Goal: Find contact information: Find contact information

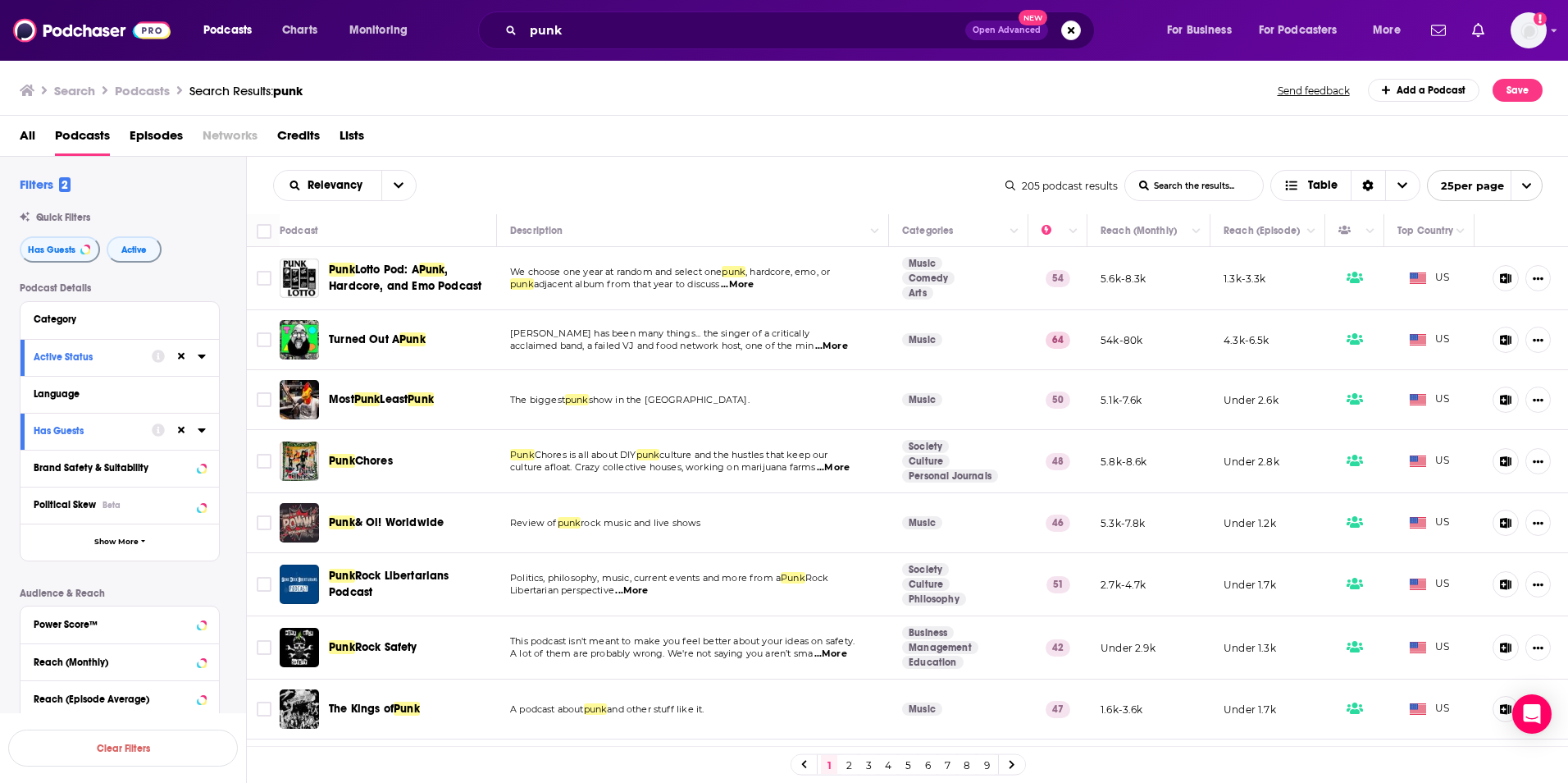
scroll to position [82, 0]
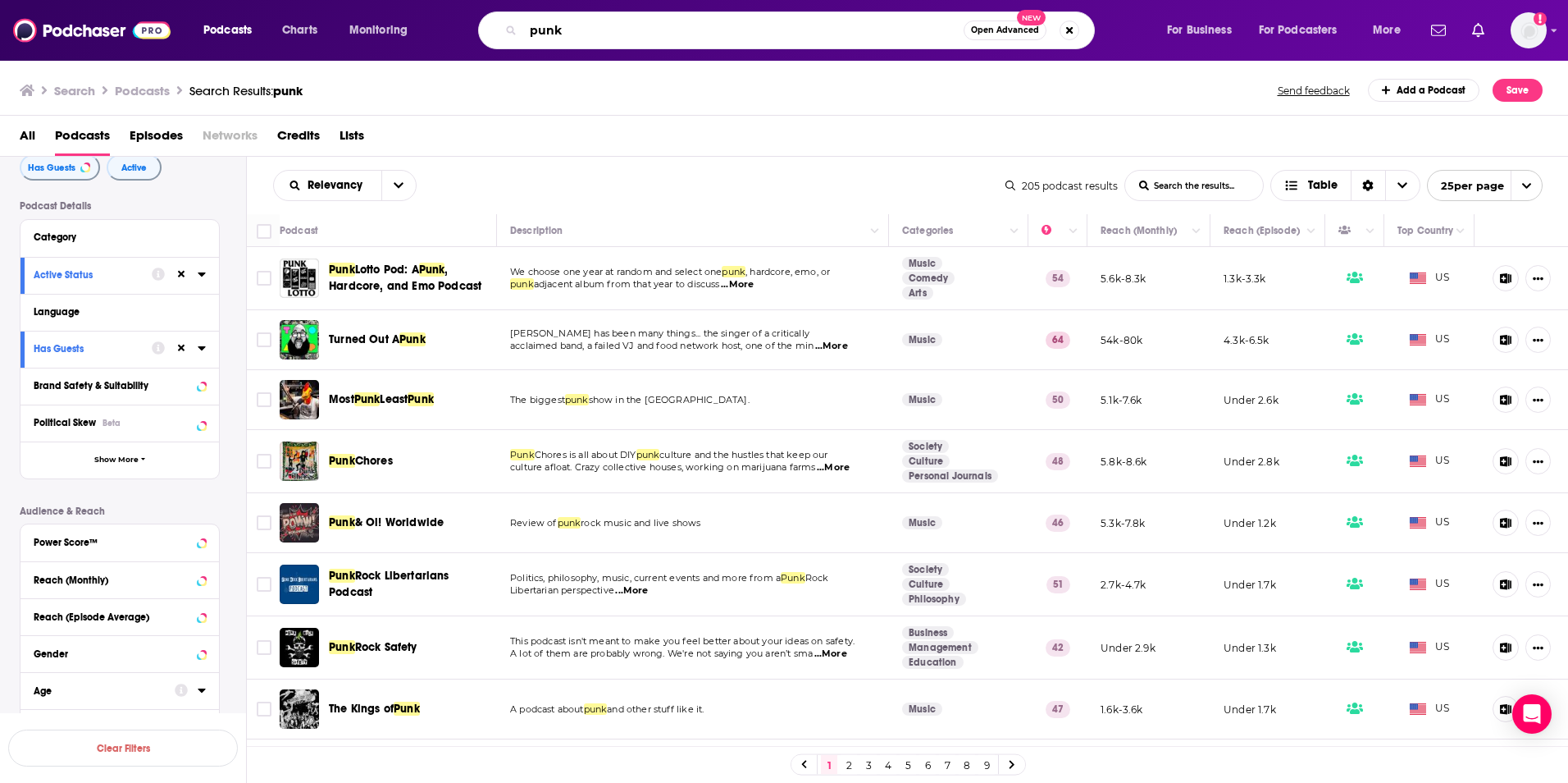
drag, startPoint x: 642, startPoint y: 28, endPoint x: 411, endPoint y: 23, distance: 231.1
click at [411, 23] on div "Podcasts Charts Monitoring punk Open Advanced New For Business For Podcasters M…" at bounding box center [804, 30] width 1224 height 38
paste input "1980s Now Podcast"
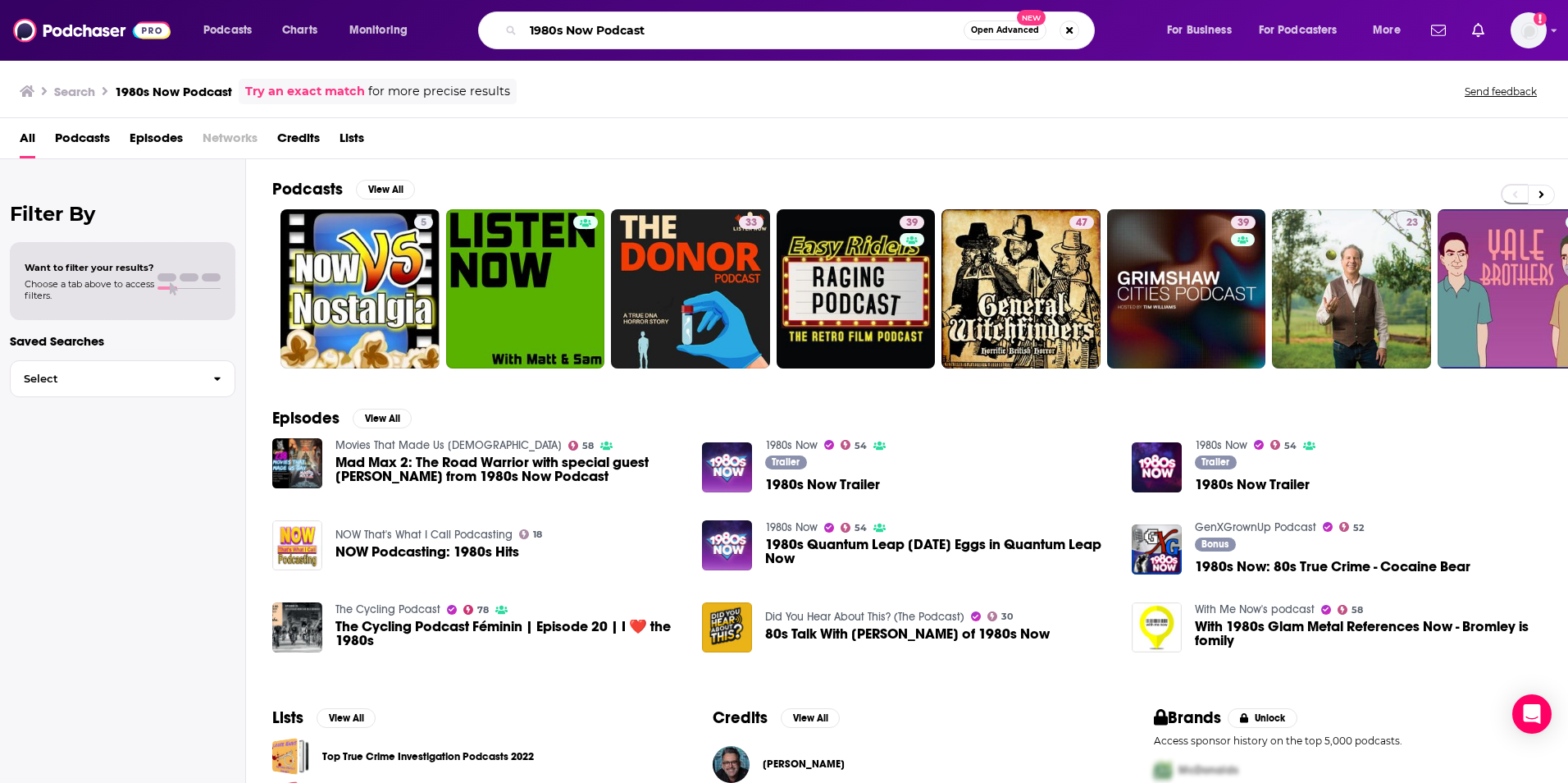
drag, startPoint x: 734, startPoint y: 30, endPoint x: 518, endPoint y: 29, distance: 216.0
click at [518, 29] on div "1980s Now Podcast Open Advanced New" at bounding box center [786, 30] width 617 height 38
paste input "A Film History"
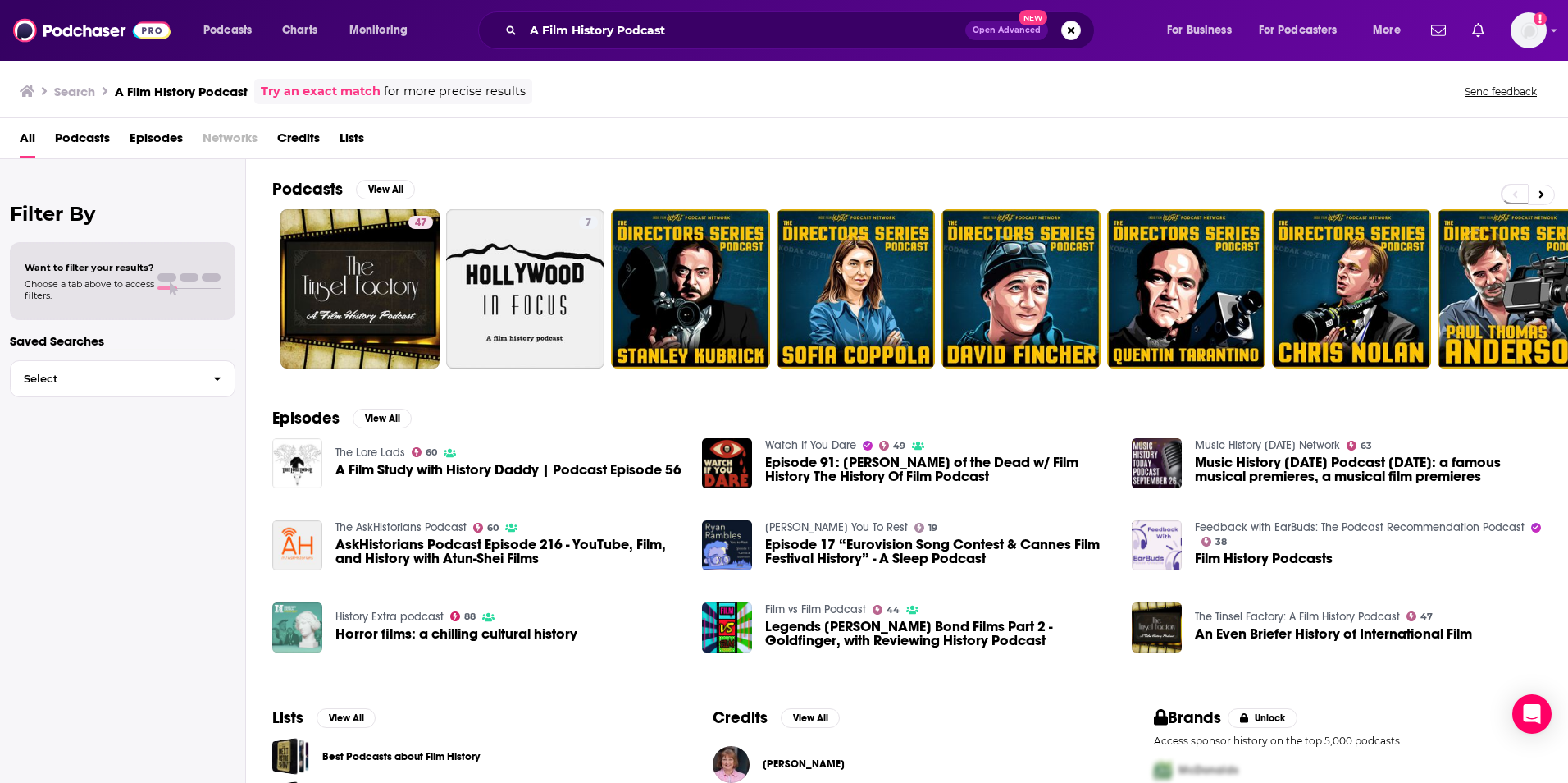
click at [78, 130] on span "Podcasts" at bounding box center [83, 141] width 55 height 34
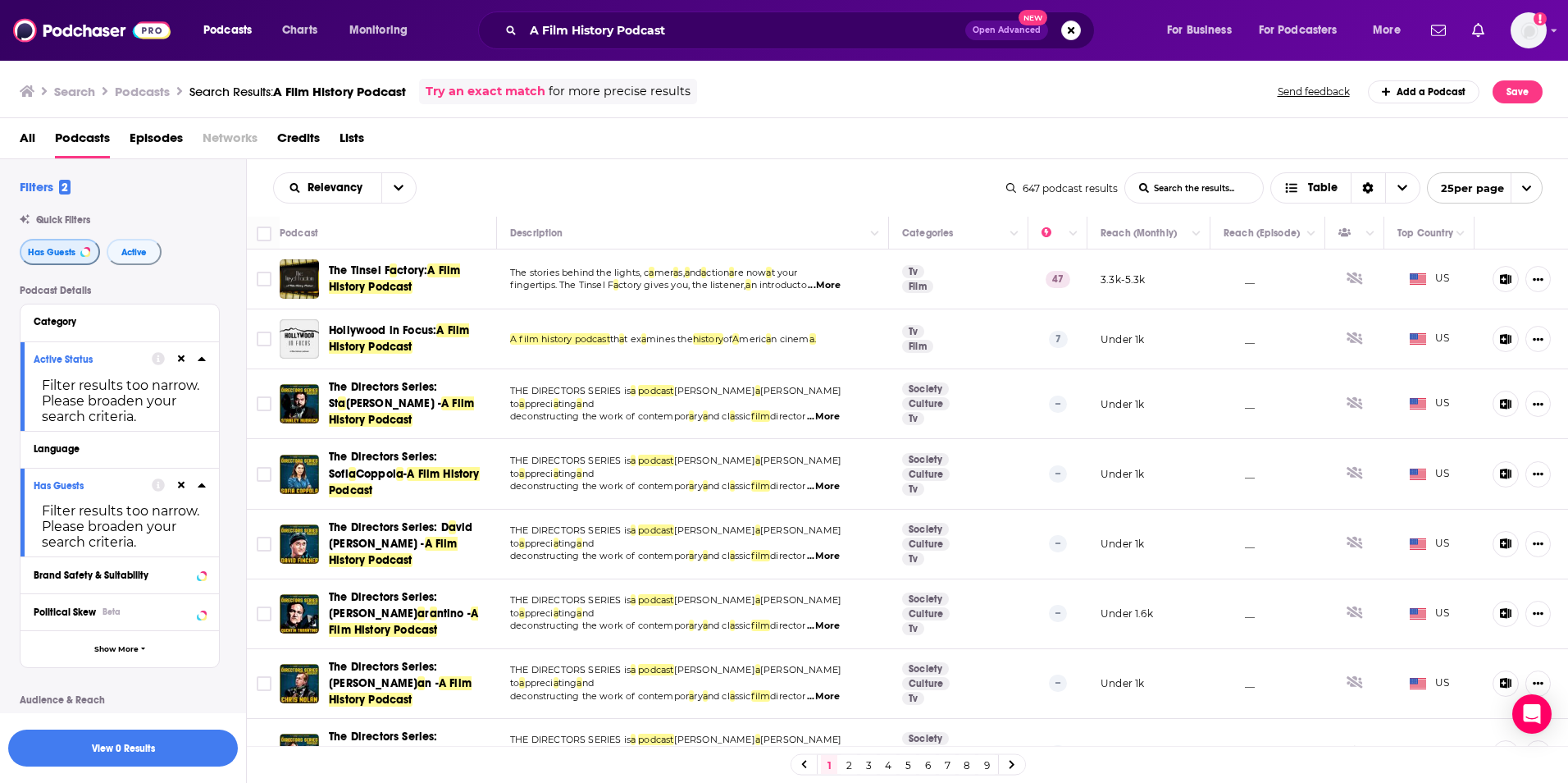
click at [53, 258] on button "Has Guests" at bounding box center [59, 252] width 81 height 26
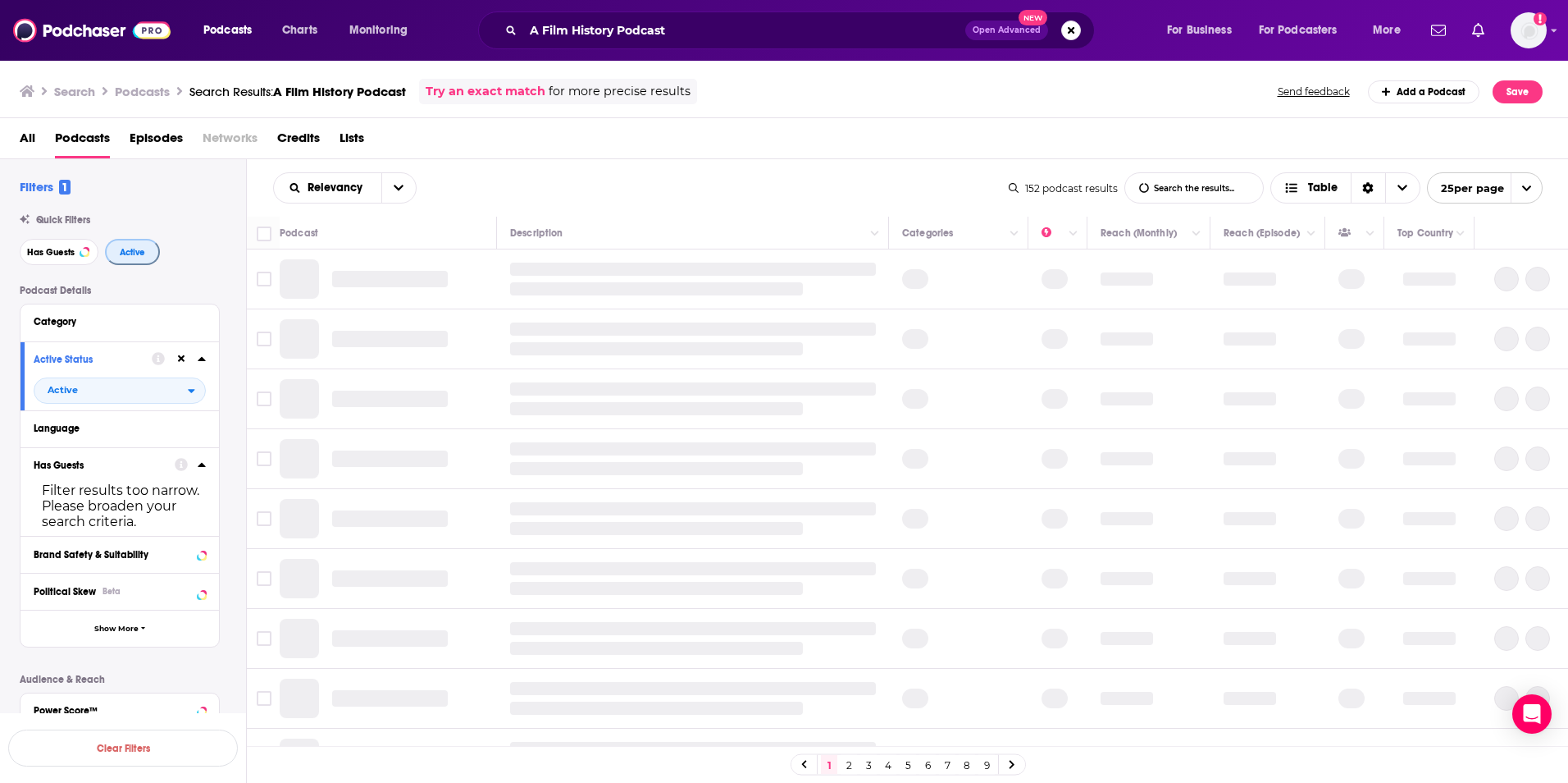
click at [112, 254] on button "Active" at bounding box center [132, 252] width 55 height 26
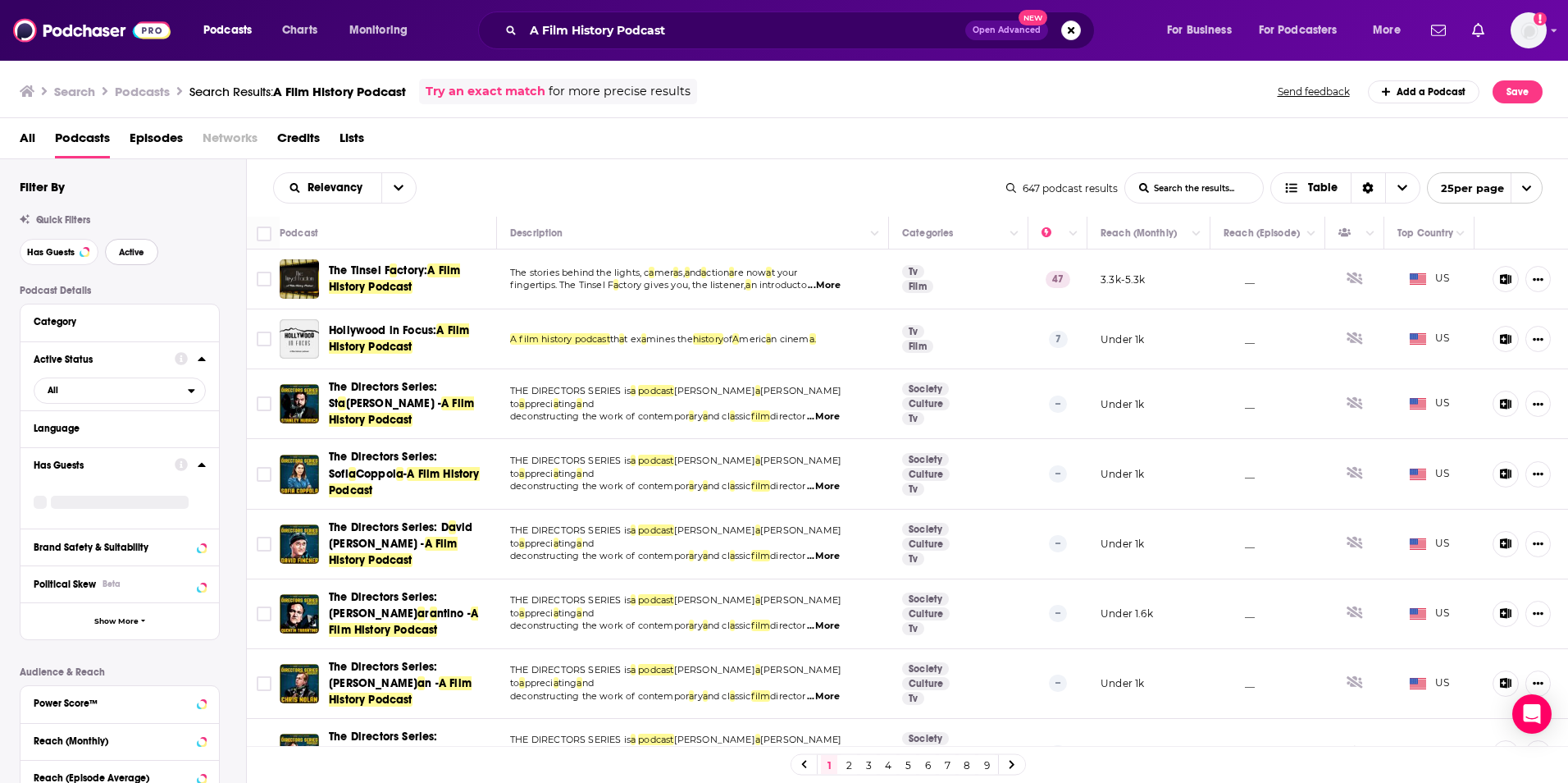
click at [112, 254] on button "Active" at bounding box center [131, 252] width 53 height 26
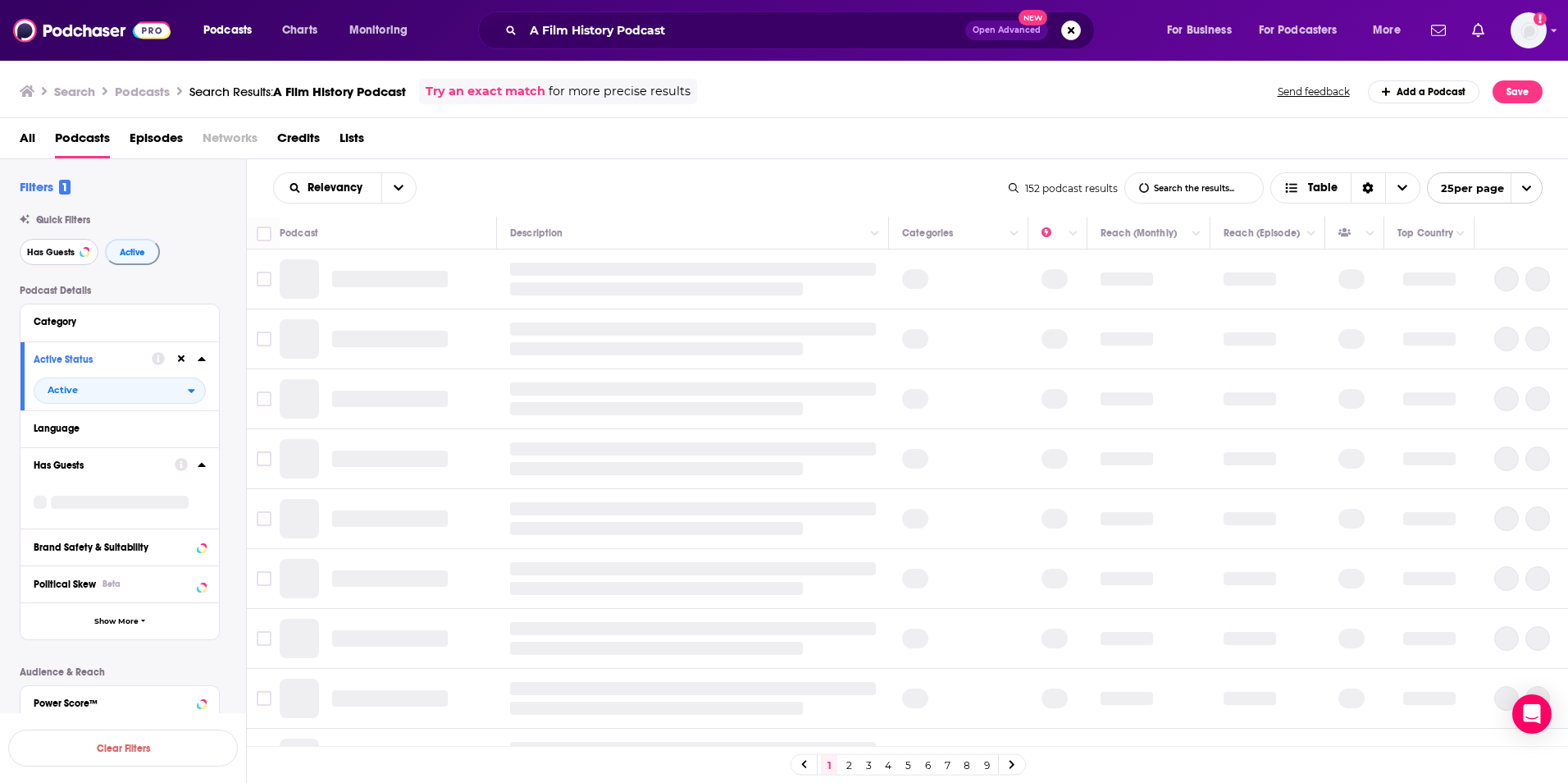
click at [57, 249] on span "Has Guests" at bounding box center [50, 252] width 48 height 9
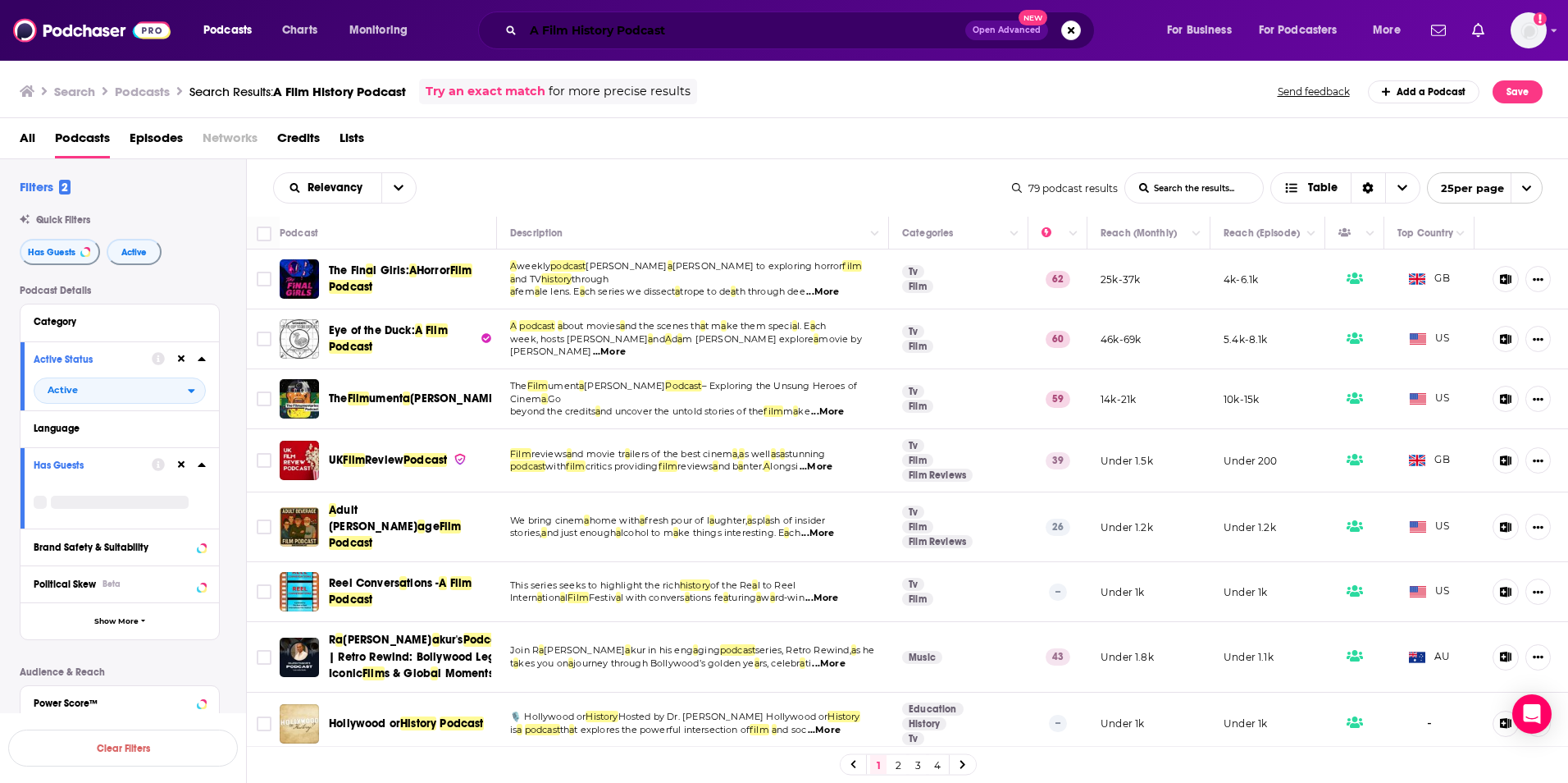
drag, startPoint x: 737, startPoint y: 41, endPoint x: 728, endPoint y: 34, distance: 11.4
click at [736, 40] on input "A Film History Podcast" at bounding box center [744, 30] width 442 height 26
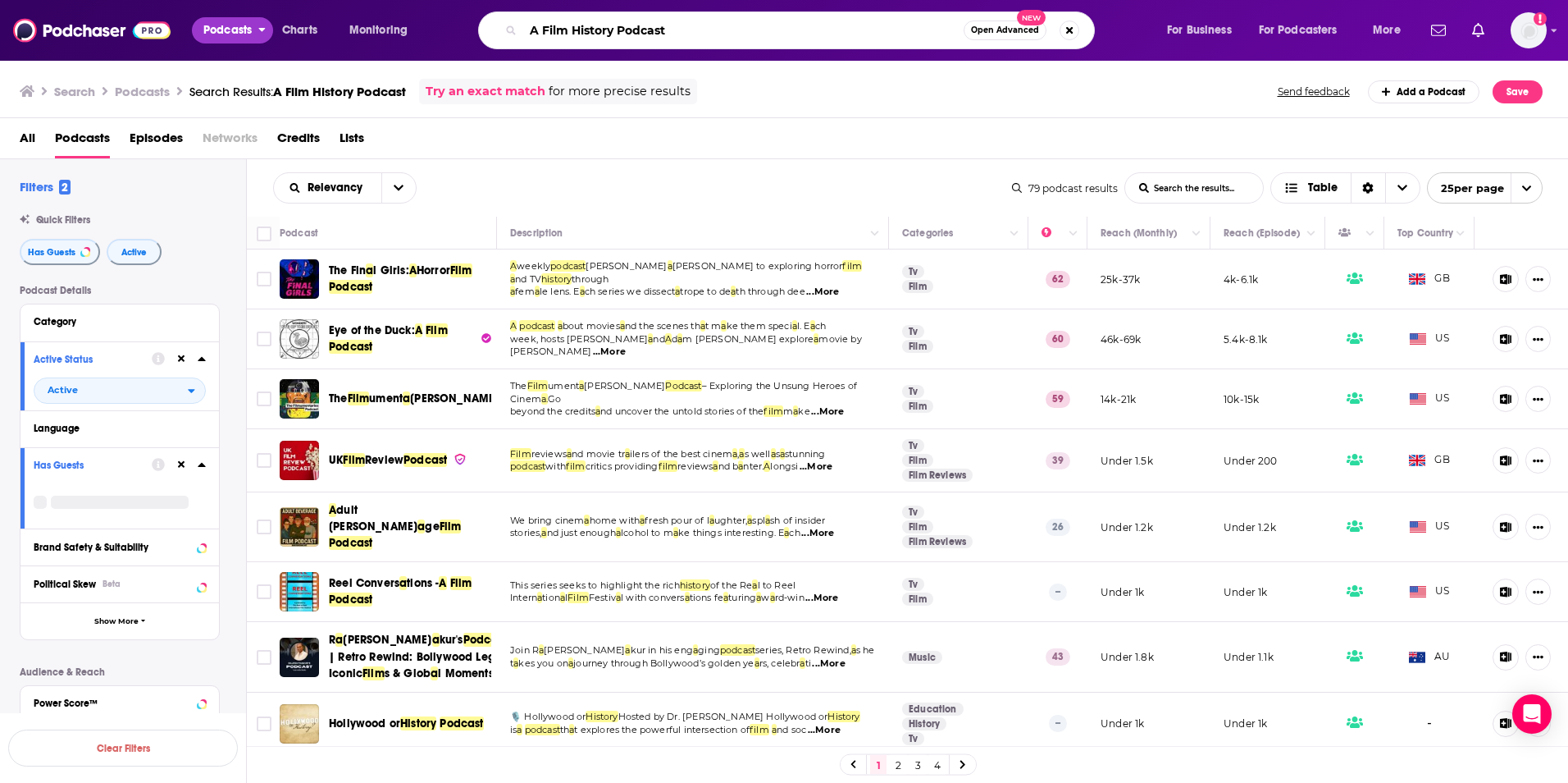
drag, startPoint x: 728, startPoint y: 34, endPoint x: 210, endPoint y: 29, distance: 518.0
click at [210, 29] on div "Podcasts Charts Monitoring A Film History Podcast Open Advanced New For Busines…" at bounding box center [804, 30] width 1224 height 38
paste input "Musical Theatre"
type input "A Musical Theatre Podcast"
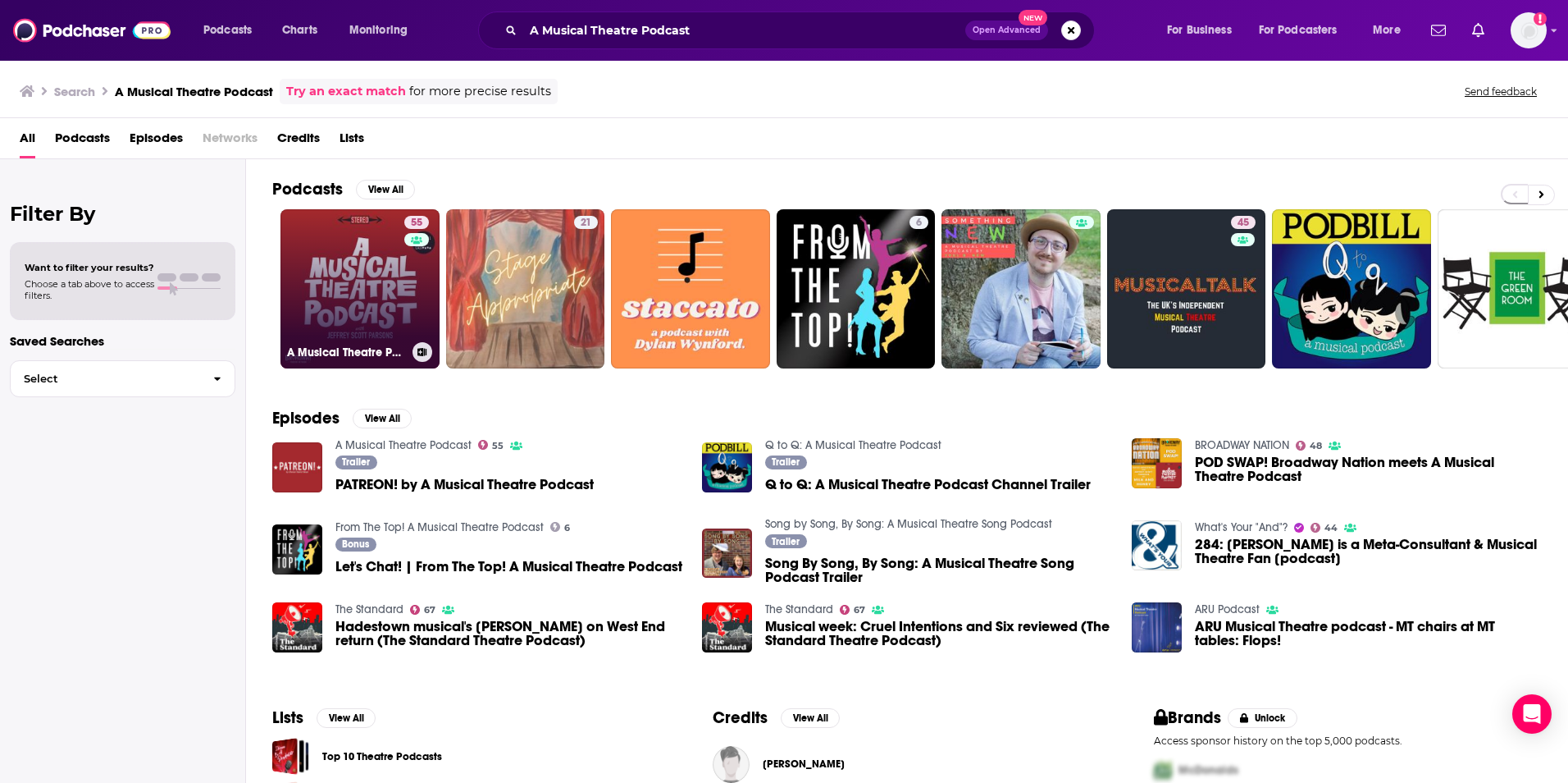
click at [368, 286] on link "55 A Musical Theatre Podcast" at bounding box center [360, 289] width 159 height 159
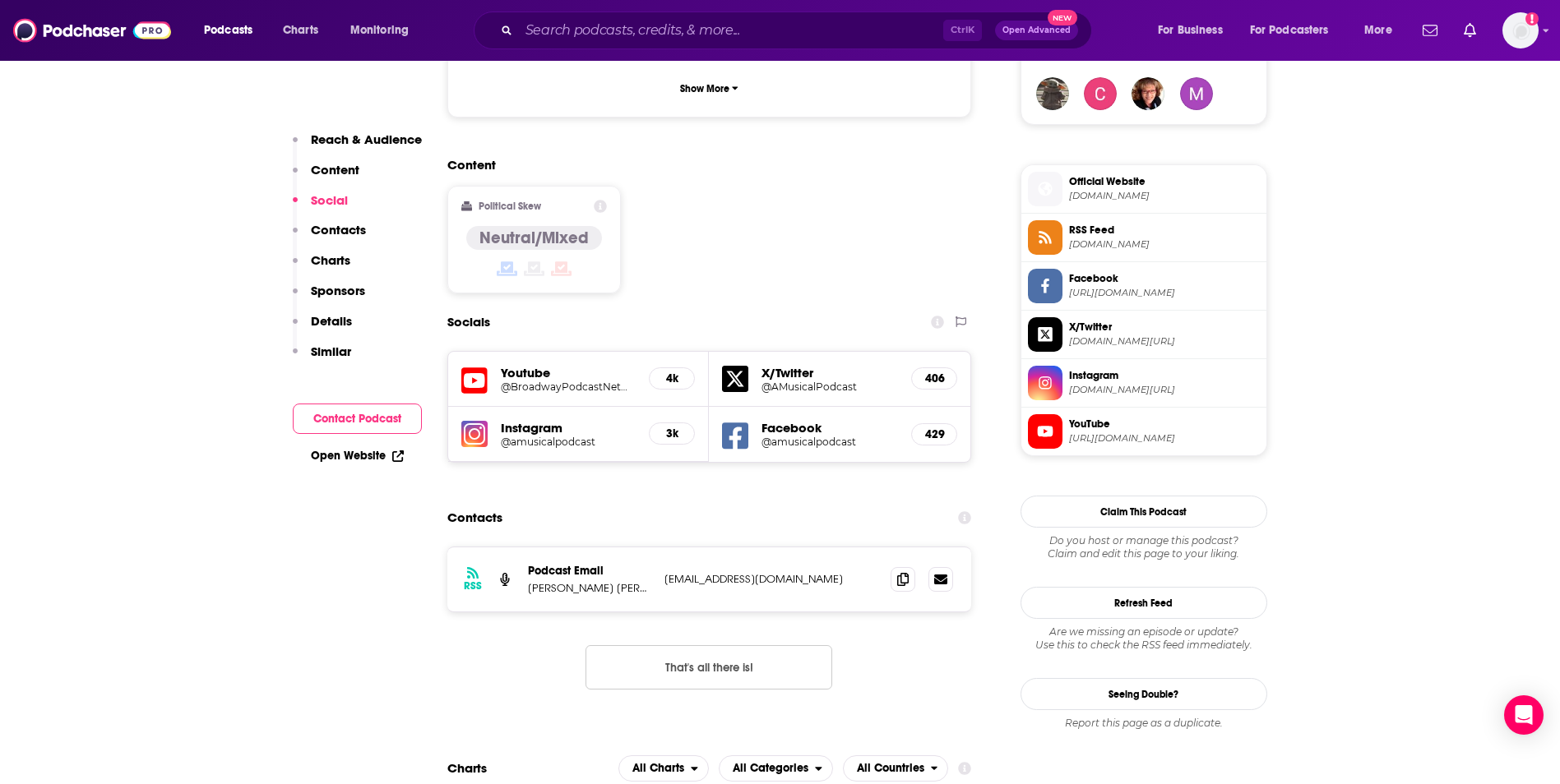
scroll to position [1232, 0]
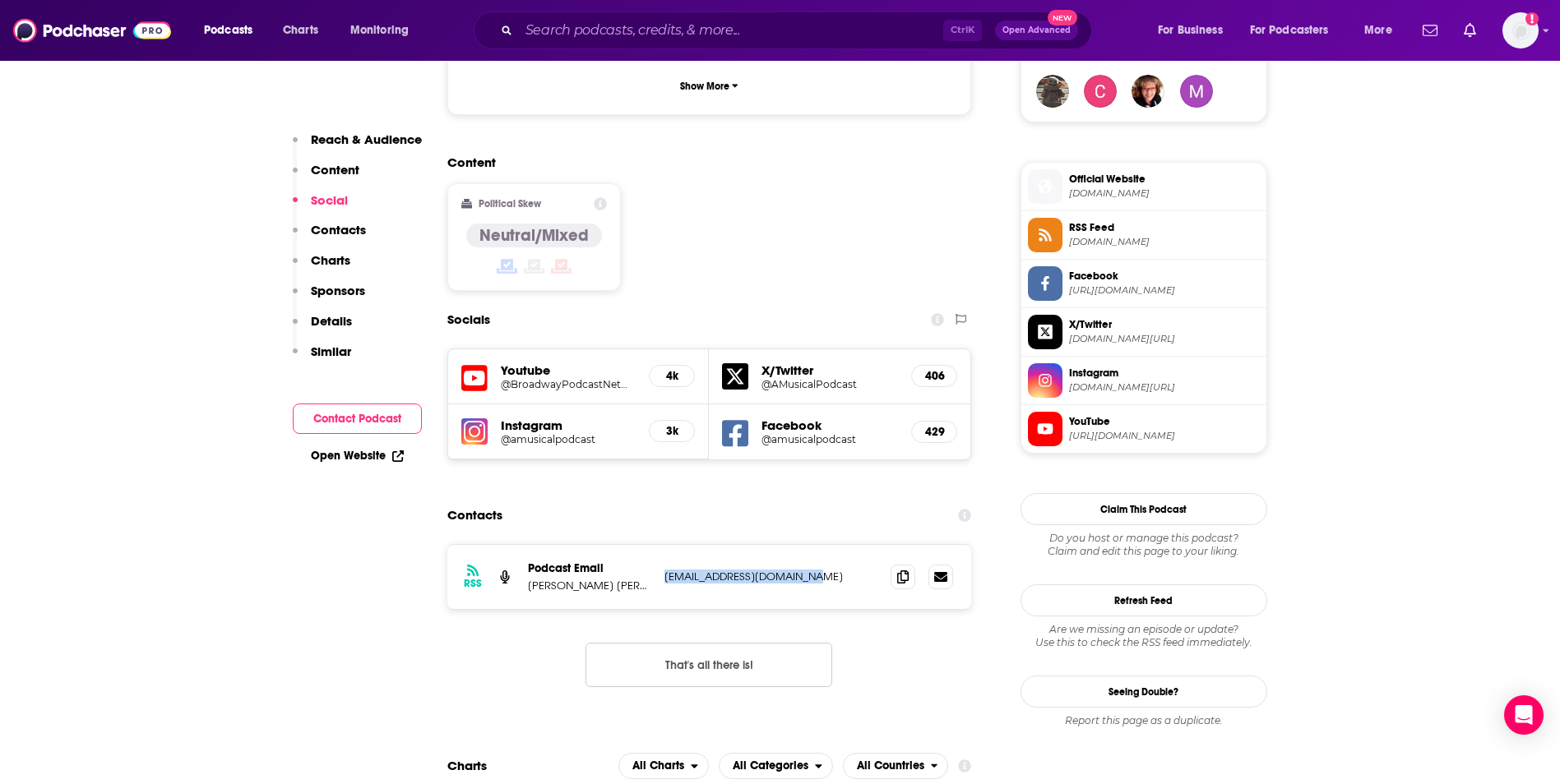
drag, startPoint x: 849, startPoint y: 482, endPoint x: 660, endPoint y: 481, distance: 189.0
click at [660, 545] on div "RSS Podcast Email Jeffrey Scott Parsons amusicalpodcast@gmail.com amusicalpodca…" at bounding box center [709, 577] width 525 height 64
copy p "amusicalpodcast@gmail.com"
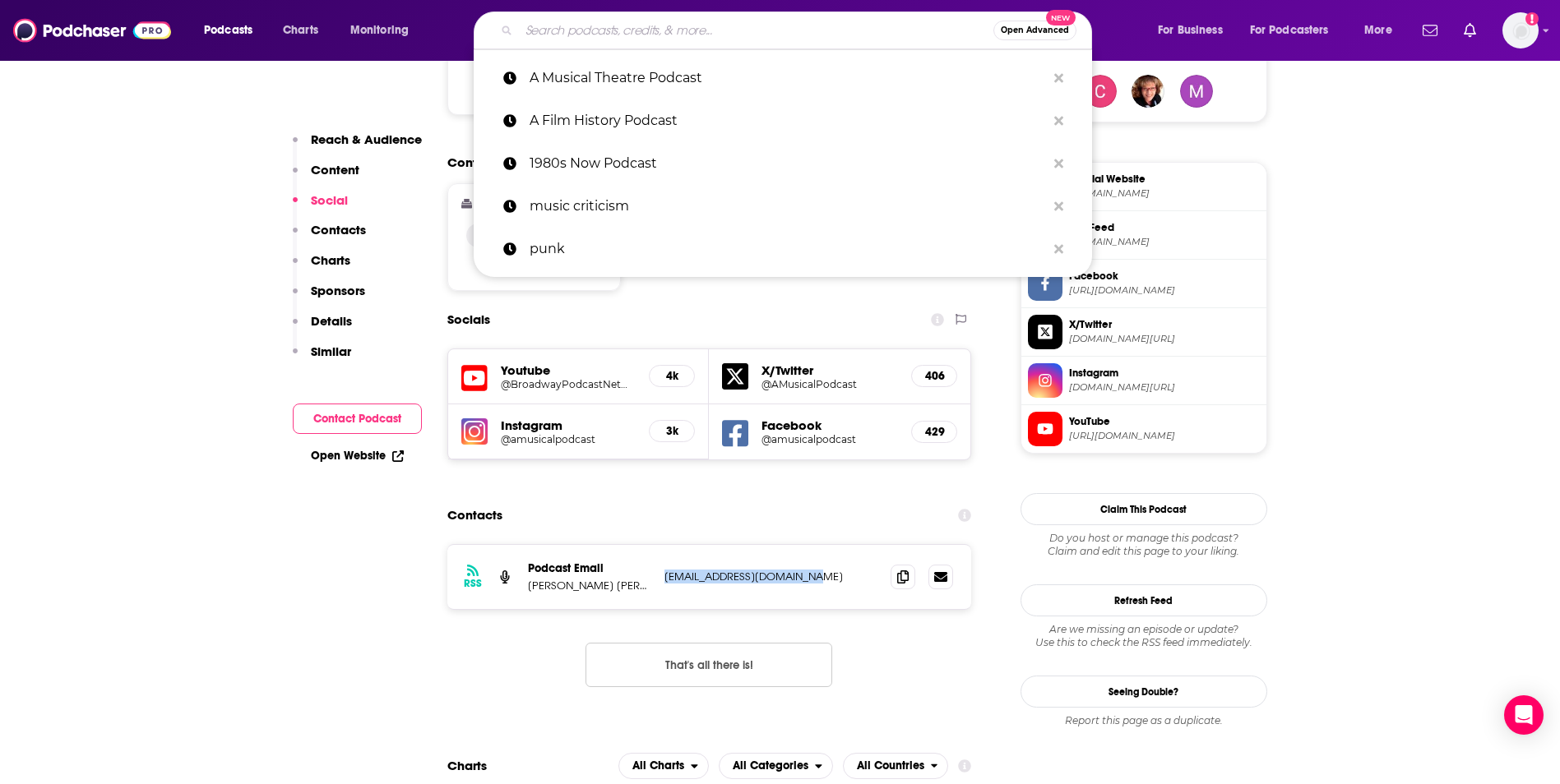
click at [669, 40] on input "Search podcasts, credits, & more..." at bounding box center [755, 30] width 474 height 26
paste input "Afternoon Tea Detective Show"
type input "Afternoon Tea Detective Show"
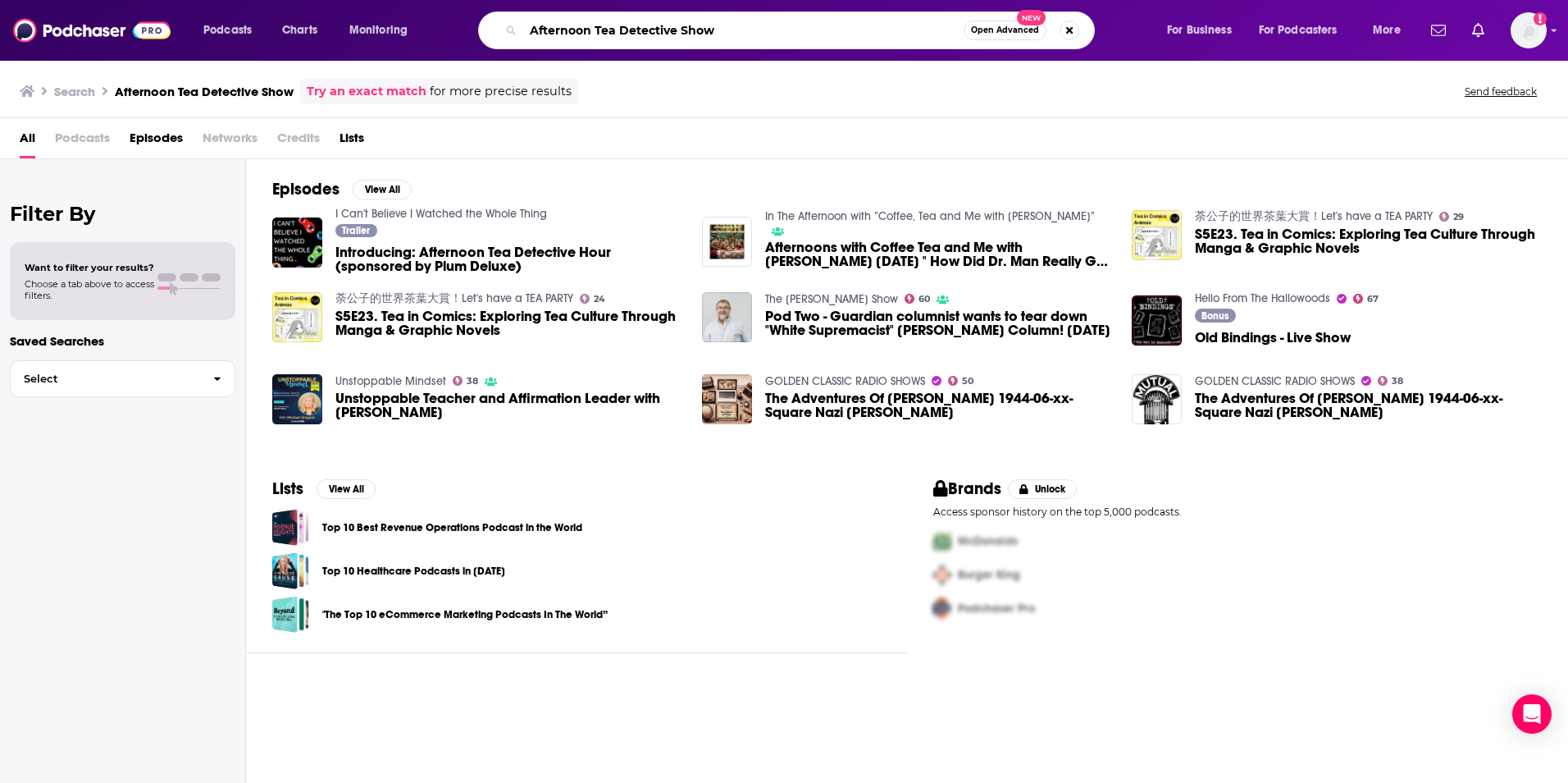
drag, startPoint x: 780, startPoint y: 35, endPoint x: 493, endPoint y: 25, distance: 287.2
click at [493, 25] on div "Afternoon Tea Detective Show Open Advanced New" at bounding box center [786, 30] width 617 height 38
paste input "ll About Agatha Christie"
type input "All About Agatha Christie"
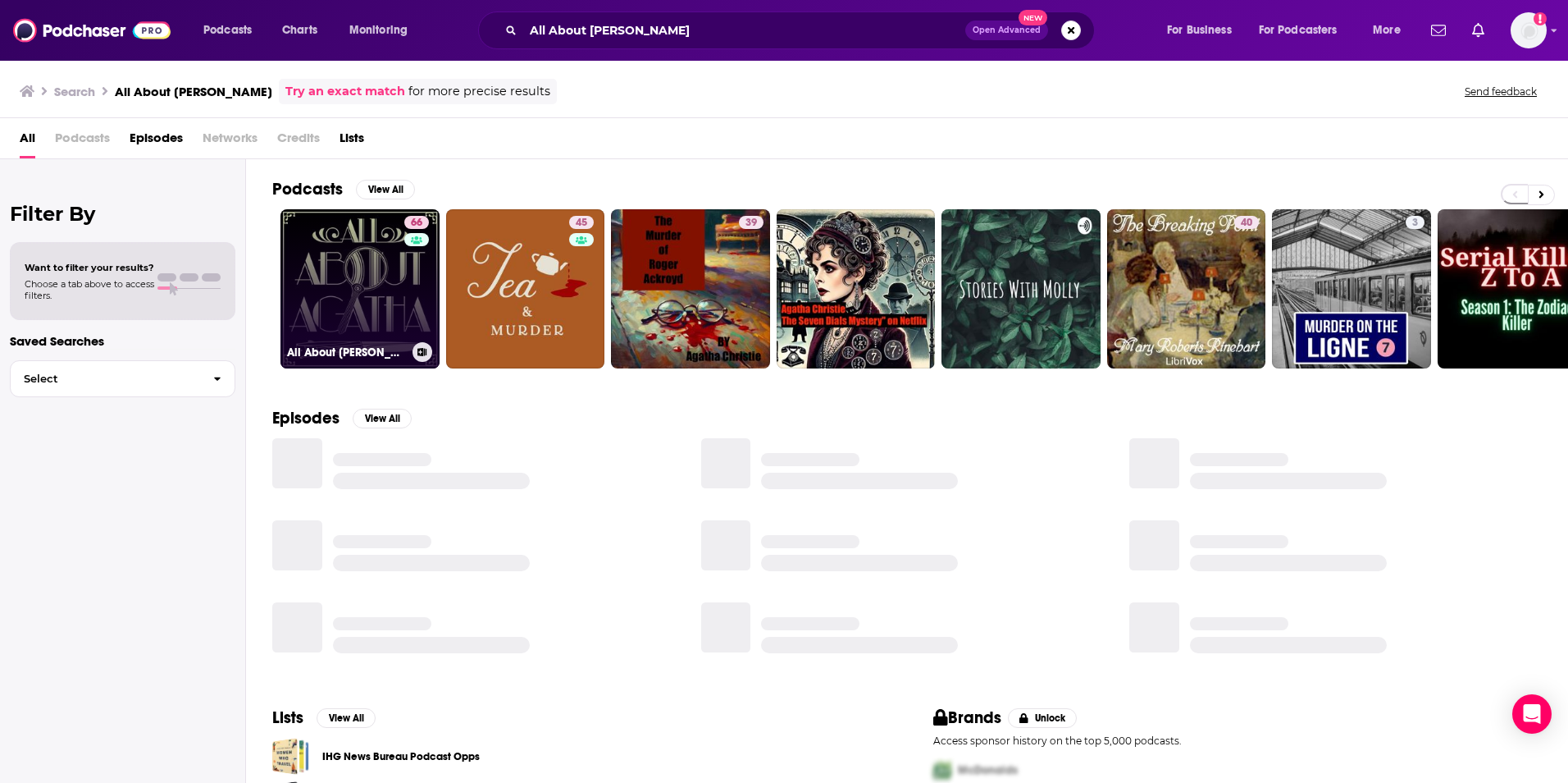
click at [378, 279] on link "66 All About Agatha Christie" at bounding box center [360, 289] width 159 height 159
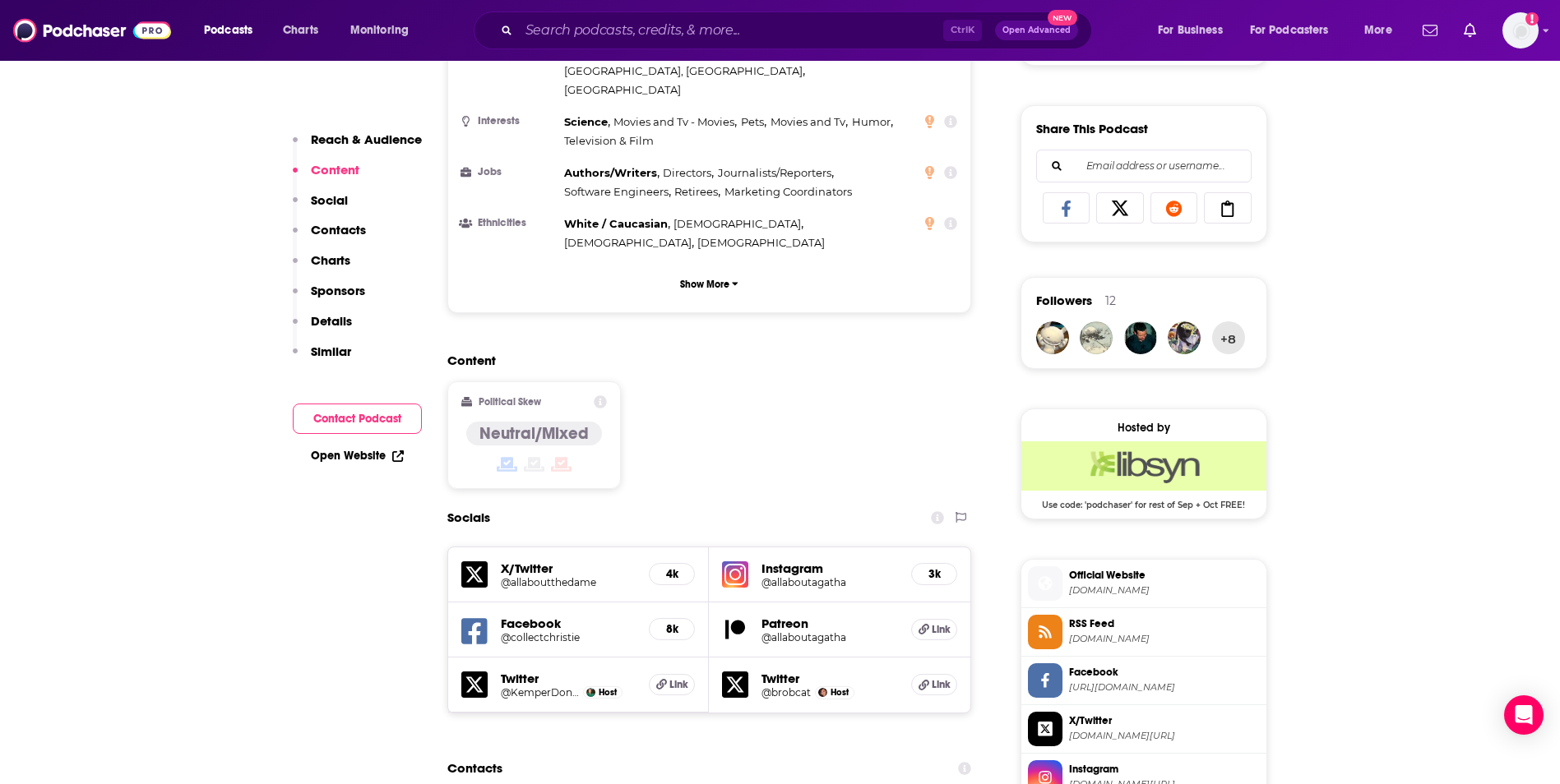
scroll to position [1315, 0]
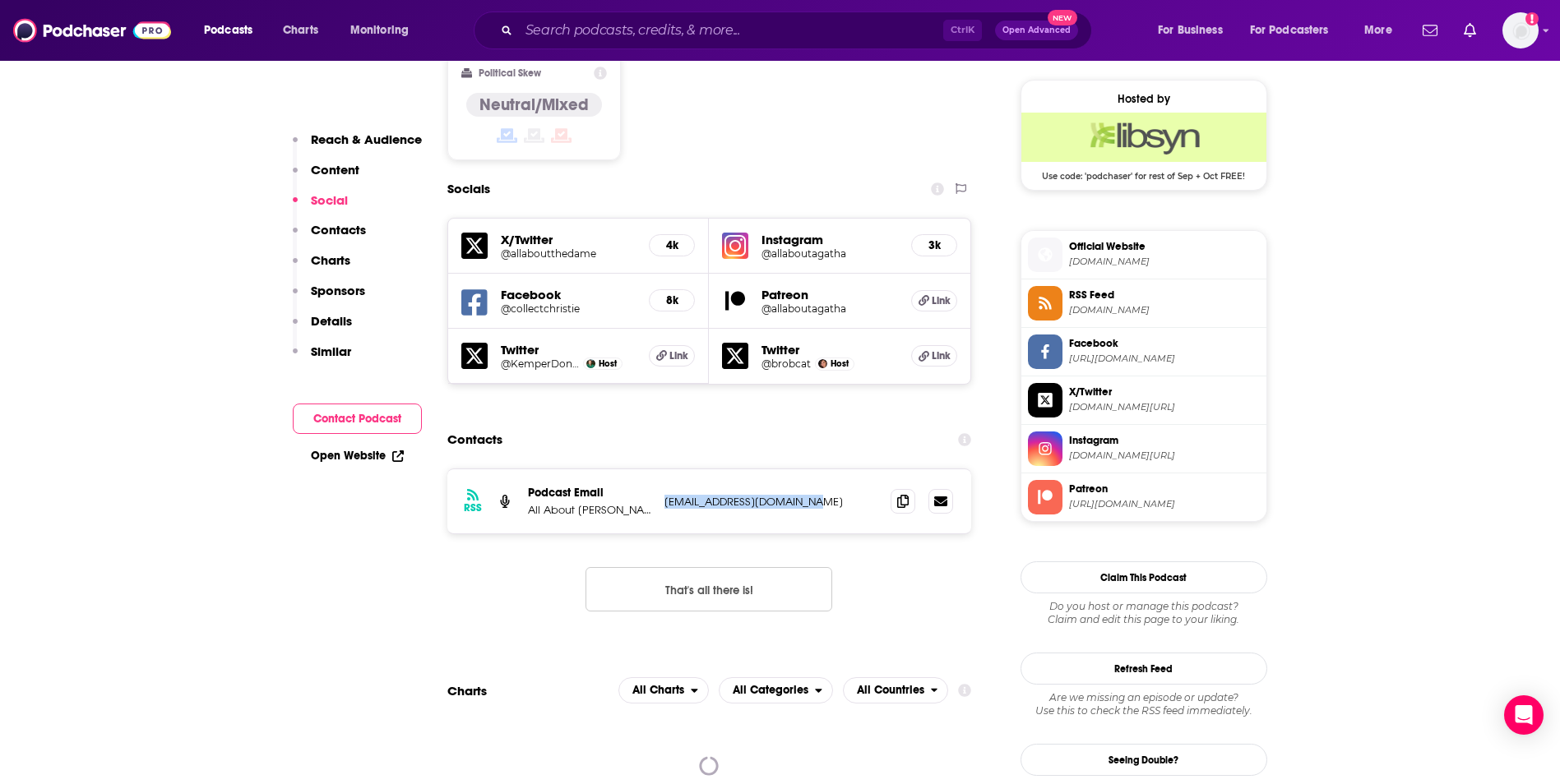
drag, startPoint x: 840, startPoint y: 437, endPoint x: 660, endPoint y: 434, distance: 180.0
click at [660, 469] on div "RSS Podcast Email All About Agatha (Christie) allaboutthedame@gmail.com allabou…" at bounding box center [709, 501] width 525 height 64
copy p "allaboutthedame@gmail.com"
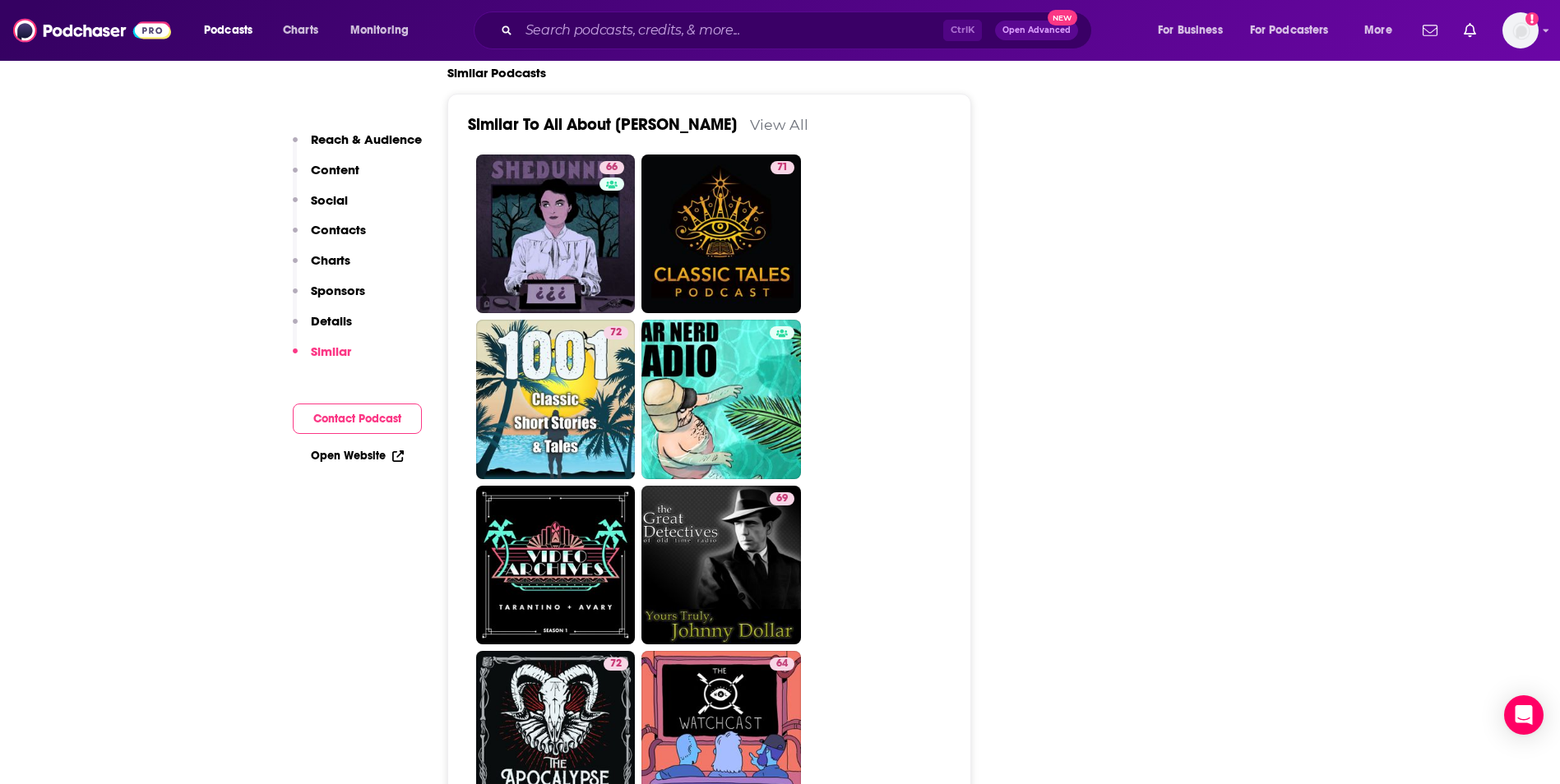
scroll to position [3369, 0]
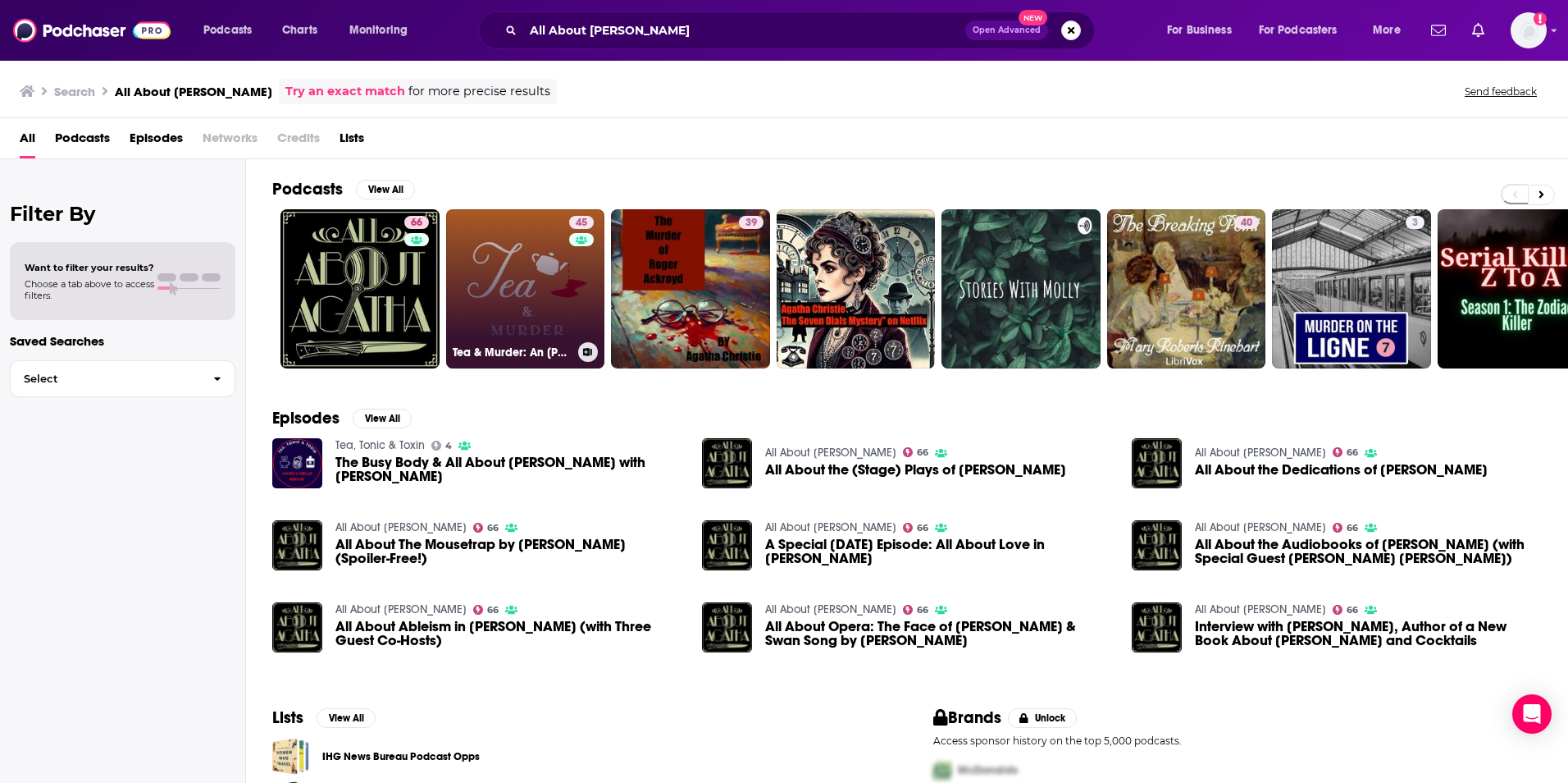
click at [504, 305] on link "45 Tea & Murder: An Agatha Christie Podcast" at bounding box center [526, 289] width 159 height 159
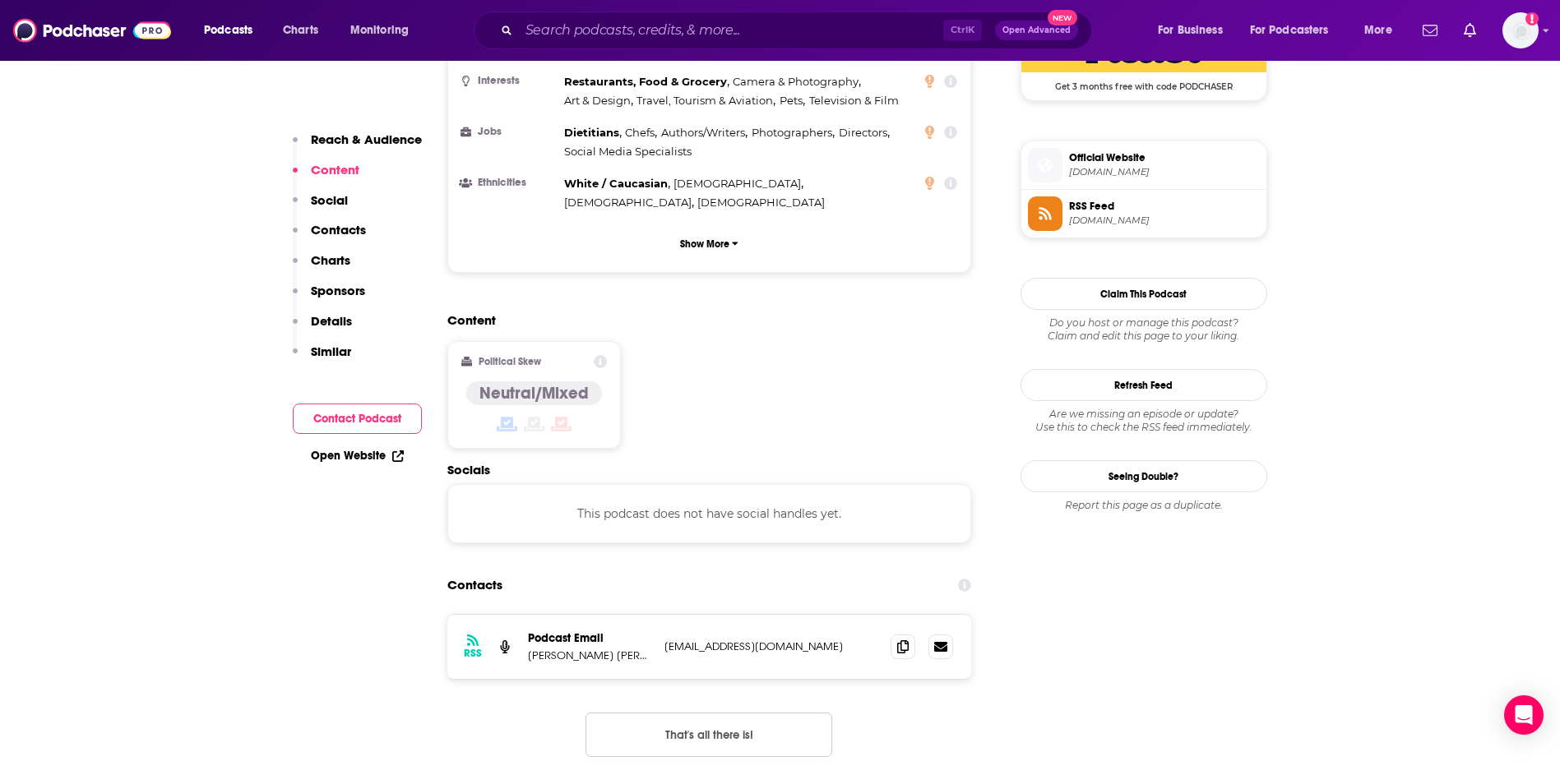
scroll to position [1315, 0]
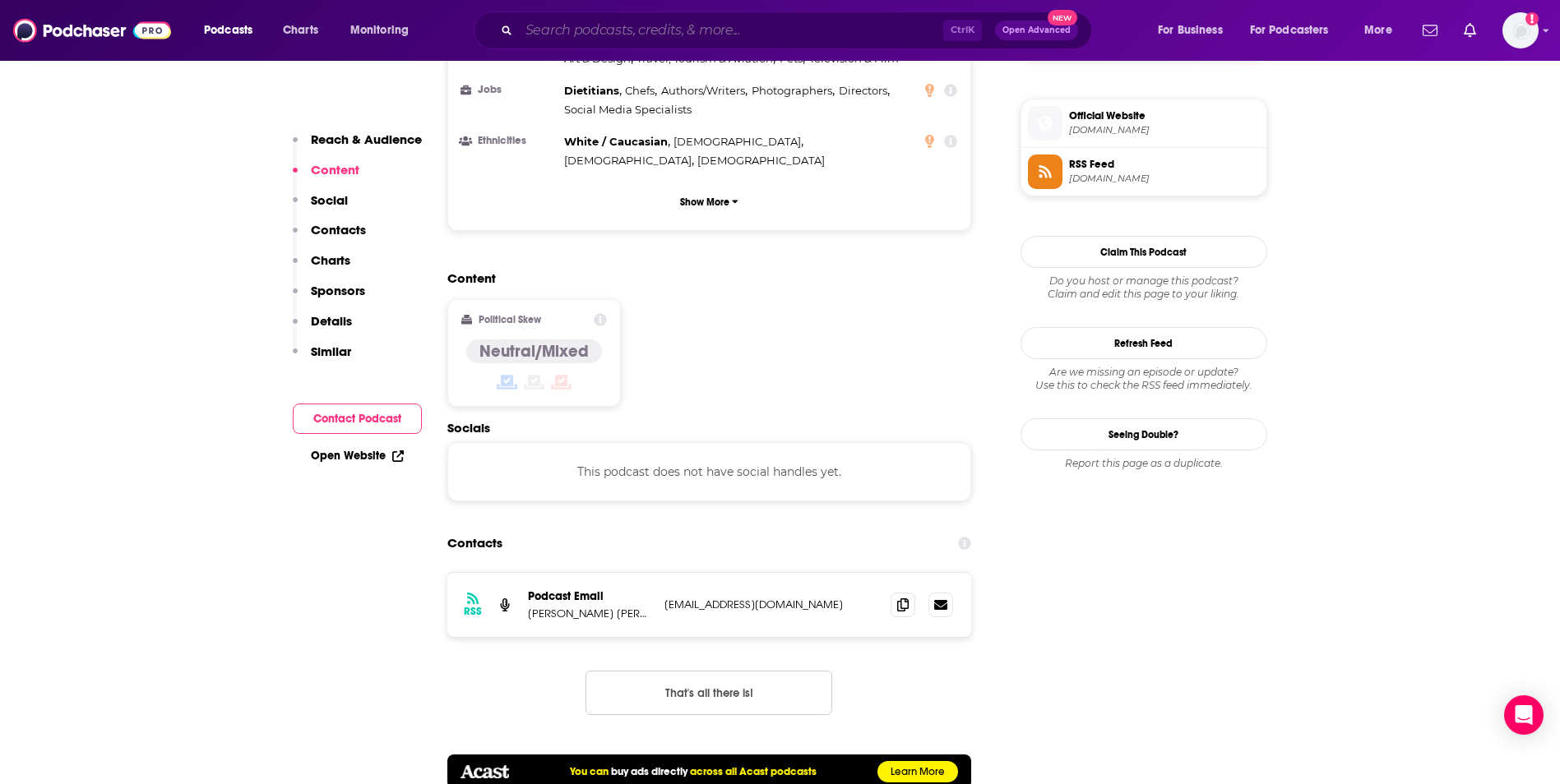
click at [627, 32] on input "Search podcasts, credits, & more..." at bounding box center [731, 30] width 424 height 26
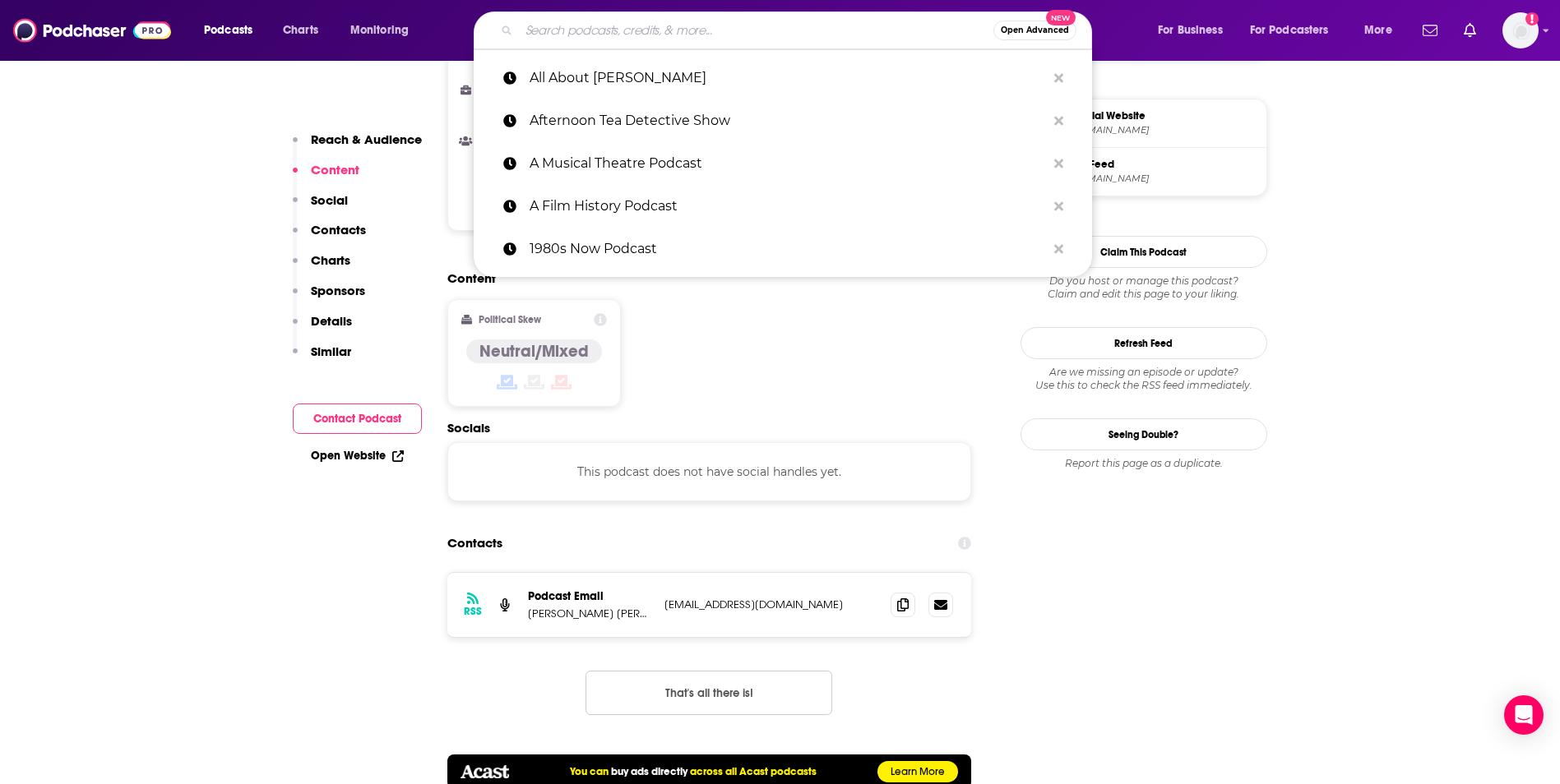
paste input "Behind the Curtain Podcast"
type input "Behind the Curtain Podcast"
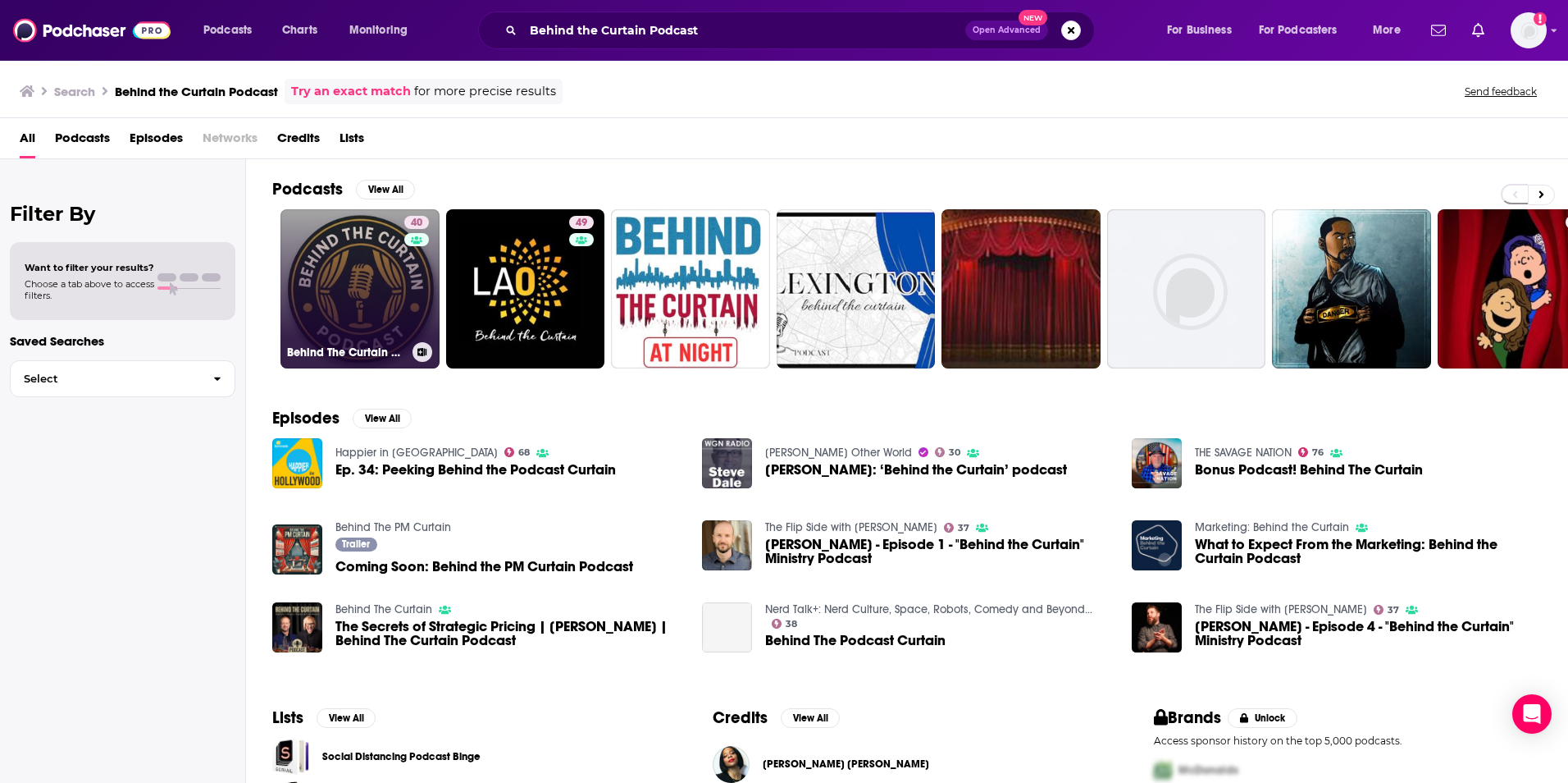
click at [378, 302] on link "40 Behind The Curtain Podcast" at bounding box center [360, 289] width 159 height 159
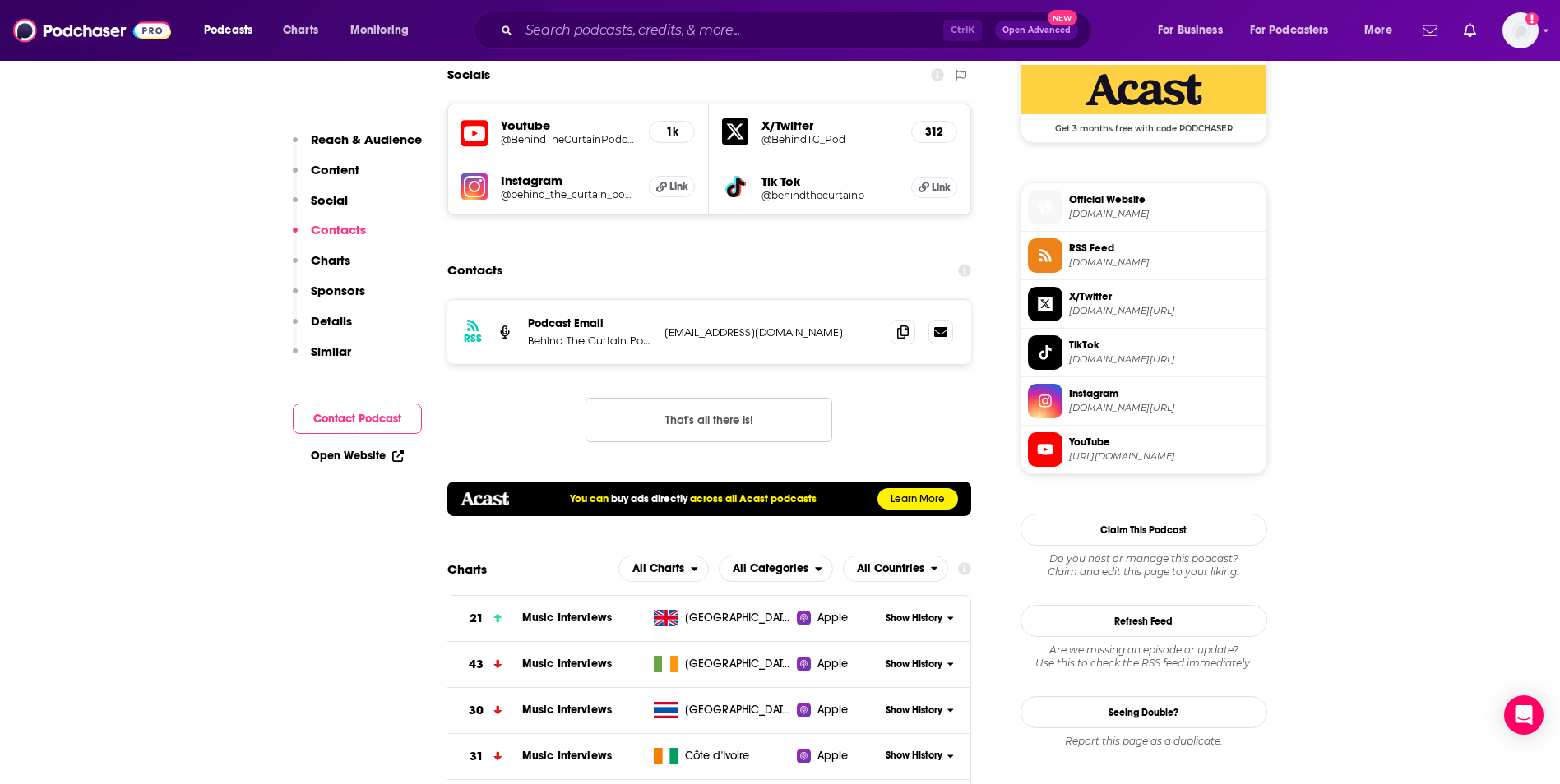
scroll to position [1232, 0]
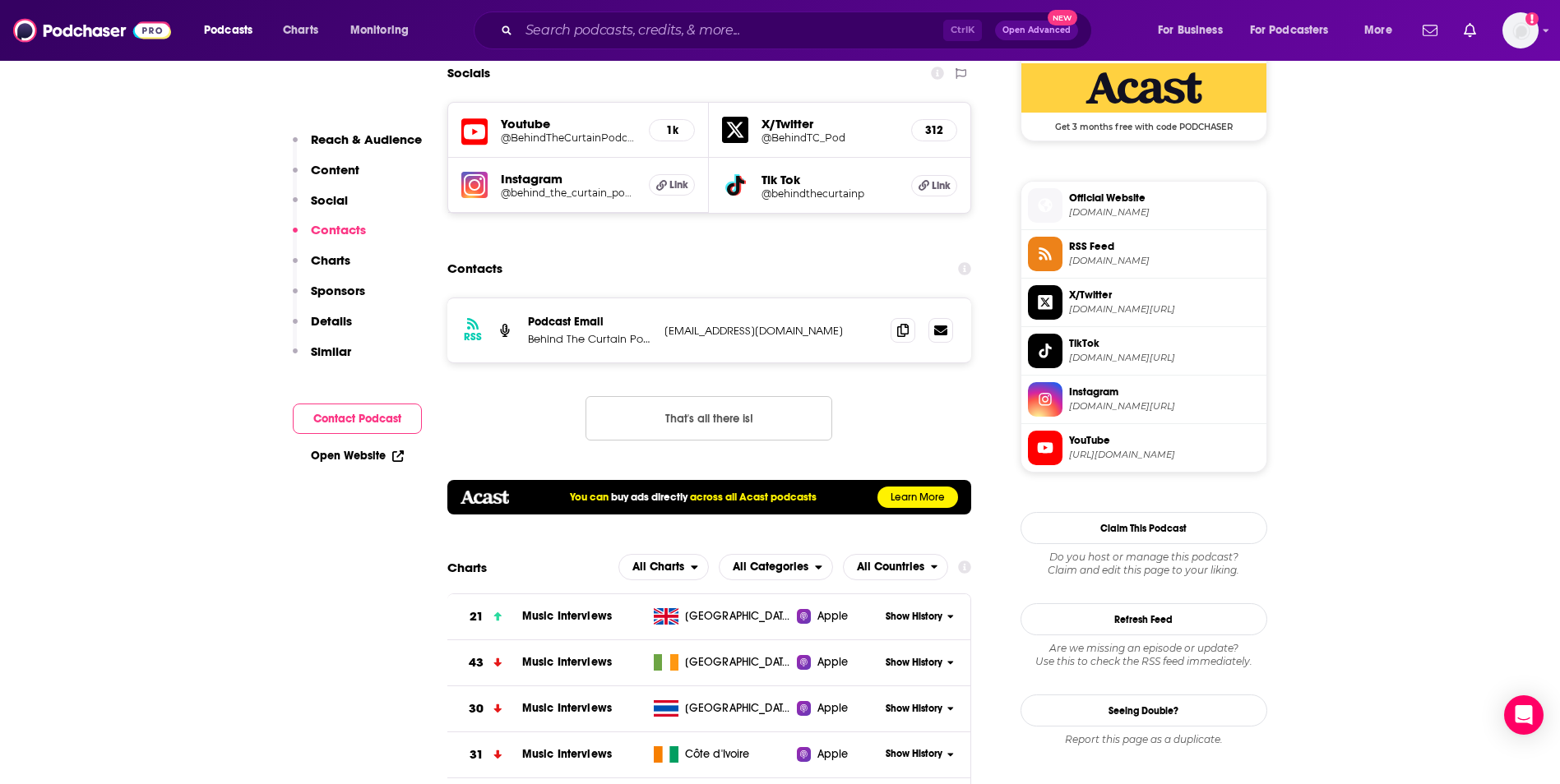
click at [756, 333] on p "info+674ef6efcb610c34f7144e67@mg-eu.acast.com" at bounding box center [772, 331] width 214 height 14
click at [734, 337] on p "info+674ef6efcb610c34f7144e67@mg-eu.acast.com" at bounding box center [772, 331] width 214 height 14
click at [900, 337] on span at bounding box center [902, 329] width 24 height 24
click at [898, 329] on icon at bounding box center [903, 330] width 12 height 14
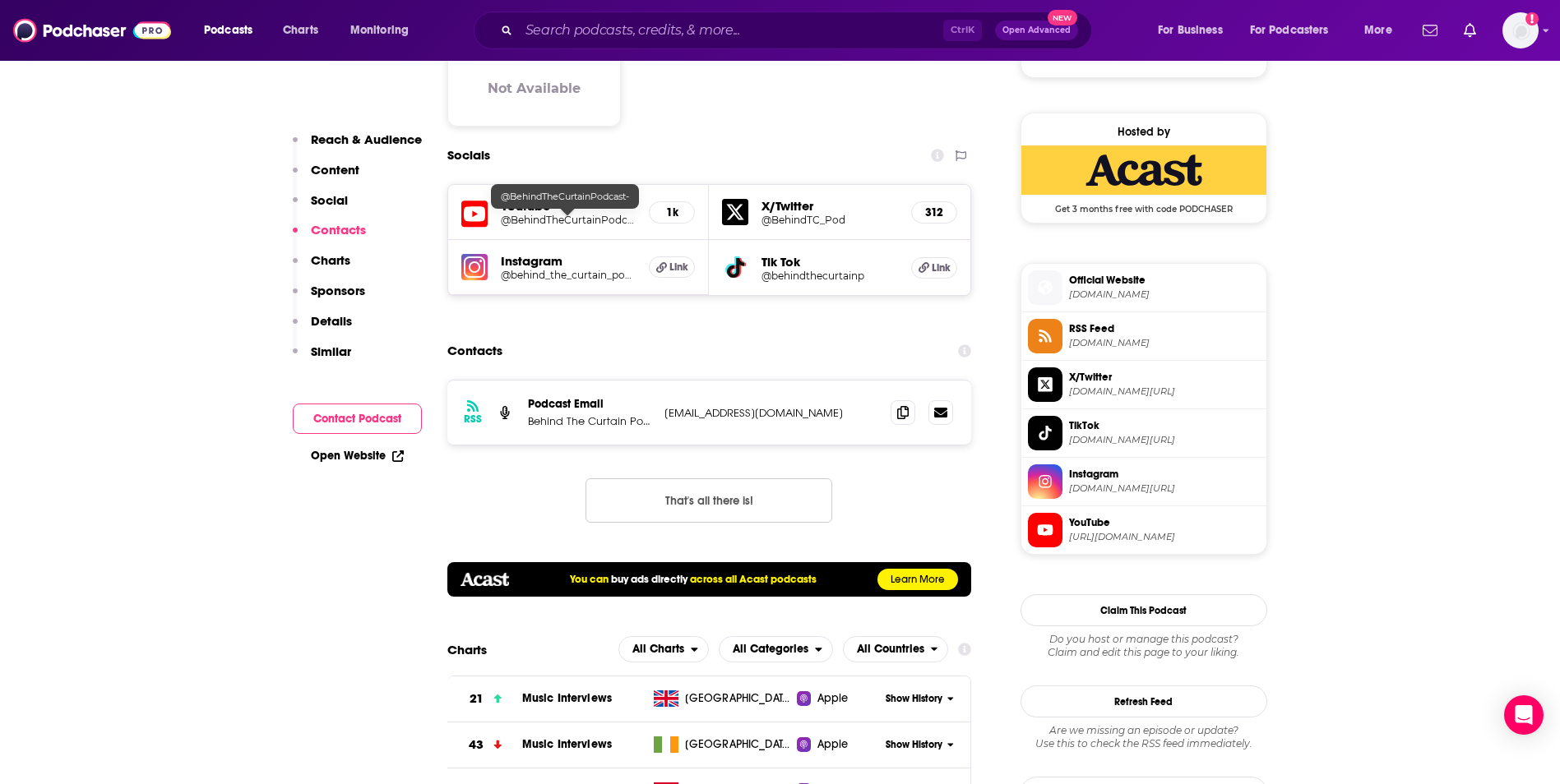
click at [520, 214] on h5 "@BehindTheCurtainPodcast-" at bounding box center [567, 220] width 135 height 13
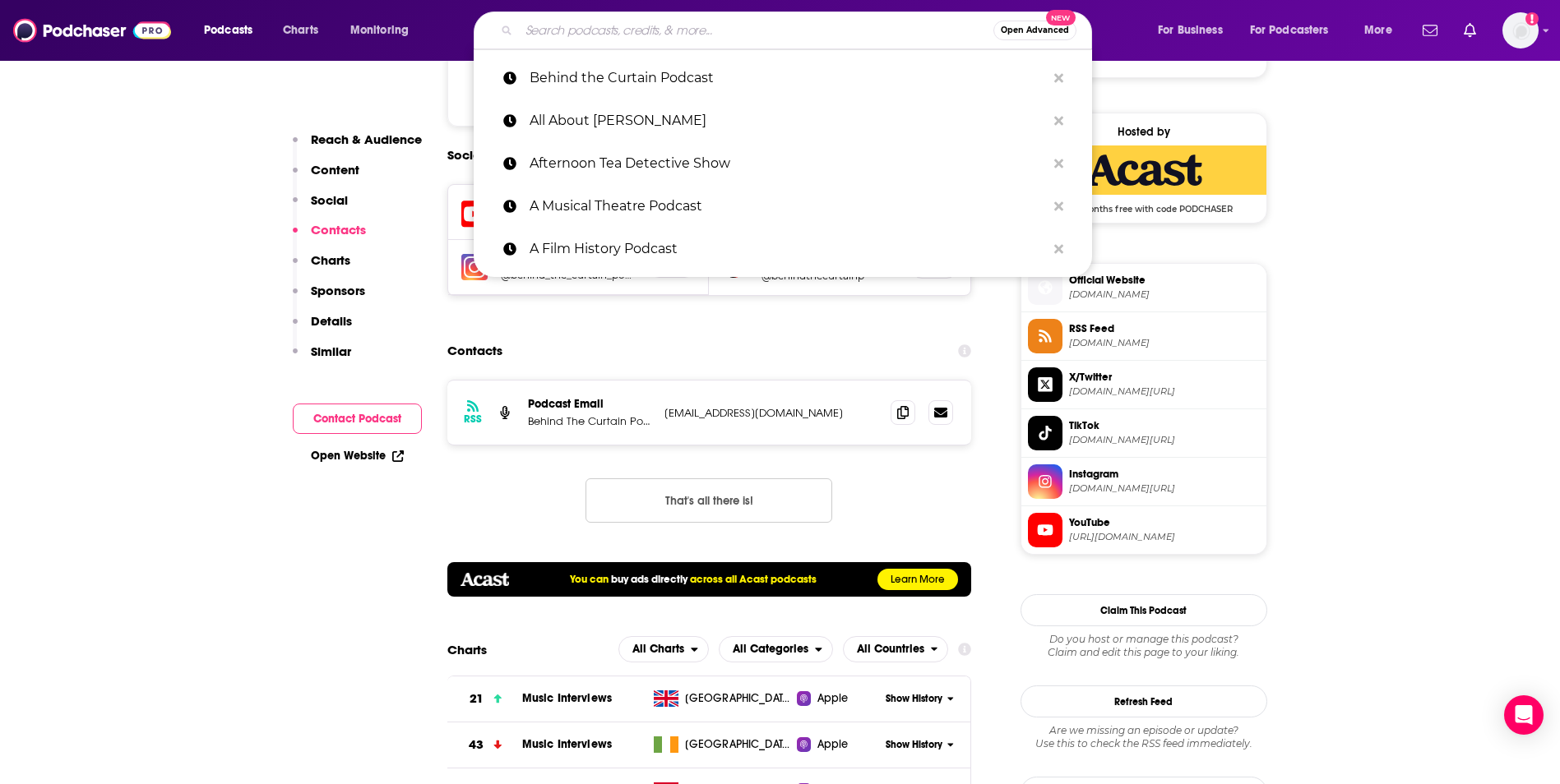
click at [733, 42] on input "Search podcasts, credits, & more..." at bounding box center [755, 30] width 474 height 26
paste input "Bring it All with Call Me Adam"
type input "Bring it All with Call Me Adam"
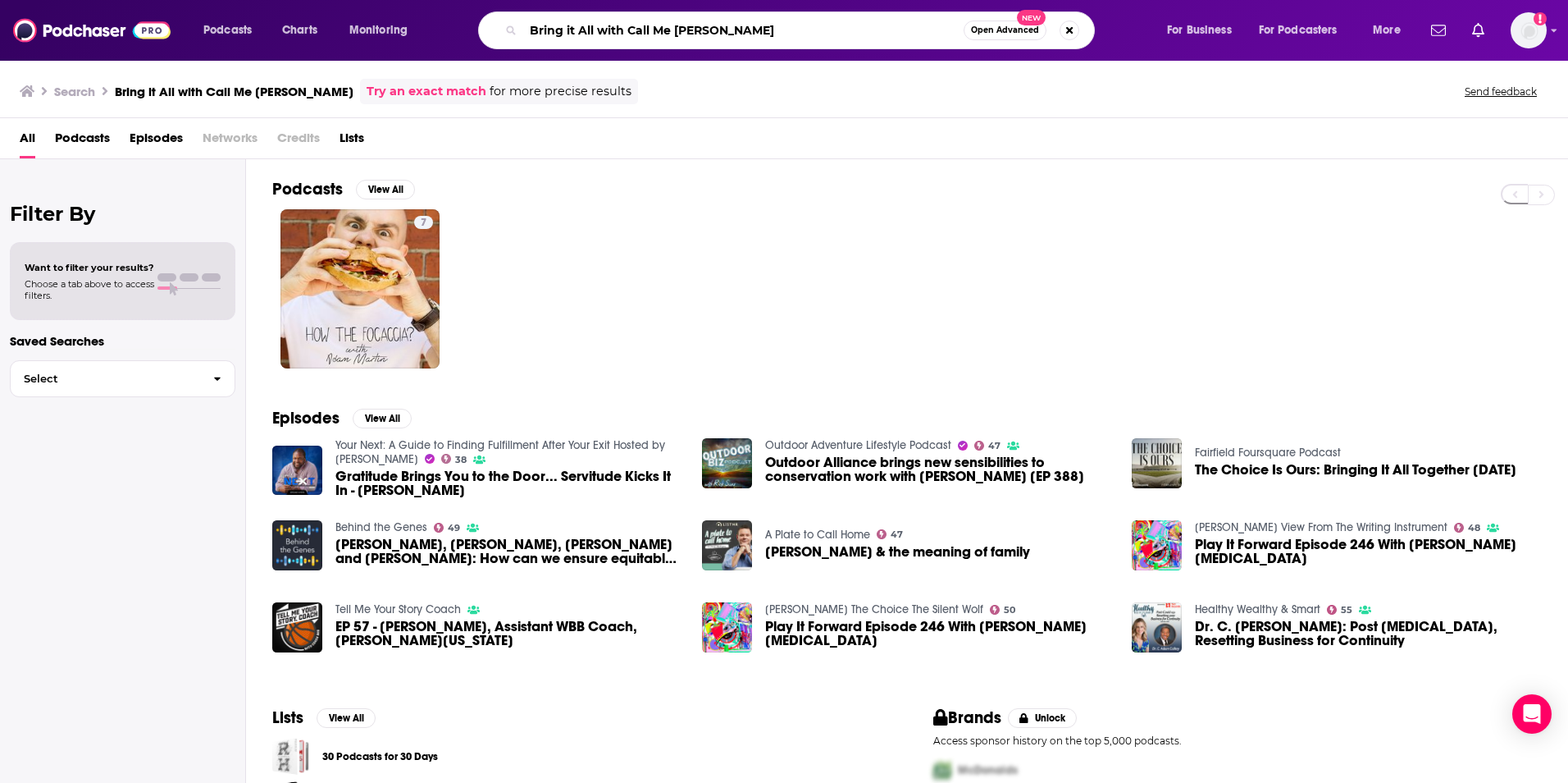
drag, startPoint x: 804, startPoint y: 32, endPoint x: 303, endPoint y: 8, distance: 501.6
click at [305, 17] on div "Podcasts Charts Monitoring Bring it All with Call Me Adam Open Advanced New For…" at bounding box center [804, 30] width 1224 height 38
paste input "oadway Breakdown"
type input "Broadway Breakdown"
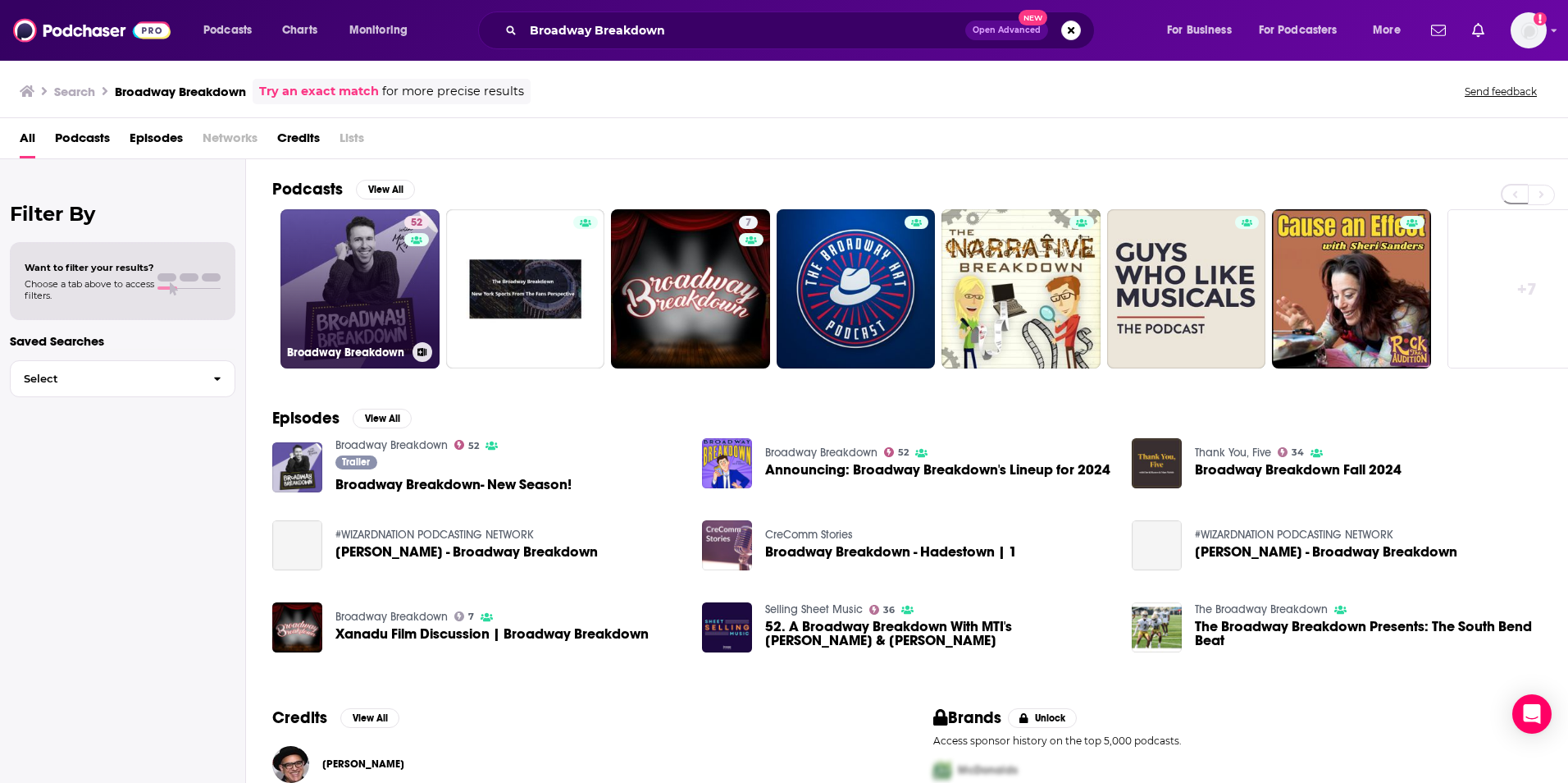
click at [350, 290] on link "52 Broadway Breakdown" at bounding box center [360, 289] width 159 height 159
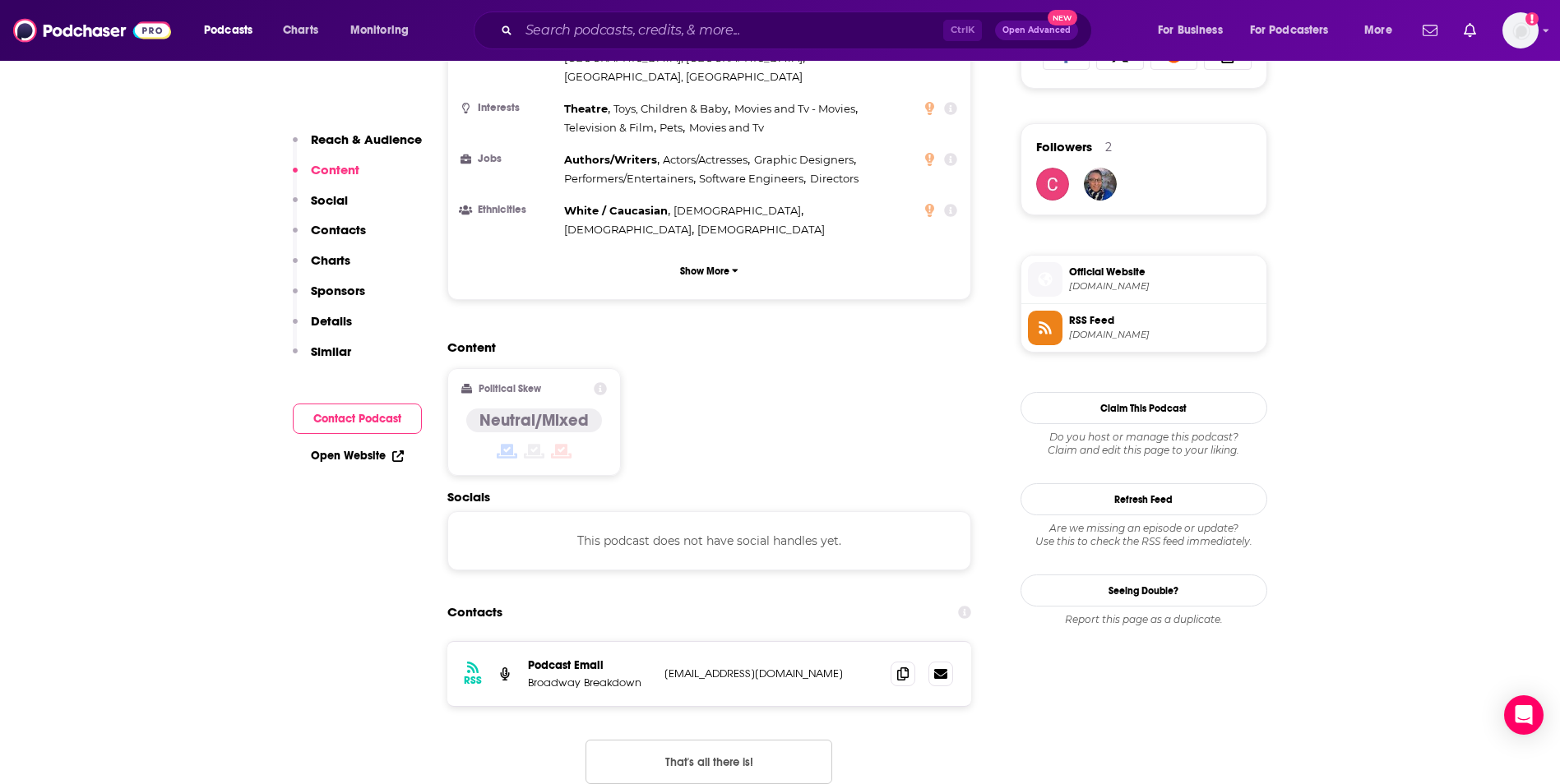
scroll to position [1232, 0]
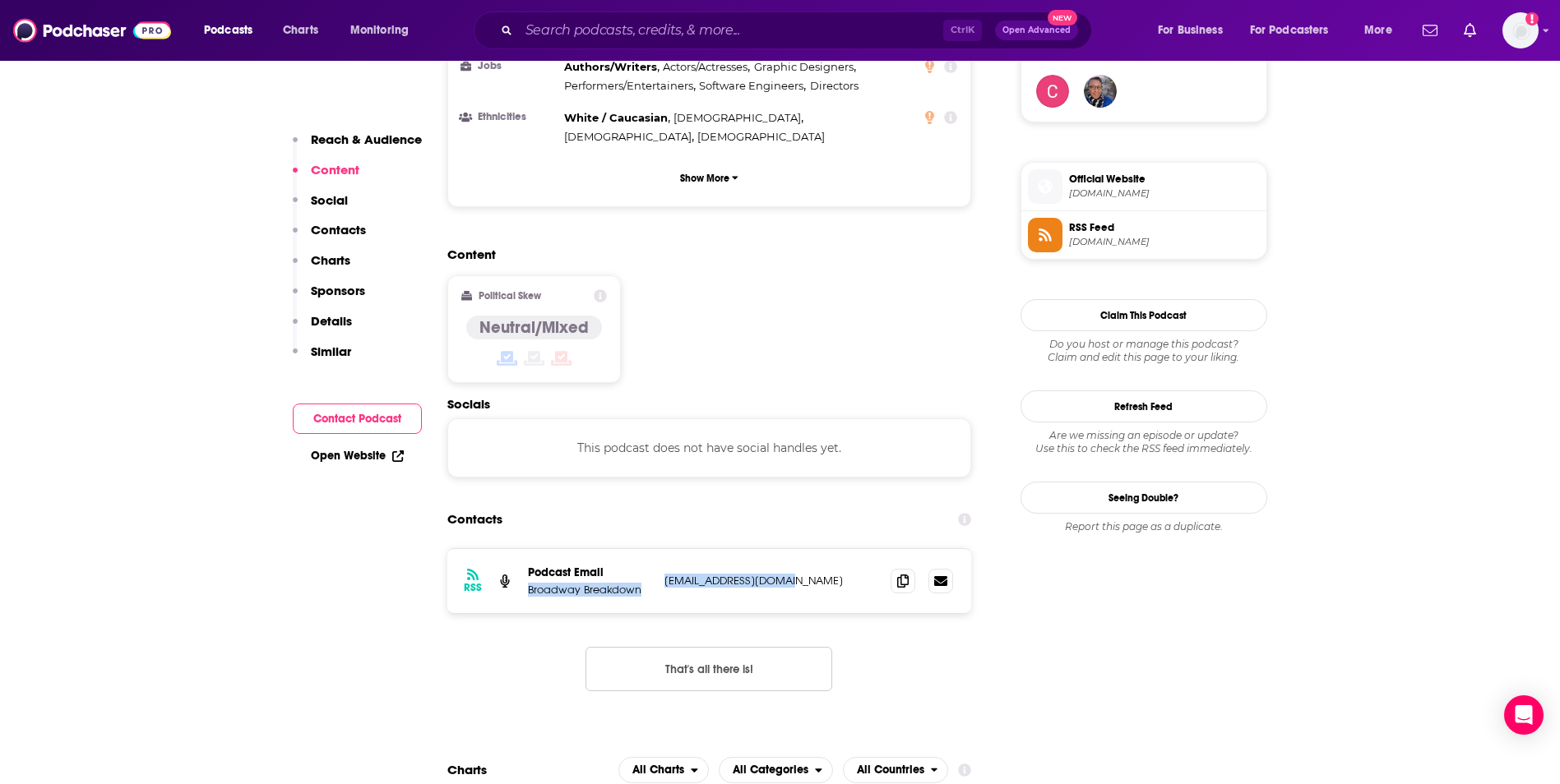
drag, startPoint x: 791, startPoint y: 480, endPoint x: 656, endPoint y: 469, distance: 135.4
click at [656, 549] on div "RSS Podcast Email Broadway Breakdown matt.koplik@yahoo.com matt.koplik@yahoo.com" at bounding box center [709, 581] width 525 height 64
click at [798, 549] on div "RSS Podcast Email Broadway Breakdown matt.koplik@yahoo.com matt.koplik@yahoo.com" at bounding box center [709, 581] width 525 height 64
drag, startPoint x: 798, startPoint y: 481, endPoint x: 667, endPoint y: 482, distance: 131.0
click at [667, 574] on p "matt.koplik@yahoo.com" at bounding box center [772, 581] width 214 height 14
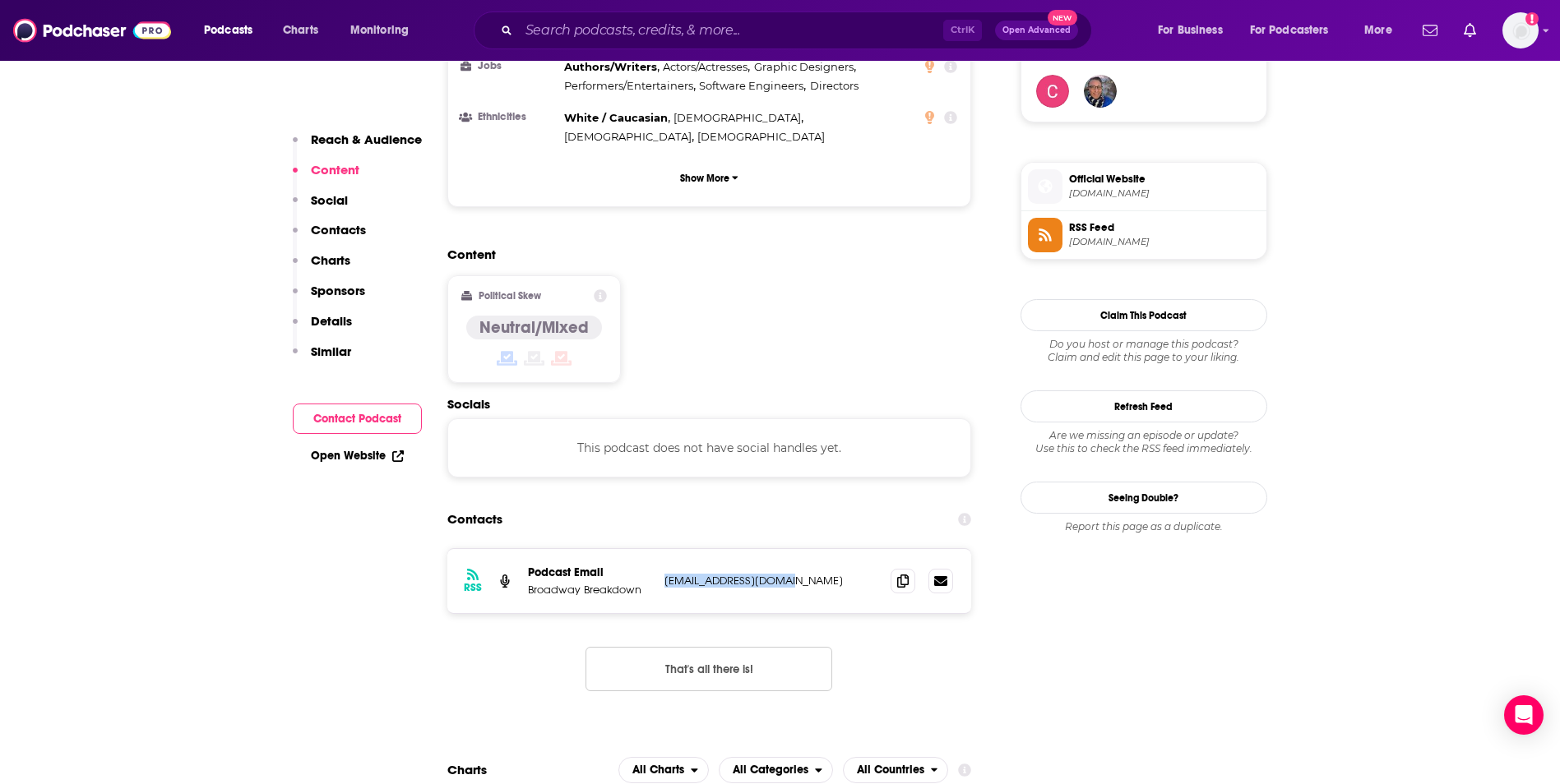
copy p "matt.koplik@yahoo.com"
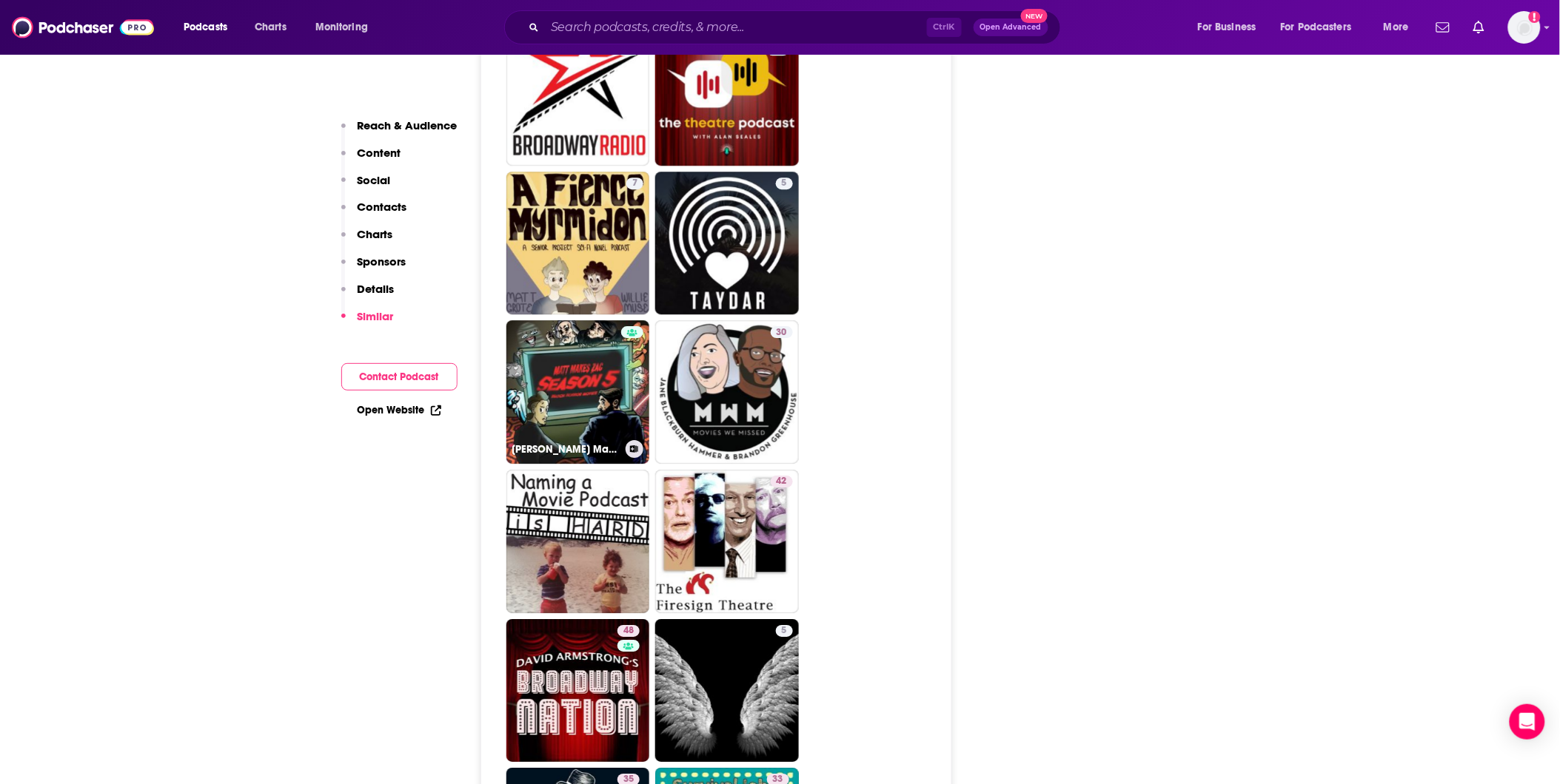
scroll to position [3453, 0]
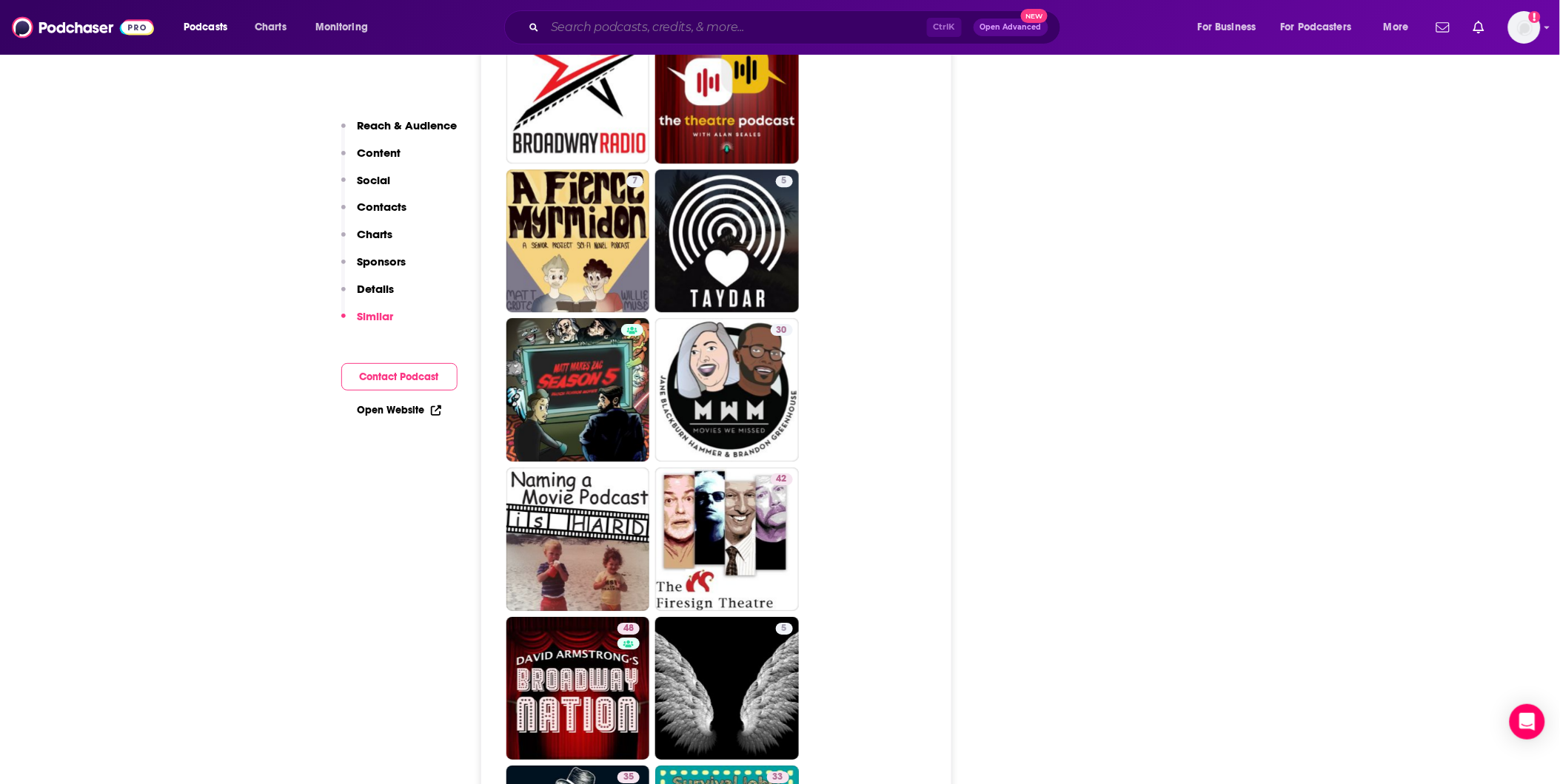
click at [722, 20] on input "Search podcasts, credits, & more..." at bounding box center [736, 27] width 382 height 24
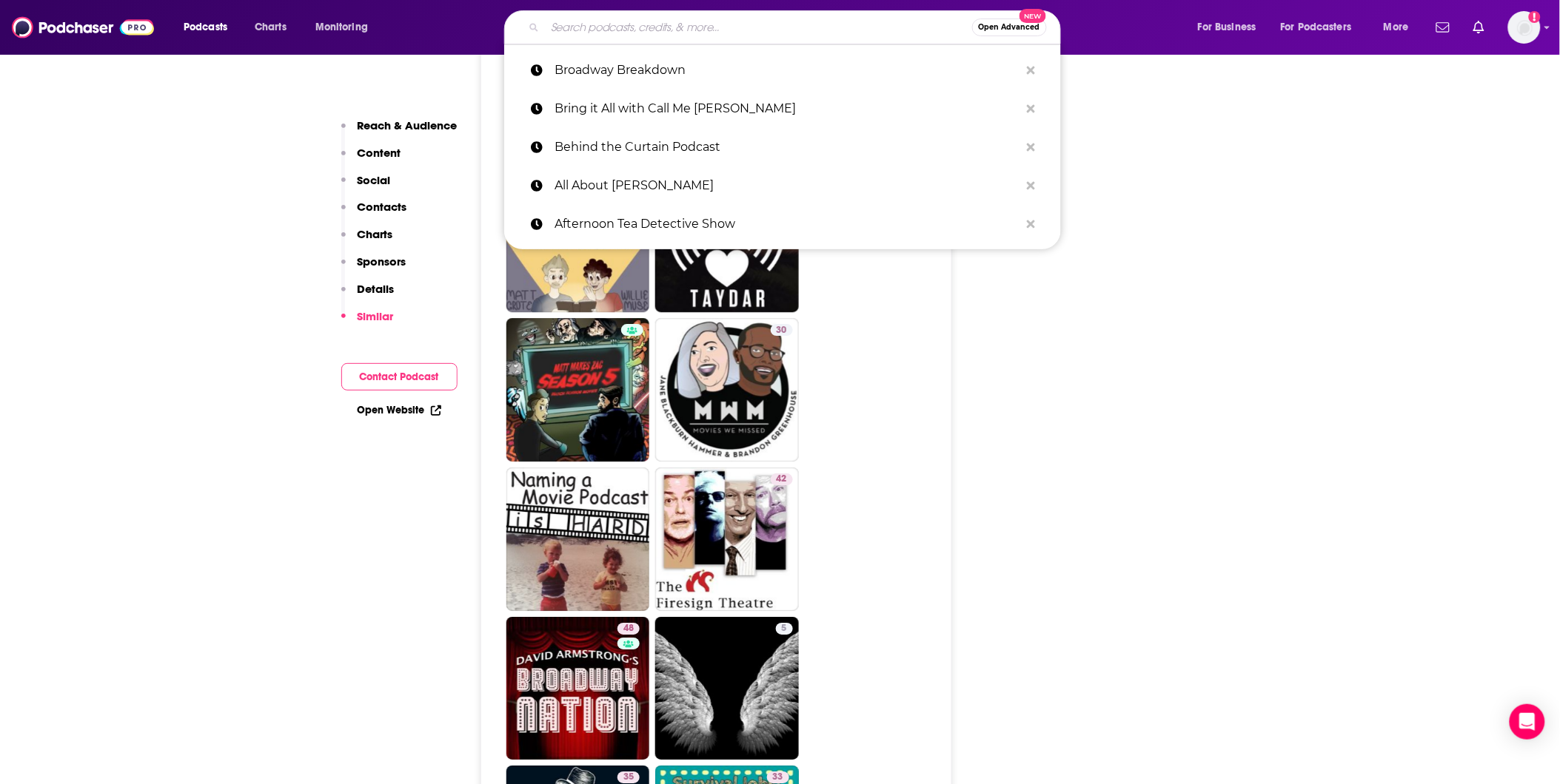
paste input "Cabot Cove Confidential"
type input "Cabot Cove Confidential"
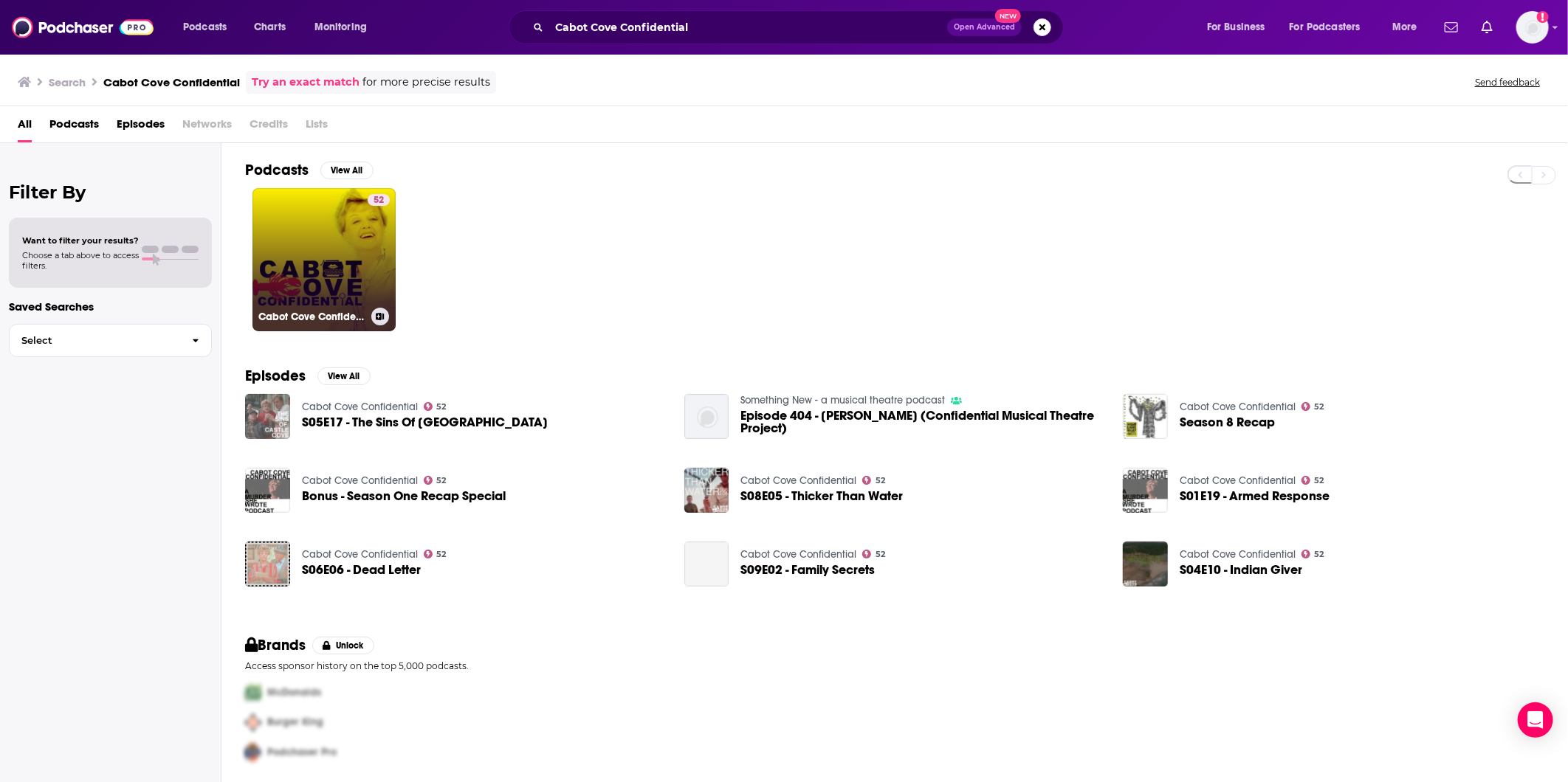
click at [330, 247] on link "52 Cabot Cove Confidential" at bounding box center [324, 260] width 143 height 143
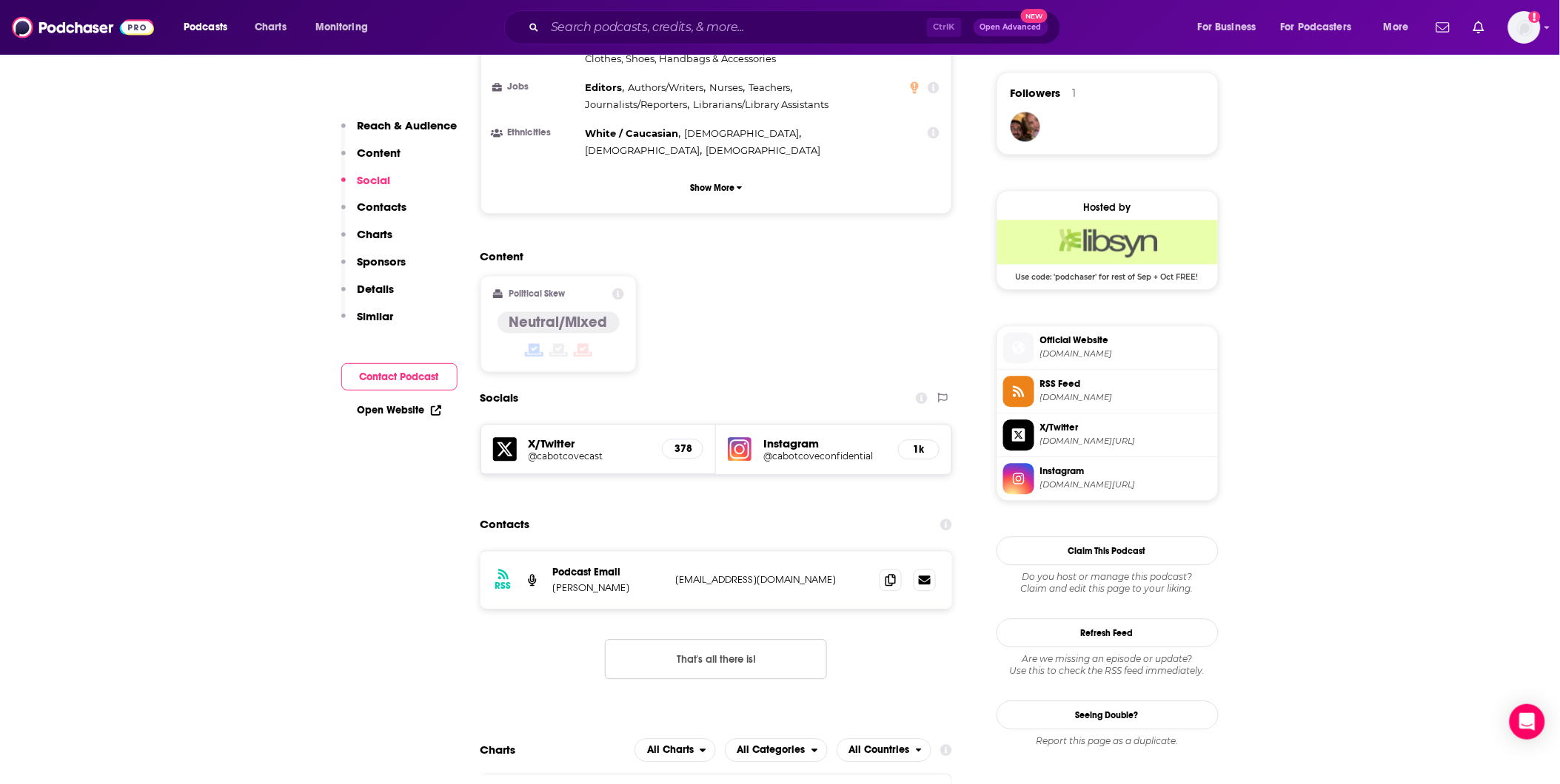
scroll to position [1233, 0]
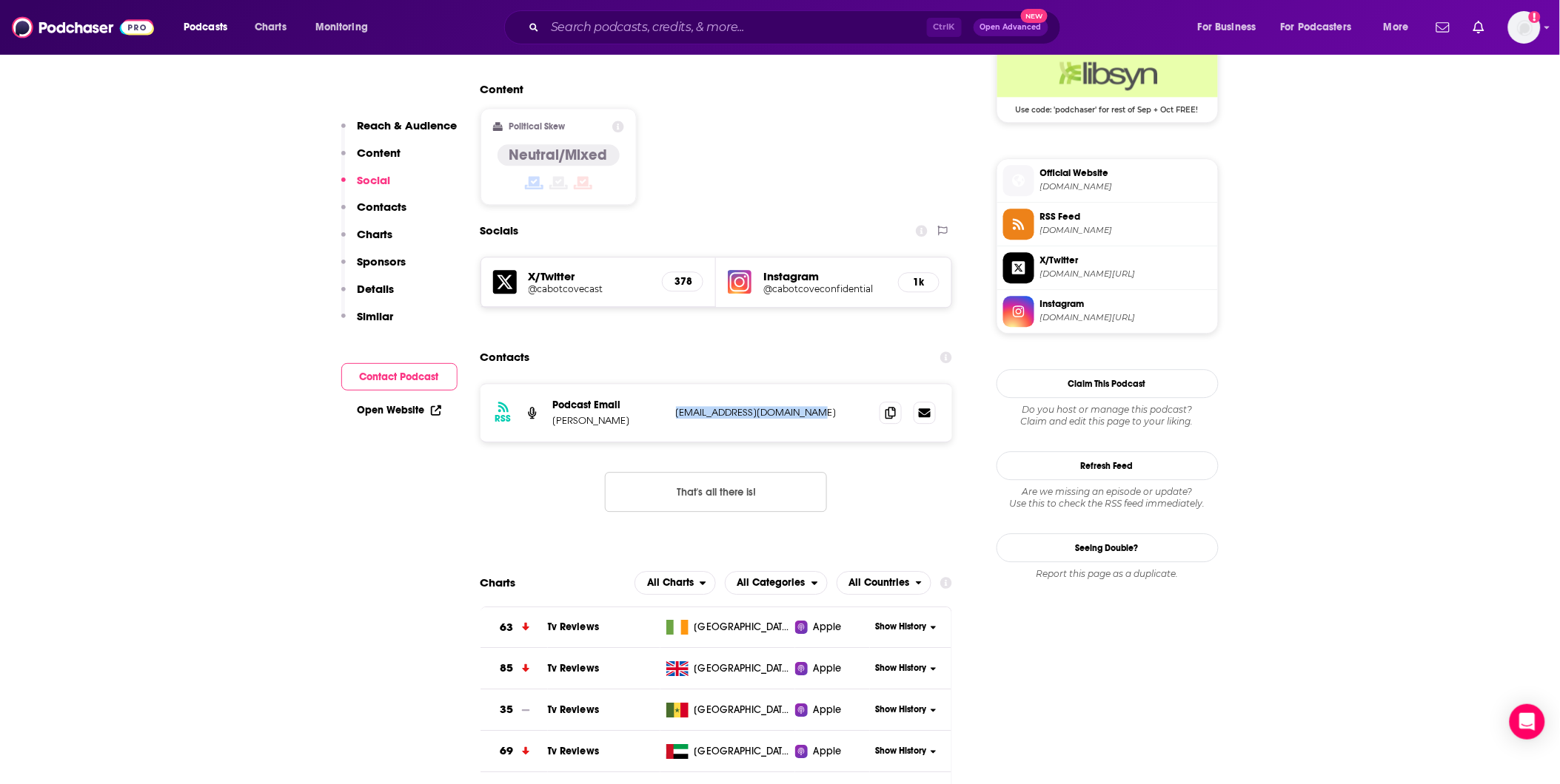
drag, startPoint x: 840, startPoint y: 363, endPoint x: 670, endPoint y: 354, distance: 170.2
click at [670, 384] on div "RSS Podcast Email Damien McPherson damienymcpherson@gmail.com damienymcpherson@…" at bounding box center [716, 413] width 472 height 58
copy p "damienymcpherson@gmail.com"
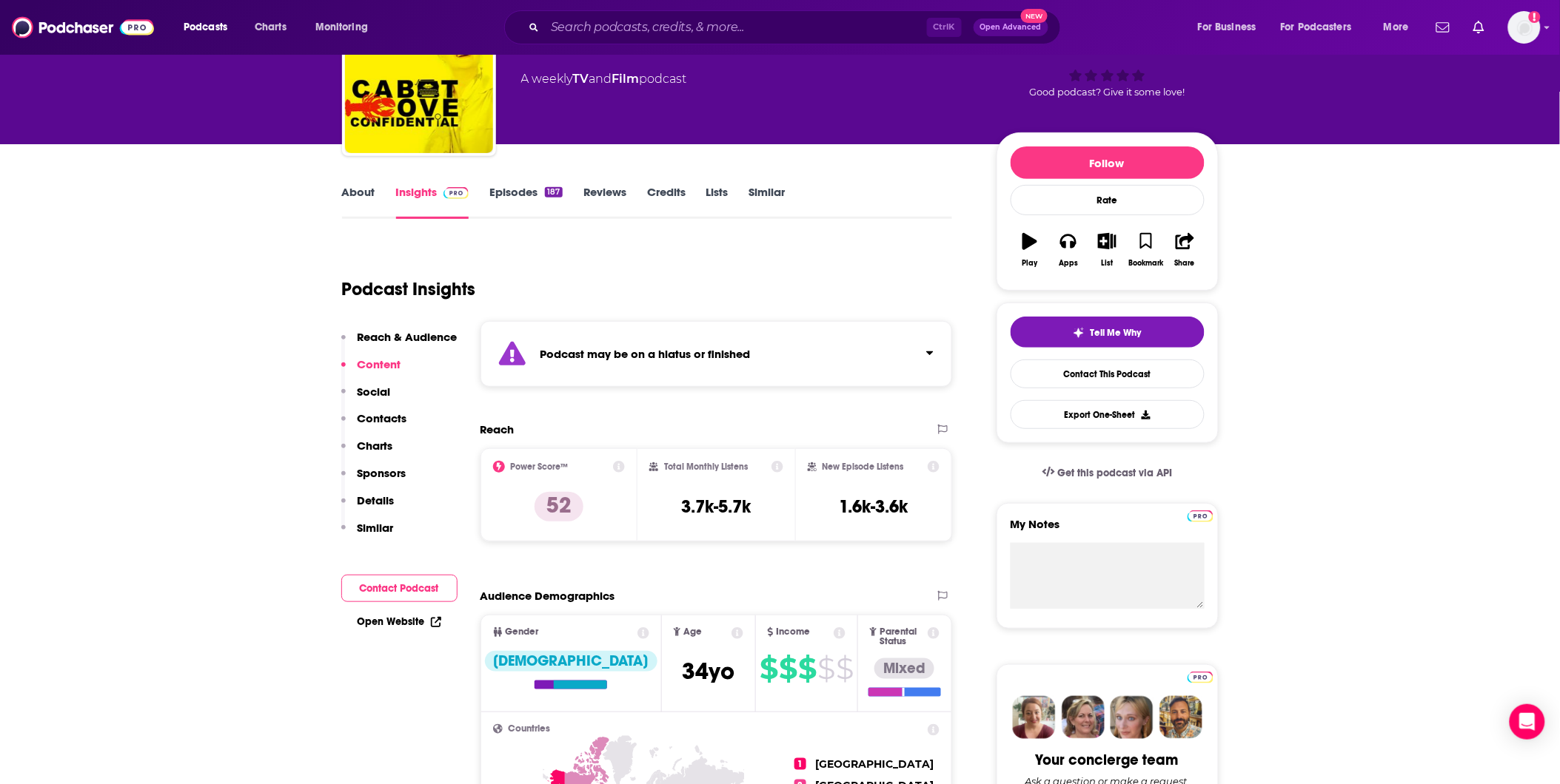
scroll to position [0, 0]
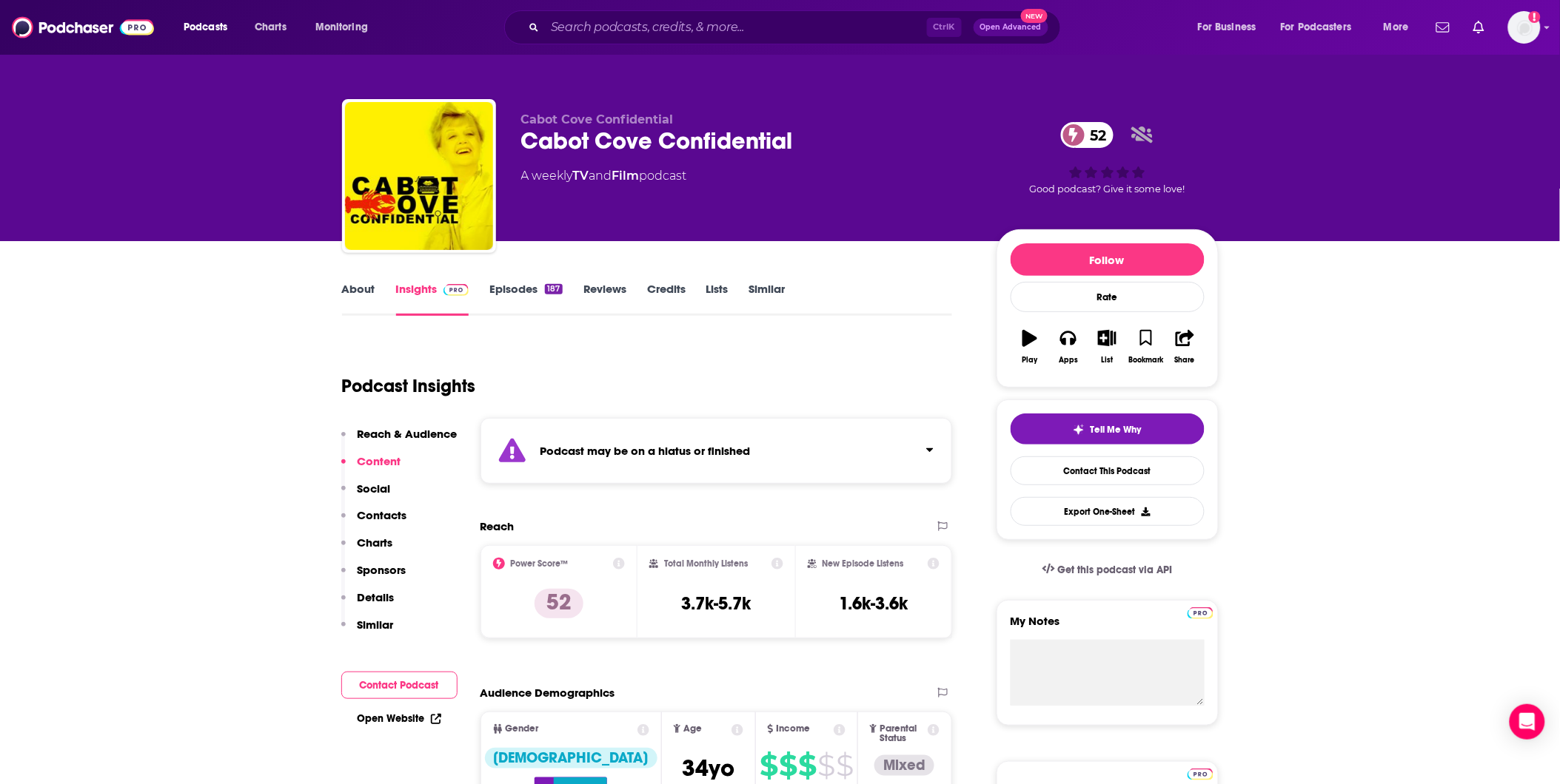
click at [507, 292] on link "Episodes 187" at bounding box center [525, 299] width 73 height 34
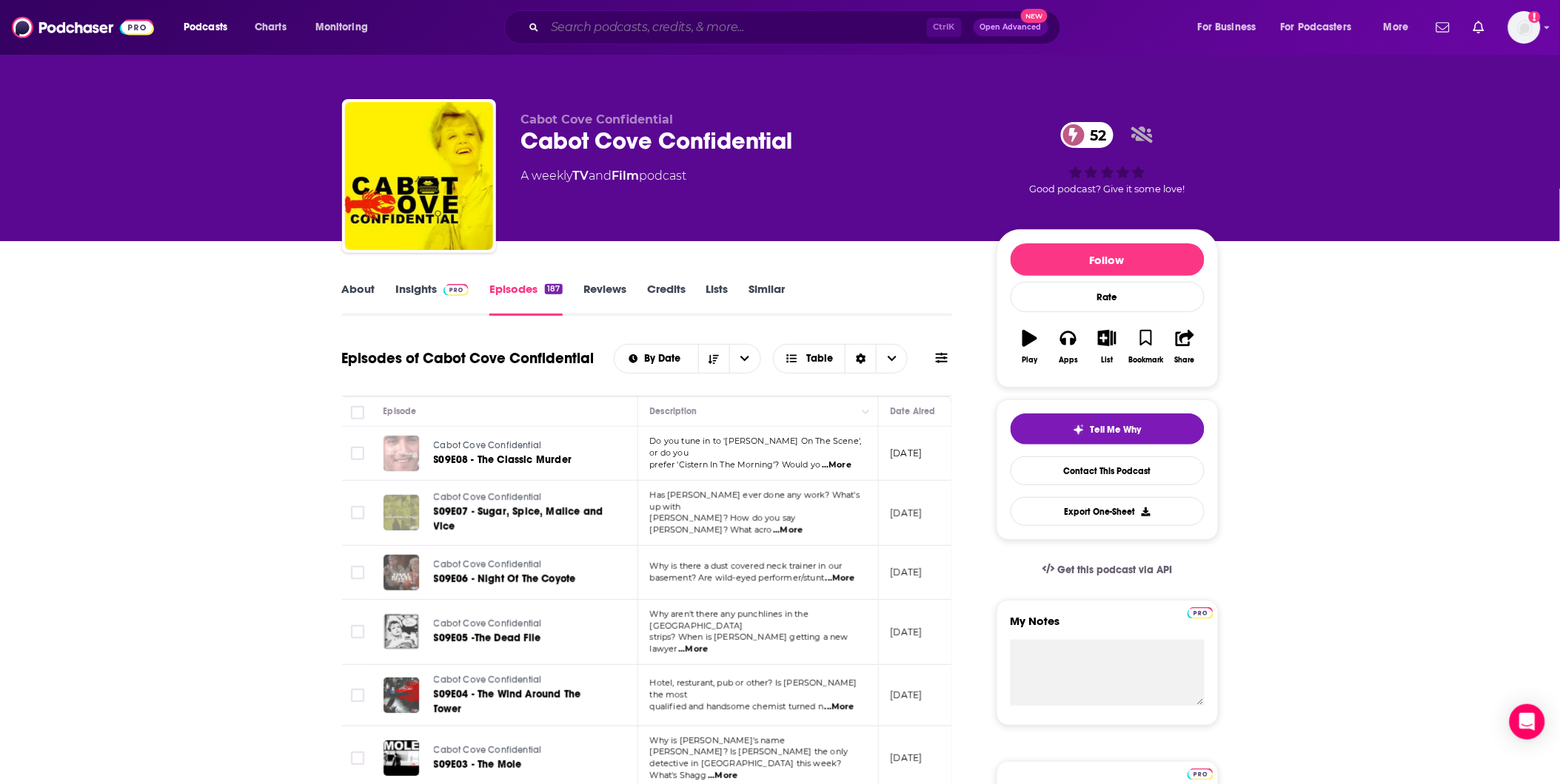
click at [662, 26] on input "Search podcasts, credits, & more..." at bounding box center [736, 27] width 382 height 24
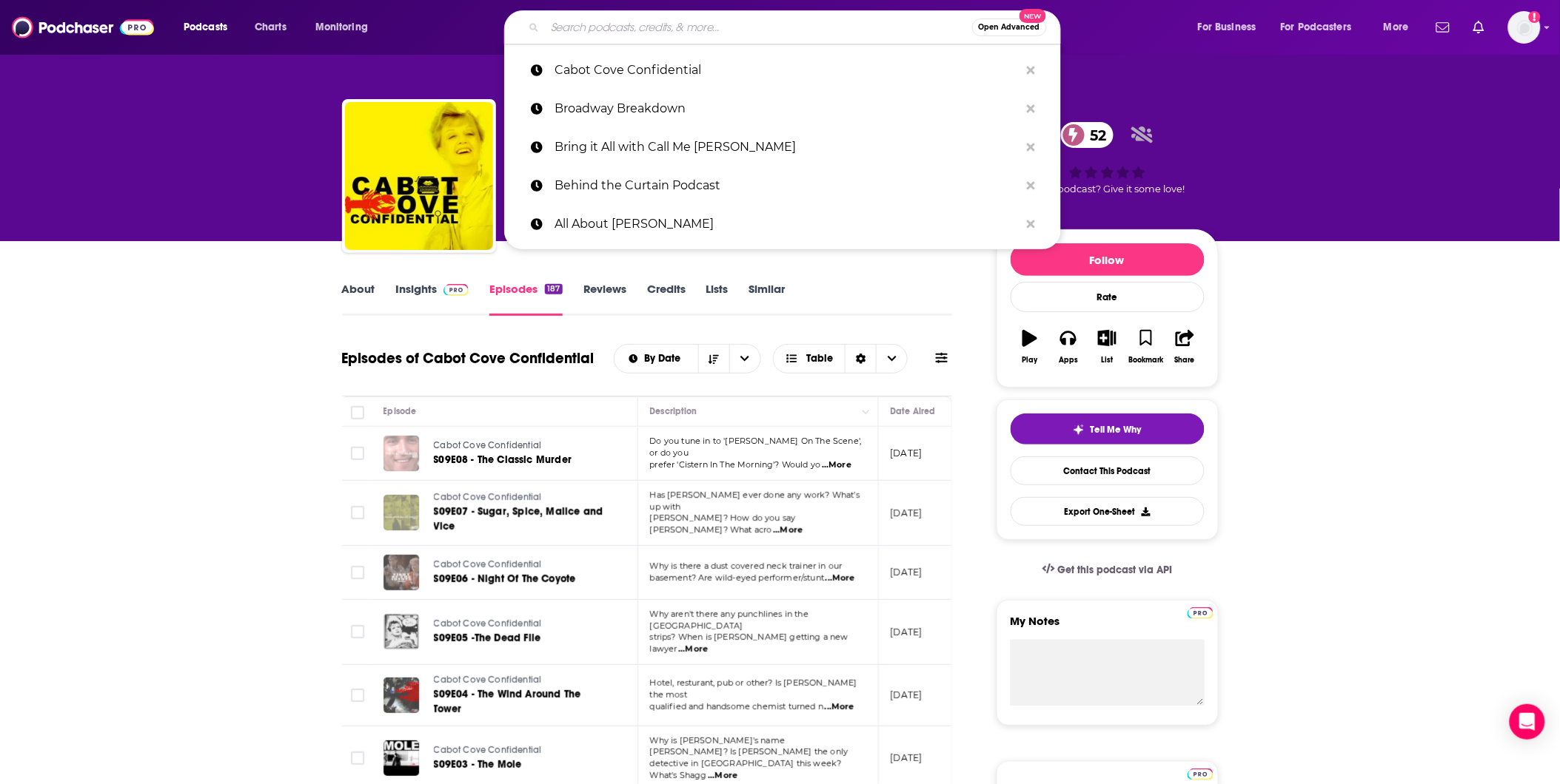
paste input "Cabot Coverage"
type input "Cabot Coverage"
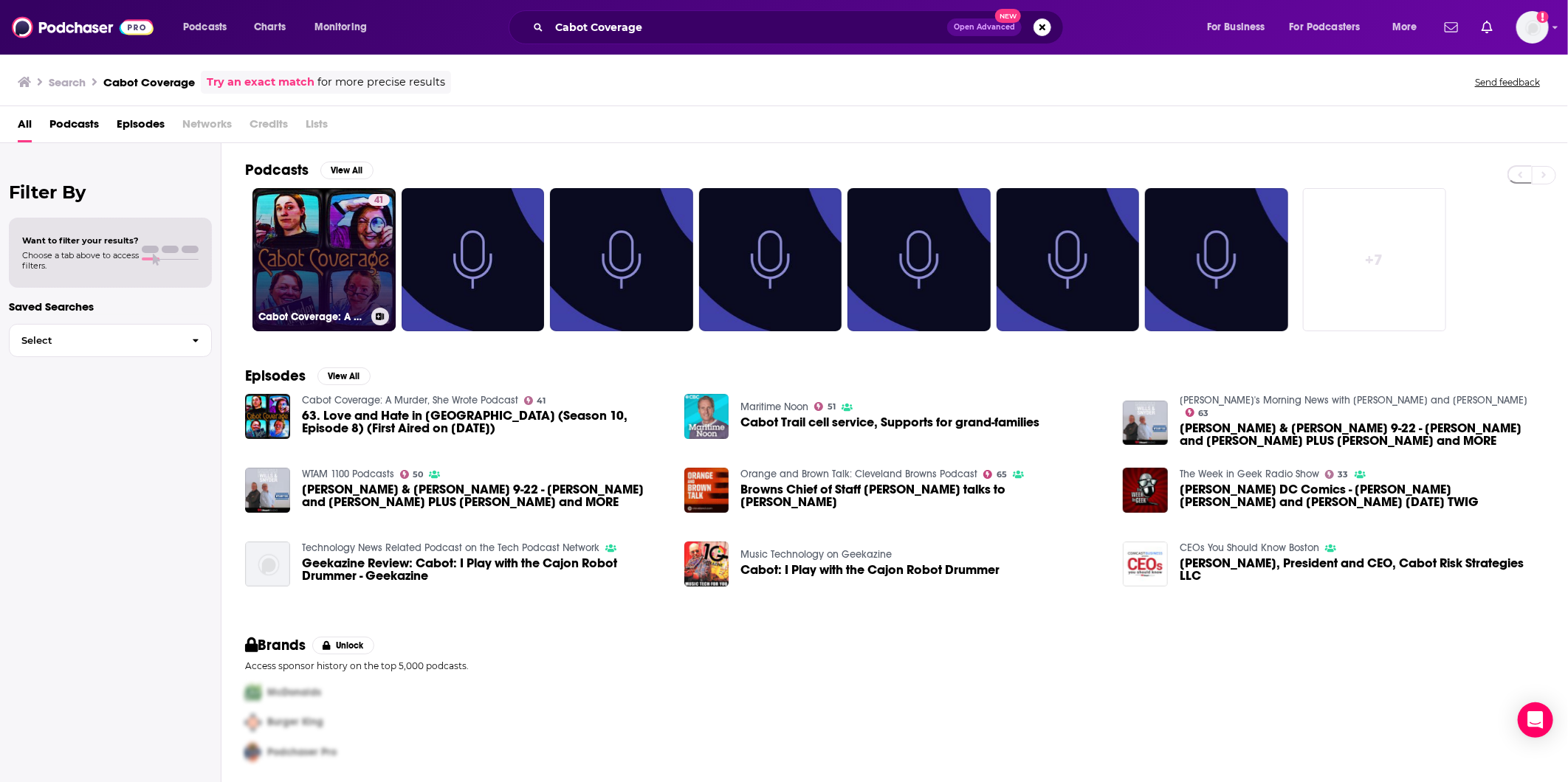
click at [288, 250] on link "41 Cabot Coverage: A Murder, She Wrote Podcast" at bounding box center [324, 260] width 143 height 143
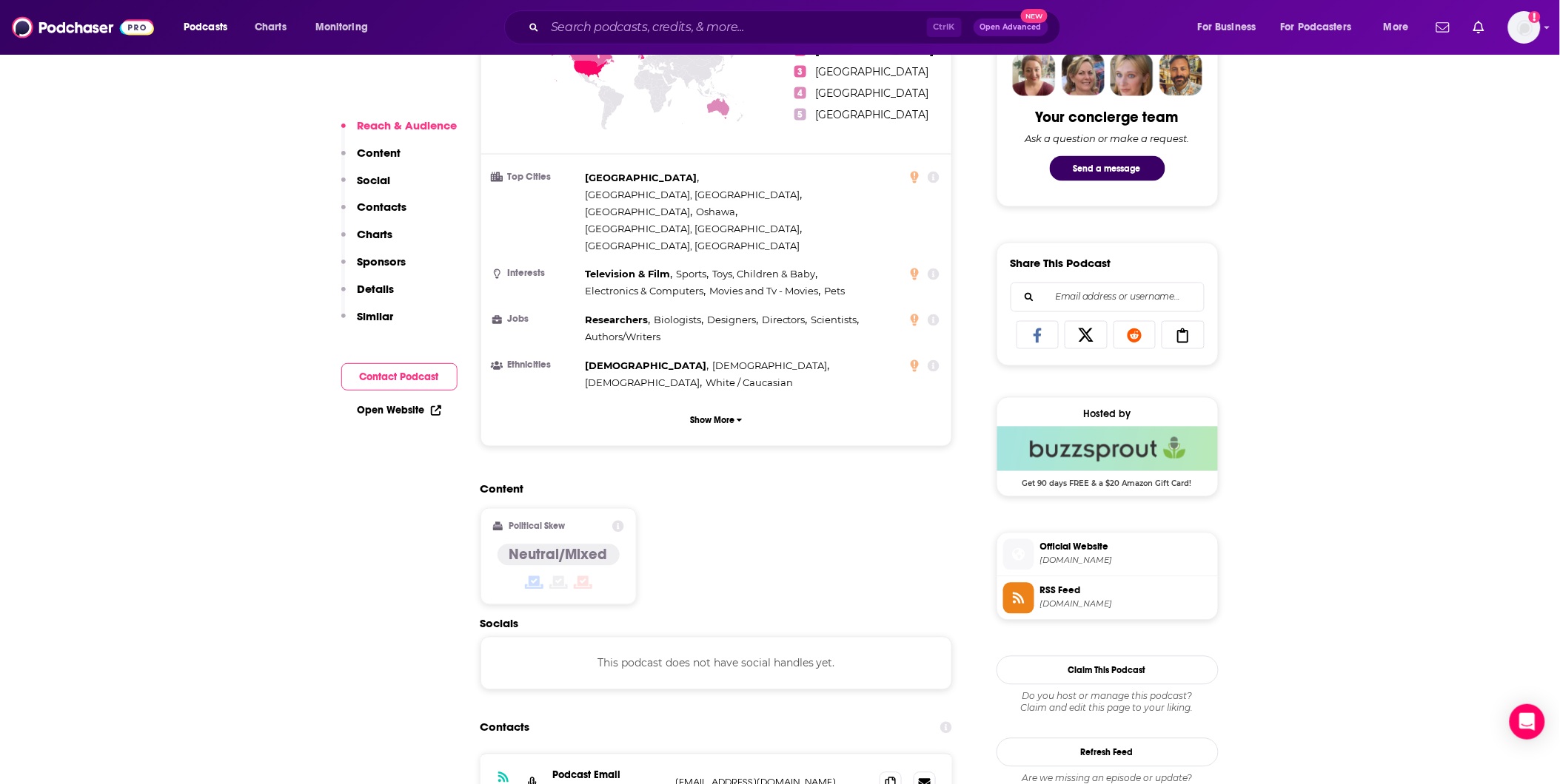
scroll to position [986, 0]
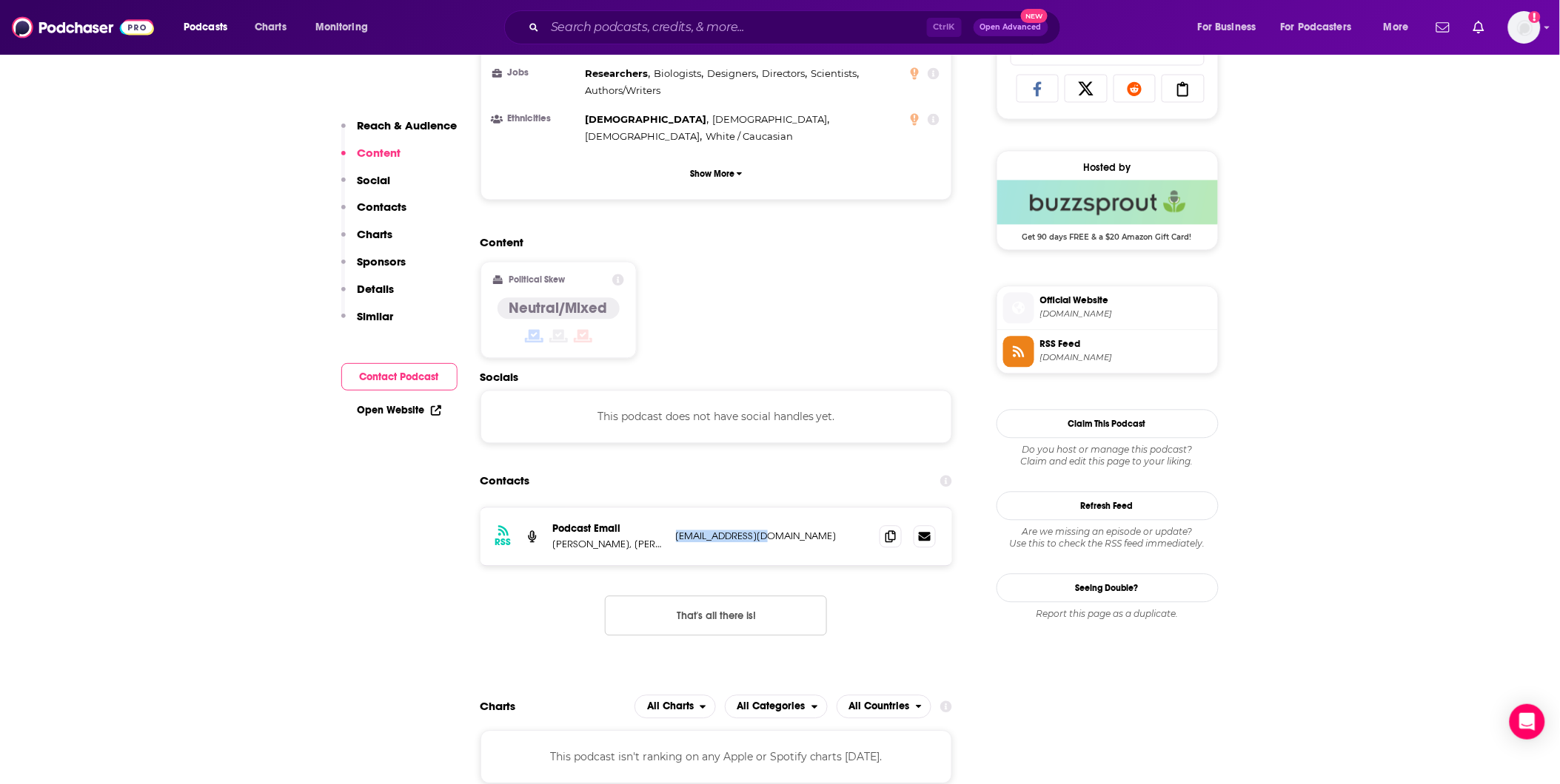
drag, startPoint x: 786, startPoint y: 460, endPoint x: 674, endPoint y: 460, distance: 112.0
click at [674, 508] on div "RSS Podcast Email Susanna, Megan, Glynis and Ashley aylwood@yahoo.com aylwood@y…" at bounding box center [716, 537] width 472 height 58
copy p "aylwood@yahoo.com"
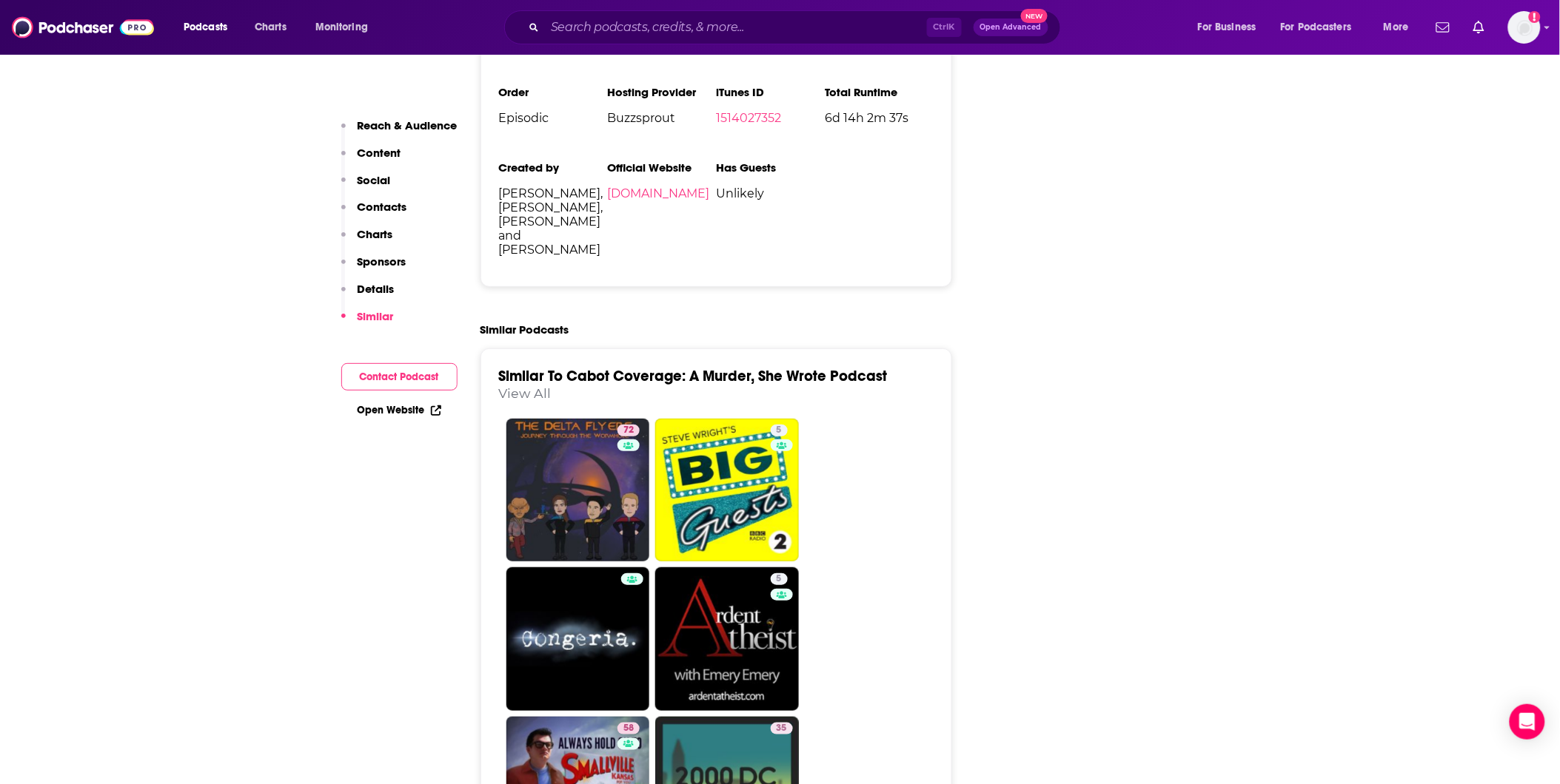
scroll to position [2220, 0]
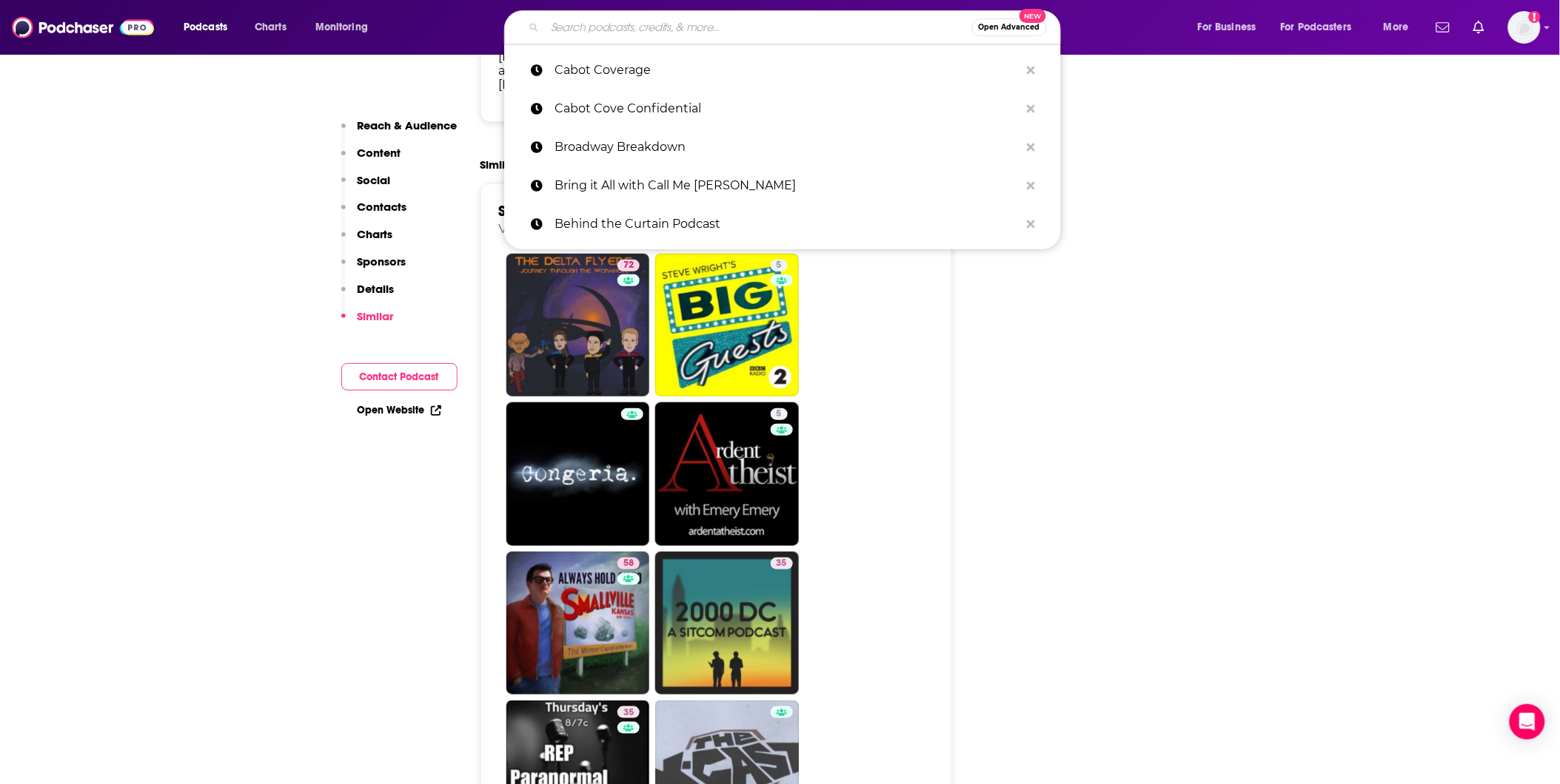
click at [663, 32] on input "Search podcasts, credits, & more..." at bounding box center [758, 27] width 427 height 24
paste input "Closing Night"
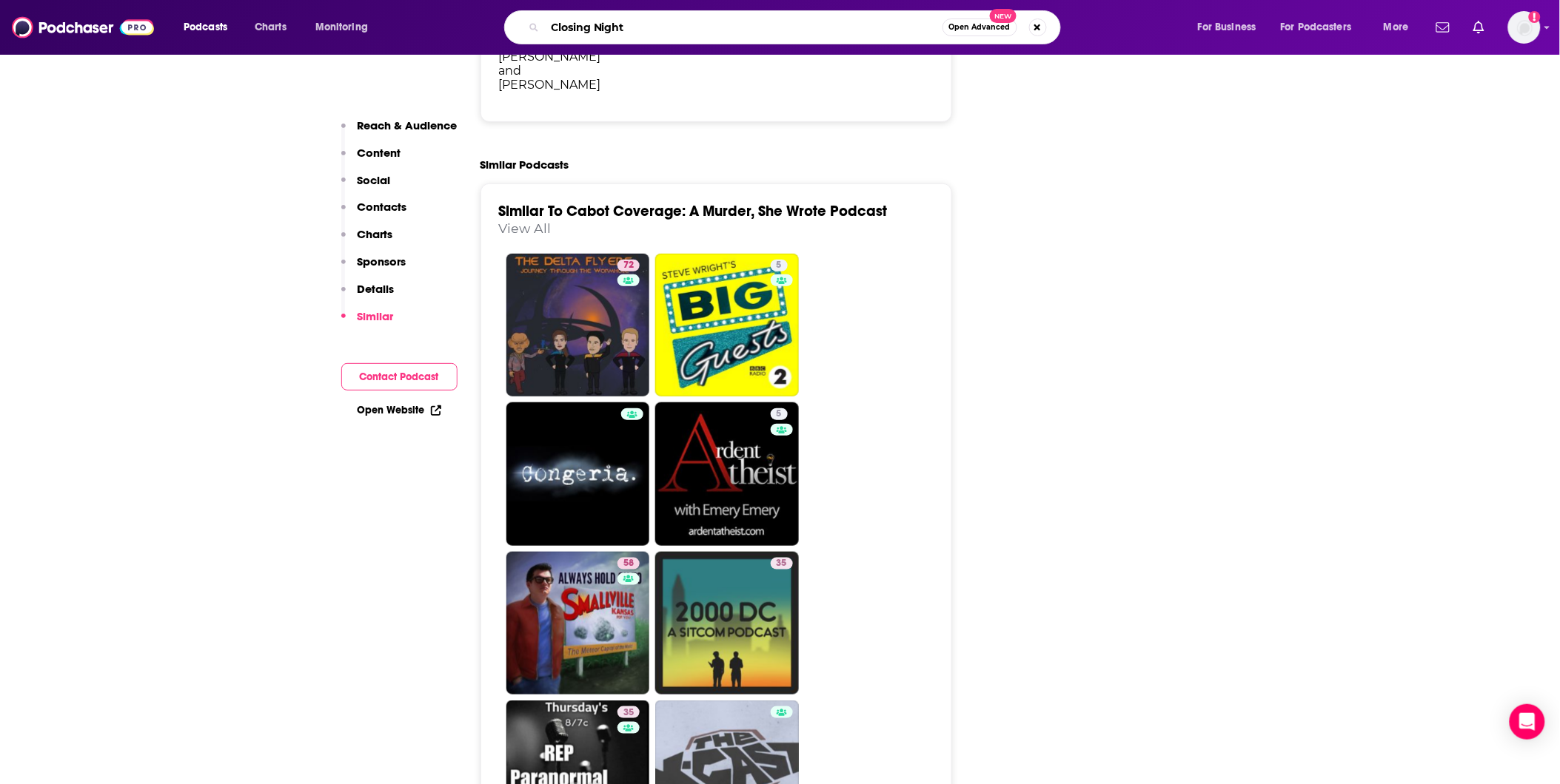
type input "Closing Night"
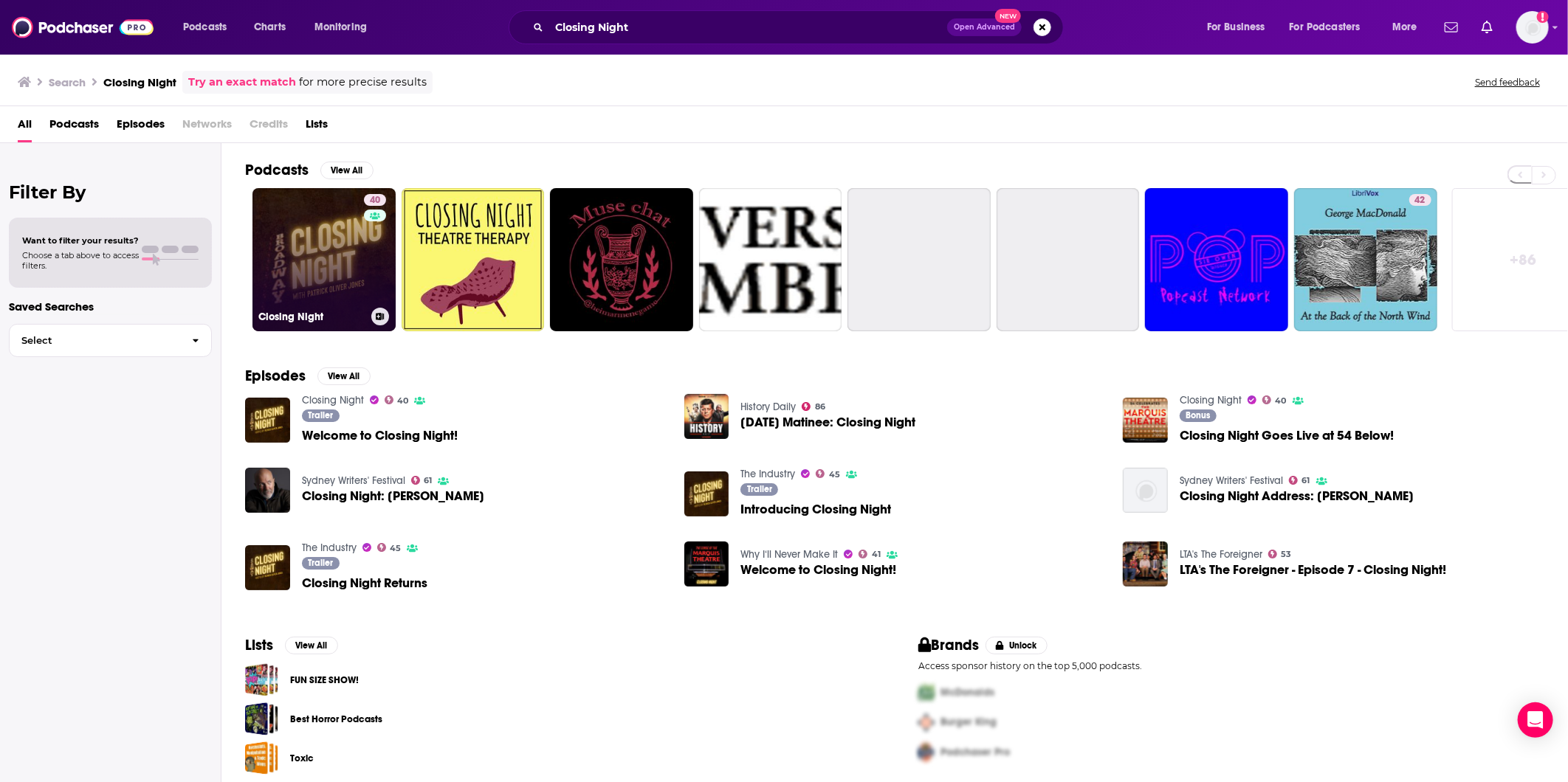
click at [330, 262] on link "40 Closing Night" at bounding box center [324, 260] width 143 height 143
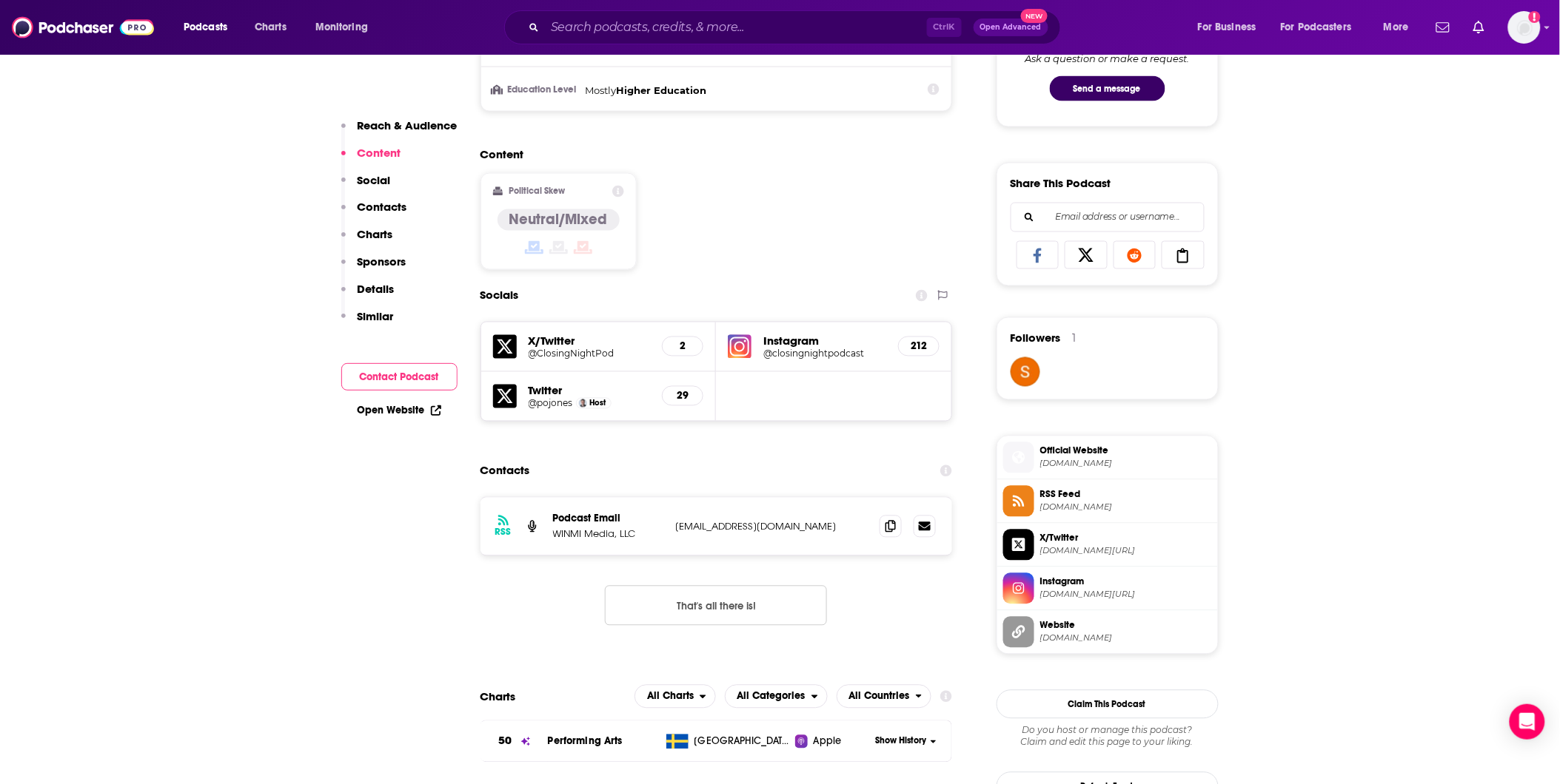
scroll to position [823, 0]
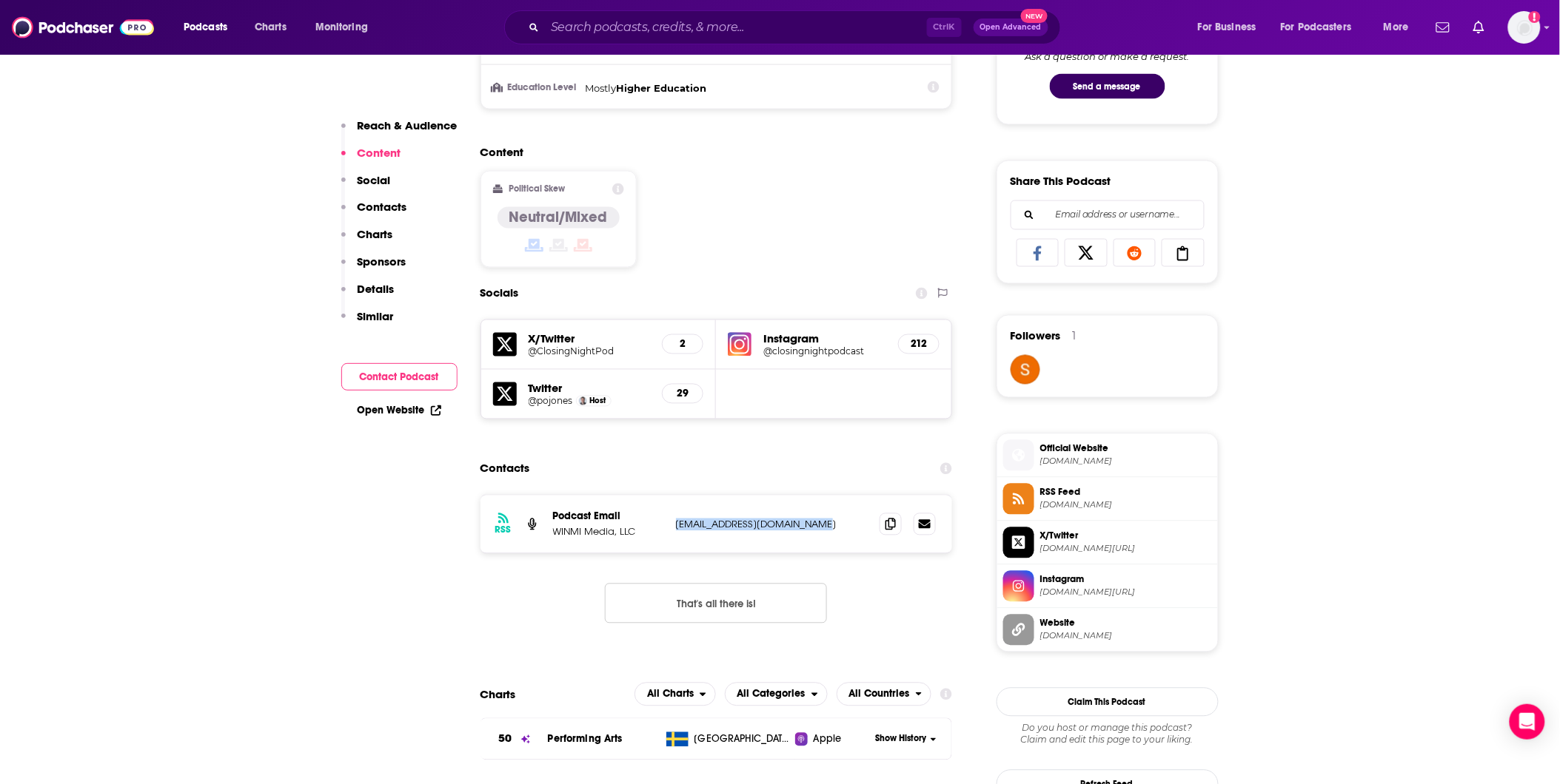
drag, startPoint x: 820, startPoint y: 529, endPoint x: 677, endPoint y: 524, distance: 143.1
click at [677, 524] on p "whyillnevermakeit@gmail.com" at bounding box center [772, 525] width 193 height 12
copy p "whyillnevermakeit@gmail.com"
click at [669, 25] on input "Search podcasts, credits, & more..." at bounding box center [736, 27] width 382 height 24
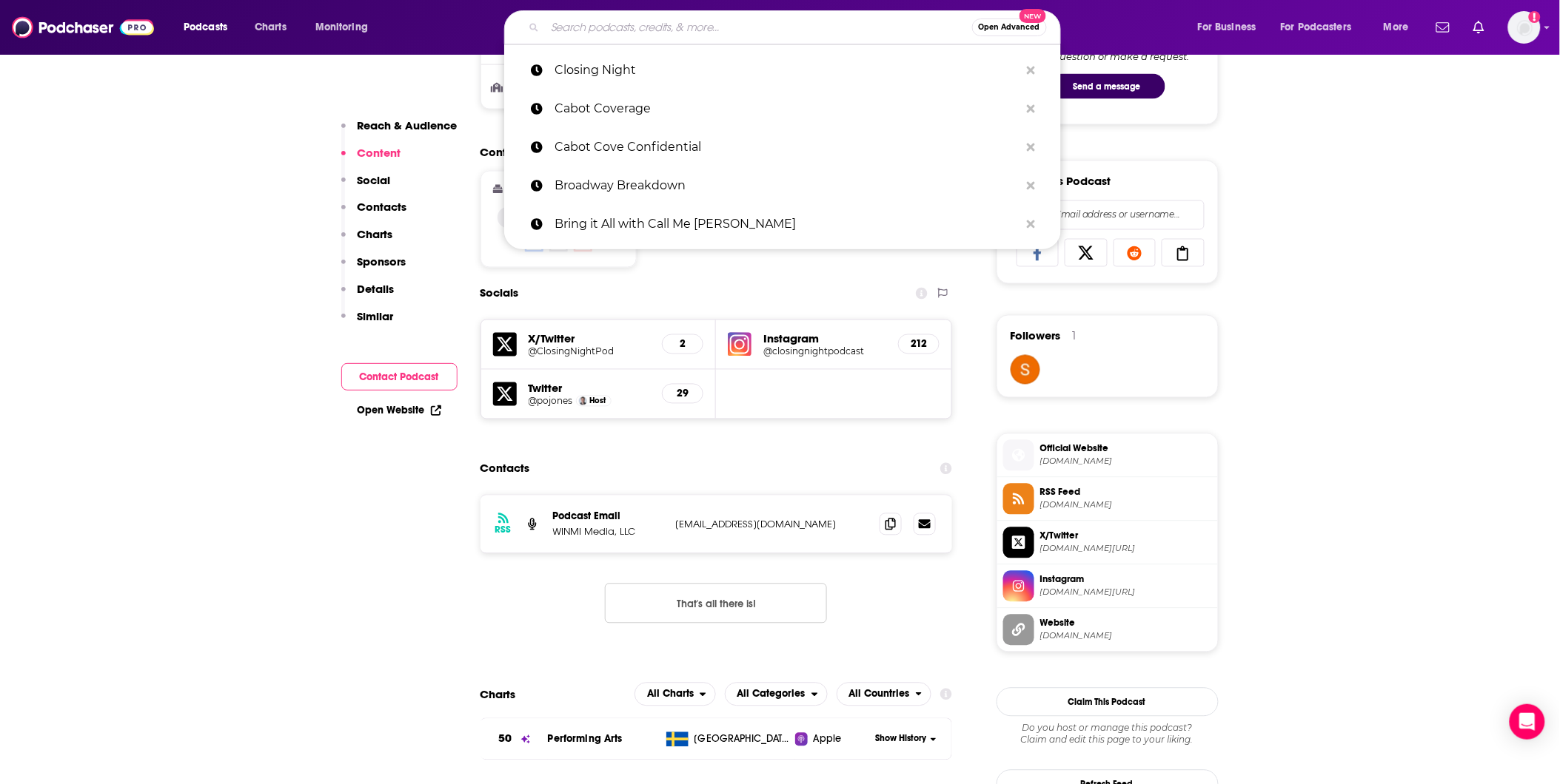
paste input "Cluedunnit"
type input "Cluedunnit"
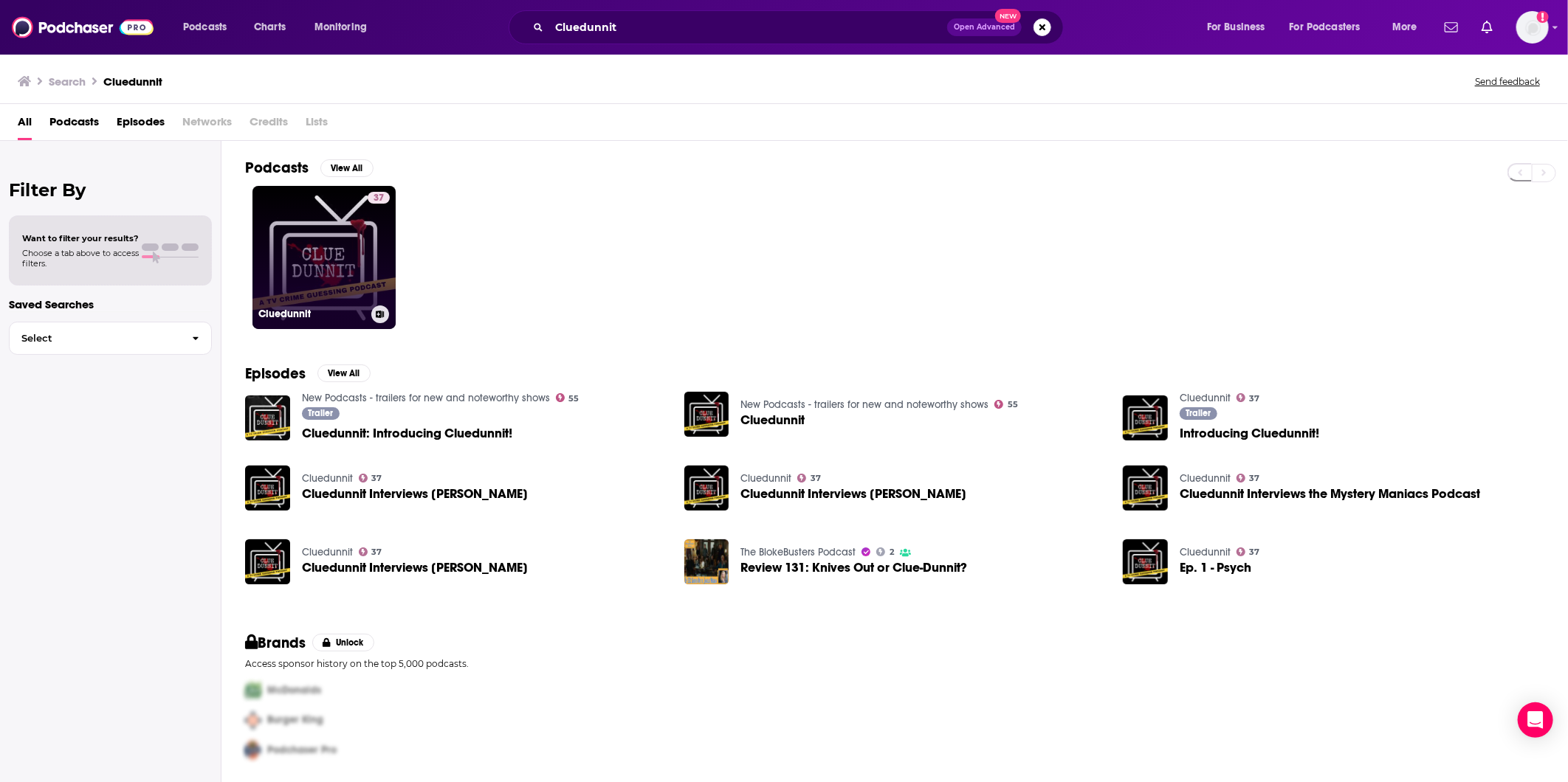
click at [357, 248] on link "37 Cluedunnit" at bounding box center [324, 258] width 143 height 143
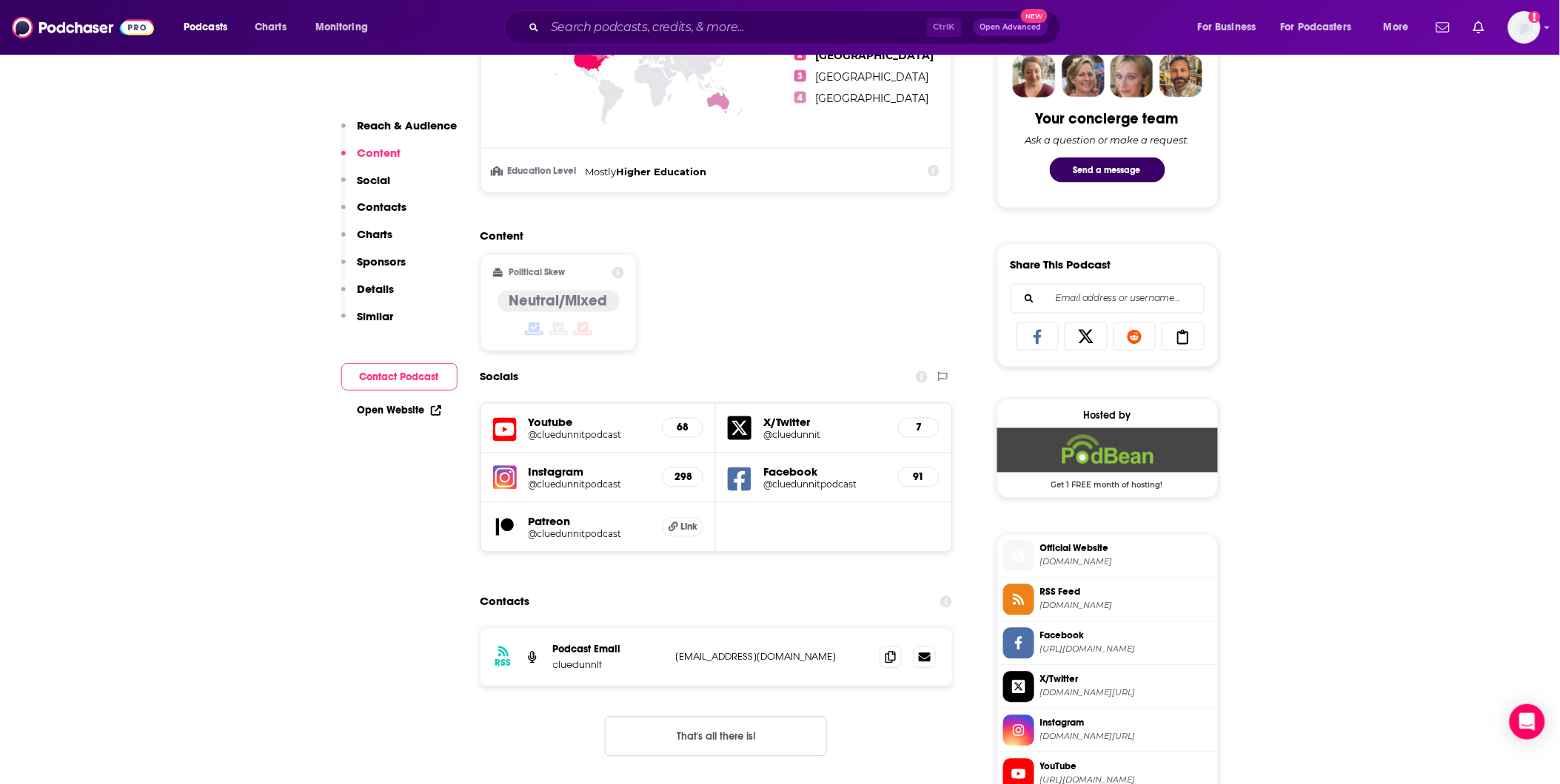
scroll to position [986, 0]
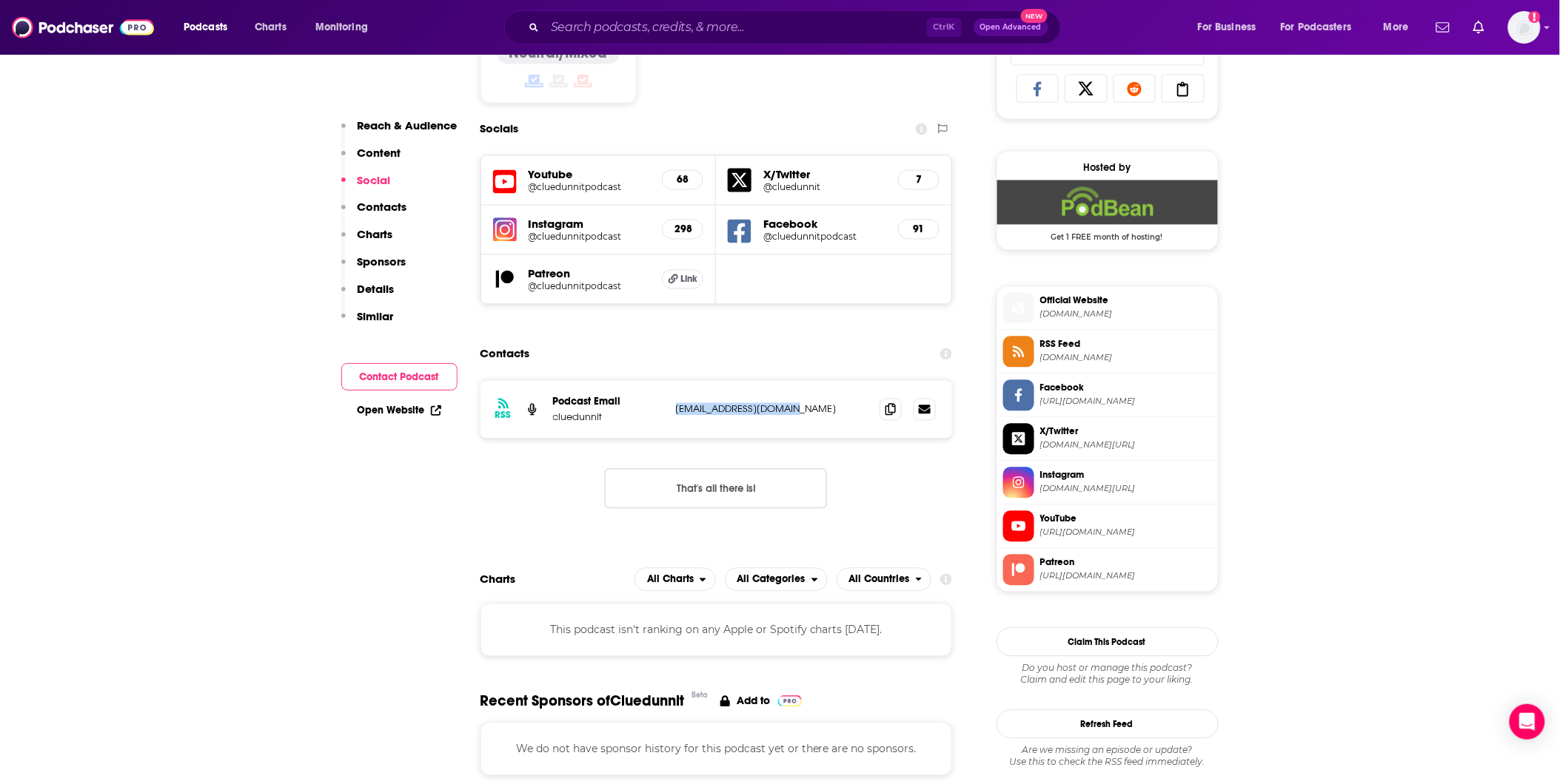
drag, startPoint x: 797, startPoint y: 408, endPoint x: 675, endPoint y: 413, distance: 122.1
click at [675, 413] on div "RSS Podcast Email cluedunnit jacobcoakley@gmail.com jacobcoakley@gmail.com" at bounding box center [716, 410] width 472 height 58
copy p "jacobcoakley@gmail.com"
click at [608, 24] on input "Search podcasts, credits, & more..." at bounding box center [736, 27] width 382 height 24
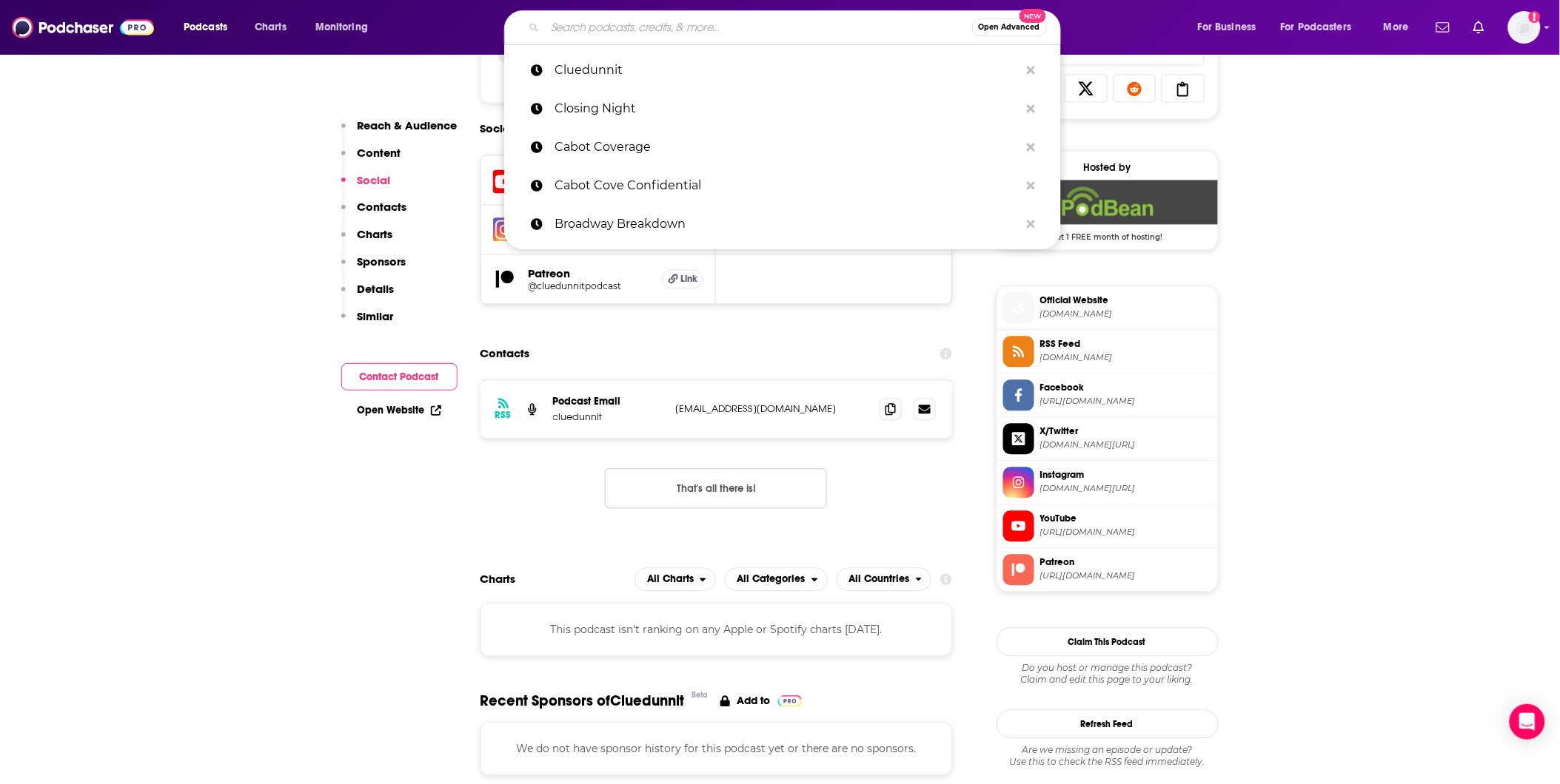
paste input "Cozy Ink Podcast"
type input "Cozy Ink Podcast"
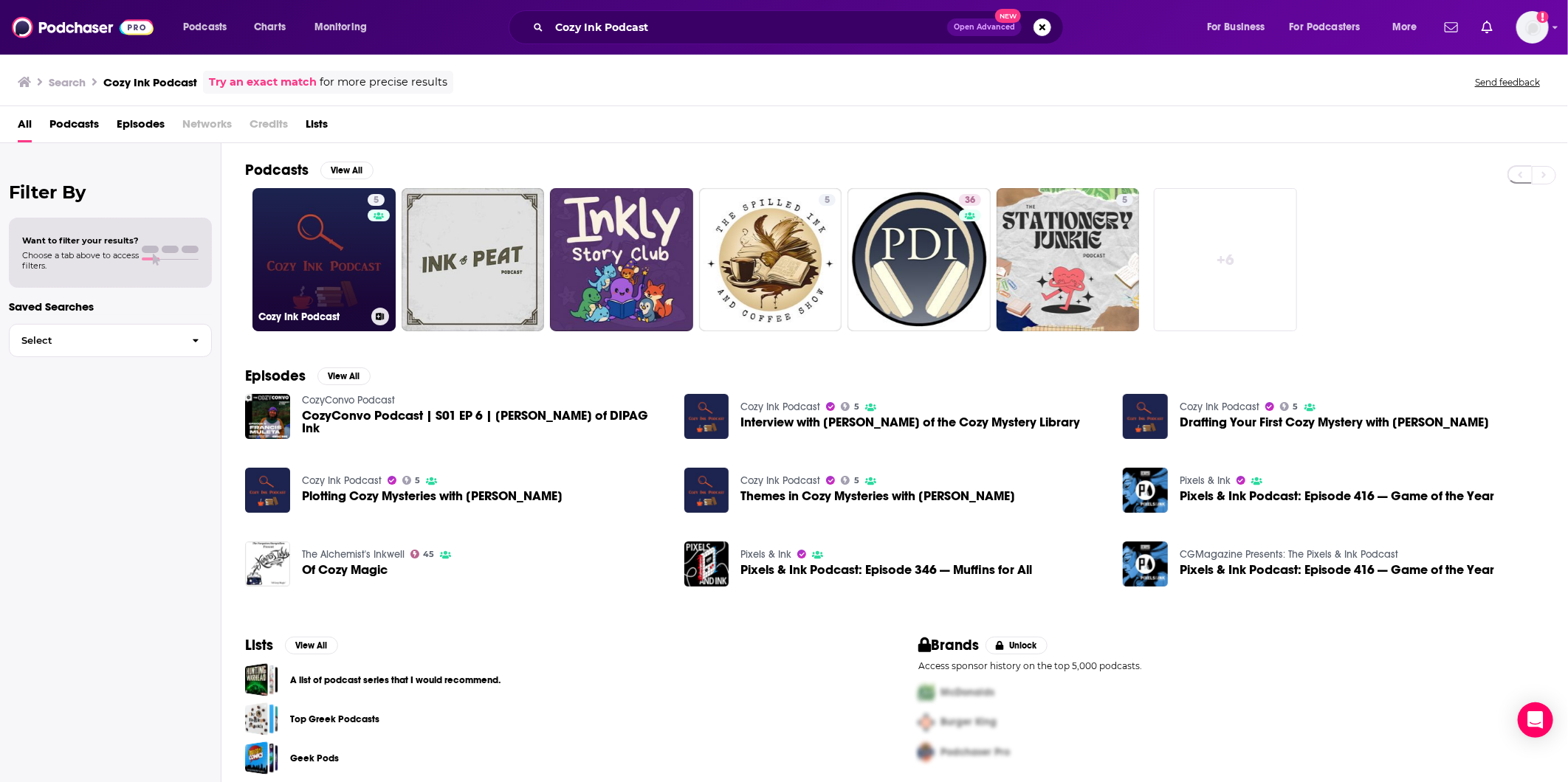
click at [355, 260] on link "5 Cozy Ink Podcast" at bounding box center [324, 260] width 143 height 143
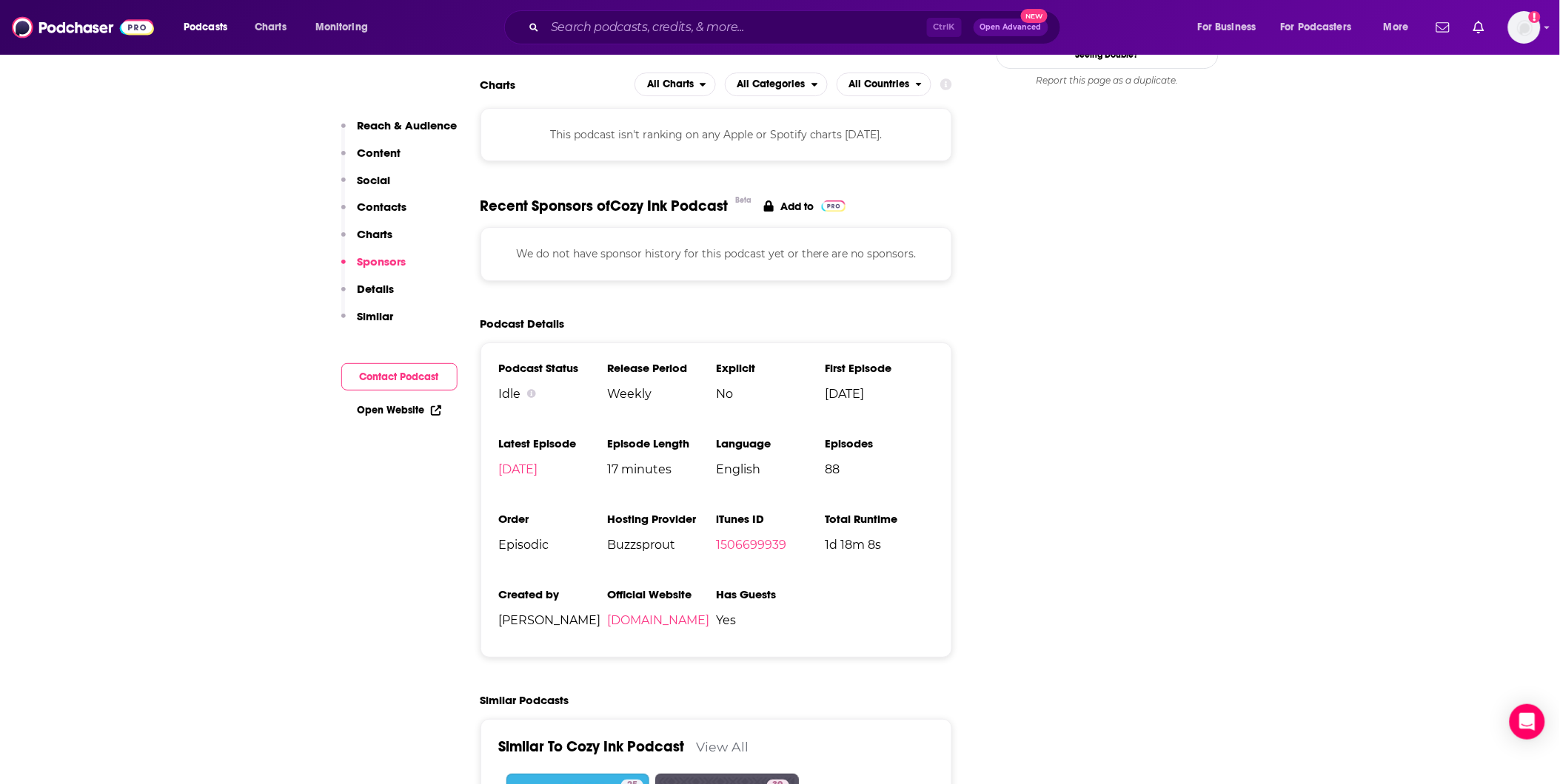
scroll to position [1480, 0]
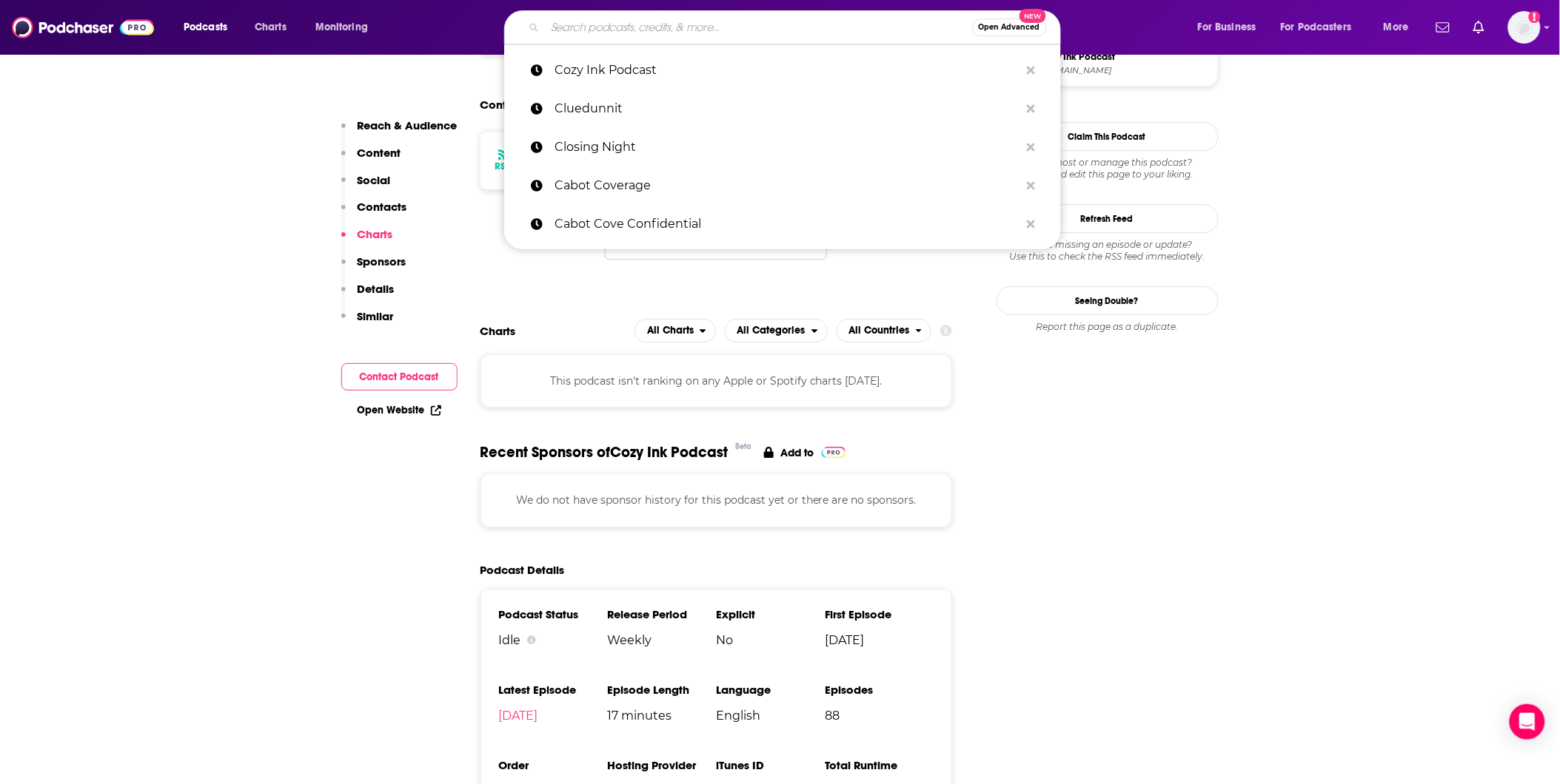
click at [631, 32] on input "Search podcasts, credits, & more..." at bounding box center [758, 27] width 427 height 24
paste input "Murder, We Drank"
type input "Murder, We Drank"
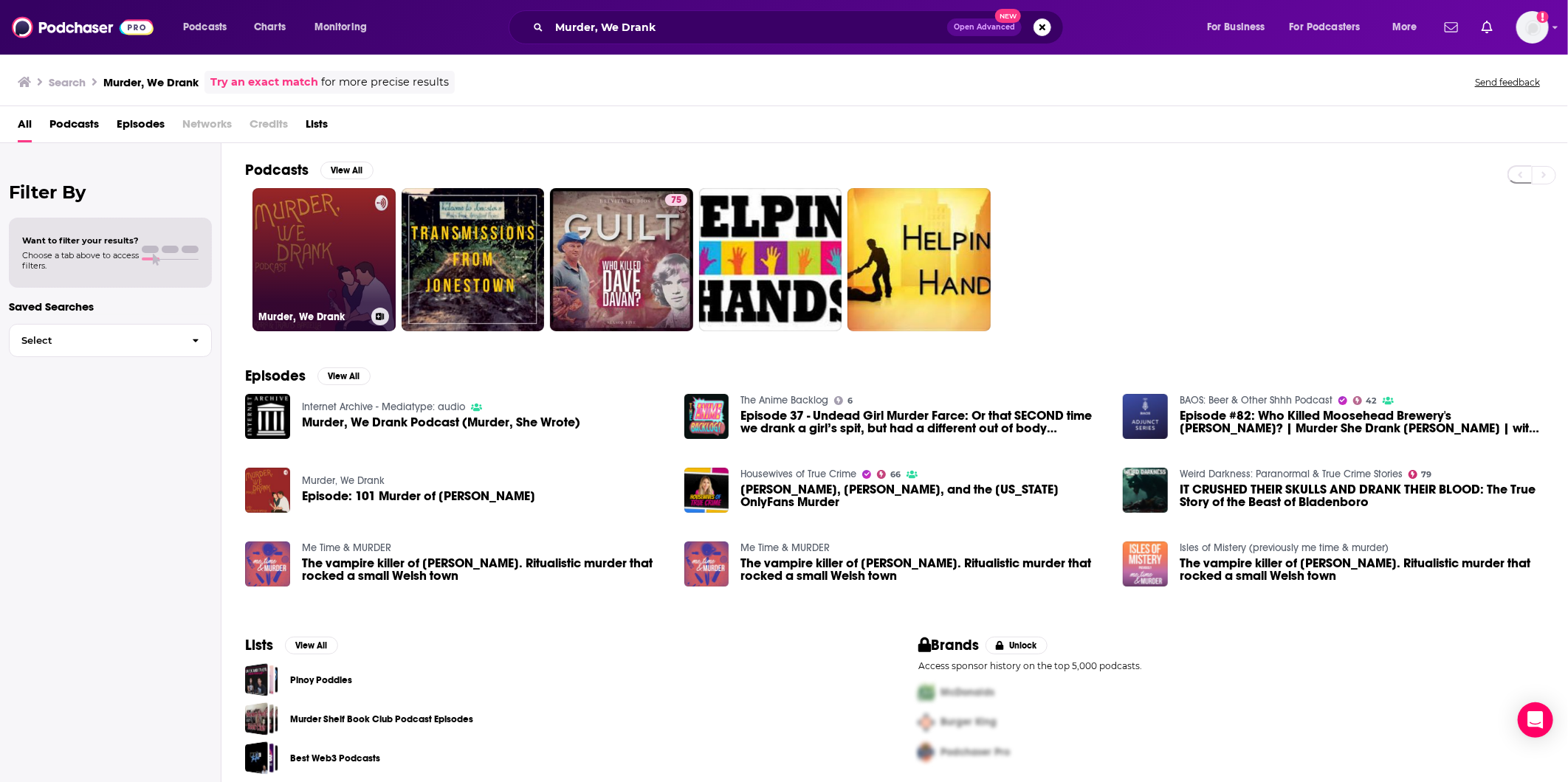
click at [300, 245] on link "Murder, We Drank" at bounding box center [324, 260] width 143 height 143
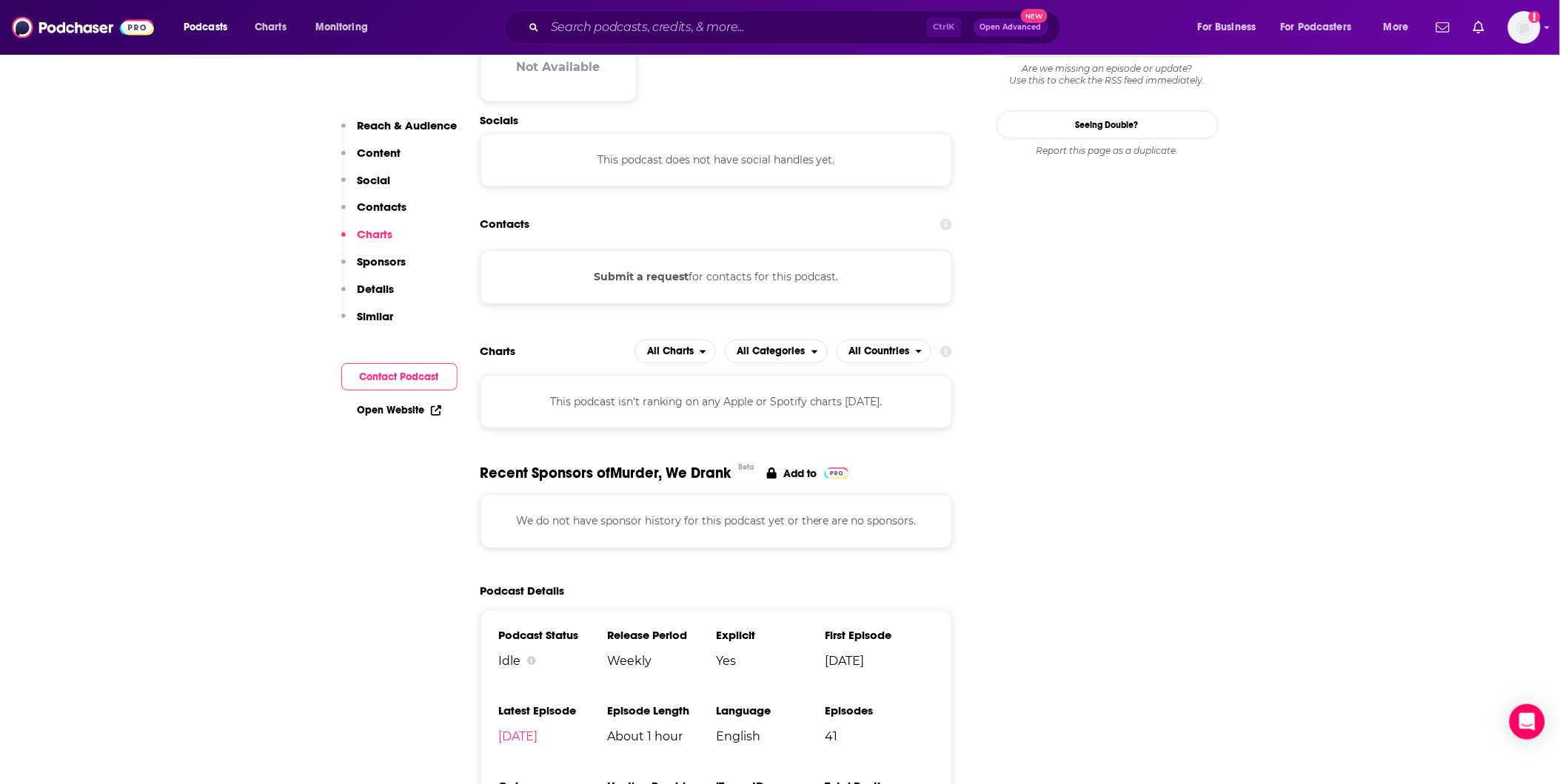
scroll to position [1480, 0]
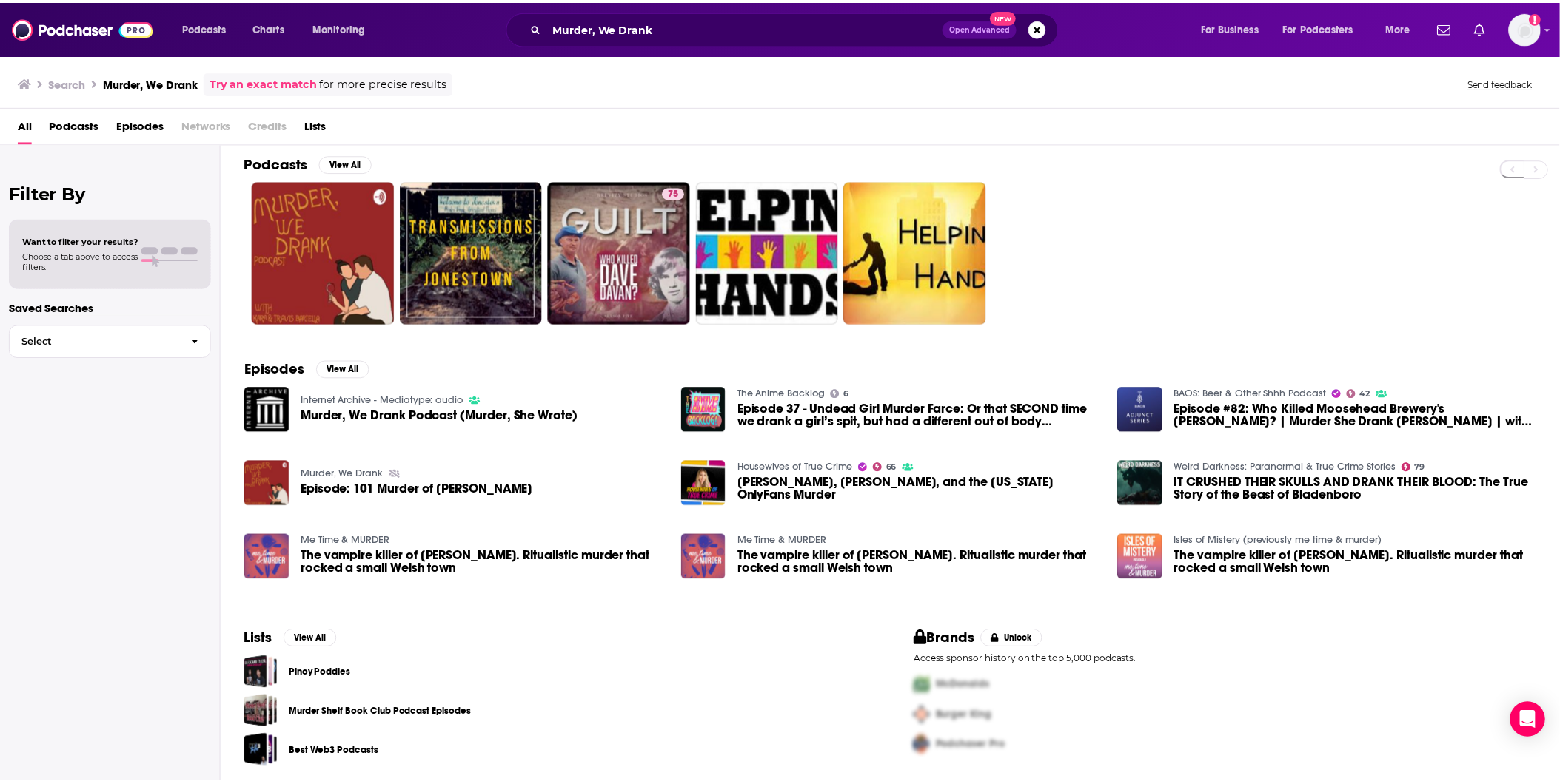
scroll to position [9, 0]
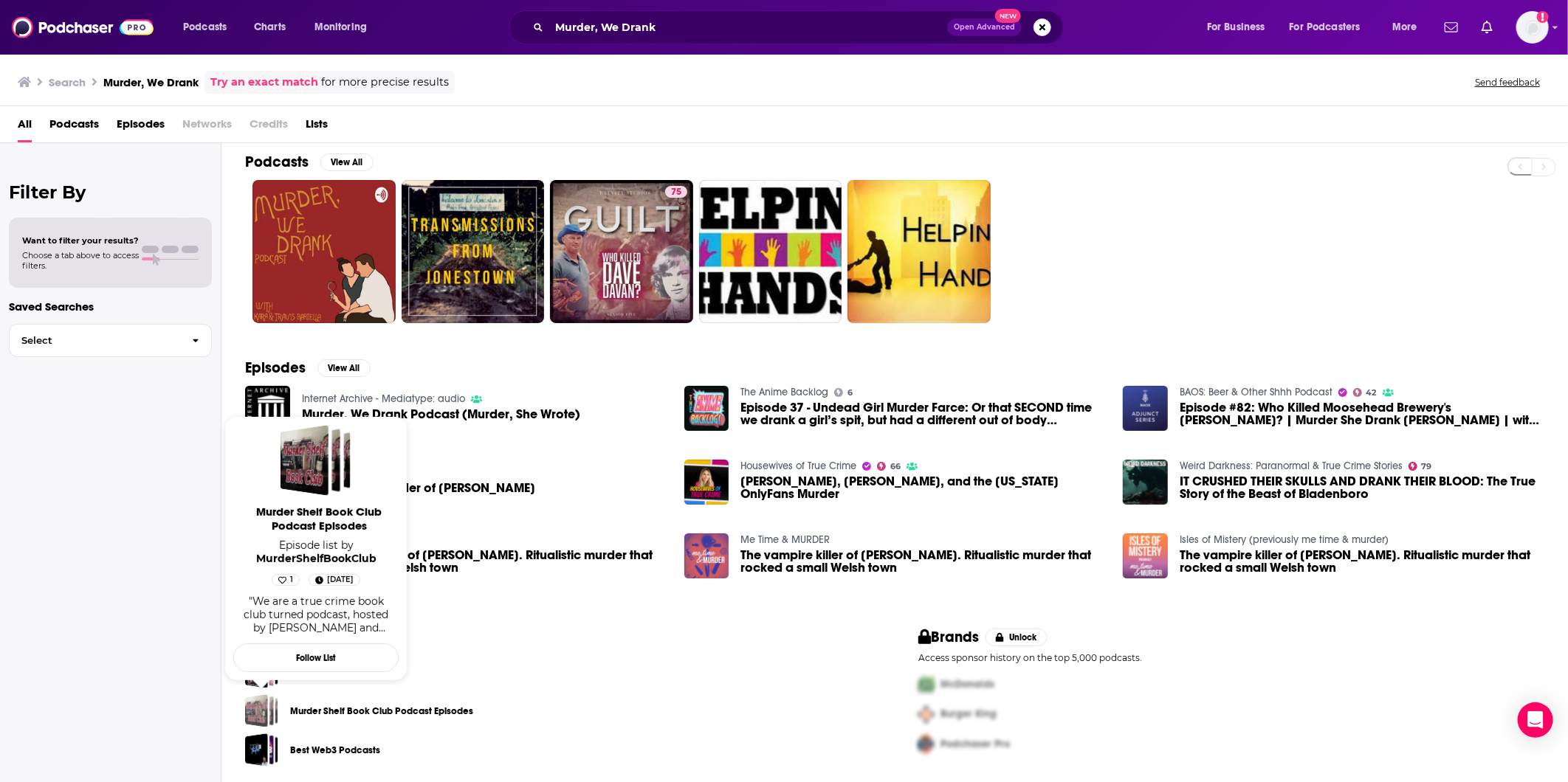
click at [266, 703] on div "Murder Shelf Book Club Podcast Episodes" at bounding box center [256, 711] width 23 height 33
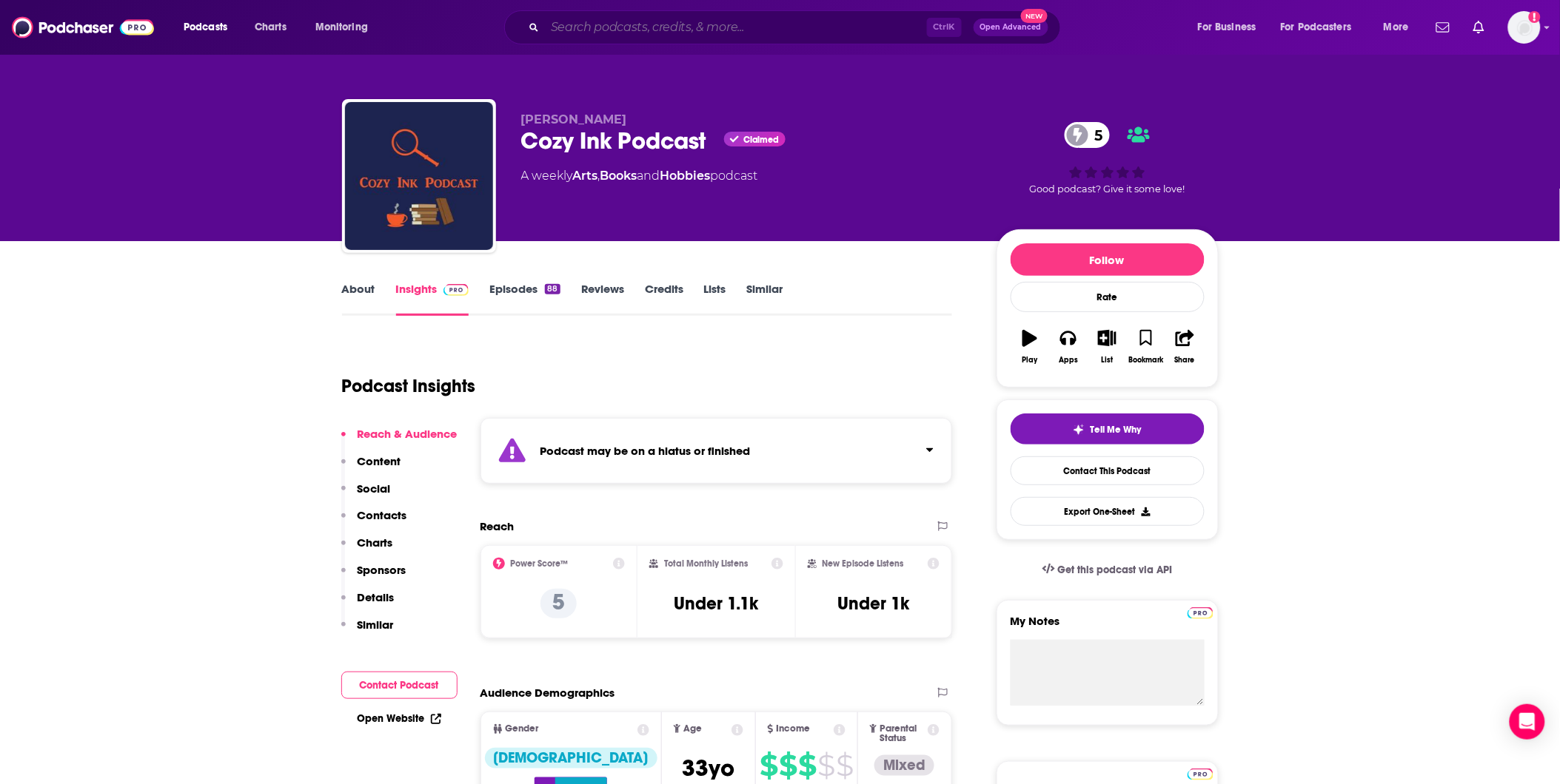
click at [650, 27] on input "Search podcasts, credits, & more..." at bounding box center [736, 27] width 382 height 24
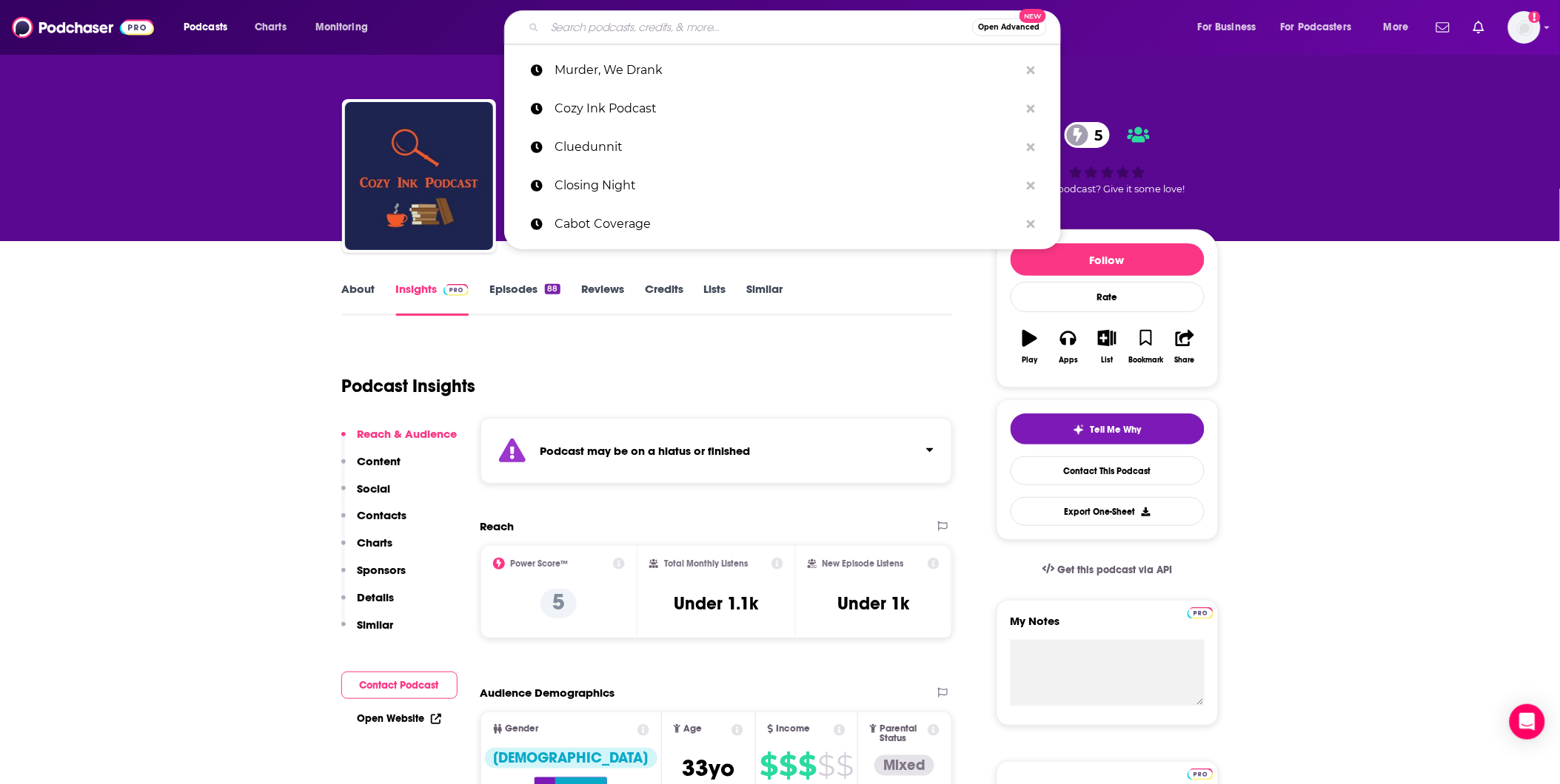
paste input "Murder, We Drank"
type input "Murder, We Drank"
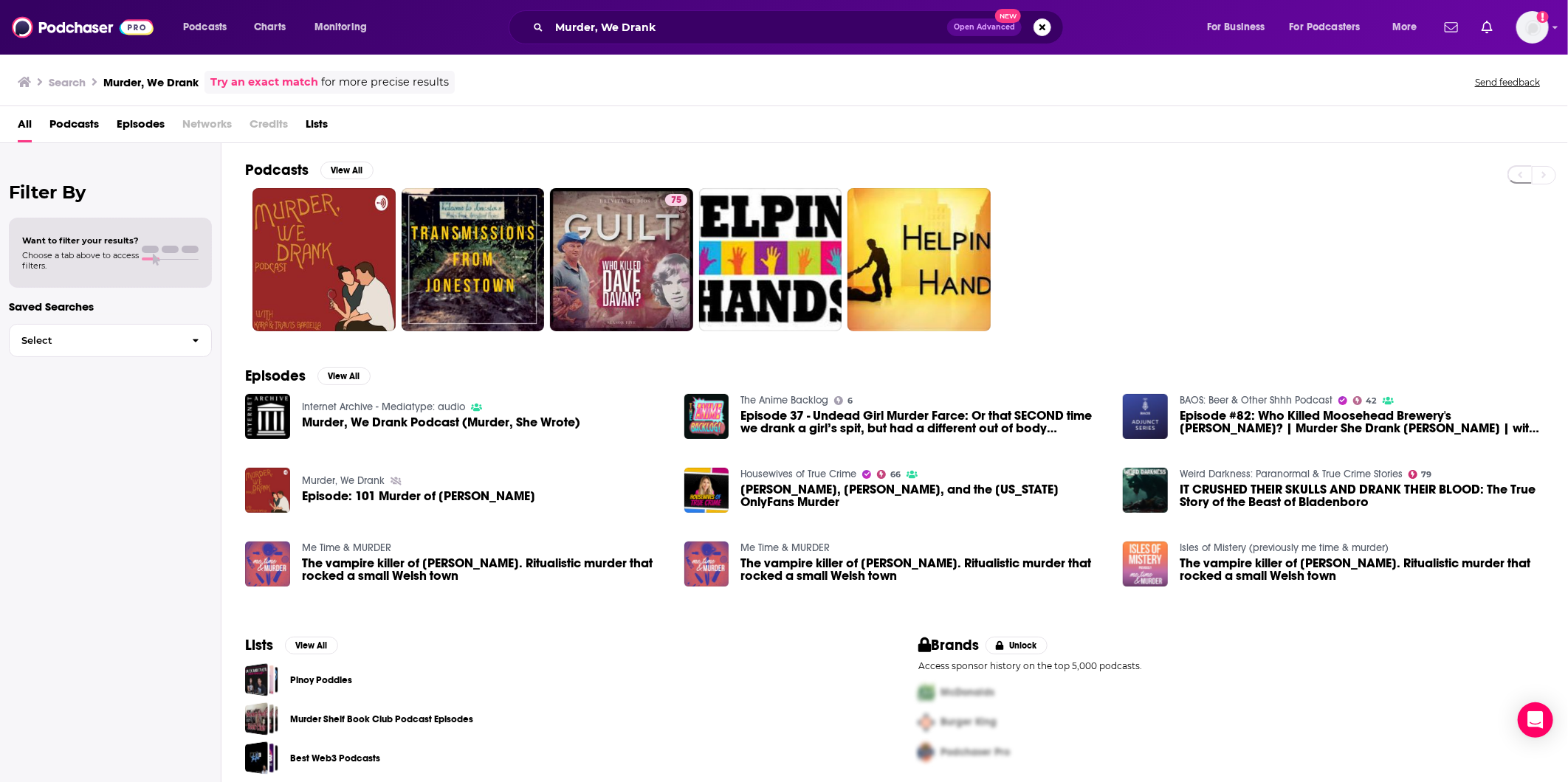
scroll to position [9, 0]
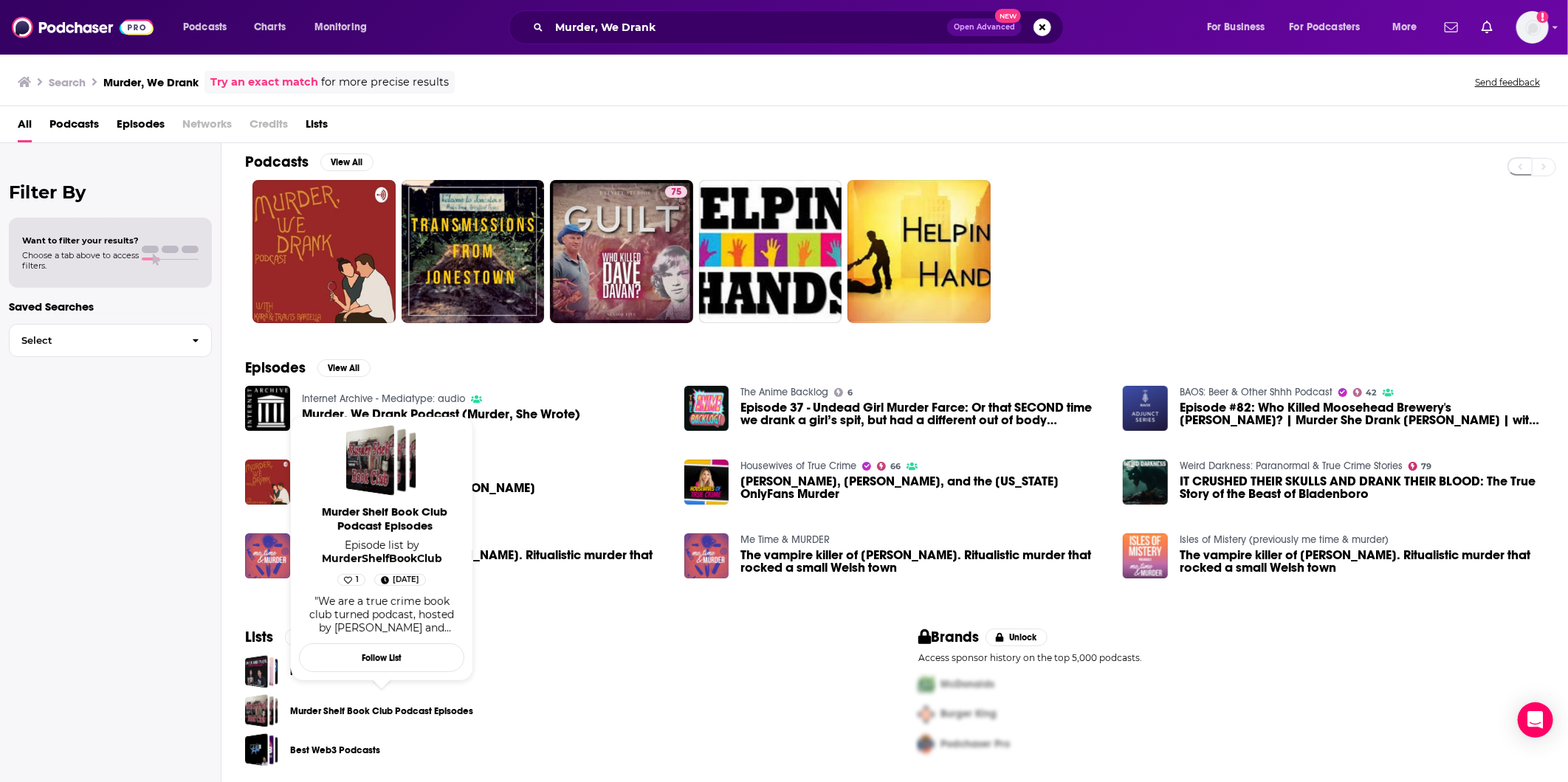
click at [355, 703] on link "Murder Shelf Book Club Podcast Episodes" at bounding box center [382, 711] width 184 height 17
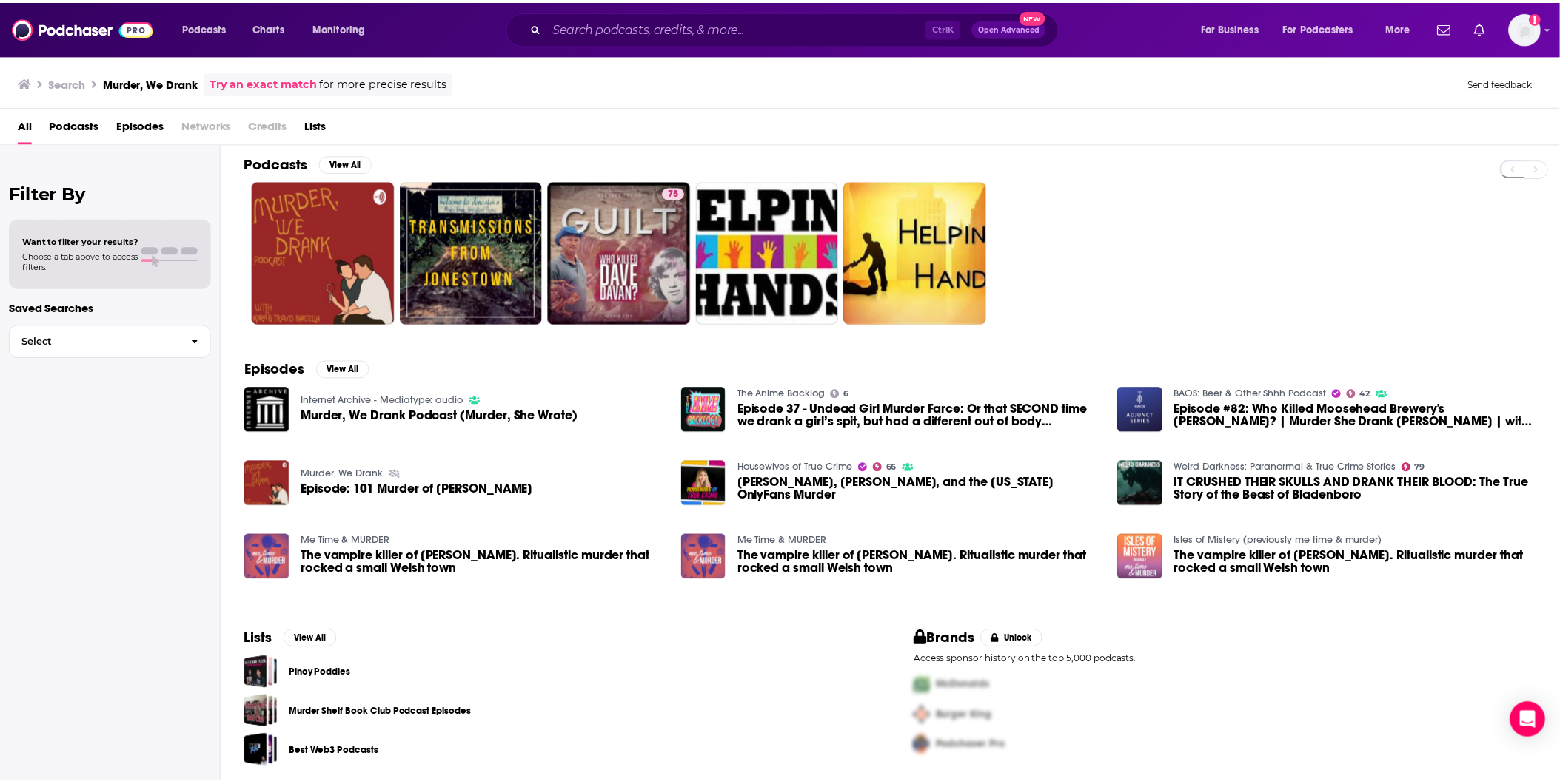
scroll to position [9, 0]
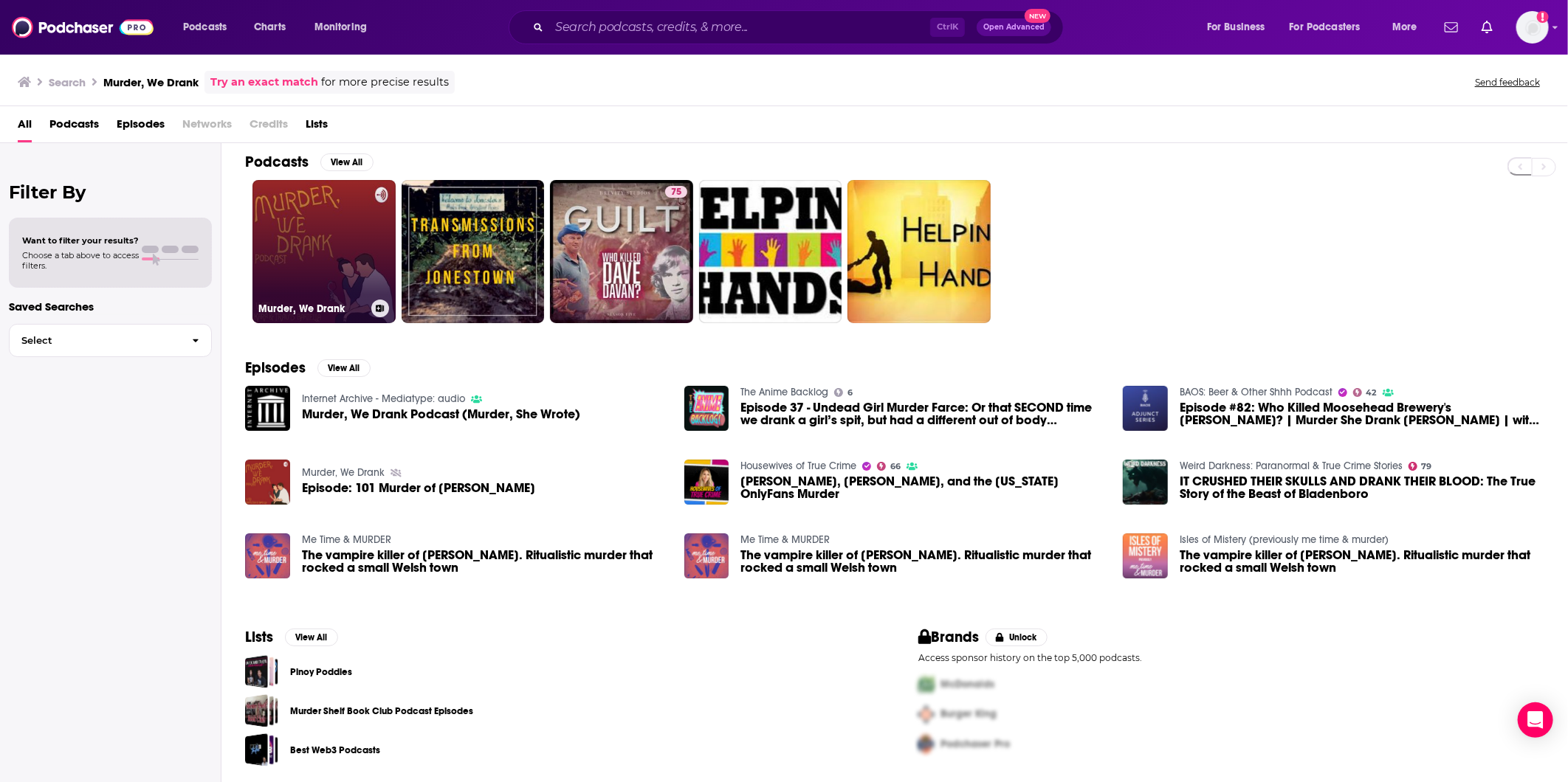
click at [285, 256] on link "Murder, We Drank" at bounding box center [324, 252] width 143 height 143
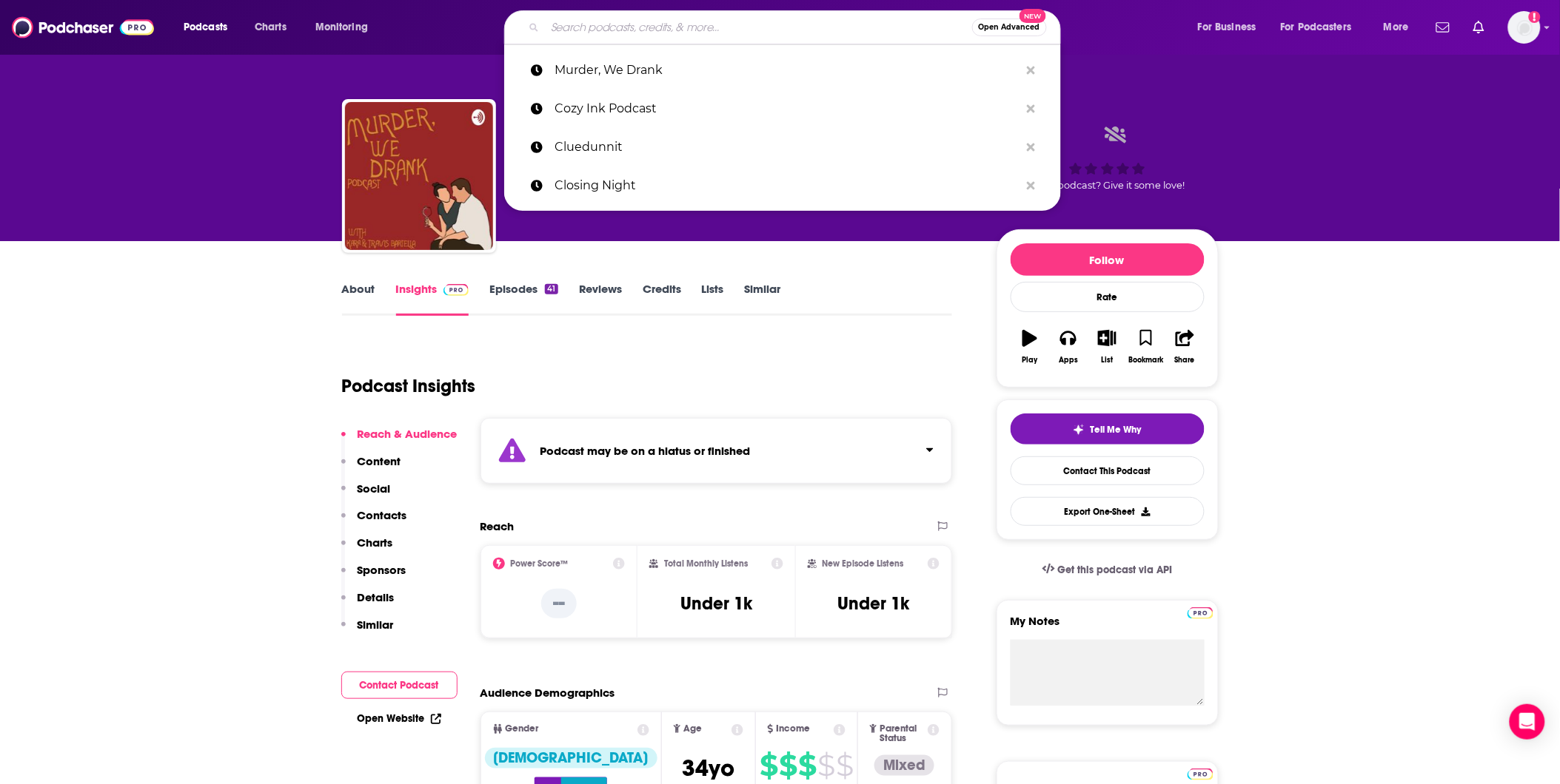
click at [574, 26] on input "Search podcasts, credits, & more..." at bounding box center [758, 27] width 427 height 24
paste input "Murder, We Spoke"
type input "Murder, We Spoke"
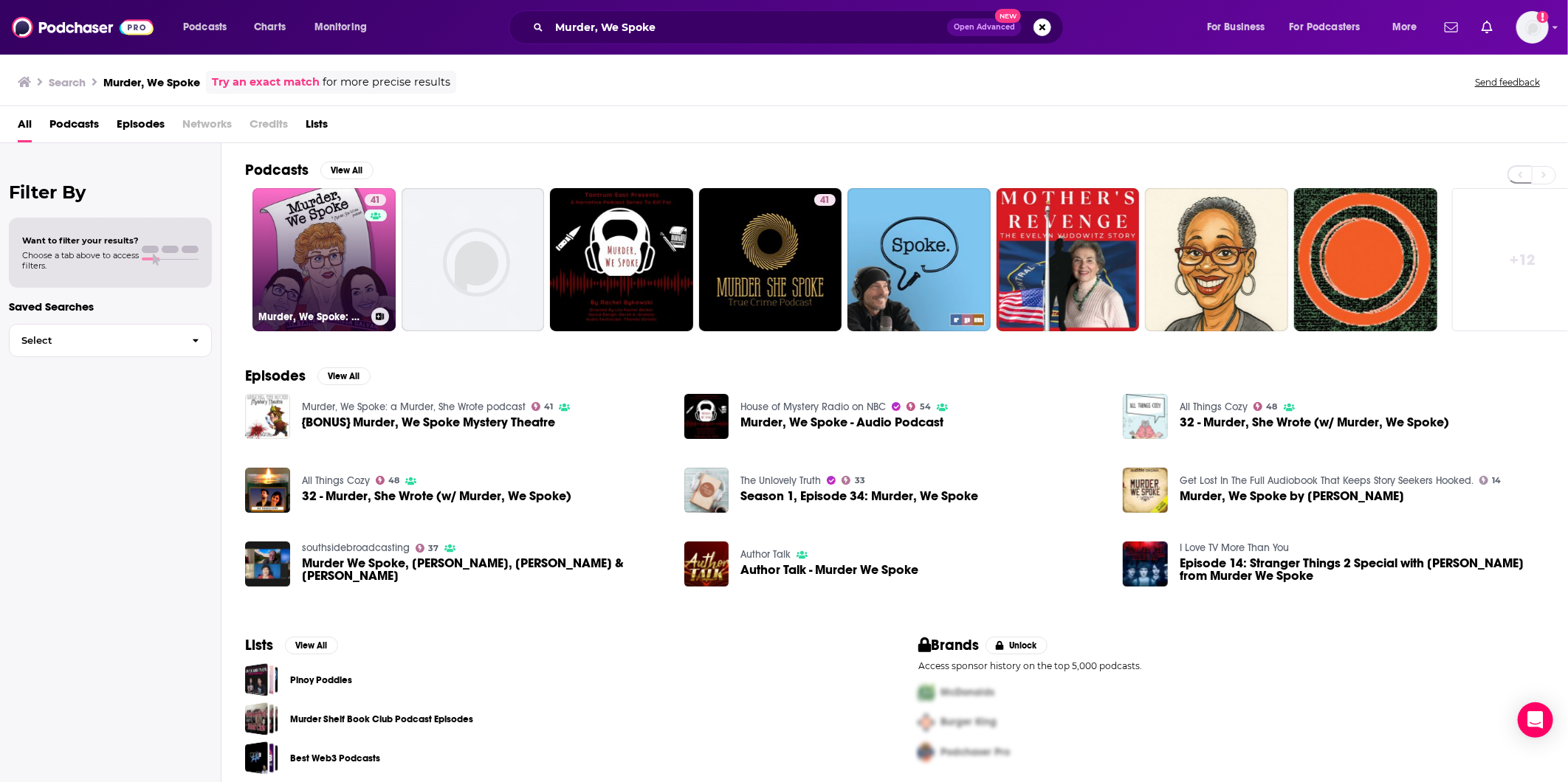
click at [266, 290] on link "41 Murder, We Spoke: a Murder, She Wrote podcast" at bounding box center [324, 260] width 143 height 143
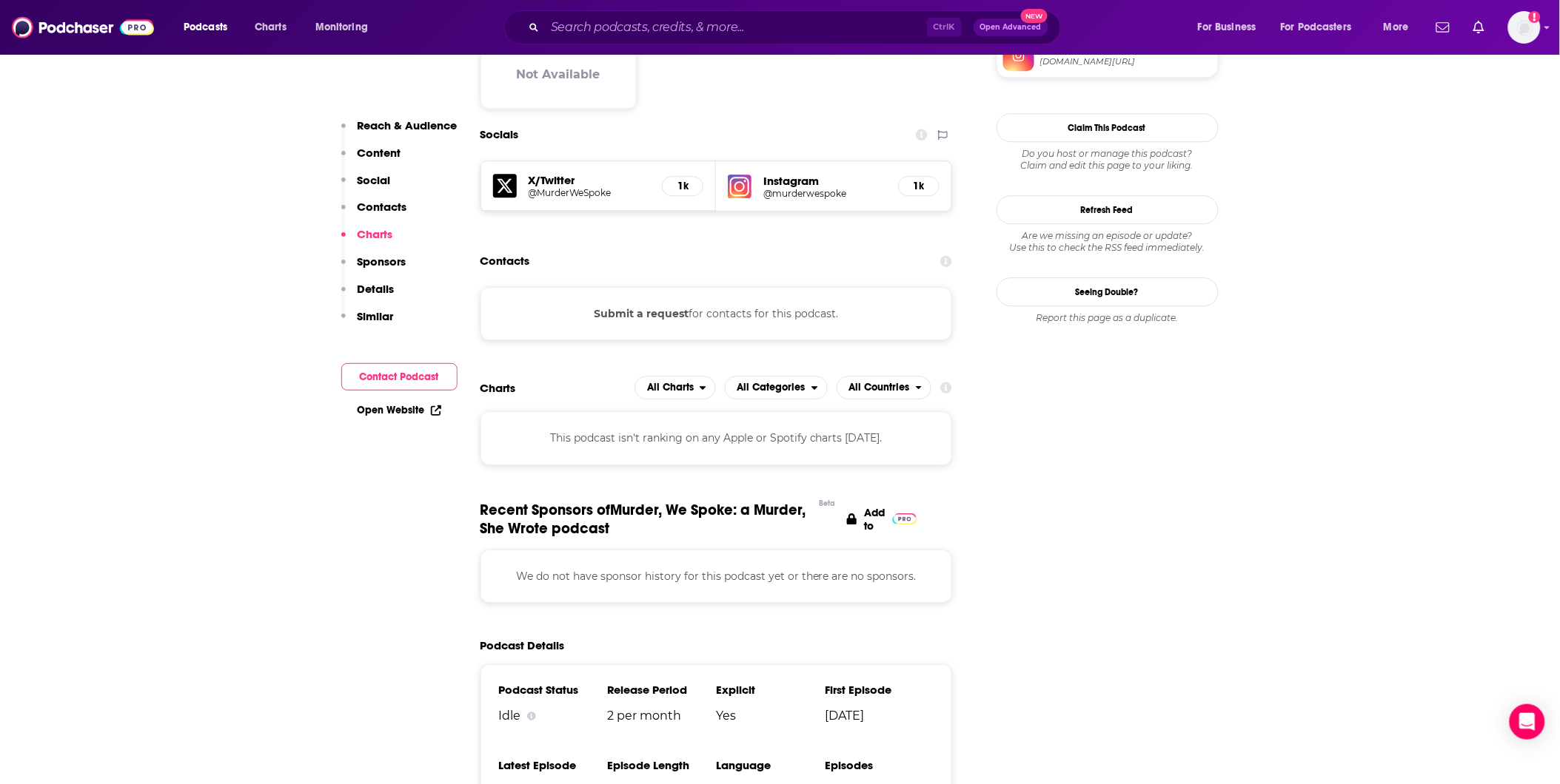
scroll to position [1397, 0]
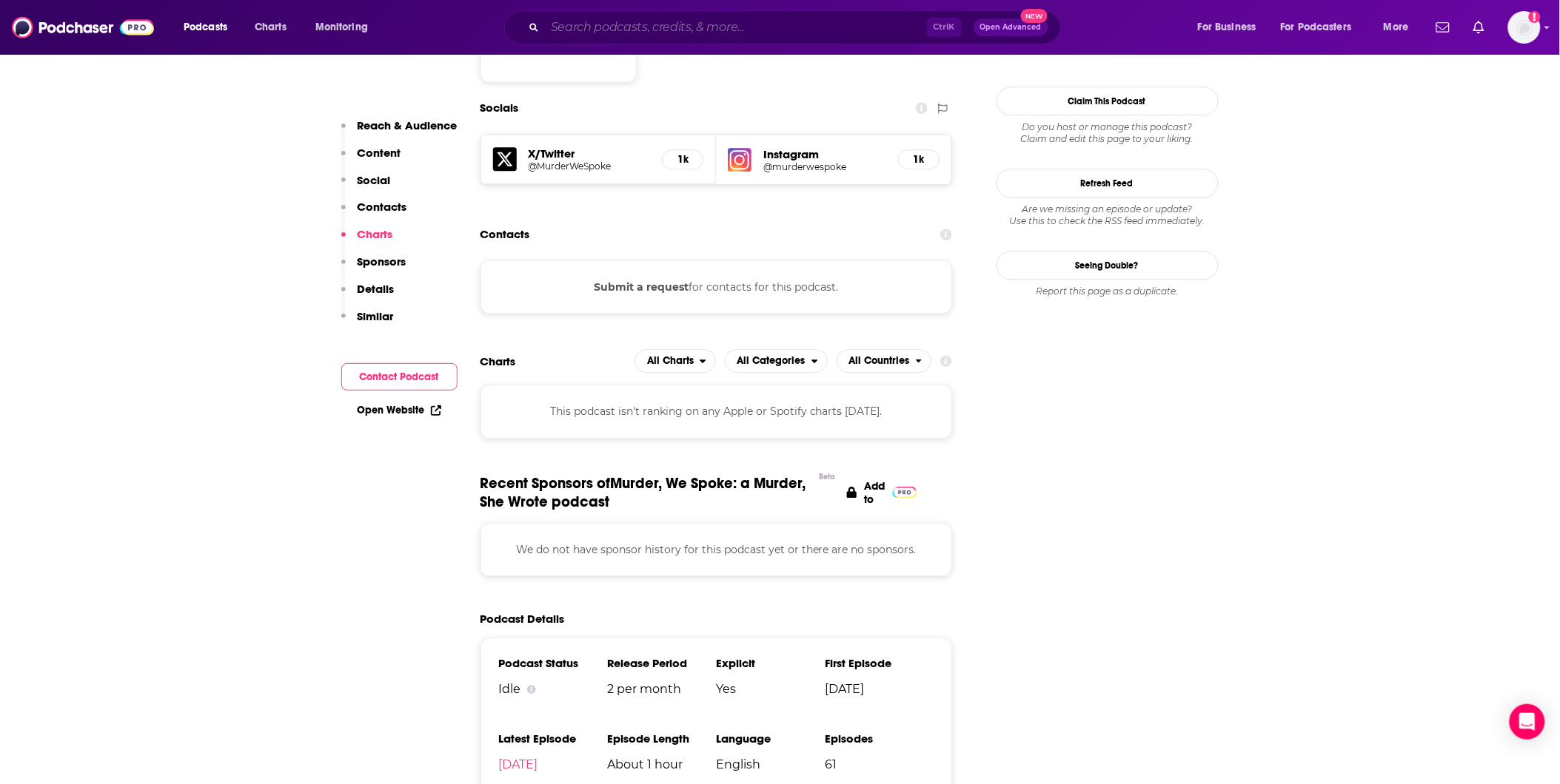
click at [707, 32] on input "Search podcasts, credits, & more..." at bounding box center [736, 27] width 382 height 24
paste input "Number One Rerun Podcast"
type input "Number One Rerun Podcast"
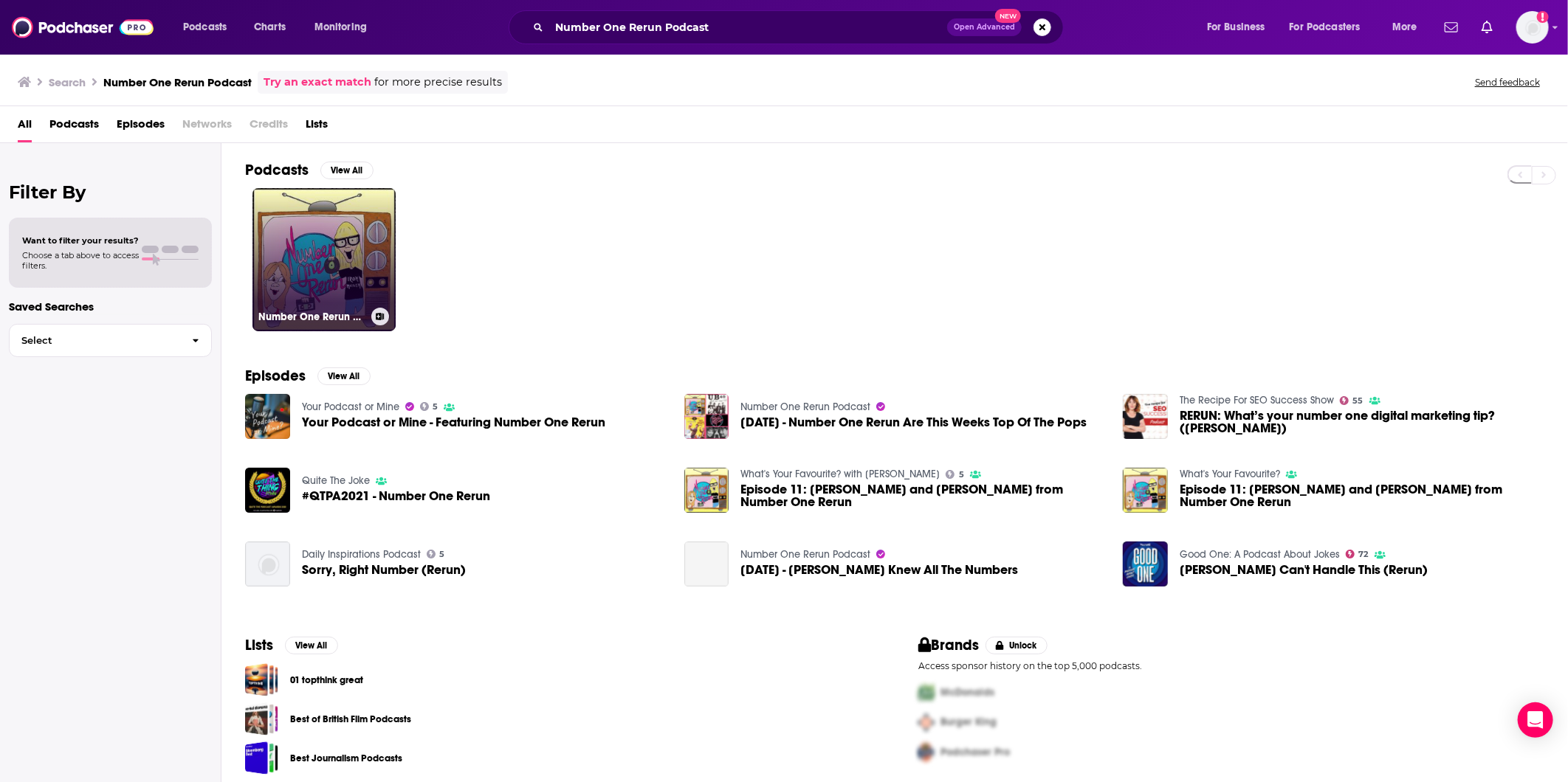
click at [293, 254] on link "Number One Rerun Podcast" at bounding box center [324, 260] width 143 height 143
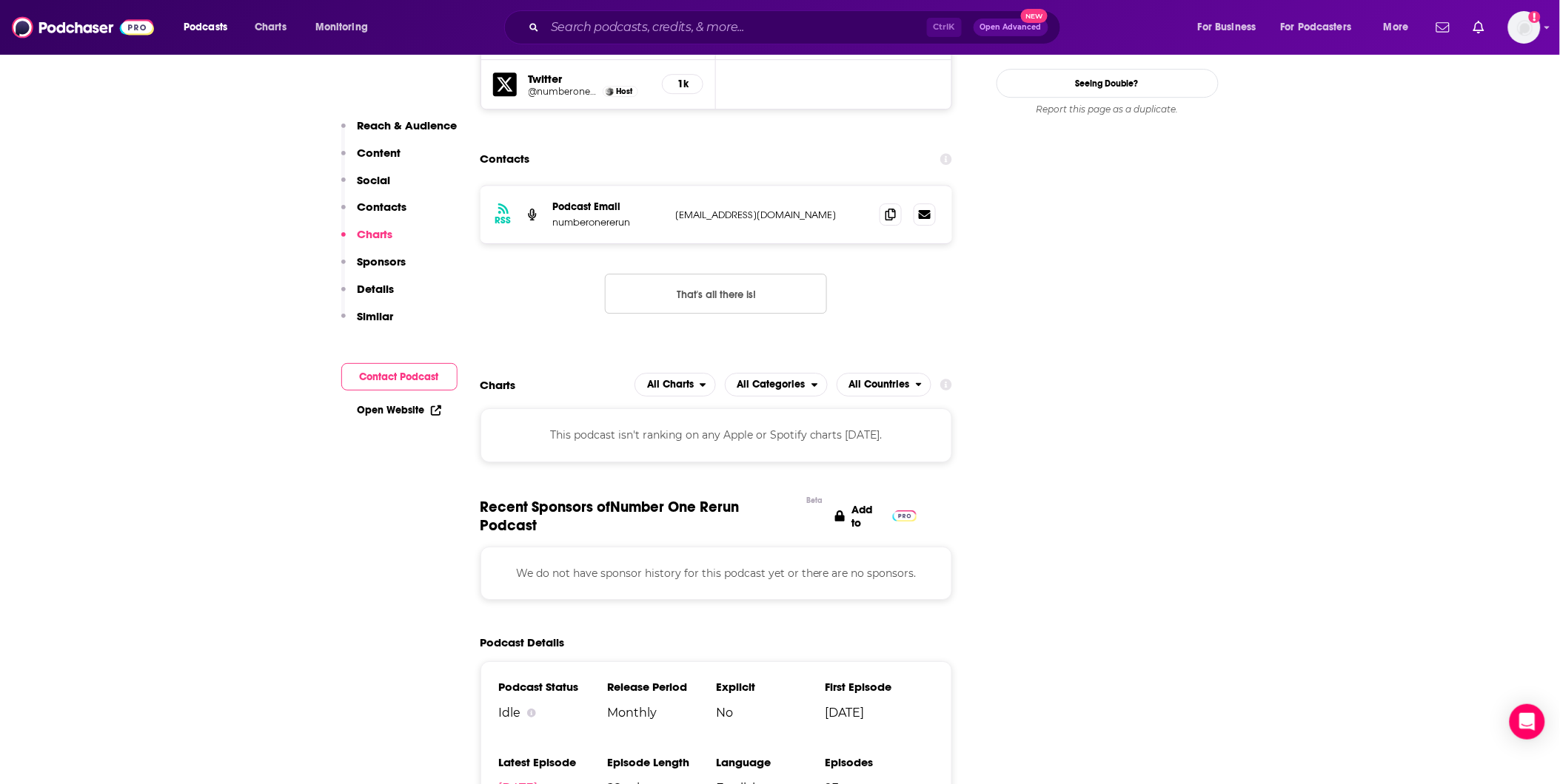
scroll to position [1809, 0]
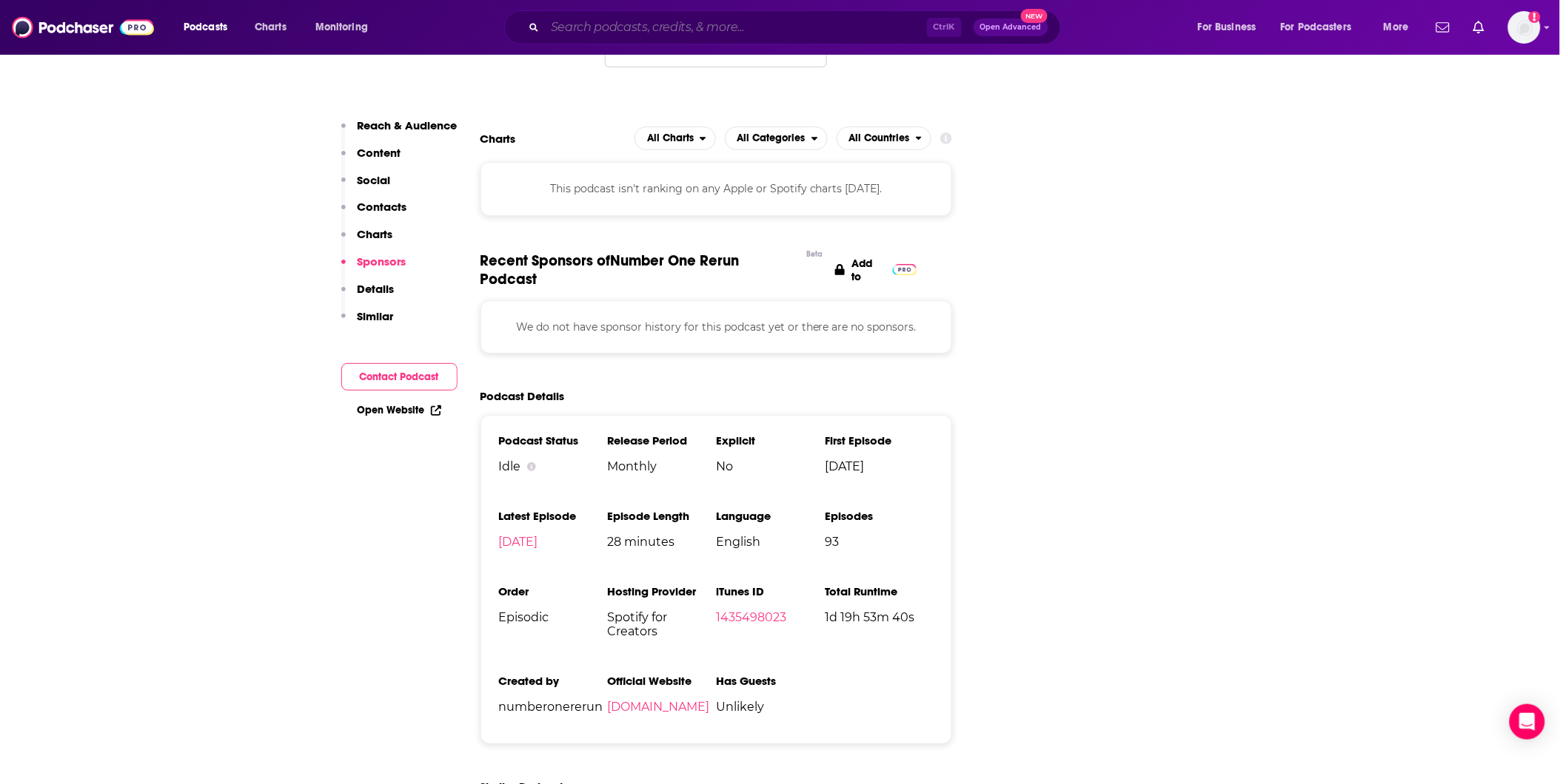
click at [818, 32] on input "Search podcasts, credits, & more..." at bounding box center [736, 27] width 382 height 24
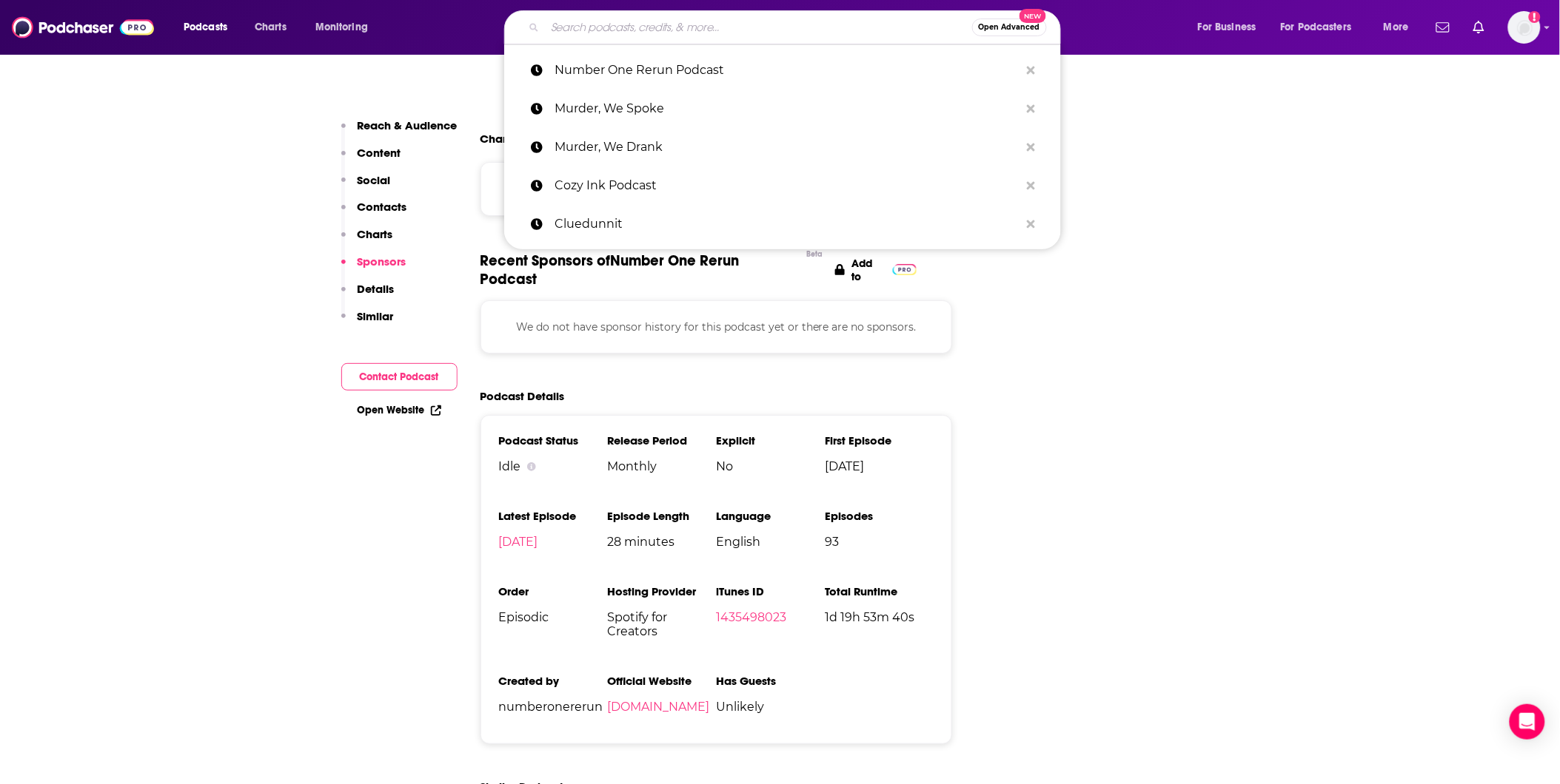
paste input "Reel Hollywoodland"
type input "Reel Hollywoodland"
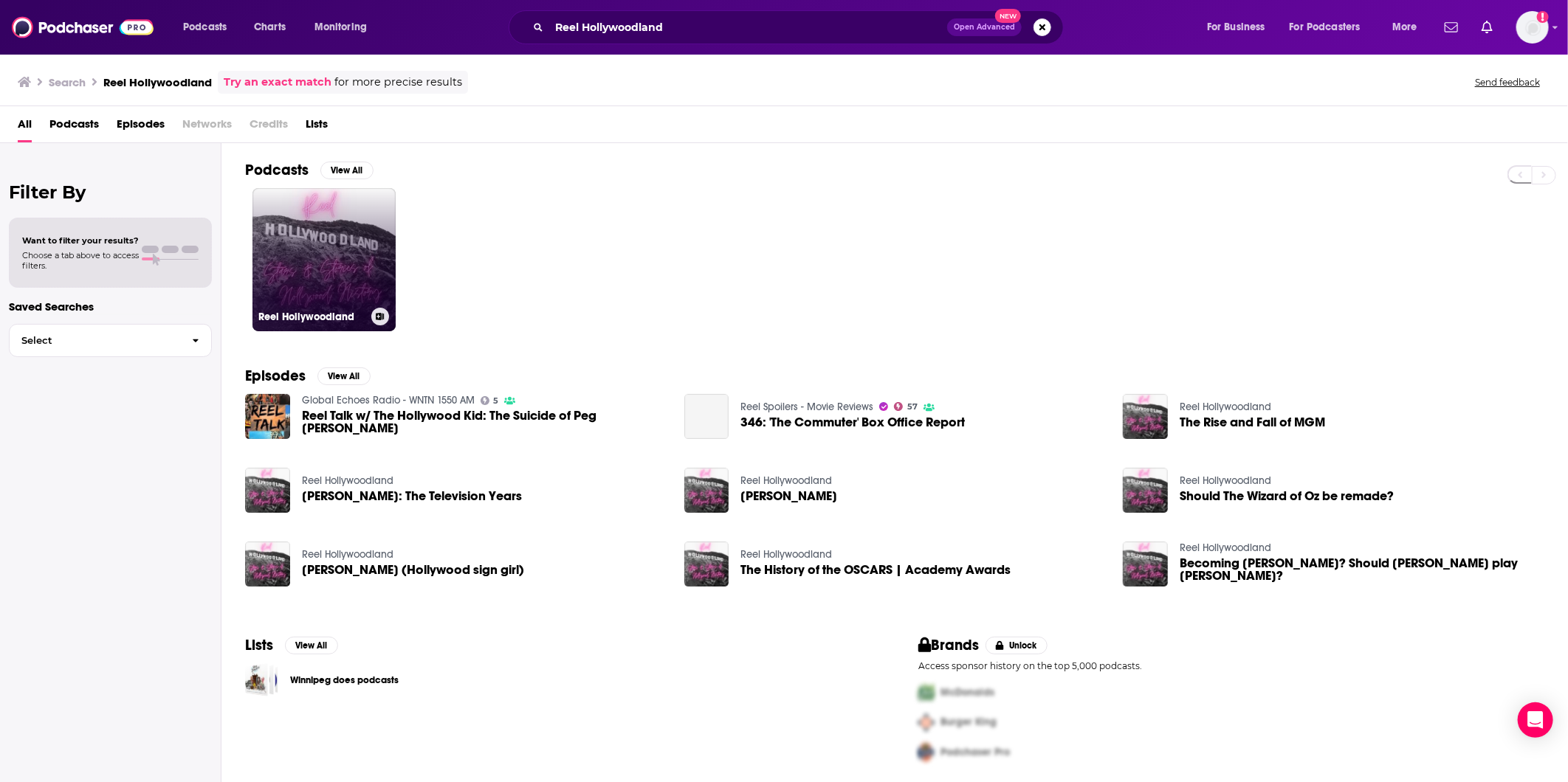
click at [266, 260] on link "Reel Hollywoodland" at bounding box center [324, 260] width 143 height 143
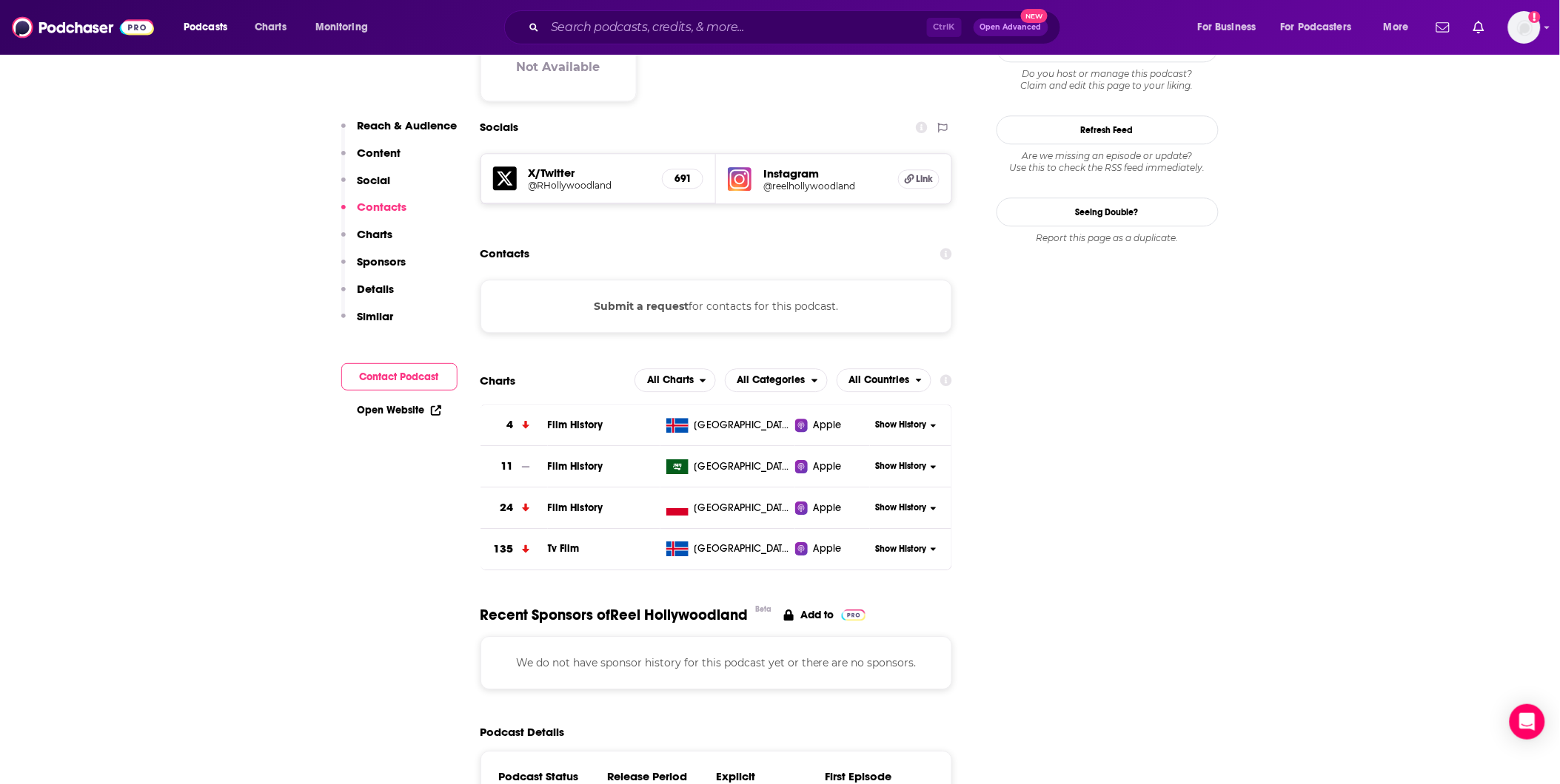
scroll to position [1562, 0]
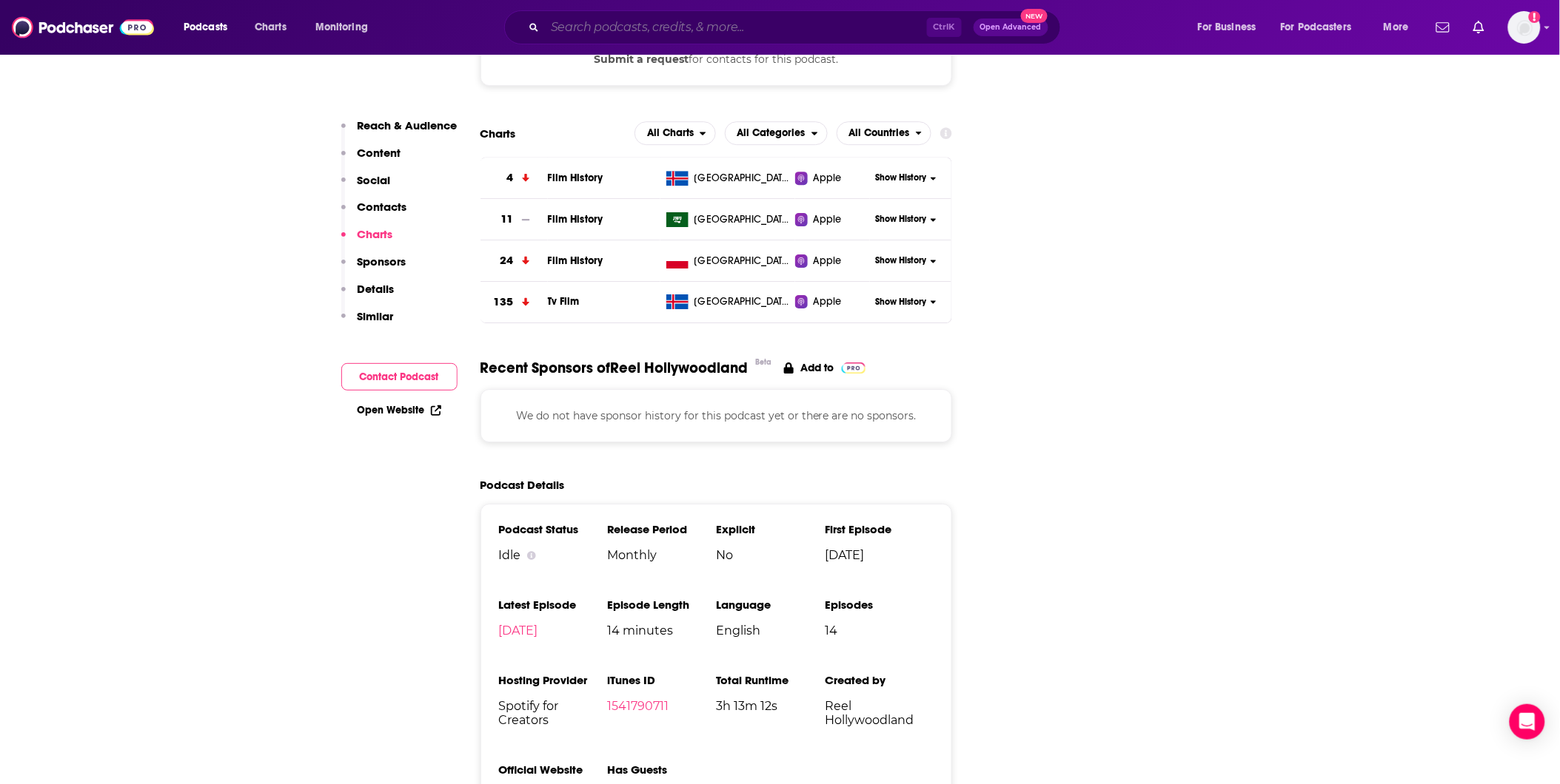
click at [592, 20] on input "Search podcasts, credits, & more..." at bounding box center [736, 27] width 382 height 24
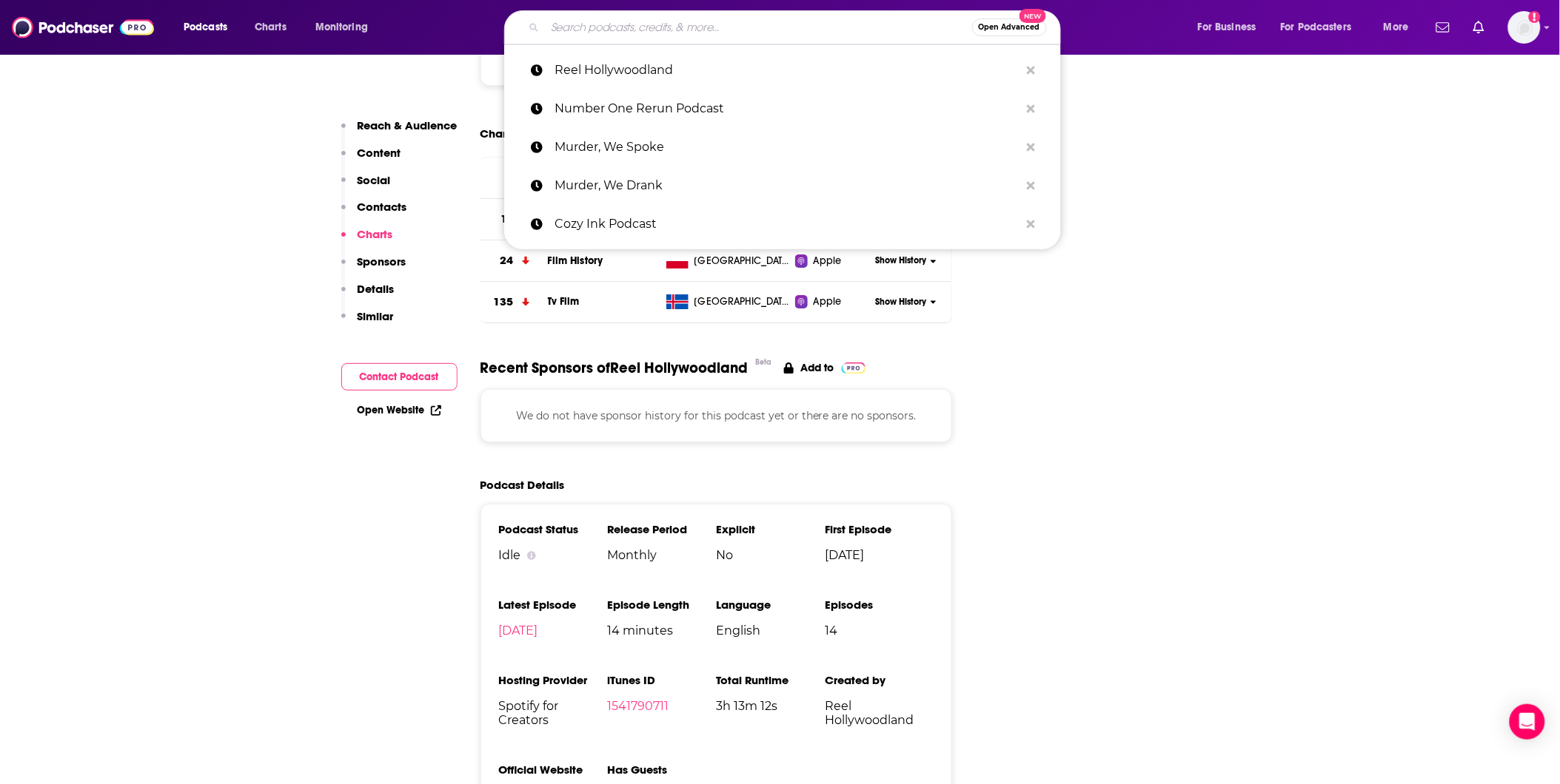
paste input "Shedunnit Show"
type input "Shedunnit Show"
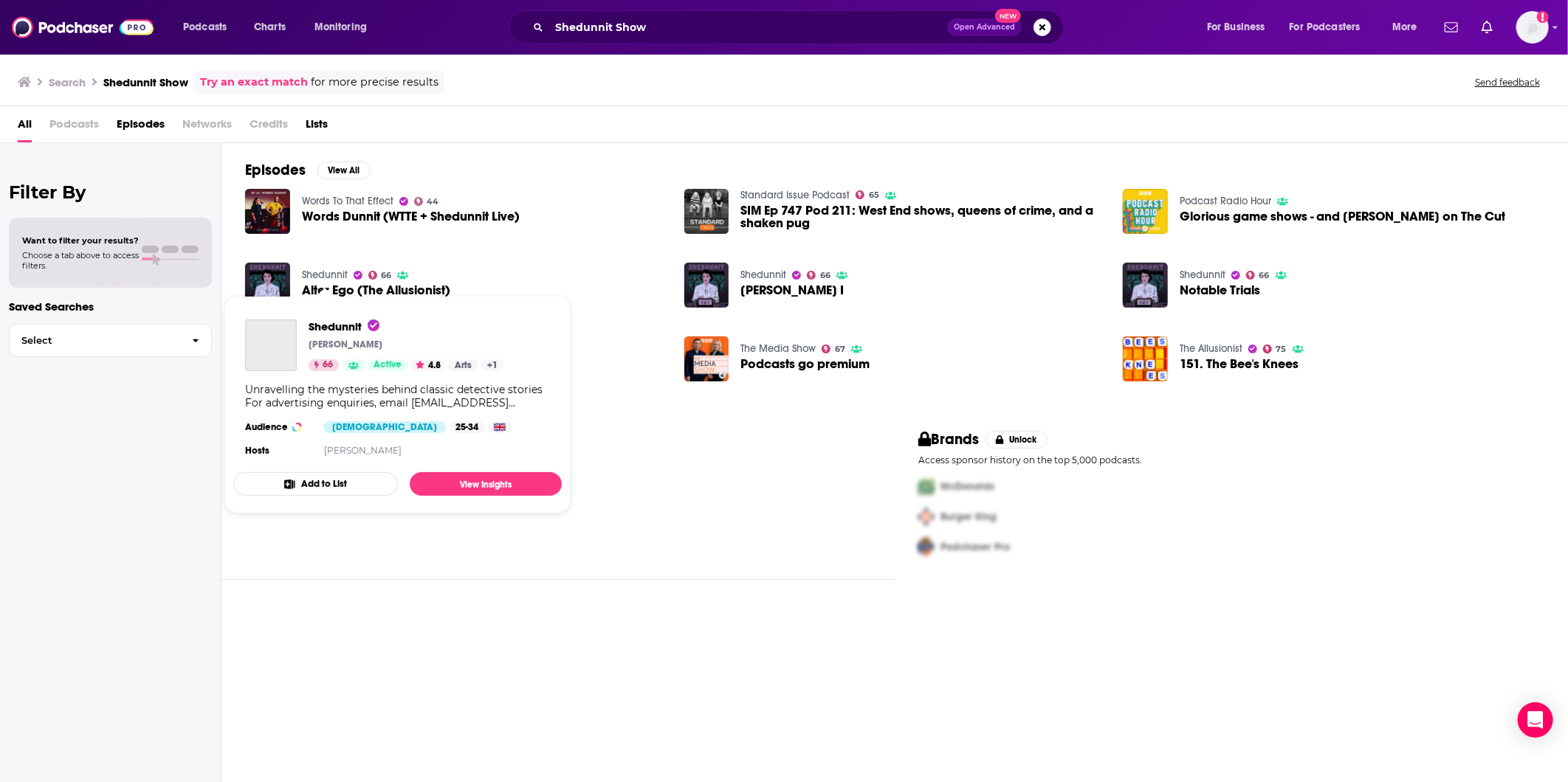
click at [322, 273] on link "Shedunnit" at bounding box center [325, 274] width 45 height 12
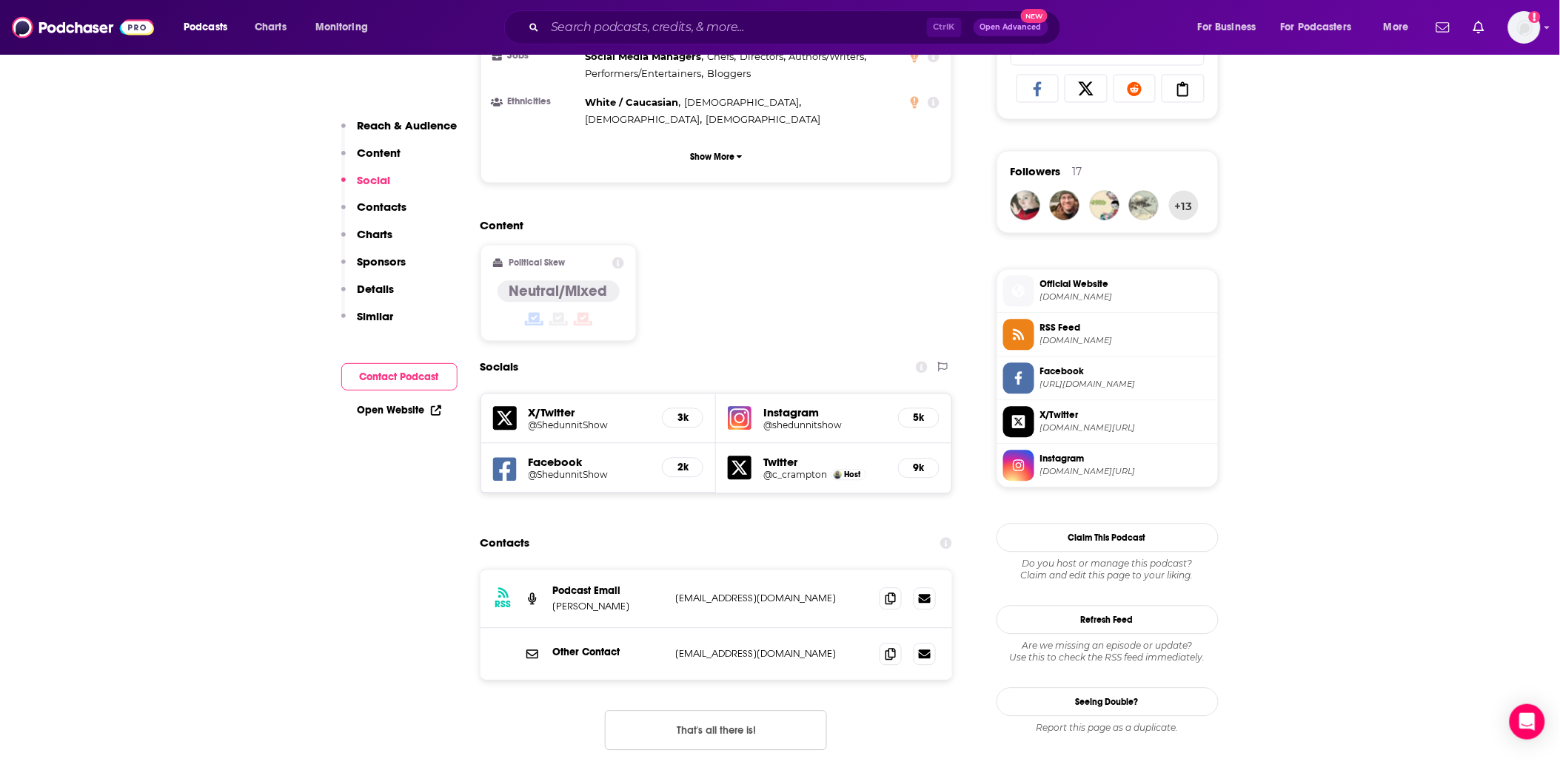
scroll to position [1151, 0]
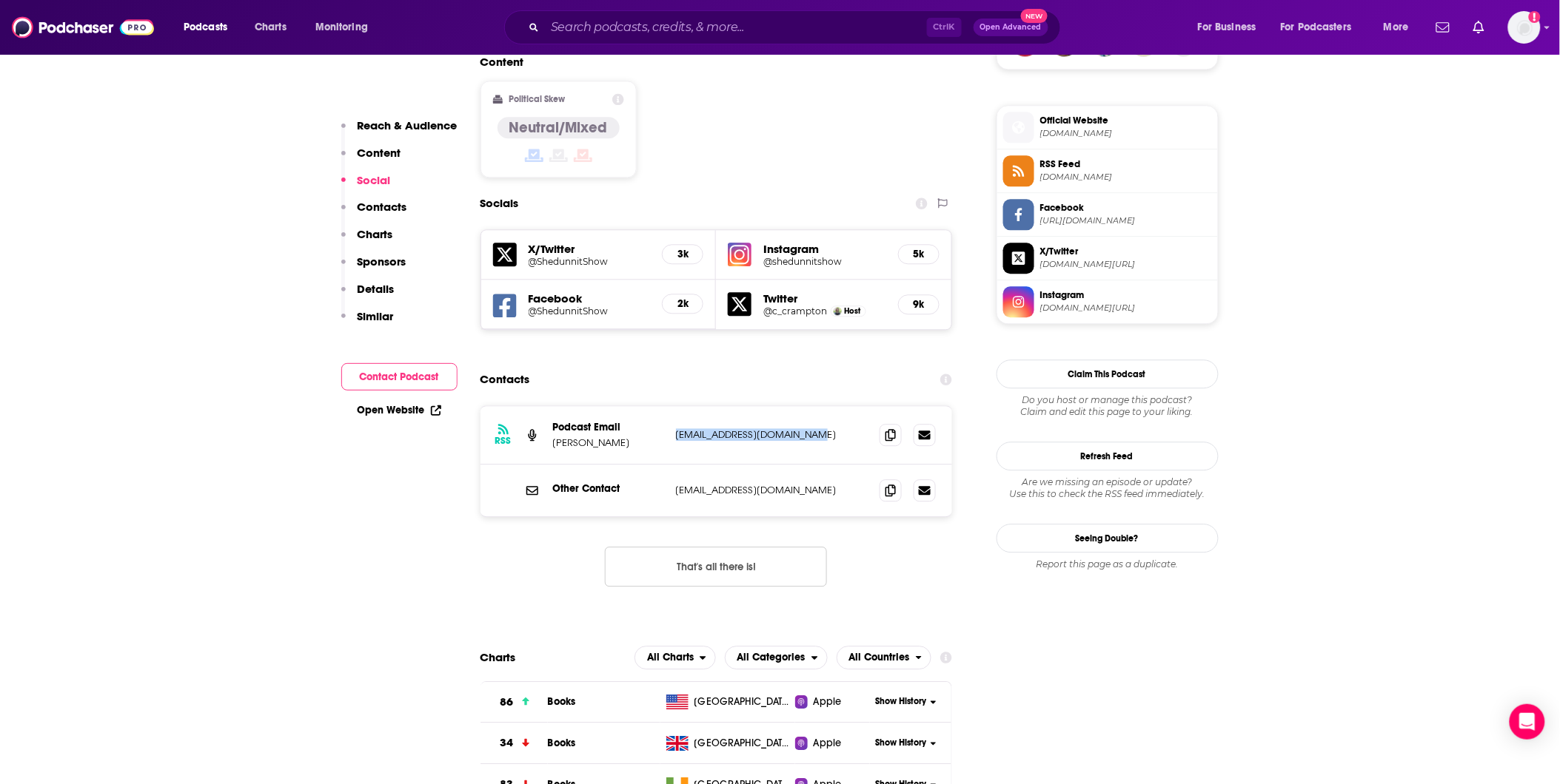
drag, startPoint x: 838, startPoint y: 358, endPoint x: 677, endPoint y: 361, distance: 161.0
click at [677, 428] on p "carolinecrampton@gmail.com" at bounding box center [772, 434] width 193 height 12
copy p "carolinecrampton@gmail.com"
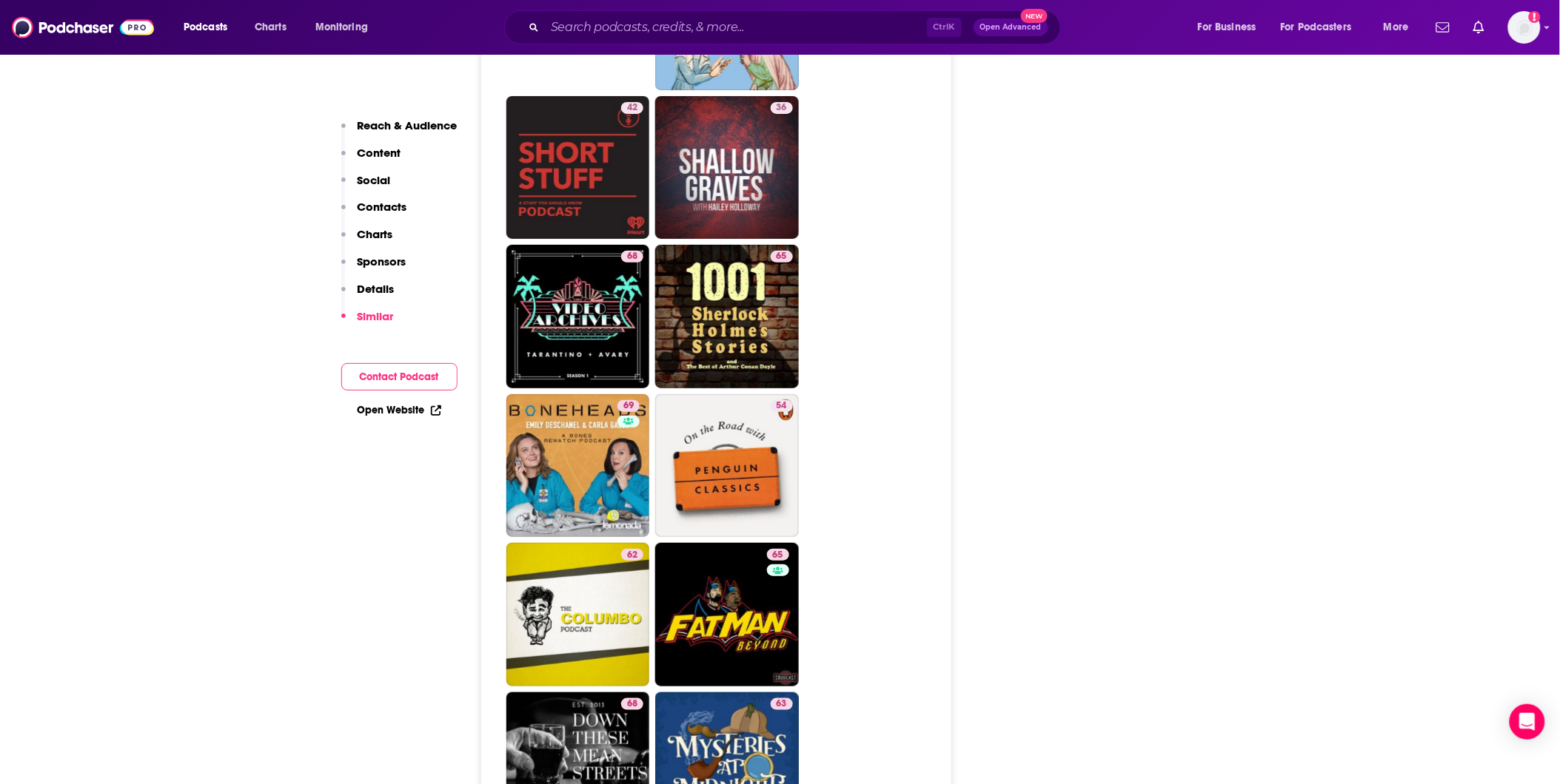
scroll to position [4111, 0]
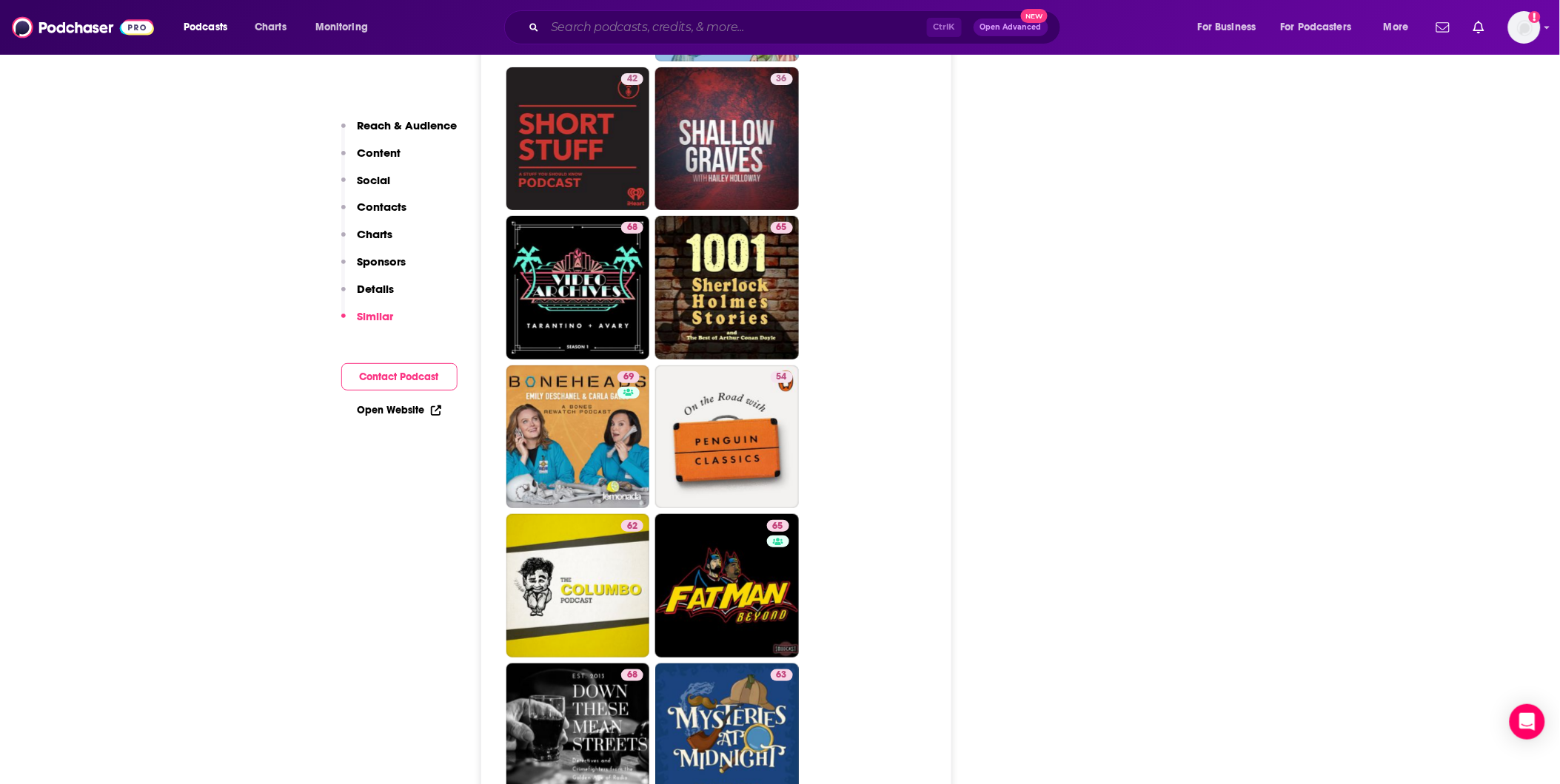
click at [681, 26] on input "Search podcasts, credits, & more..." at bounding box center [736, 27] width 382 height 24
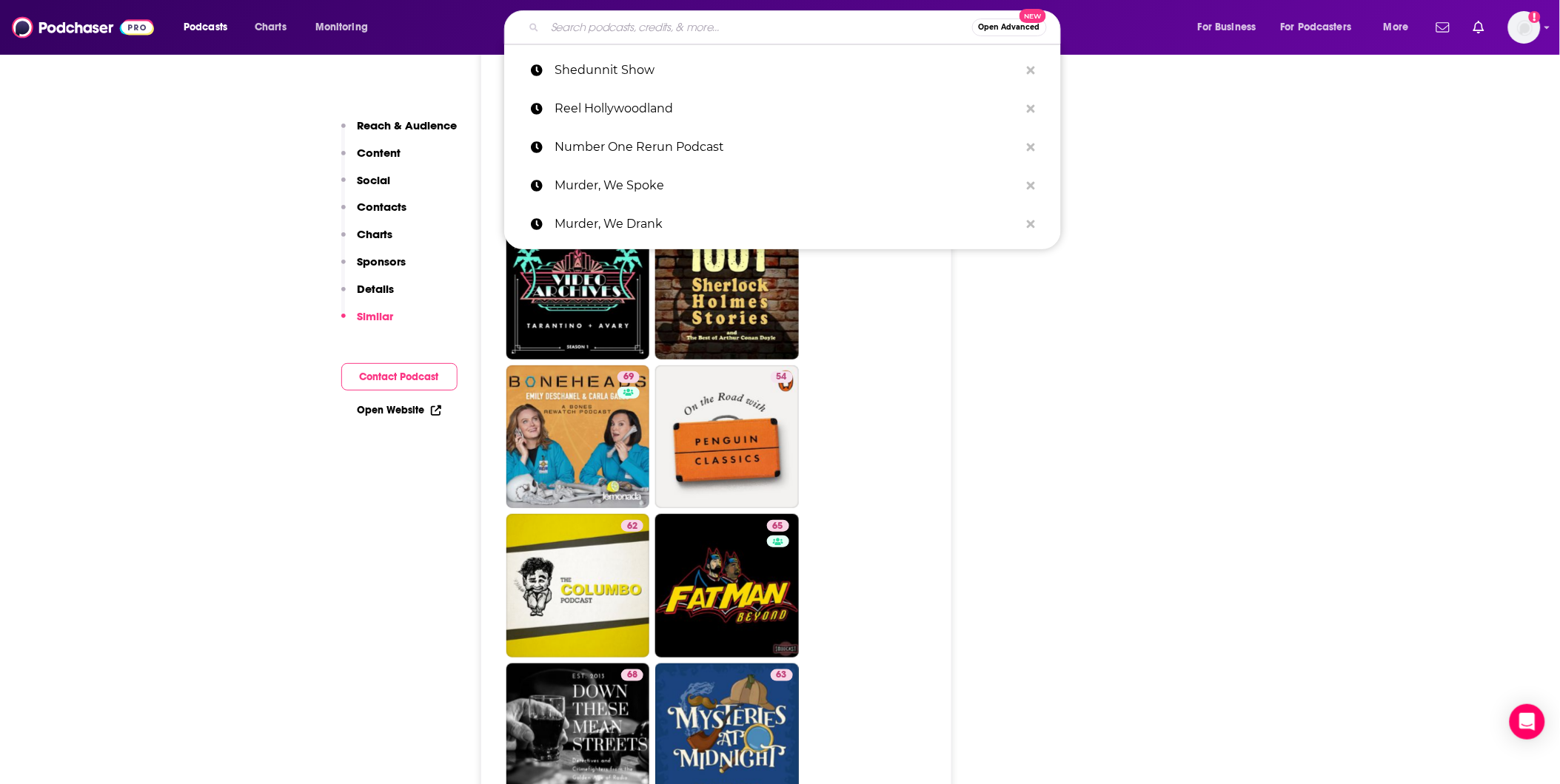
paste input "Talking Musical History"
type input "Talking Musical History"
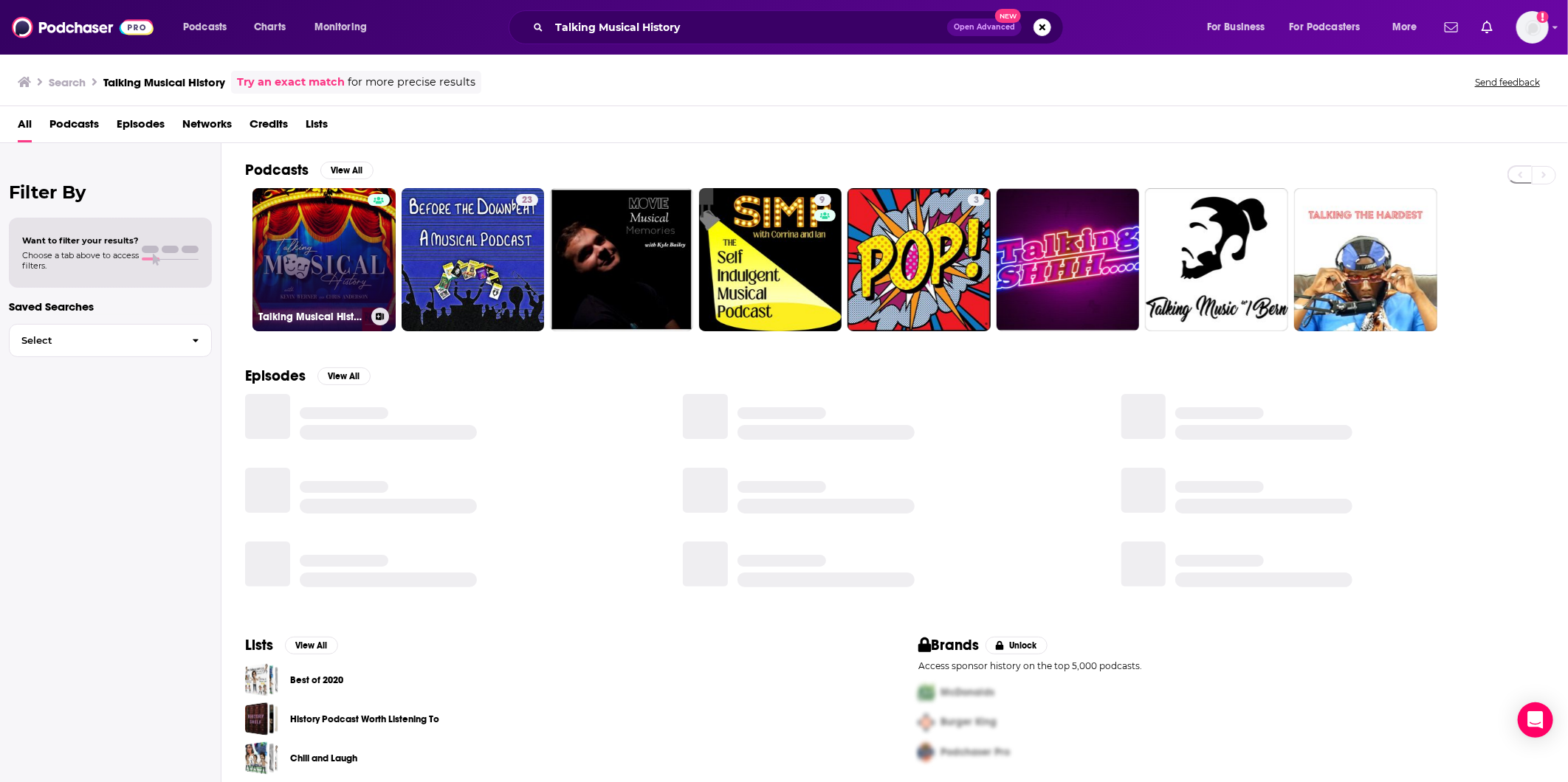
click at [323, 235] on link "Talking Musical History" at bounding box center [324, 260] width 143 height 143
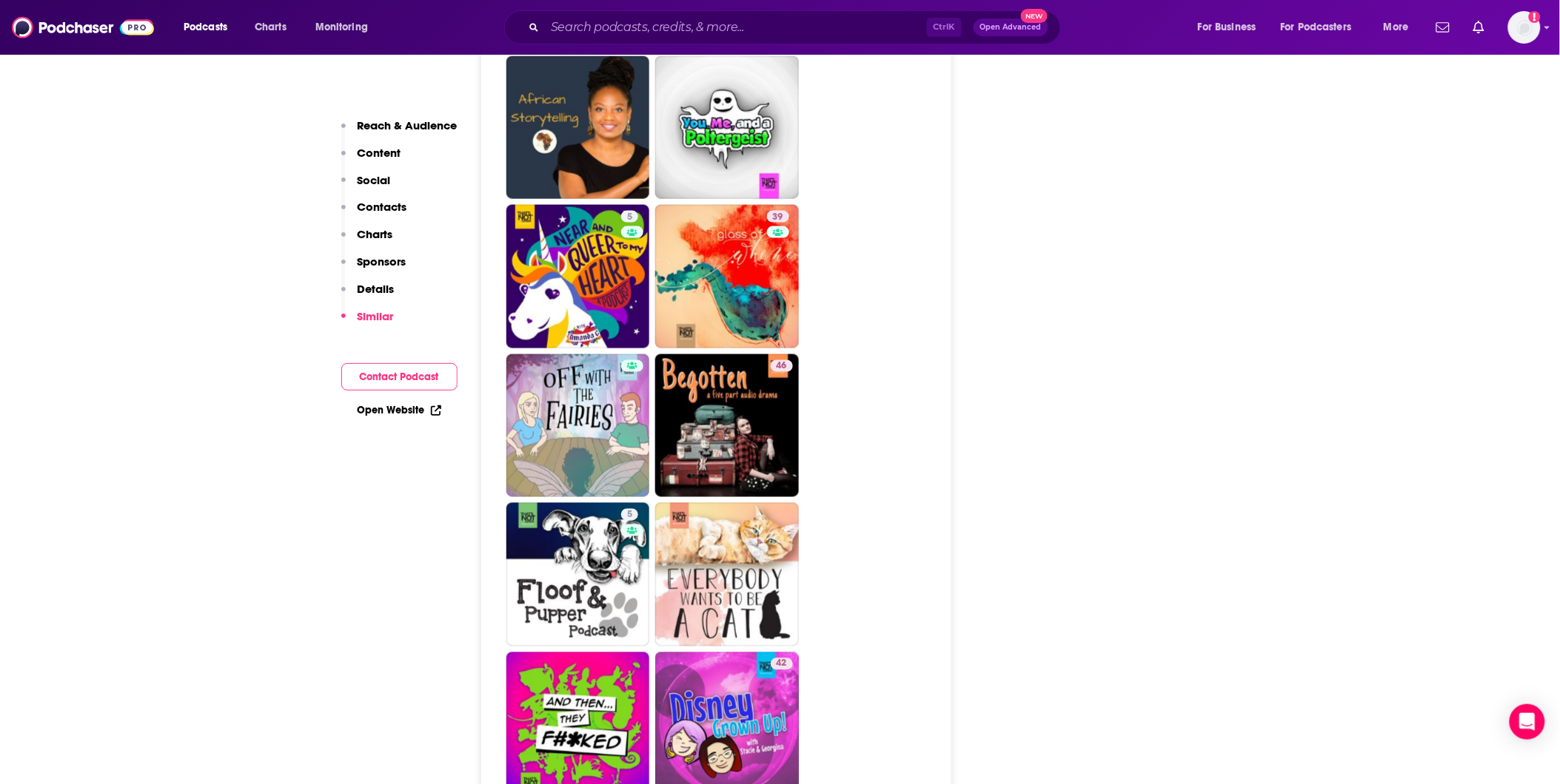
scroll to position [2631, 0]
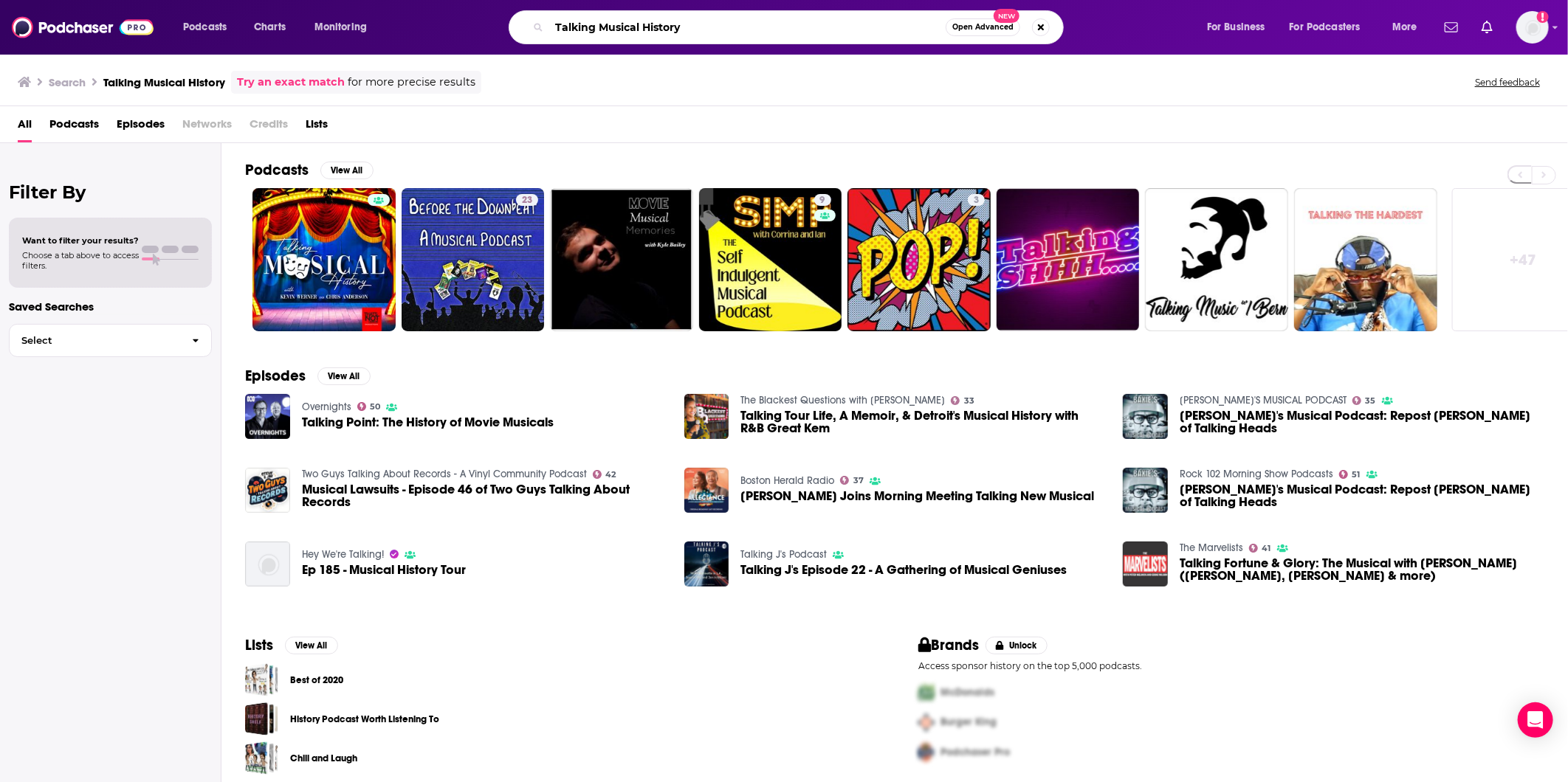
drag, startPoint x: 688, startPoint y: 31, endPoint x: 447, endPoint y: 17, distance: 241.4
click at [447, 31] on div "Talking Musical History Open Advanced New" at bounding box center [801, 27] width 782 height 34
paste input "he Broadway Ginger Podcast"
type input "The Broadway Ginger Podcast"
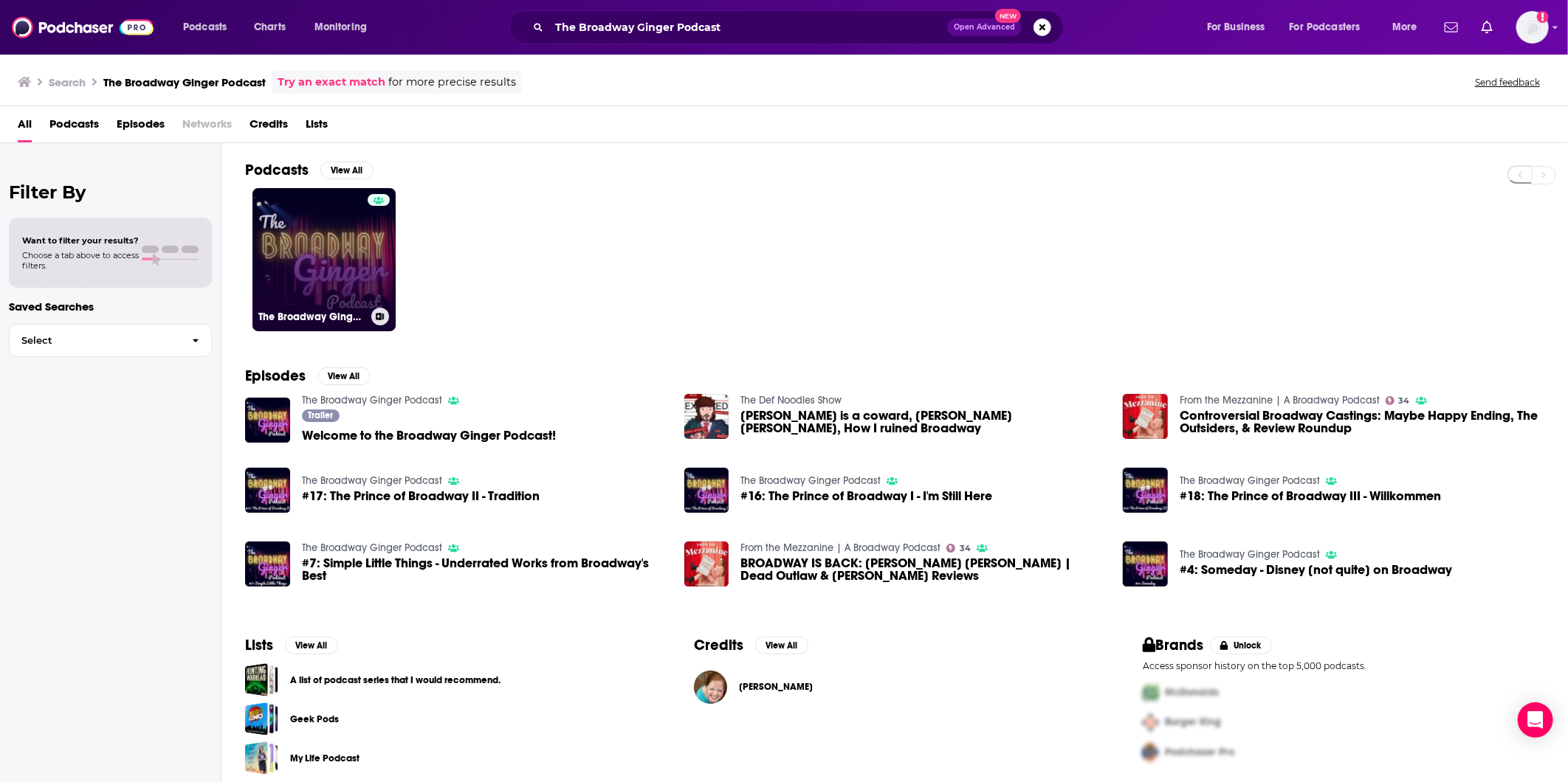
click at [315, 253] on link "The Broadway Ginger Podcast" at bounding box center [324, 260] width 143 height 143
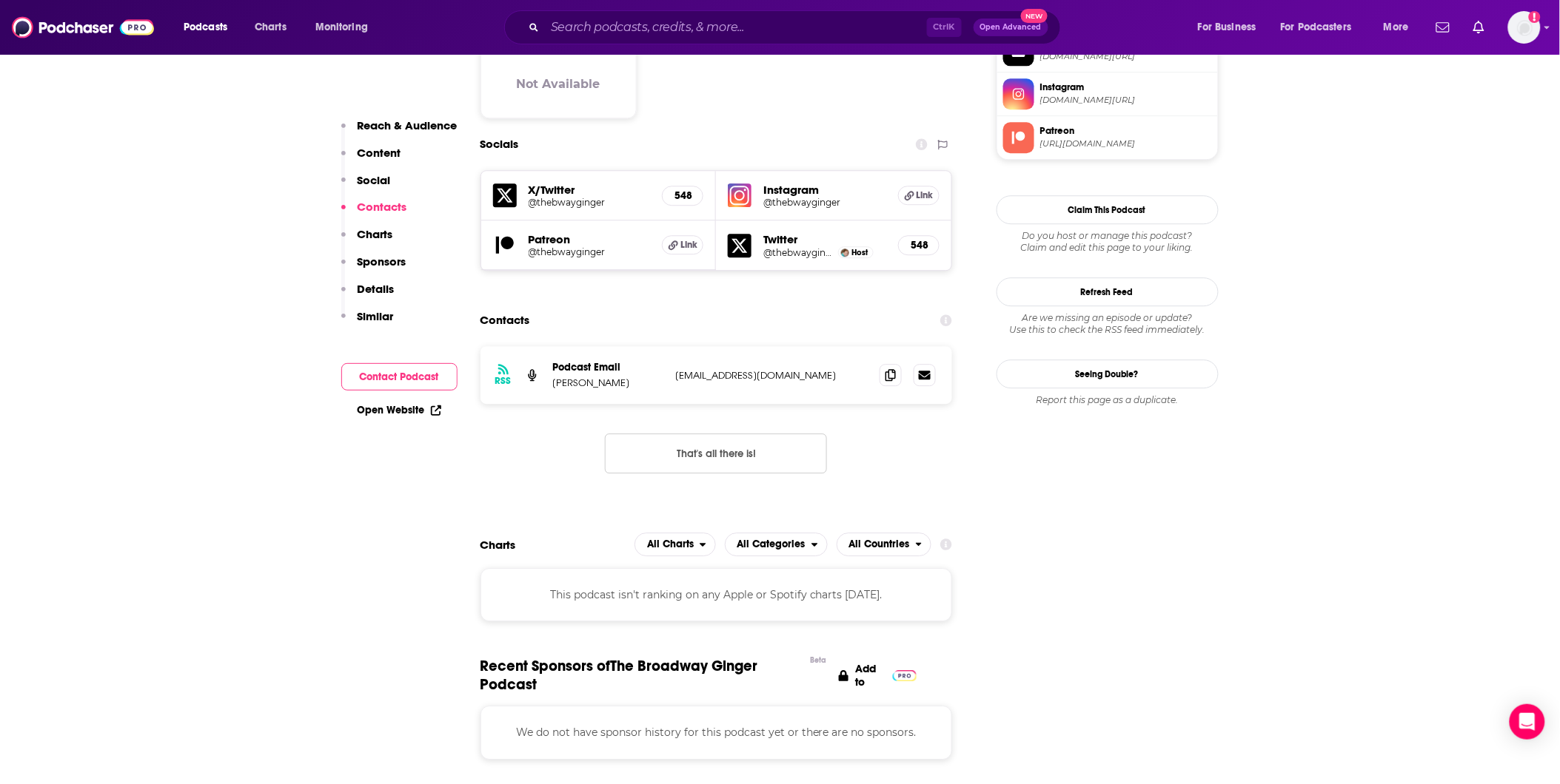
scroll to position [1644, 0]
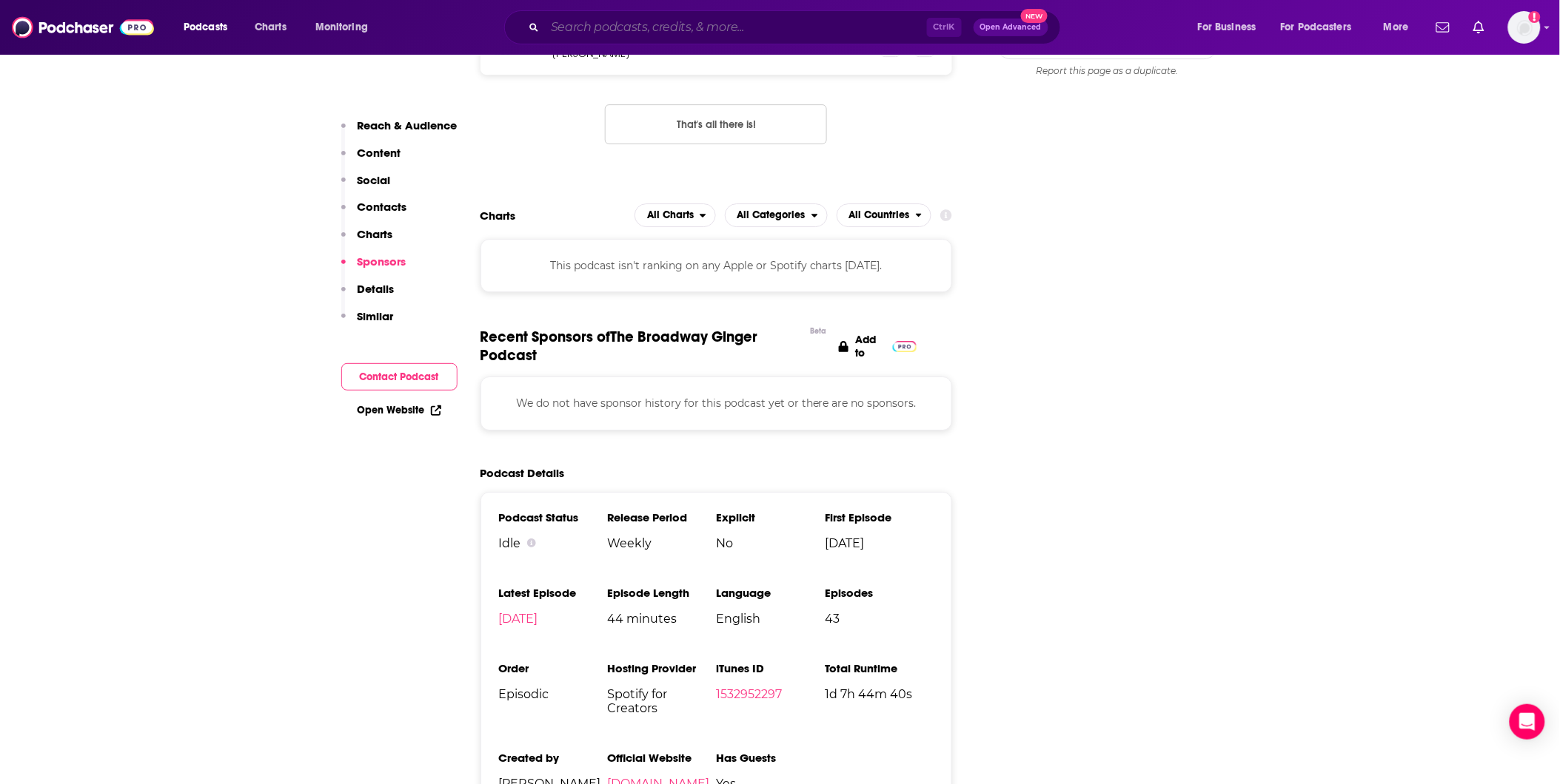
click at [622, 16] on input "Search podcasts, credits, & more..." at bounding box center [736, 27] width 382 height 24
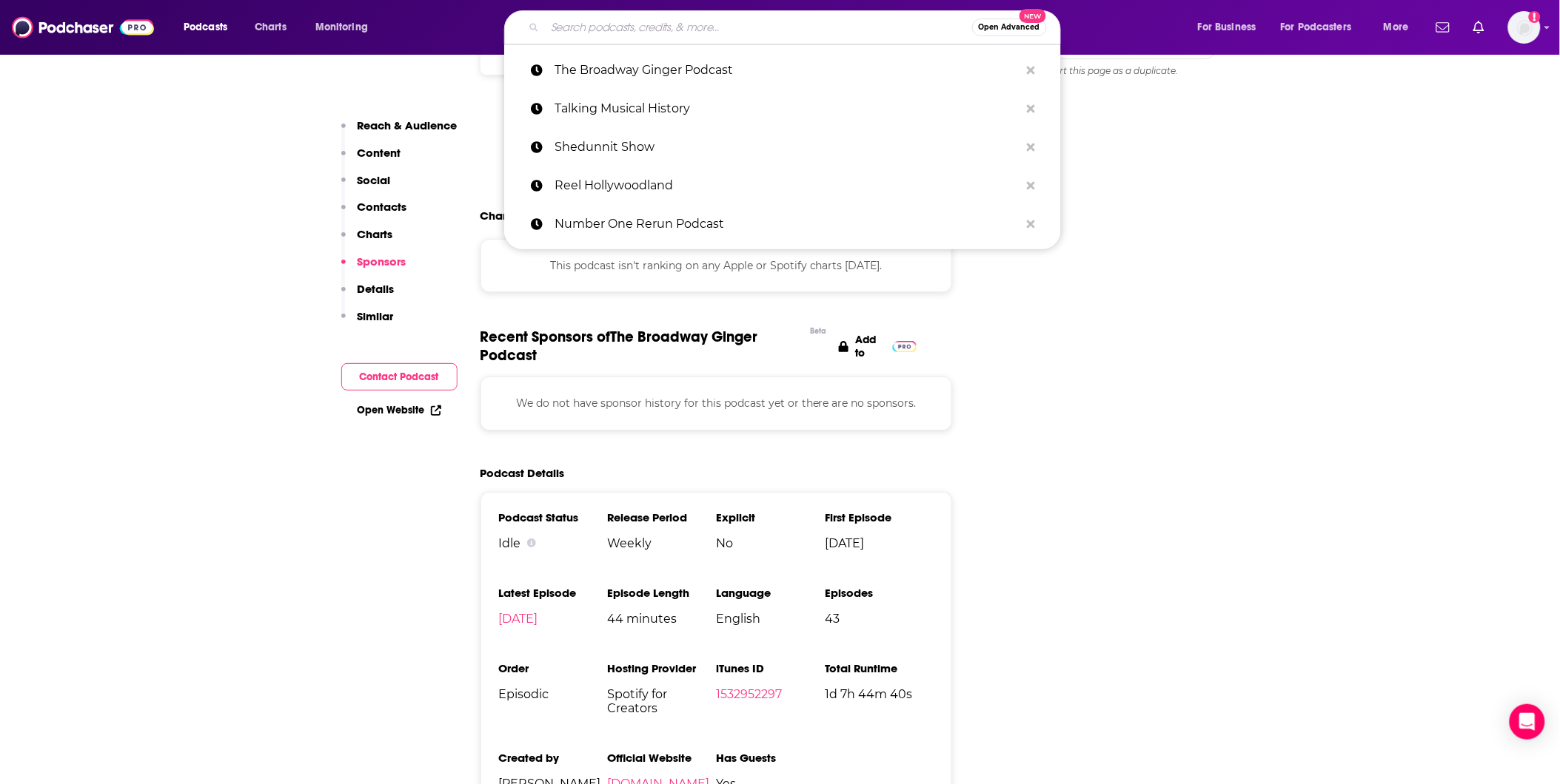
paste input "The Cozy Corner with [MEDICAL_DATA][PERSON_NAME]"
type input "The Cozy Corner with [MEDICAL_DATA][PERSON_NAME]"
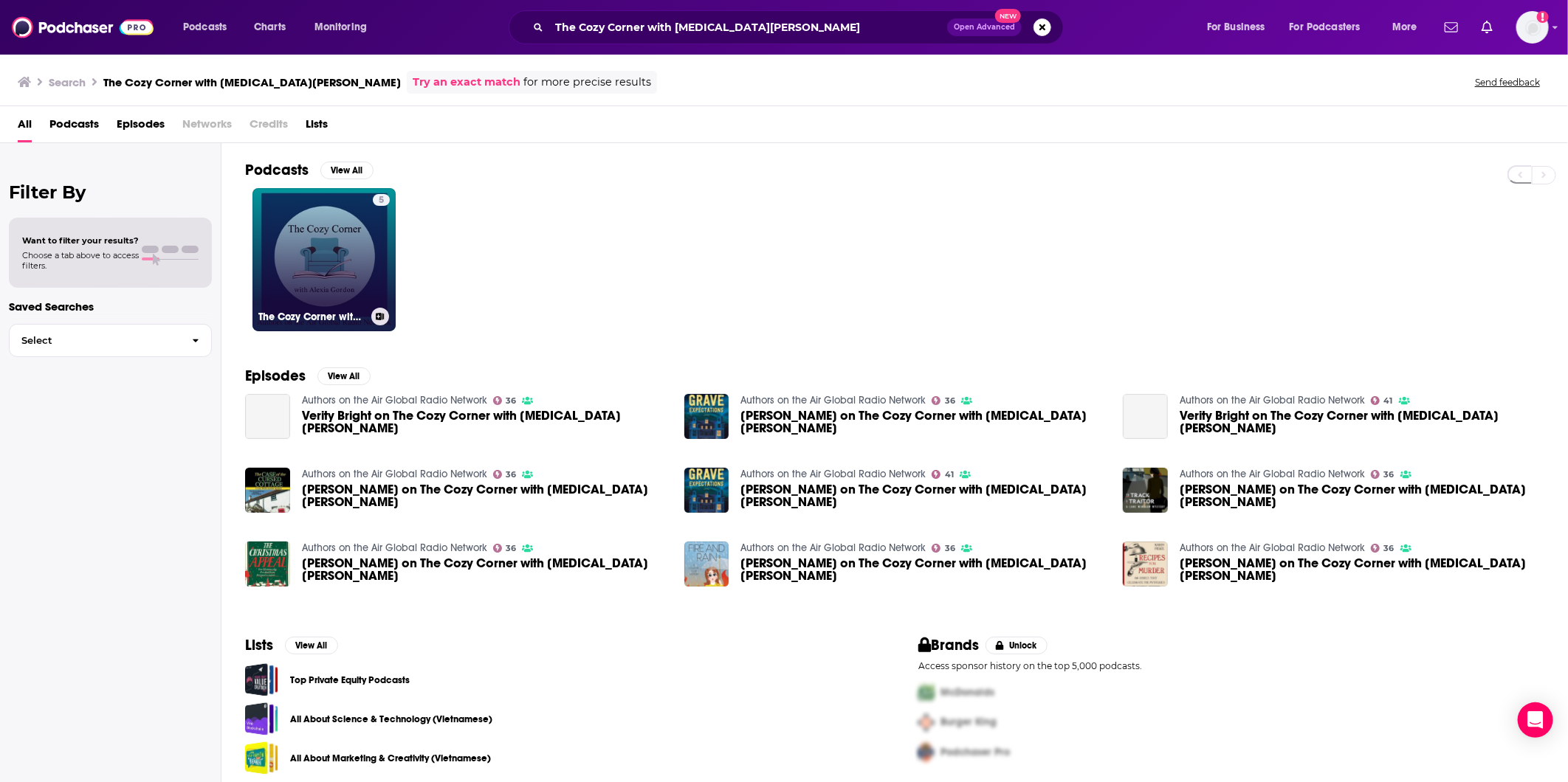
click at [357, 254] on link "5 The Cozy Corner with [MEDICAL_DATA][PERSON_NAME]" at bounding box center [324, 260] width 143 height 143
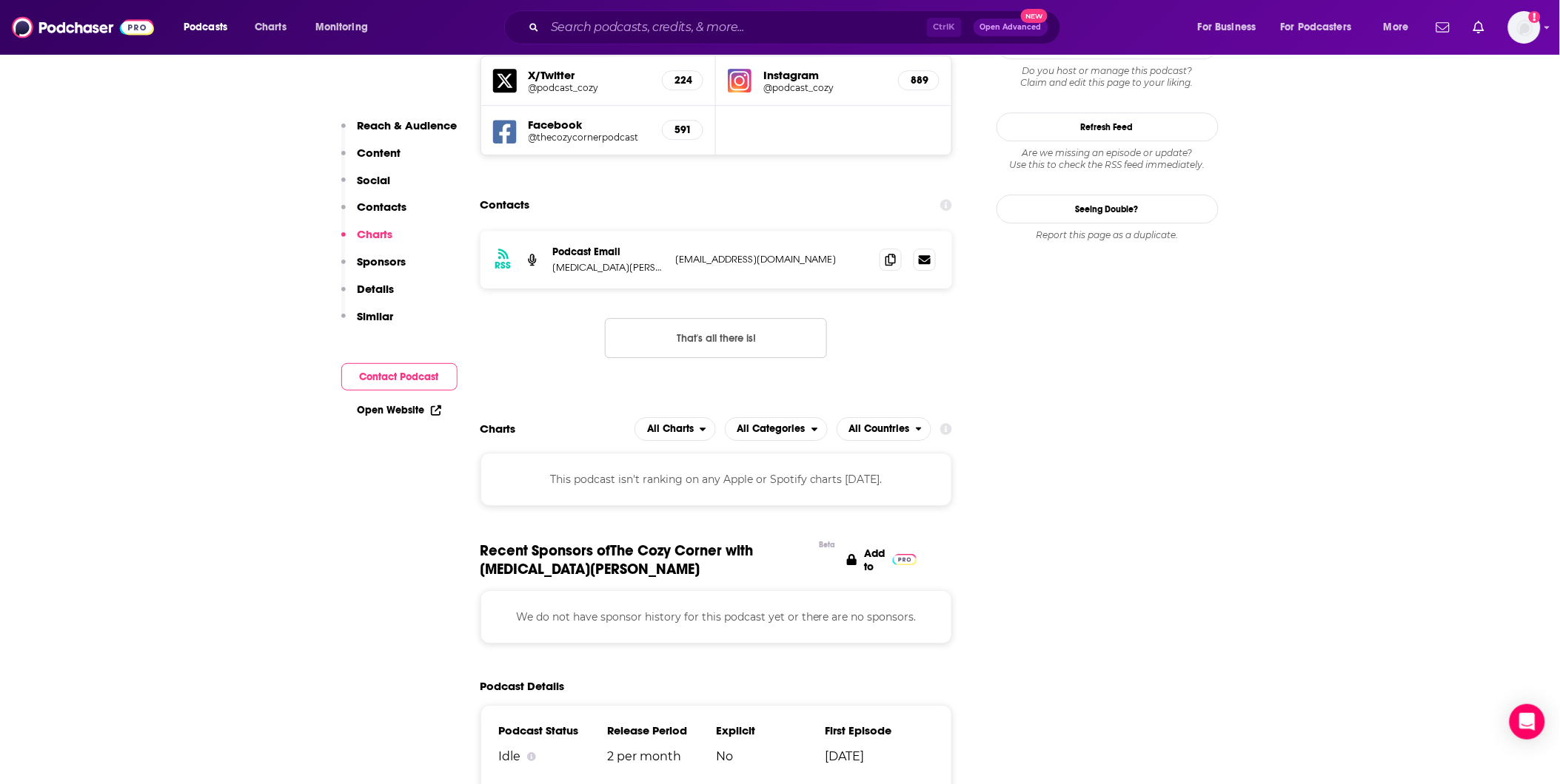
scroll to position [1727, 0]
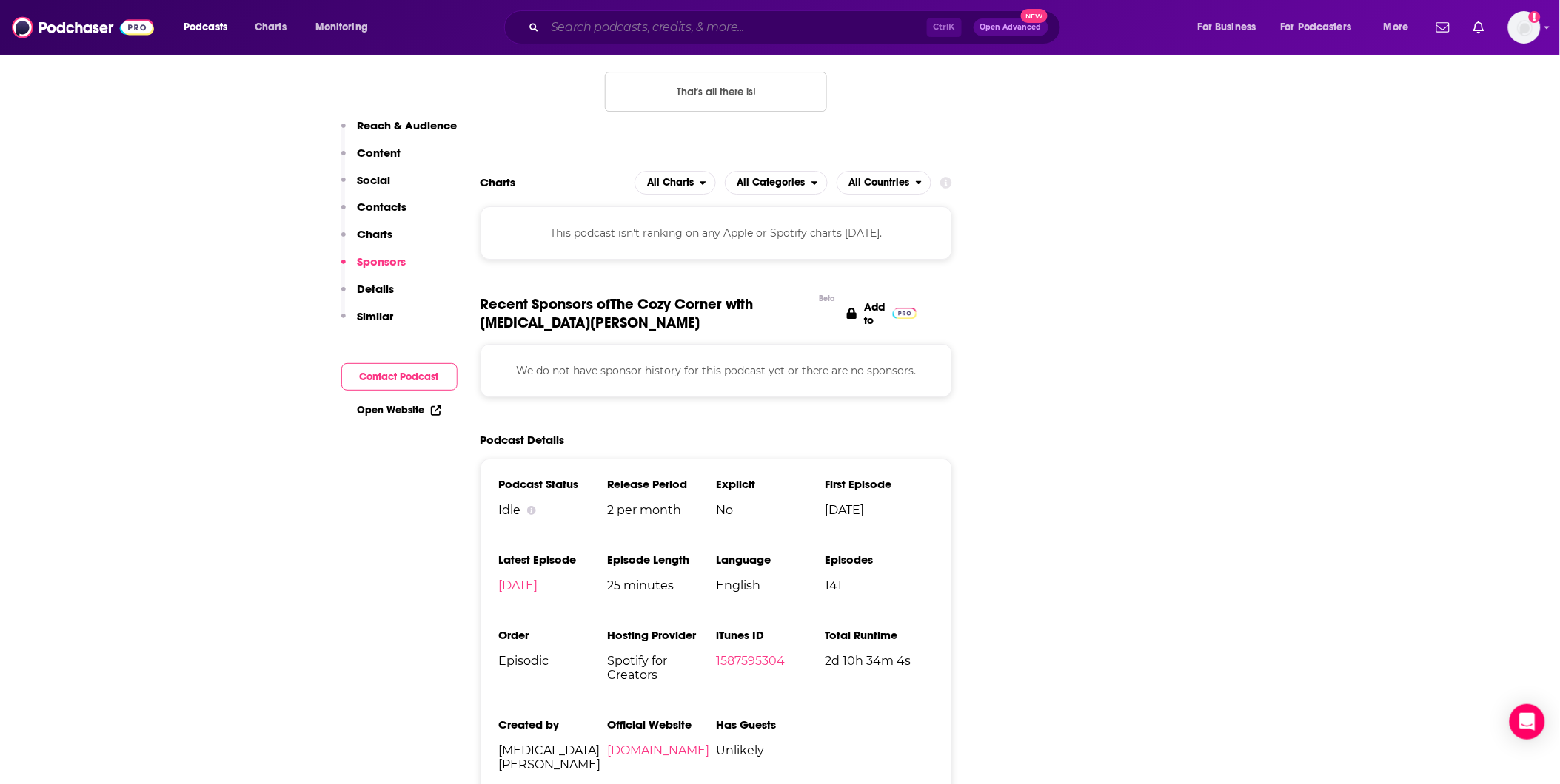
click at [739, 19] on input "Search podcasts, credits, & more..." at bounding box center [736, 27] width 382 height 24
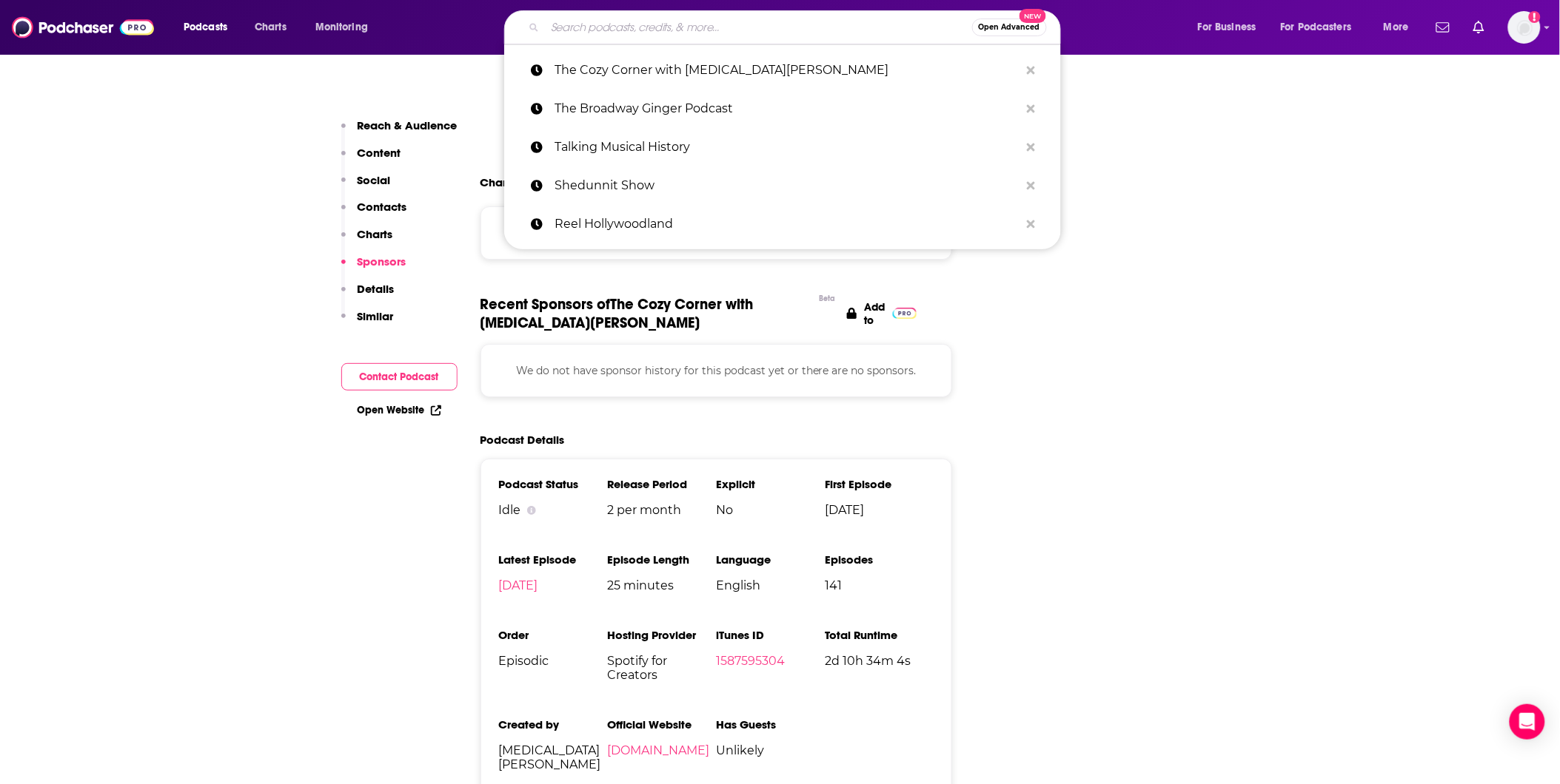
paste input "The Cozy Mystery Book Club"
type input "The Cozy Mystery Book Club"
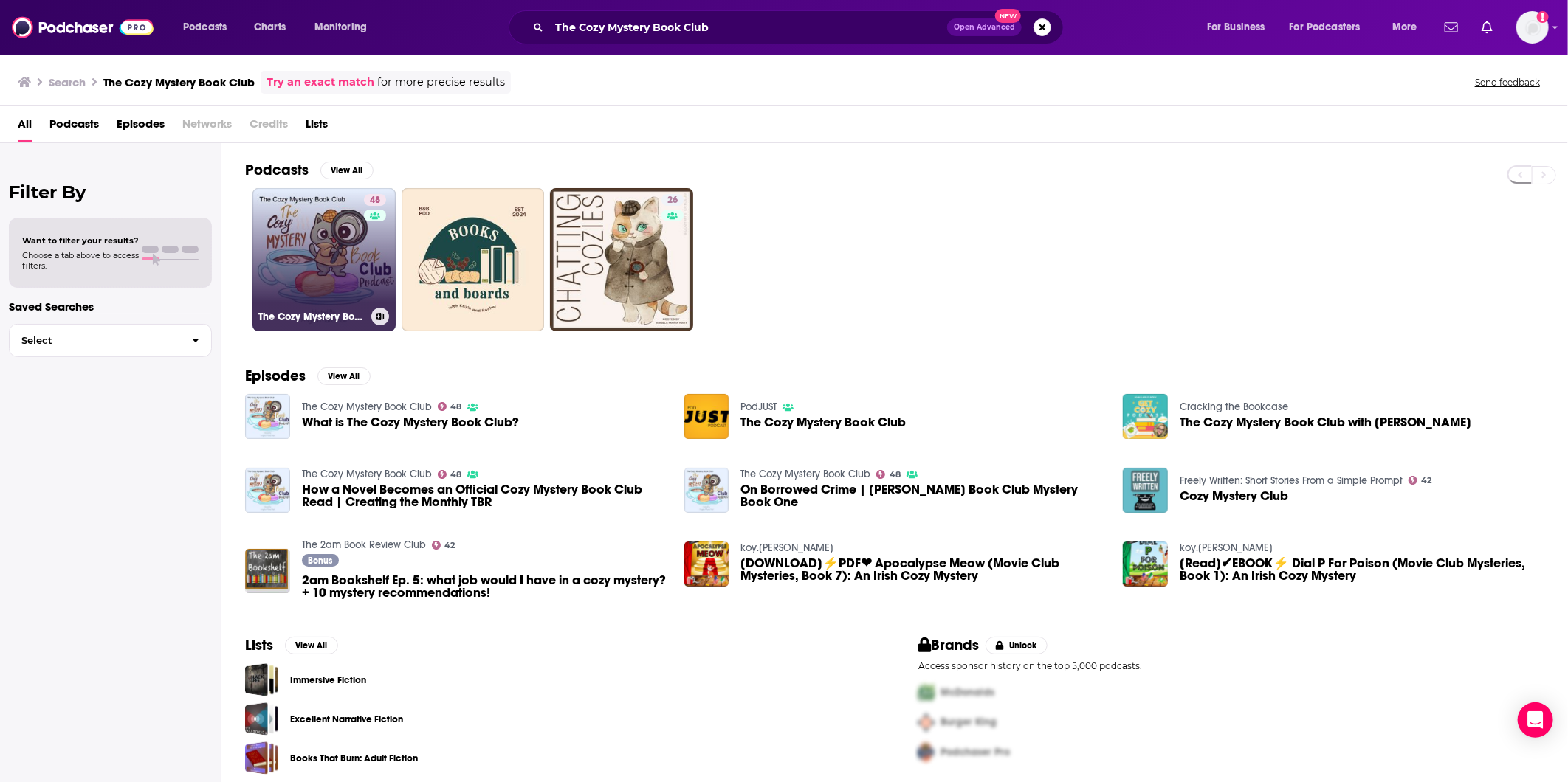
click at [302, 237] on link "48 The Cozy Mystery Book Club" at bounding box center [324, 260] width 143 height 143
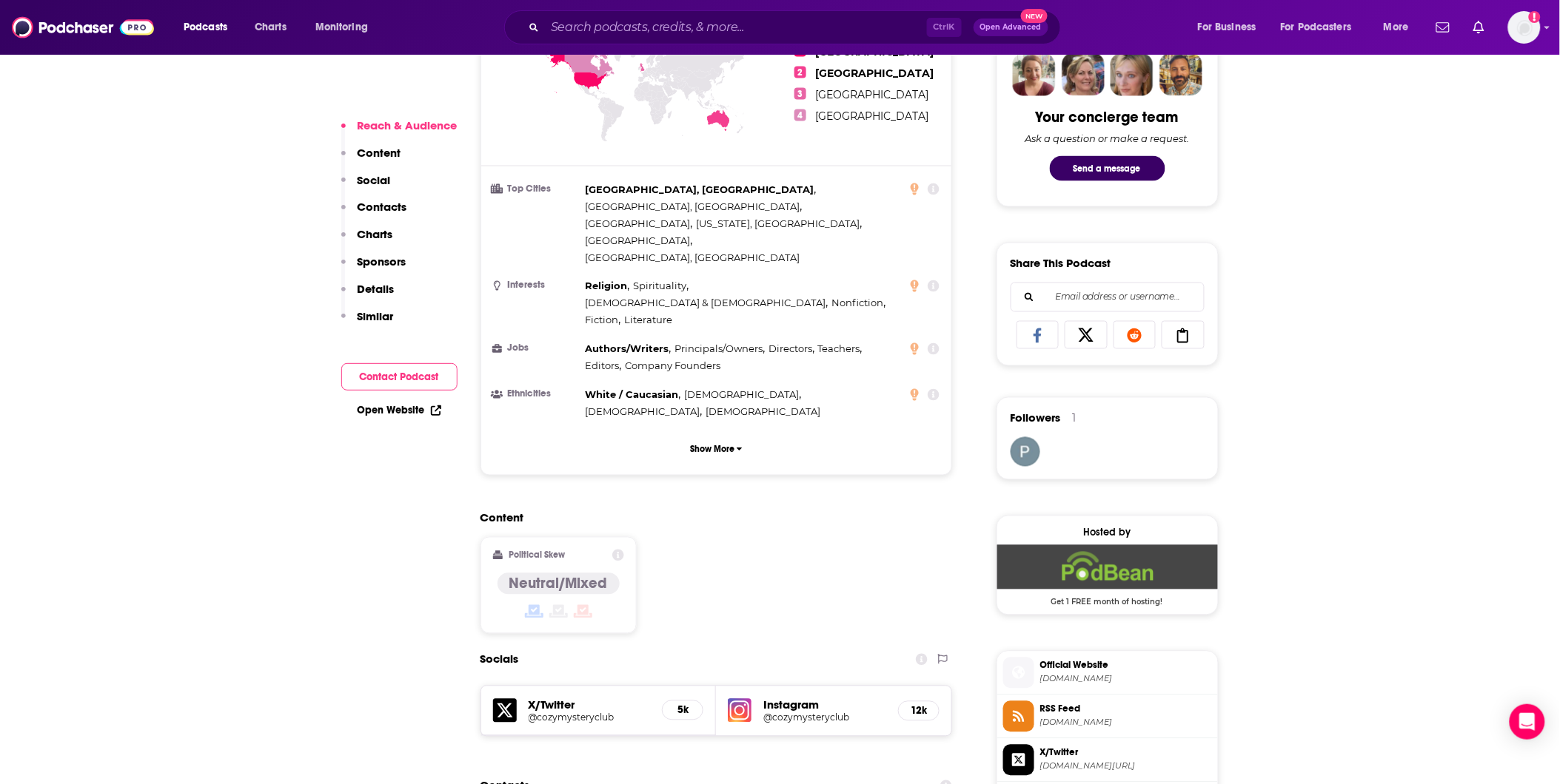
scroll to position [986, 0]
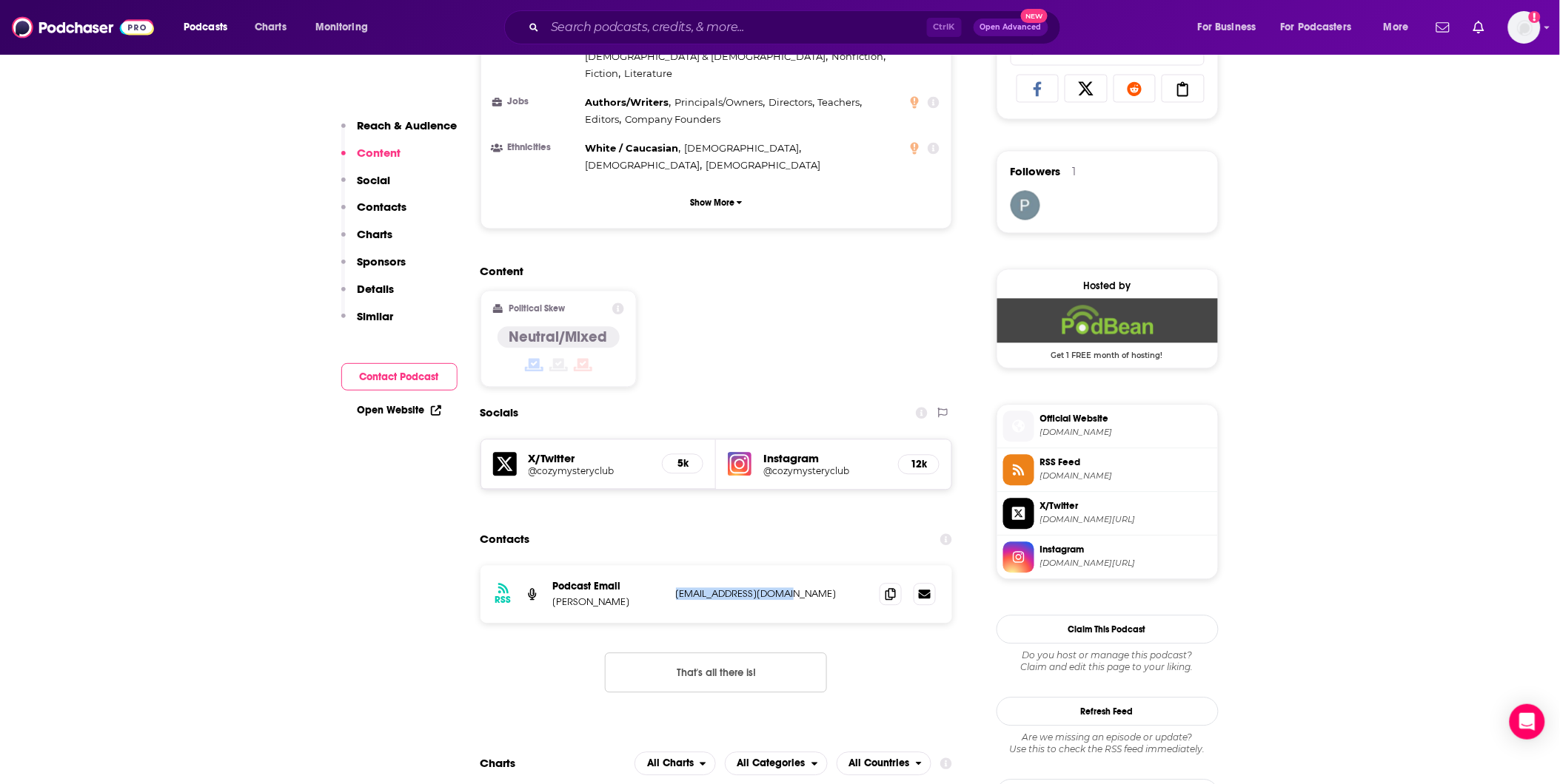
drag, startPoint x: 790, startPoint y: 500, endPoint x: 670, endPoint y: 496, distance: 120.1
click at [670, 566] on div "RSS Podcast Email [PERSON_NAME] [EMAIL_ADDRESS][DOMAIN_NAME] [EMAIL_ADDRESS][DO…" at bounding box center [716, 595] width 472 height 58
copy p "[EMAIL_ADDRESS][DOMAIN_NAME]"
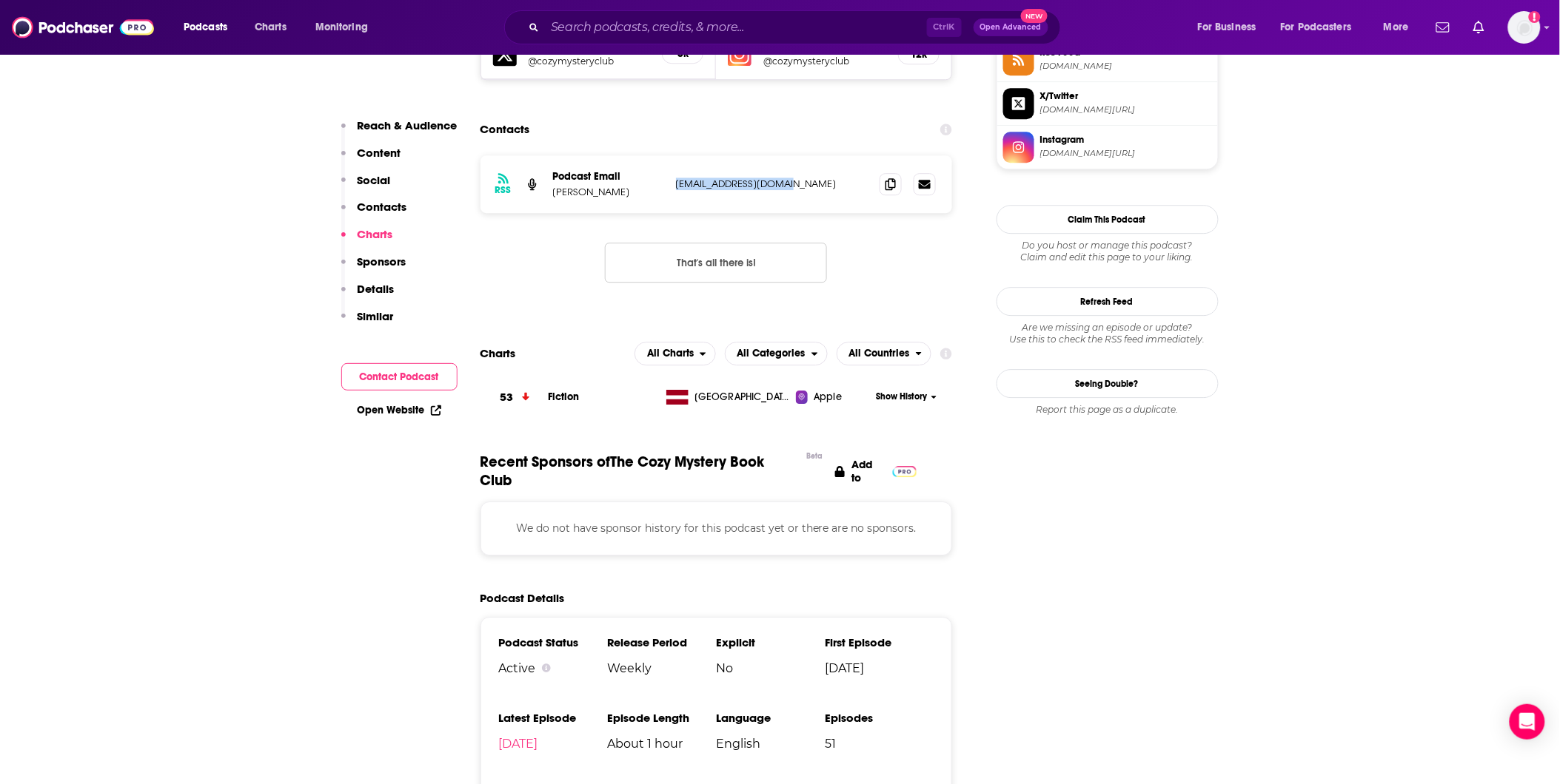
scroll to position [1562, 0]
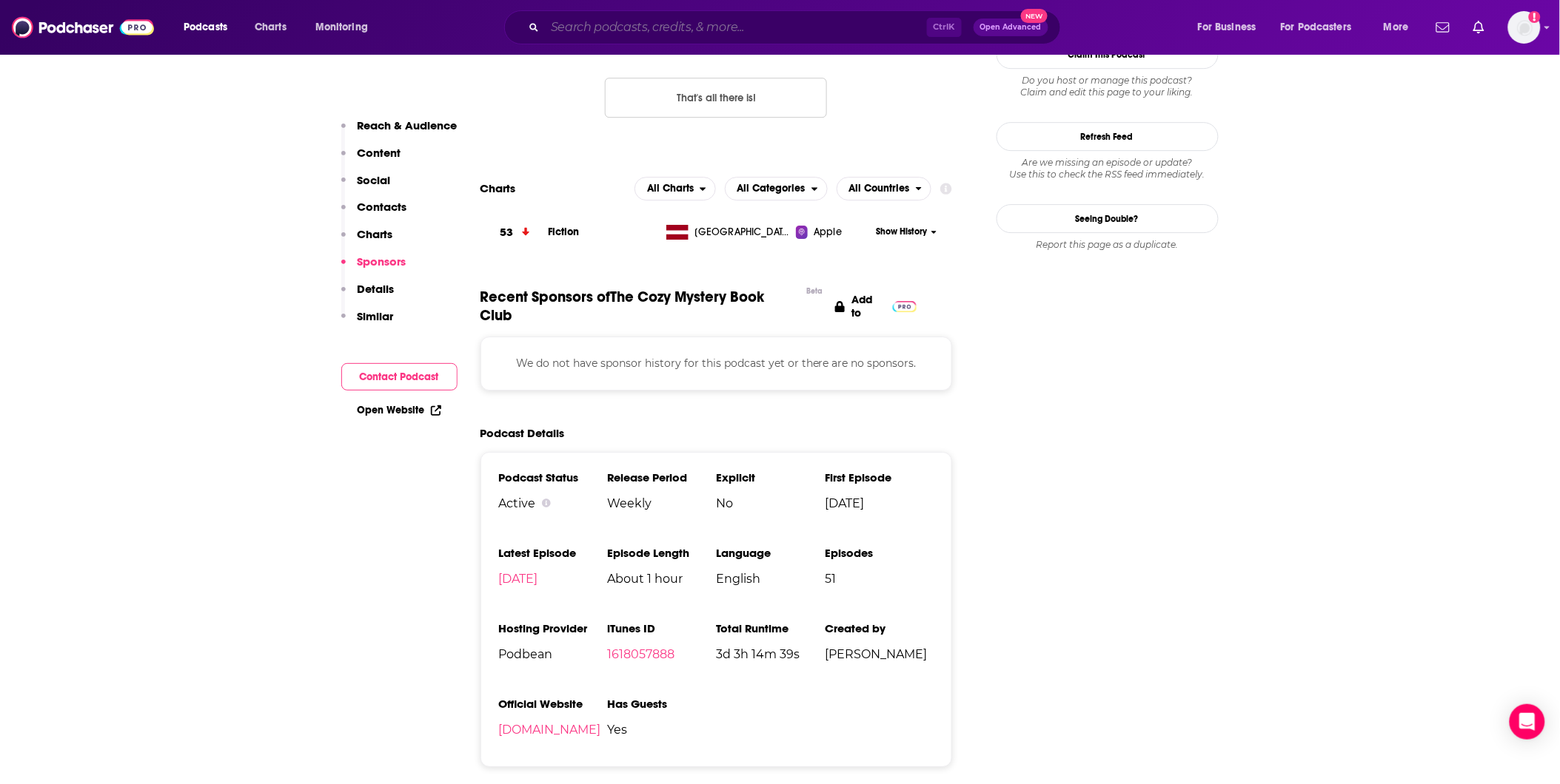
click at [745, 31] on input "Search podcasts, credits, & more..." at bounding box center [736, 27] width 382 height 24
paste input "The Cozy Sleuth"
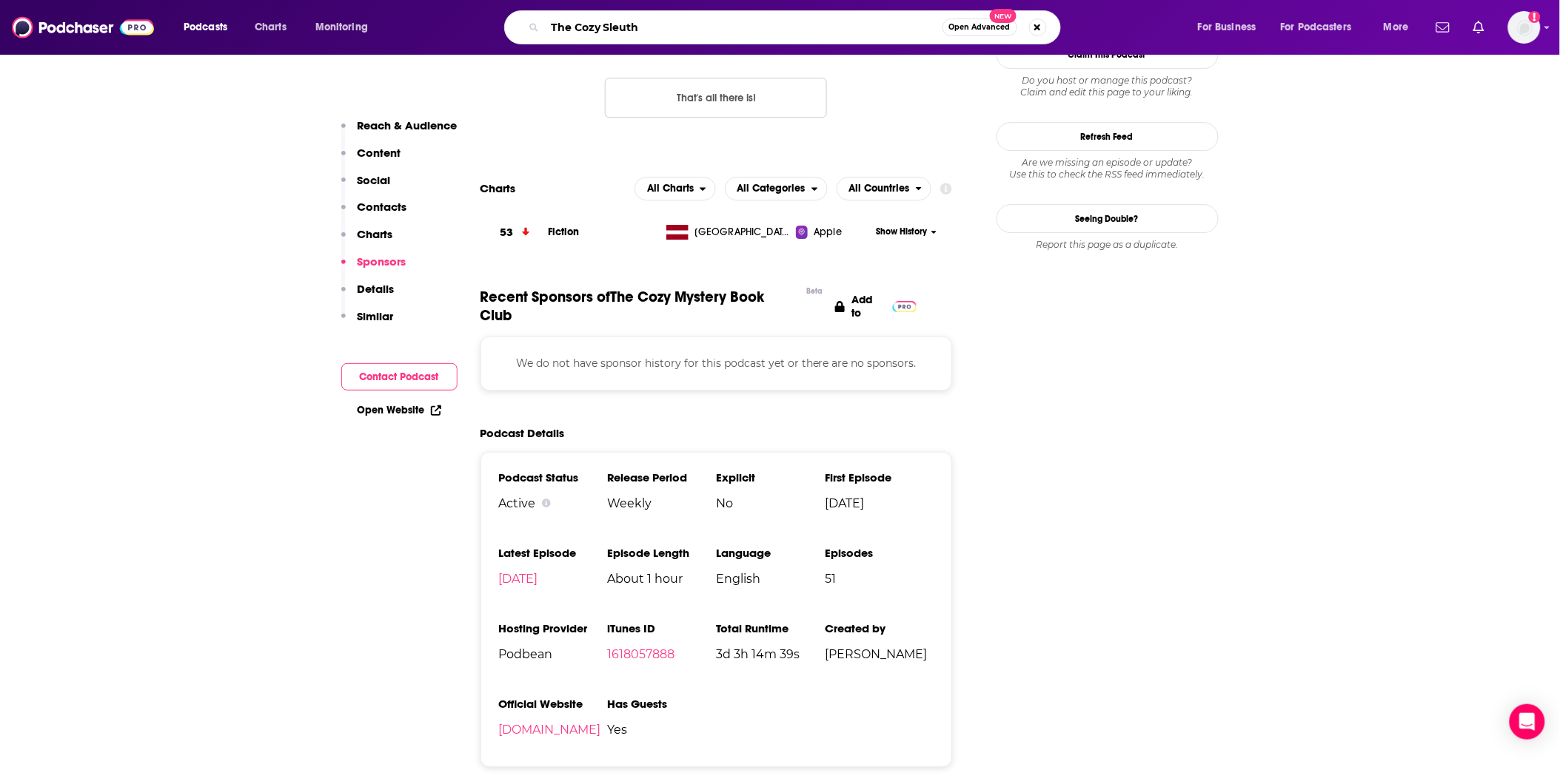
type input "The Cozy Sleuth"
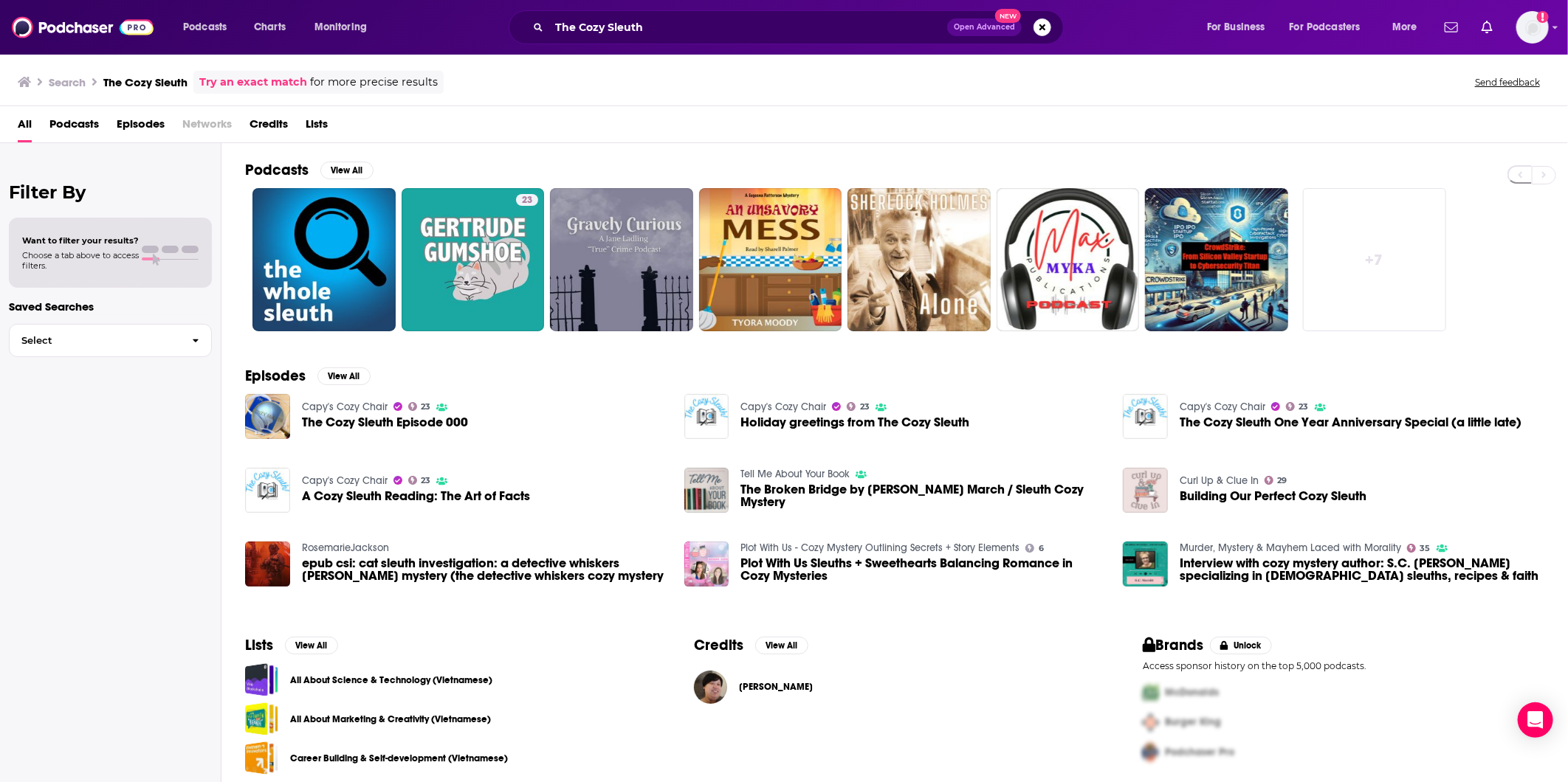
scroll to position [9, 0]
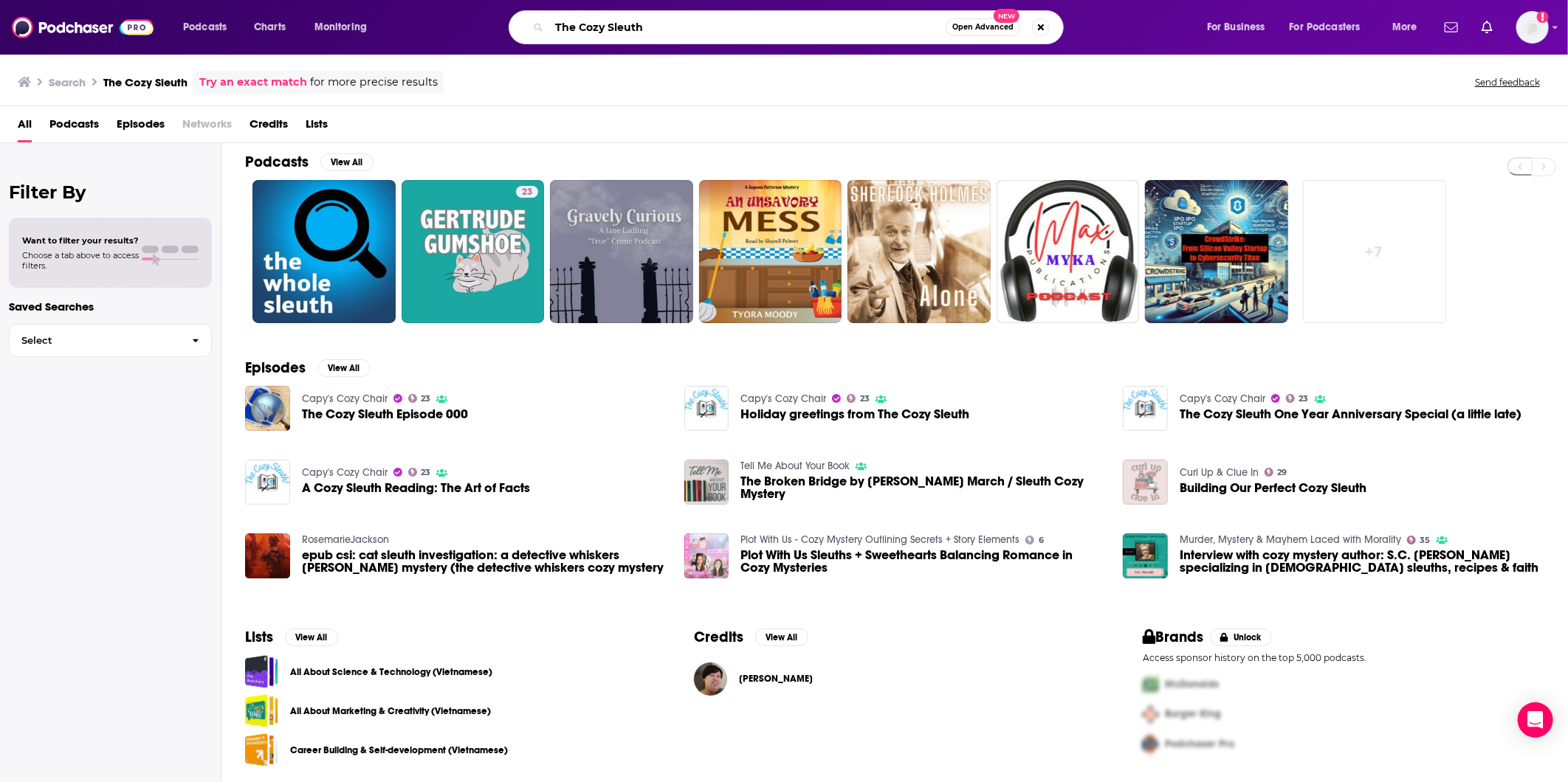
drag, startPoint x: 694, startPoint y: 22, endPoint x: 454, endPoint y: 17, distance: 240.1
click at [454, 17] on div "The Cozy Sleuth Open Advanced New" at bounding box center [801, 27] width 782 height 34
paste input "[PERSON_NAME] Files"
type input "The [PERSON_NAME] Files"
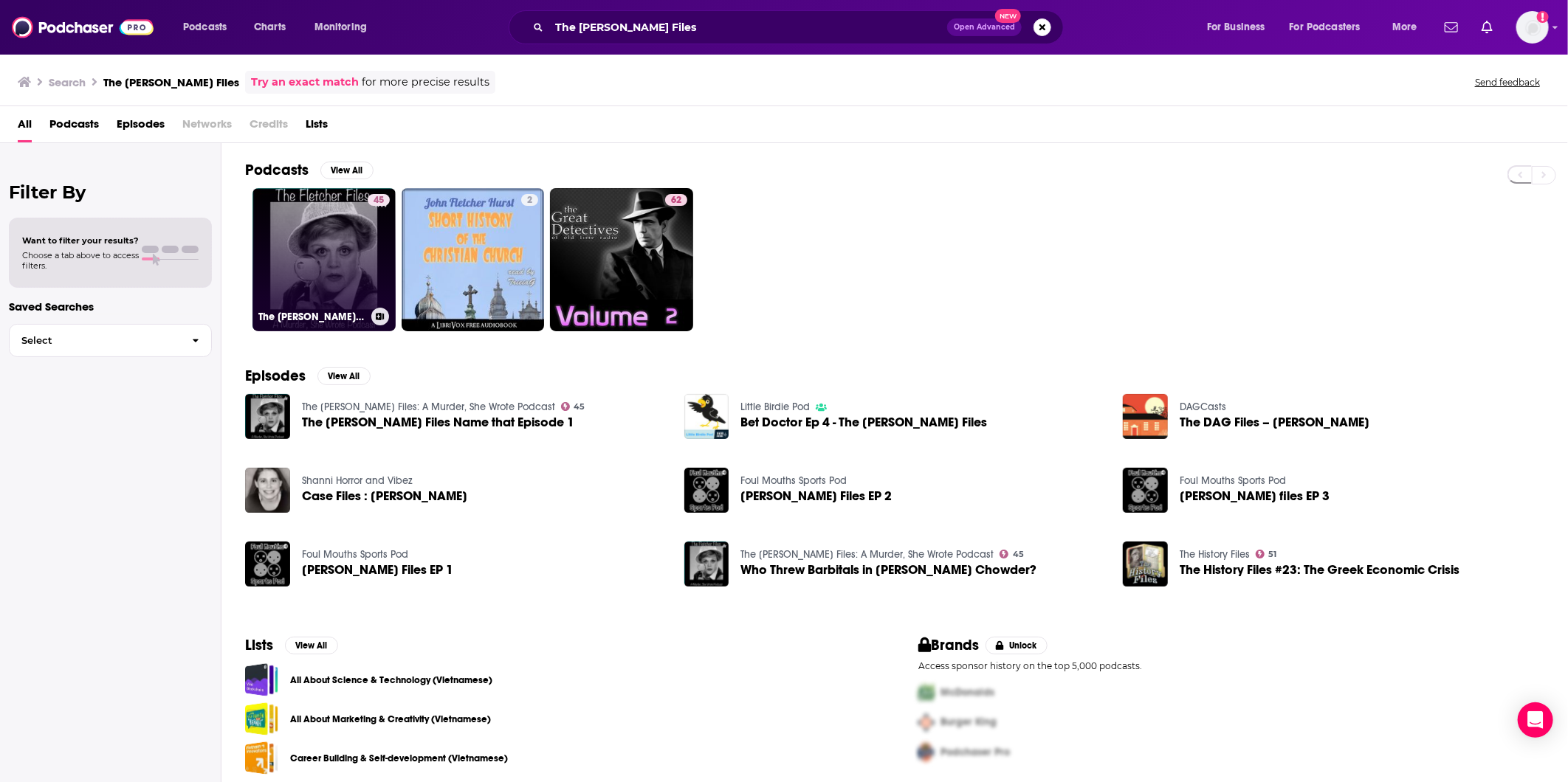
click at [344, 277] on link "45 The [PERSON_NAME] Files: A Murder, She Wrote Podcast" at bounding box center [324, 260] width 143 height 143
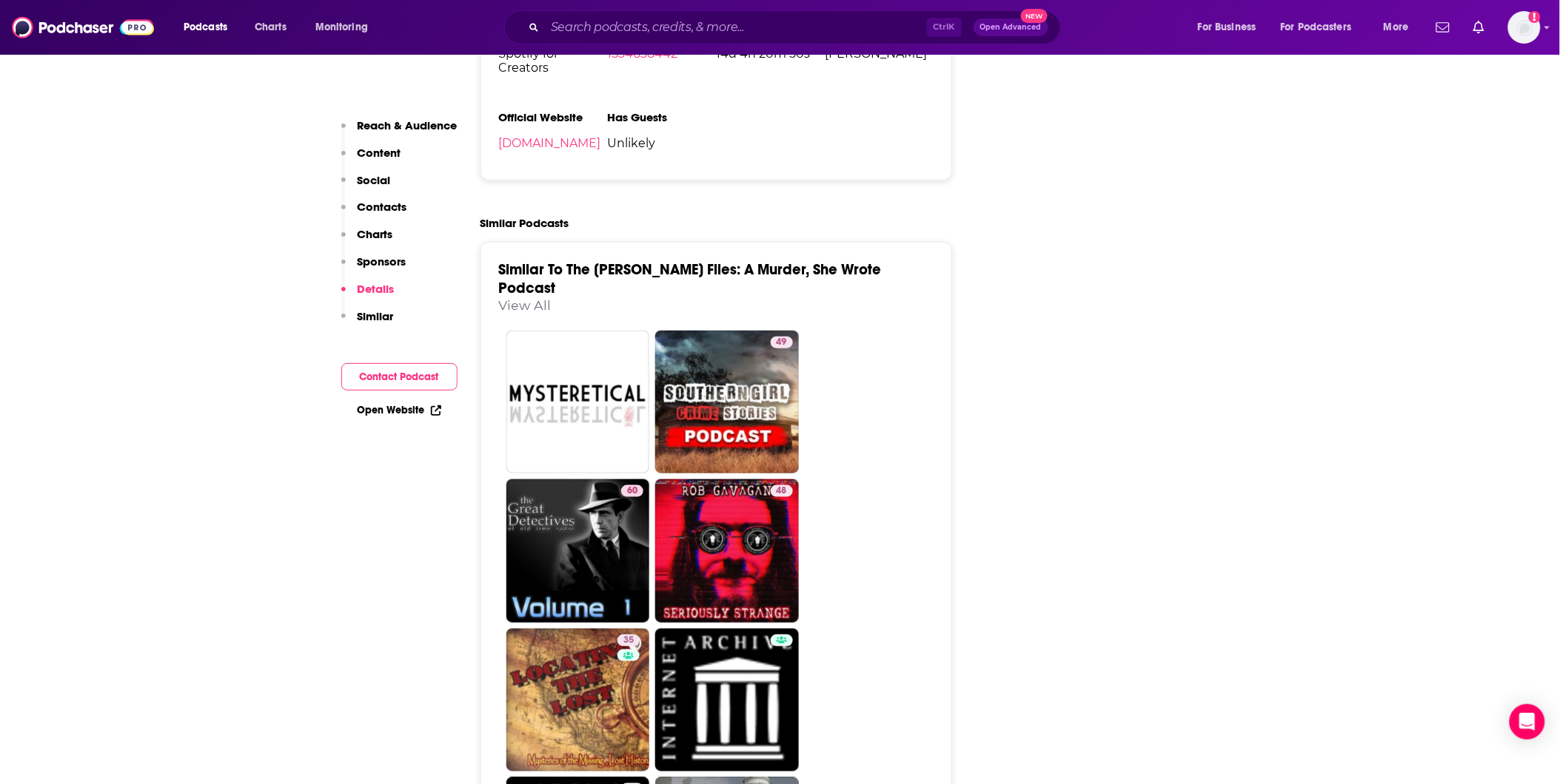
scroll to position [2302, 0]
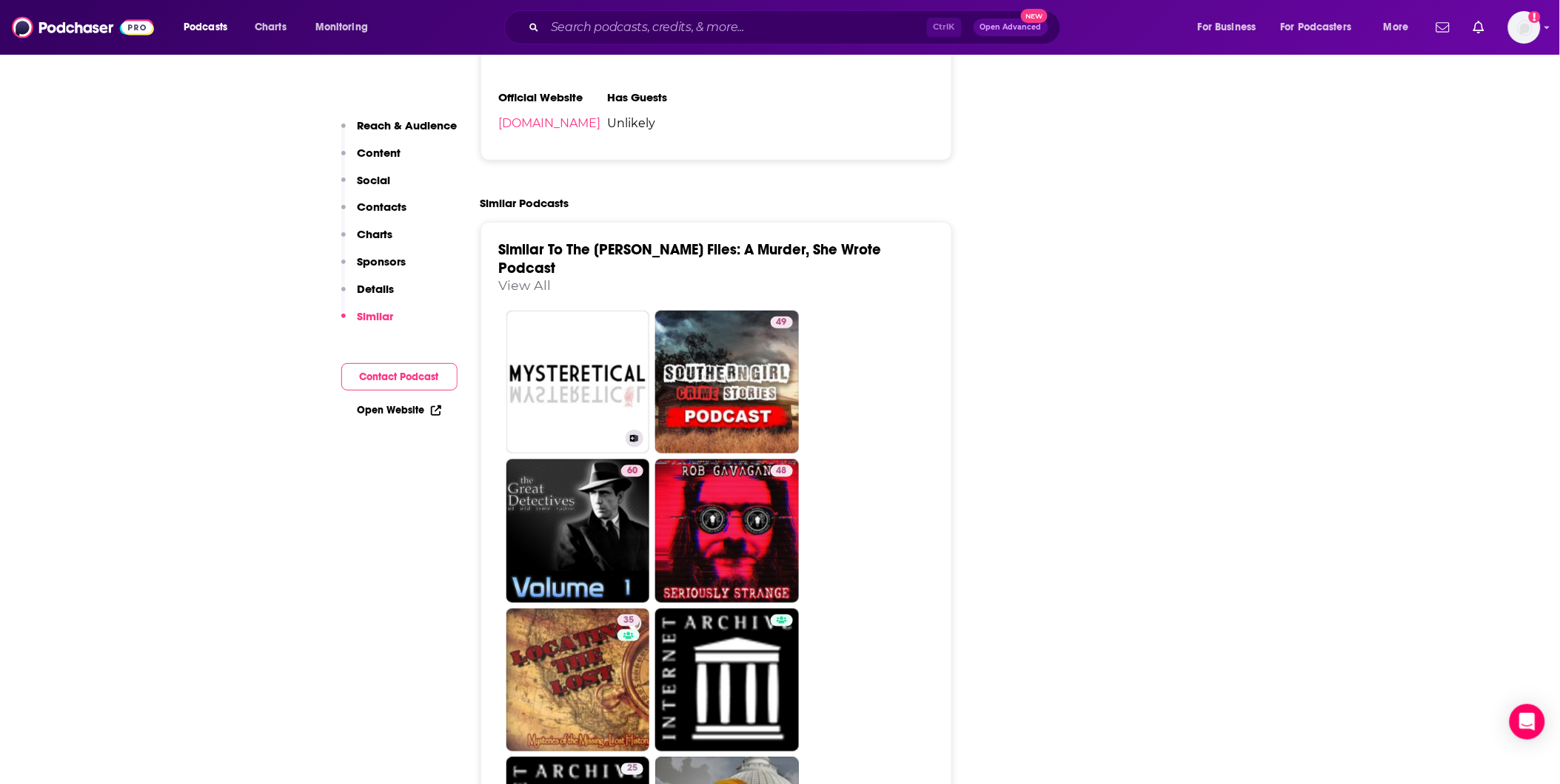
click at [569, 320] on link "Mysteretical Podcast" at bounding box center [578, 383] width 144 height 144
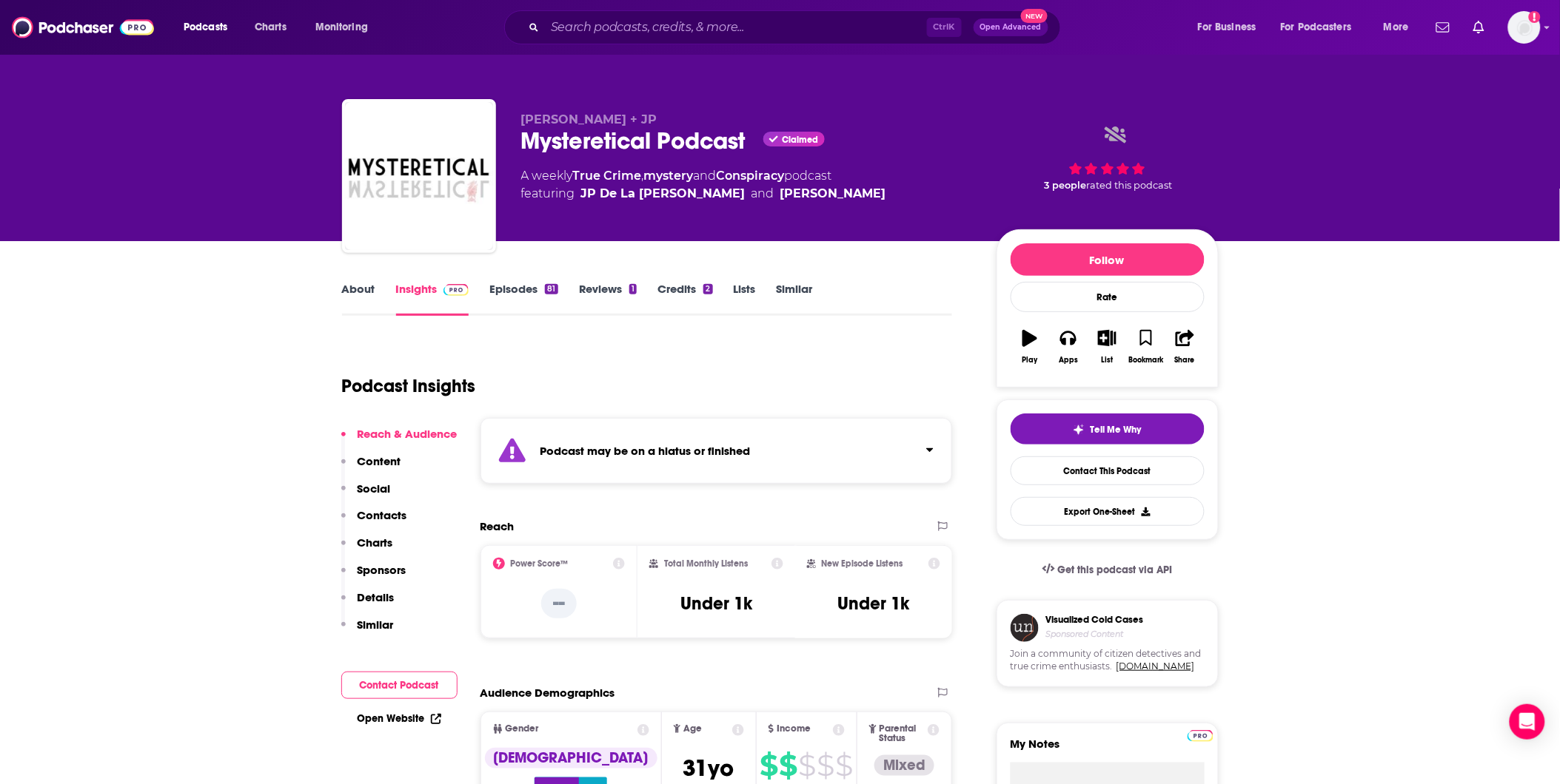
type input "[URL][DOMAIN_NAME][PERSON_NAME]"
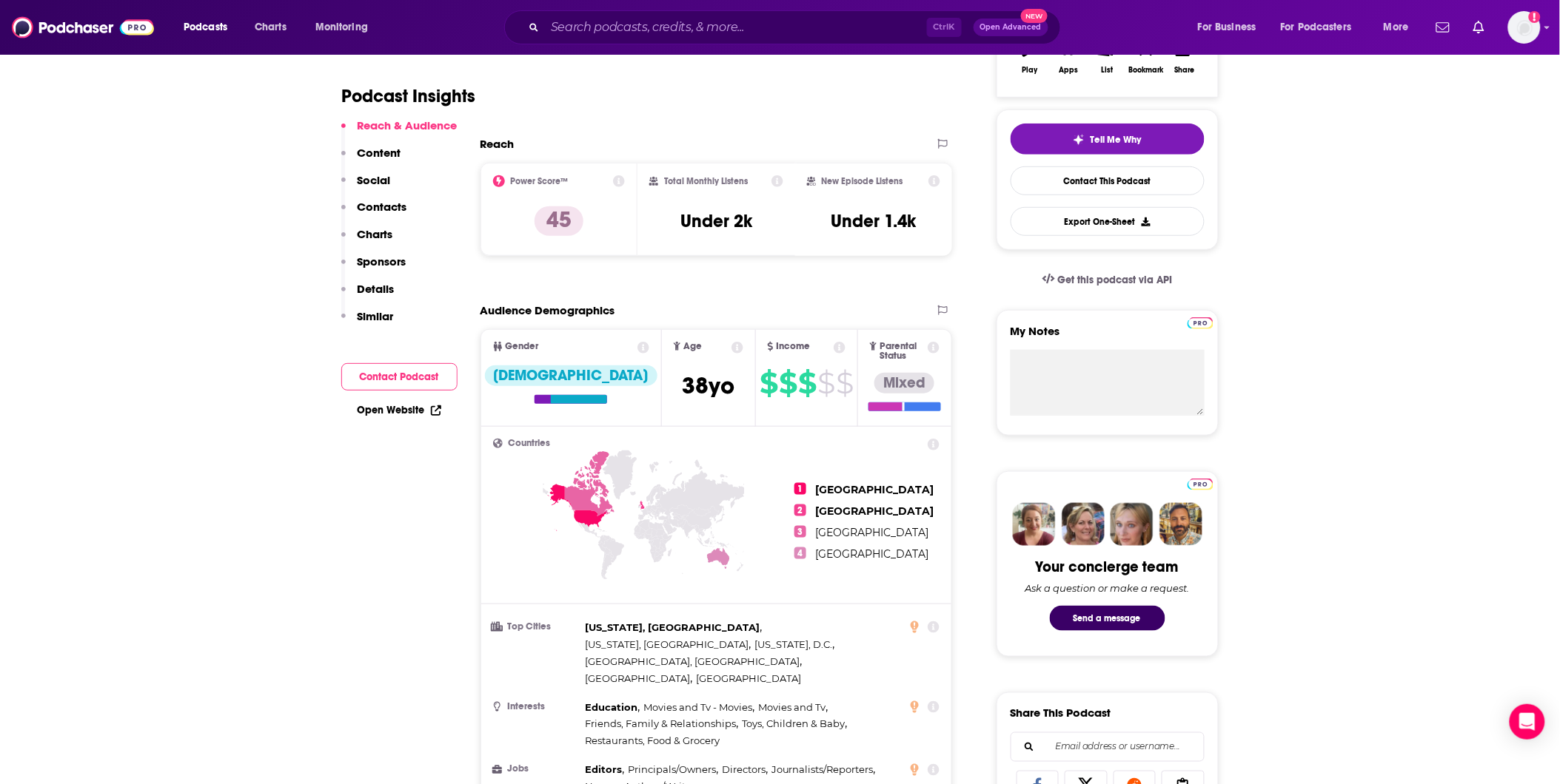
scroll to position [246, 0]
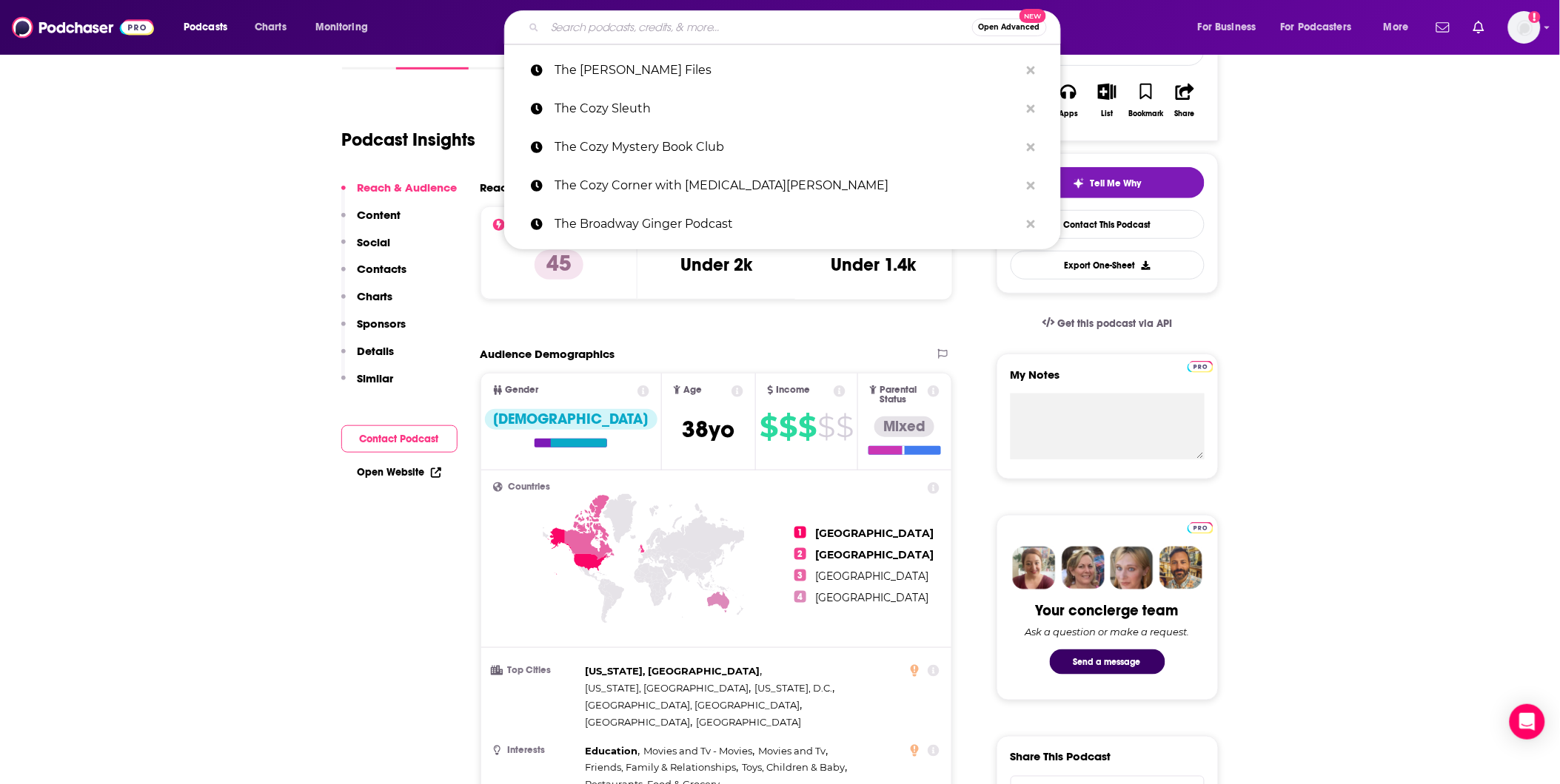
click at [646, 26] on input "Search podcasts, credits, & more..." at bounding box center [758, 27] width 427 height 24
paste input "The Guilty Feminist"
type input "The Guilty Feminist"
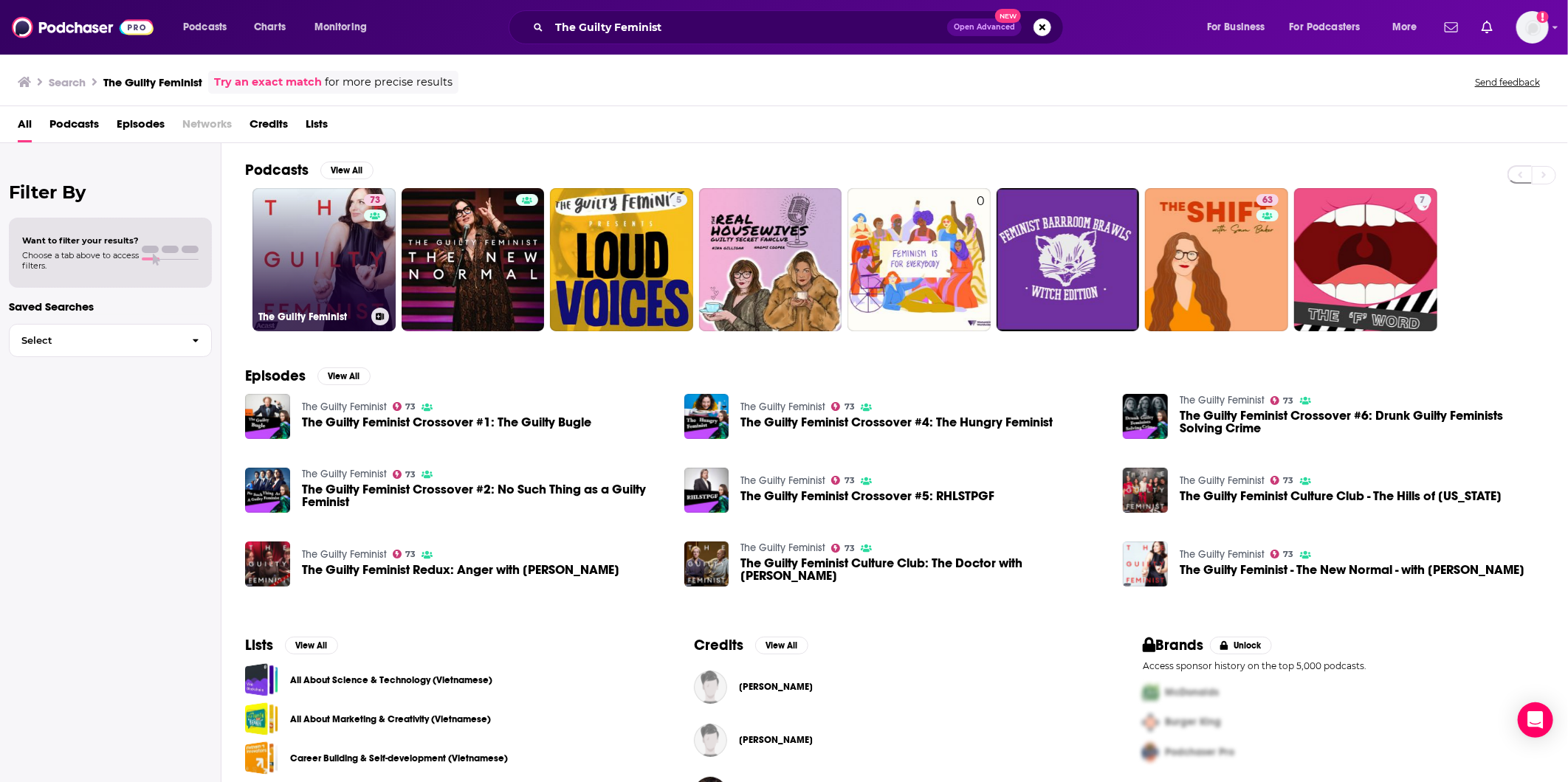
click at [305, 277] on link "73 The Guilty Feminist" at bounding box center [324, 260] width 143 height 143
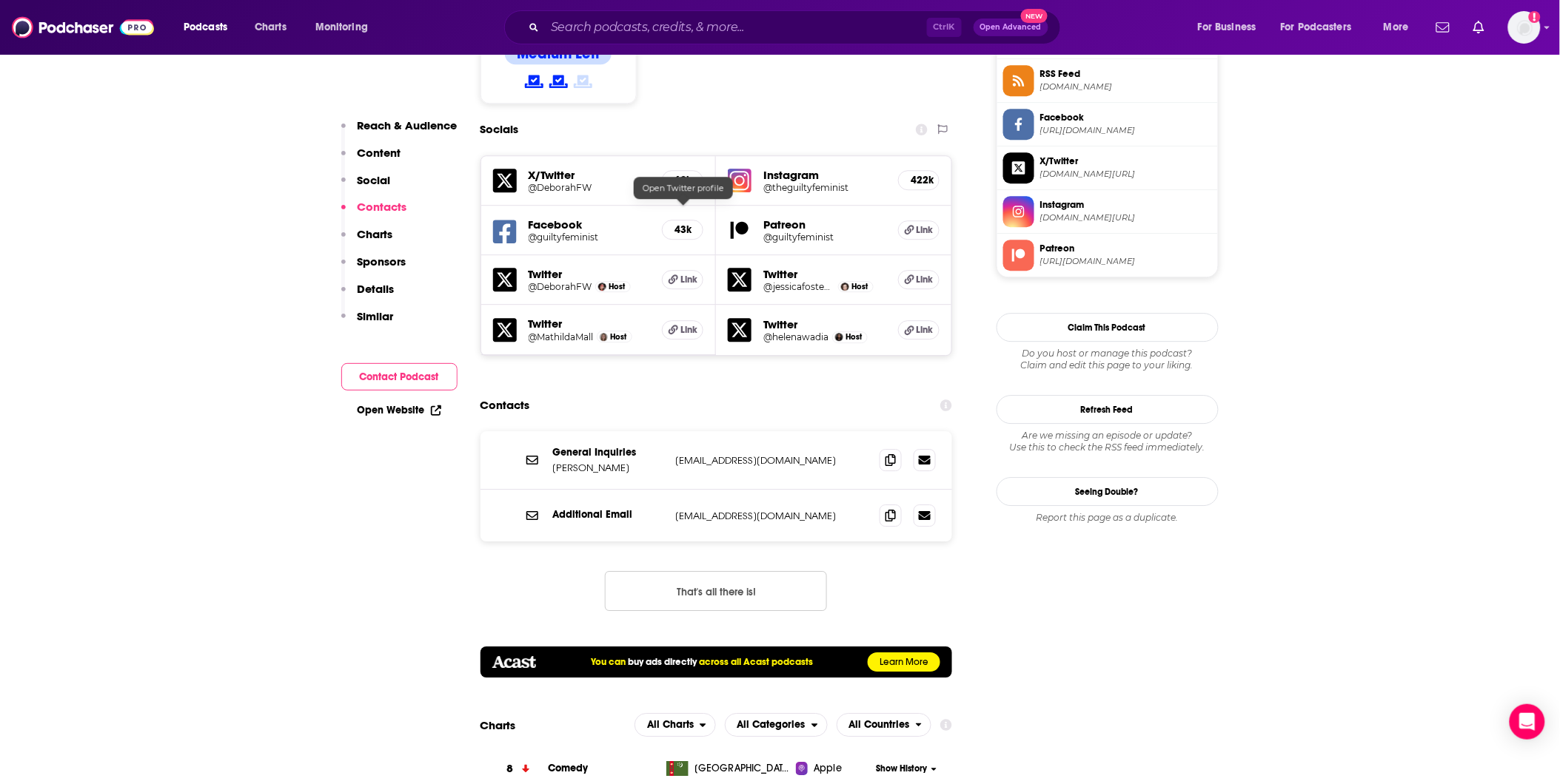
scroll to position [1480, 0]
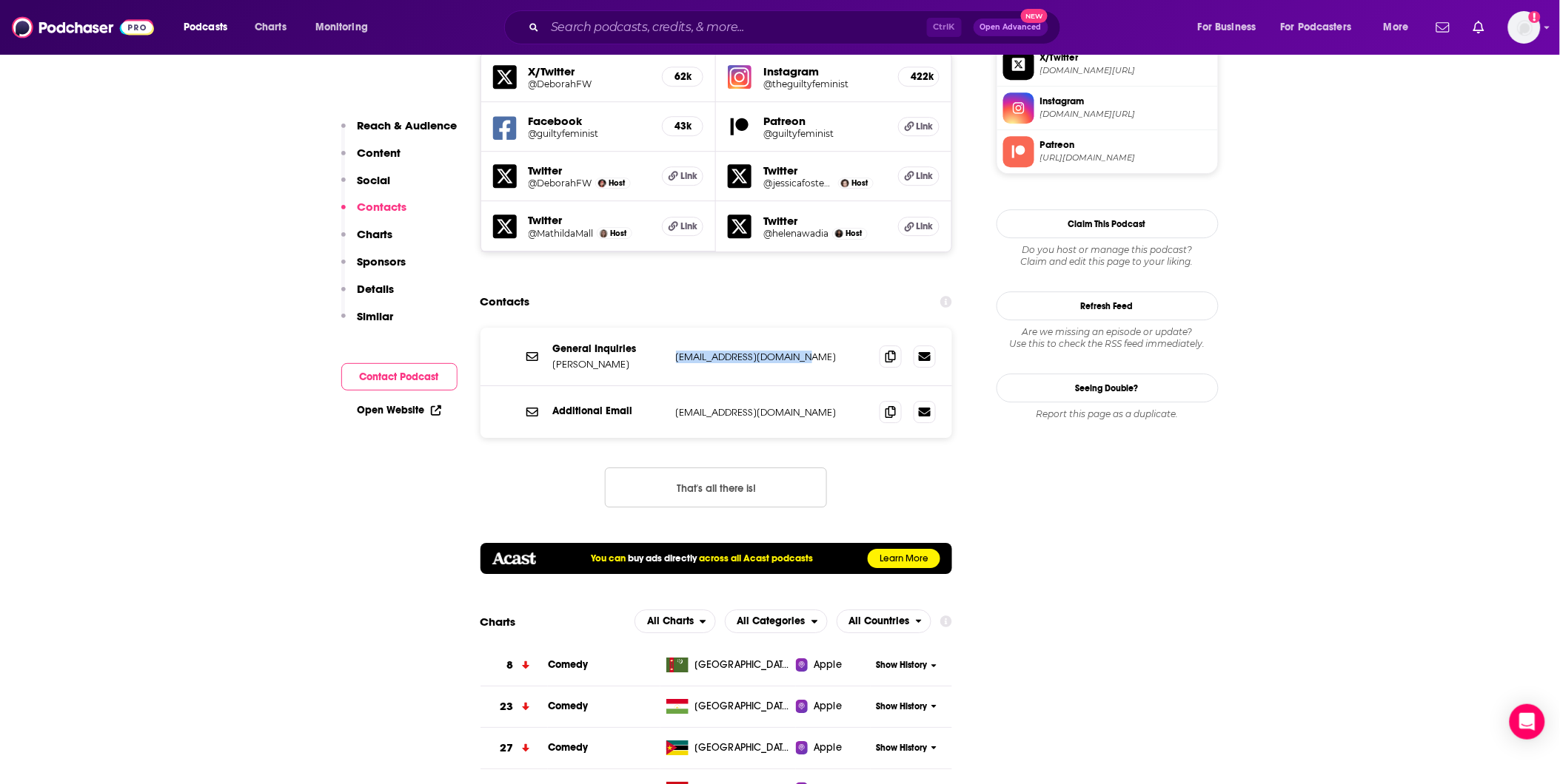
drag, startPoint x: 818, startPoint y: 293, endPoint x: 677, endPoint y: 298, distance: 141.1
click at [677, 328] on div "General Inquiries [PERSON_NAME] [EMAIL_ADDRESS][DOMAIN_NAME] [EMAIL_ADDRESS][DO…" at bounding box center [716, 357] width 472 height 59
copy p "[EMAIL_ADDRESS][DOMAIN_NAME]"
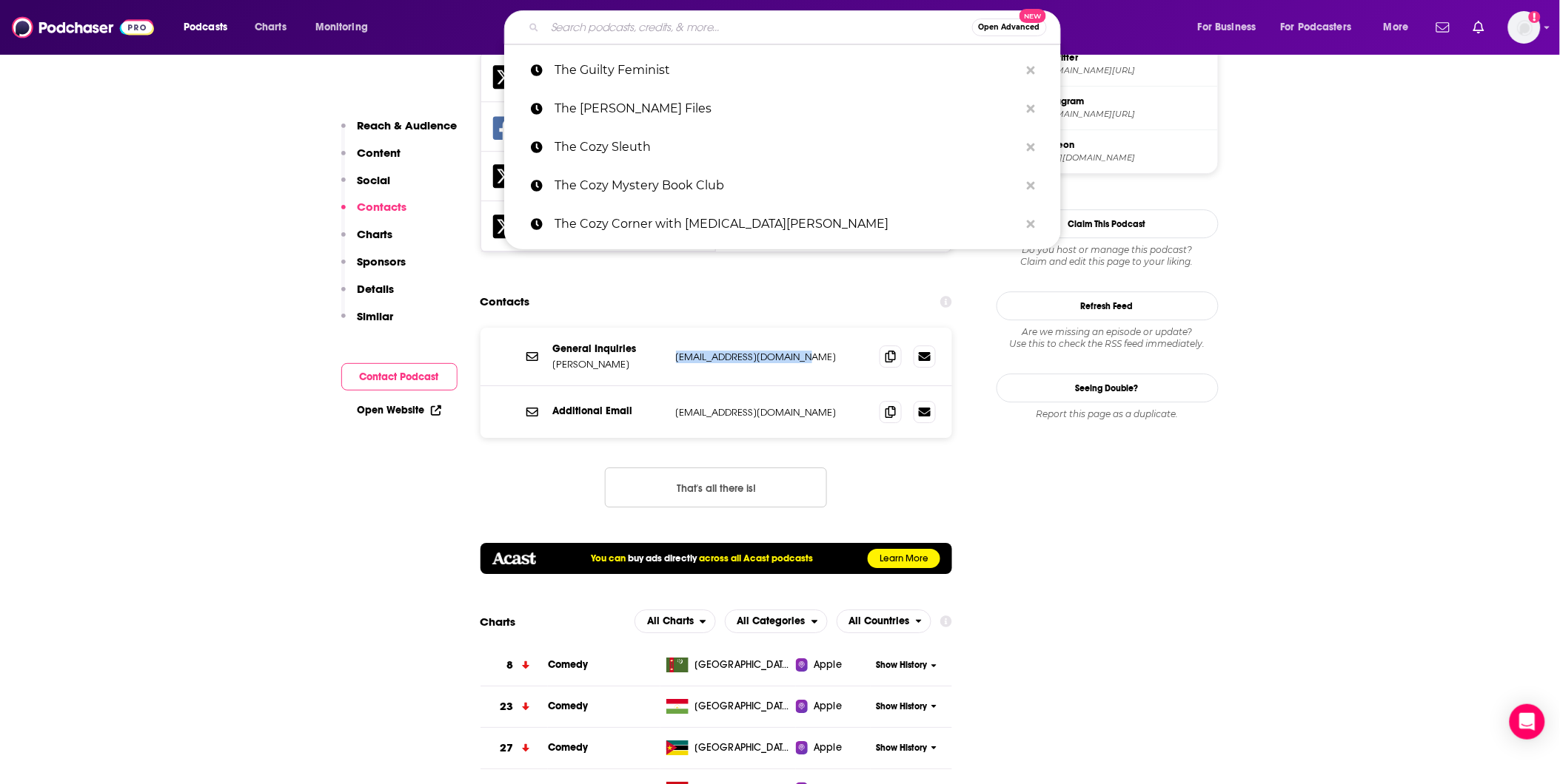
click at [605, 31] on input "Search podcasts, credits, & more..." at bounding box center [758, 27] width 427 height 24
paste input "The History of Musical Theatre Podcast"
type input "The History of Musical Theatre Podcast"
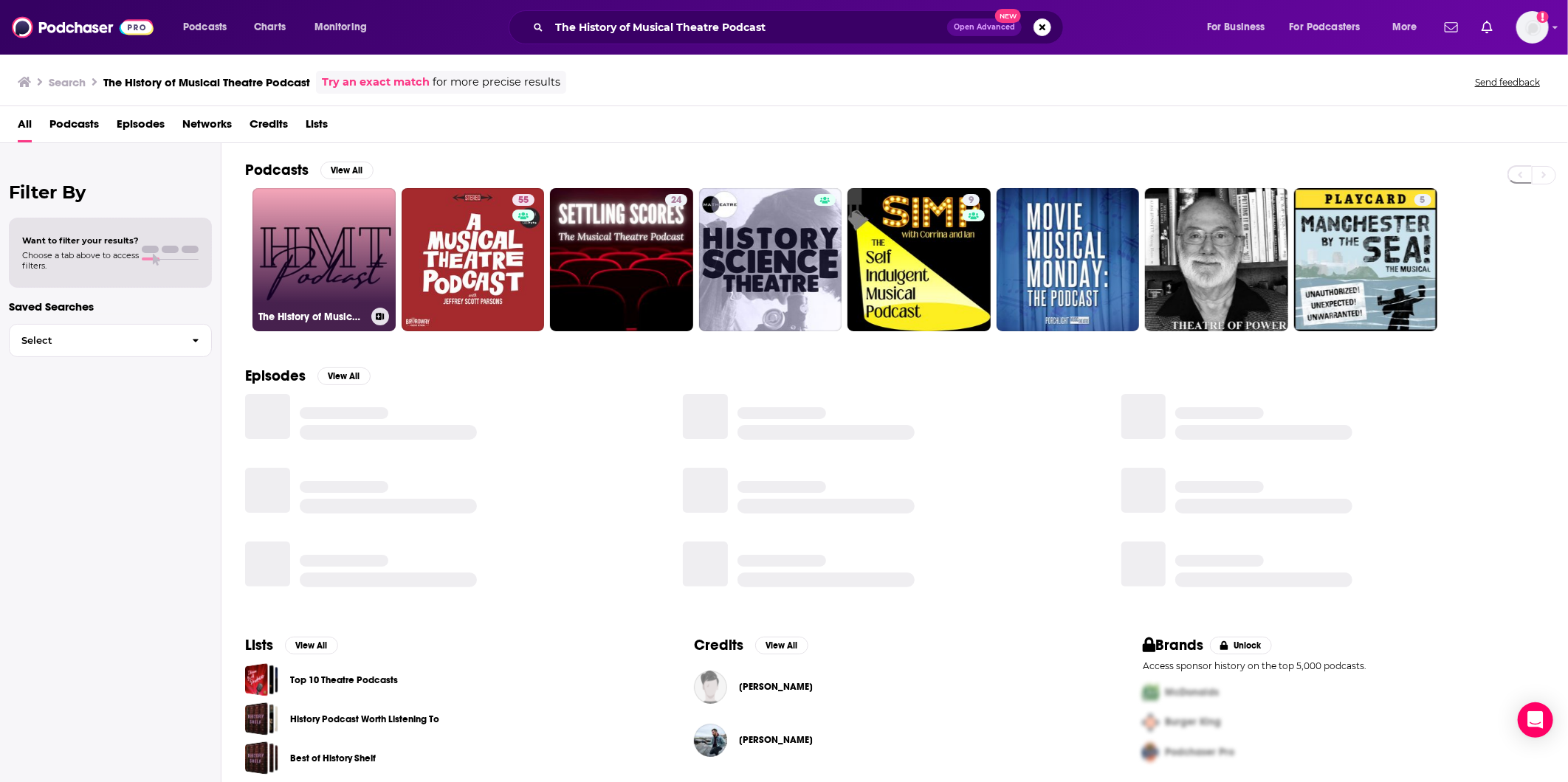
click at [275, 257] on link "The History of Musical Theatre Podcast" at bounding box center [324, 260] width 143 height 143
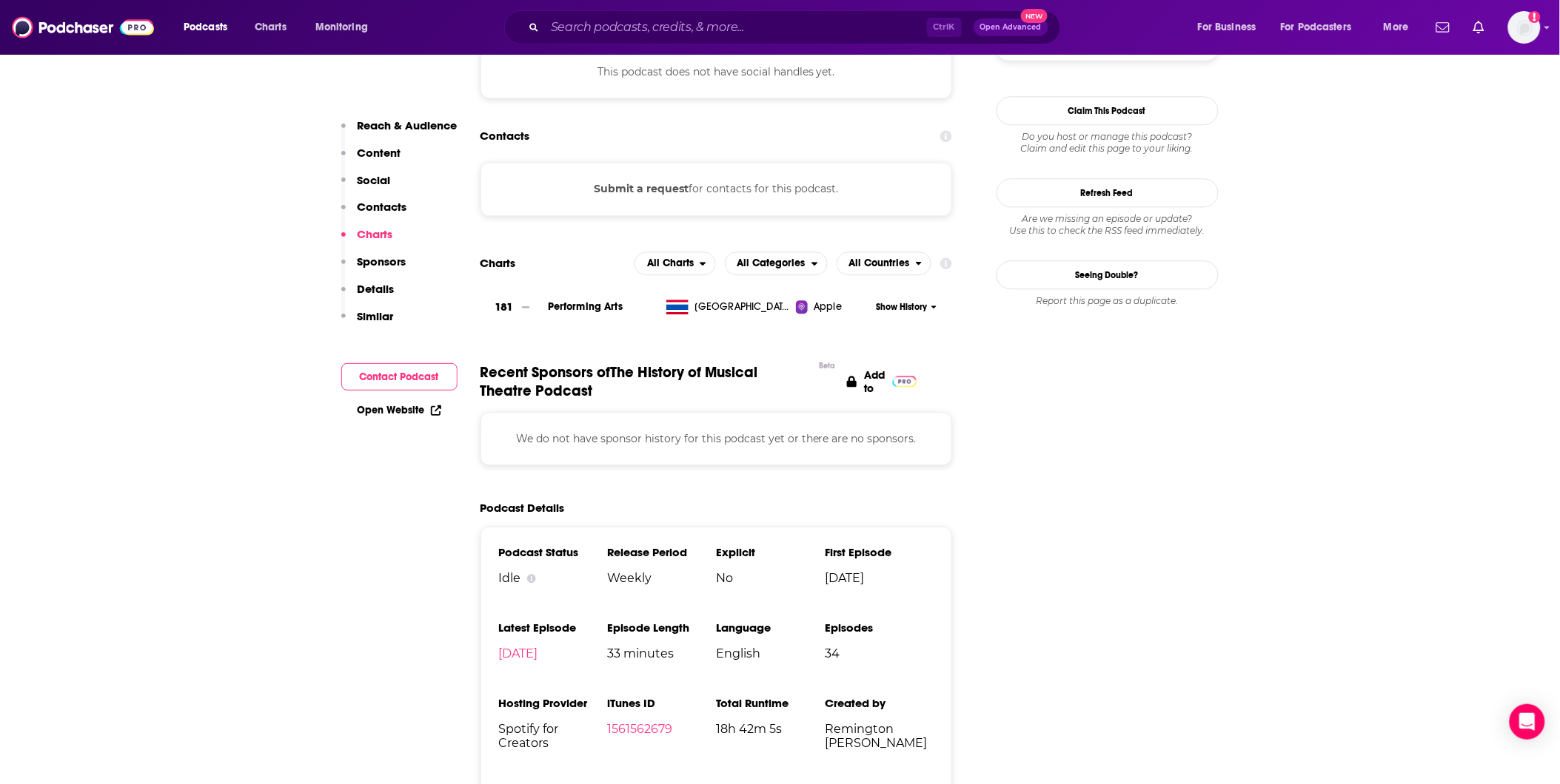
scroll to position [1233, 0]
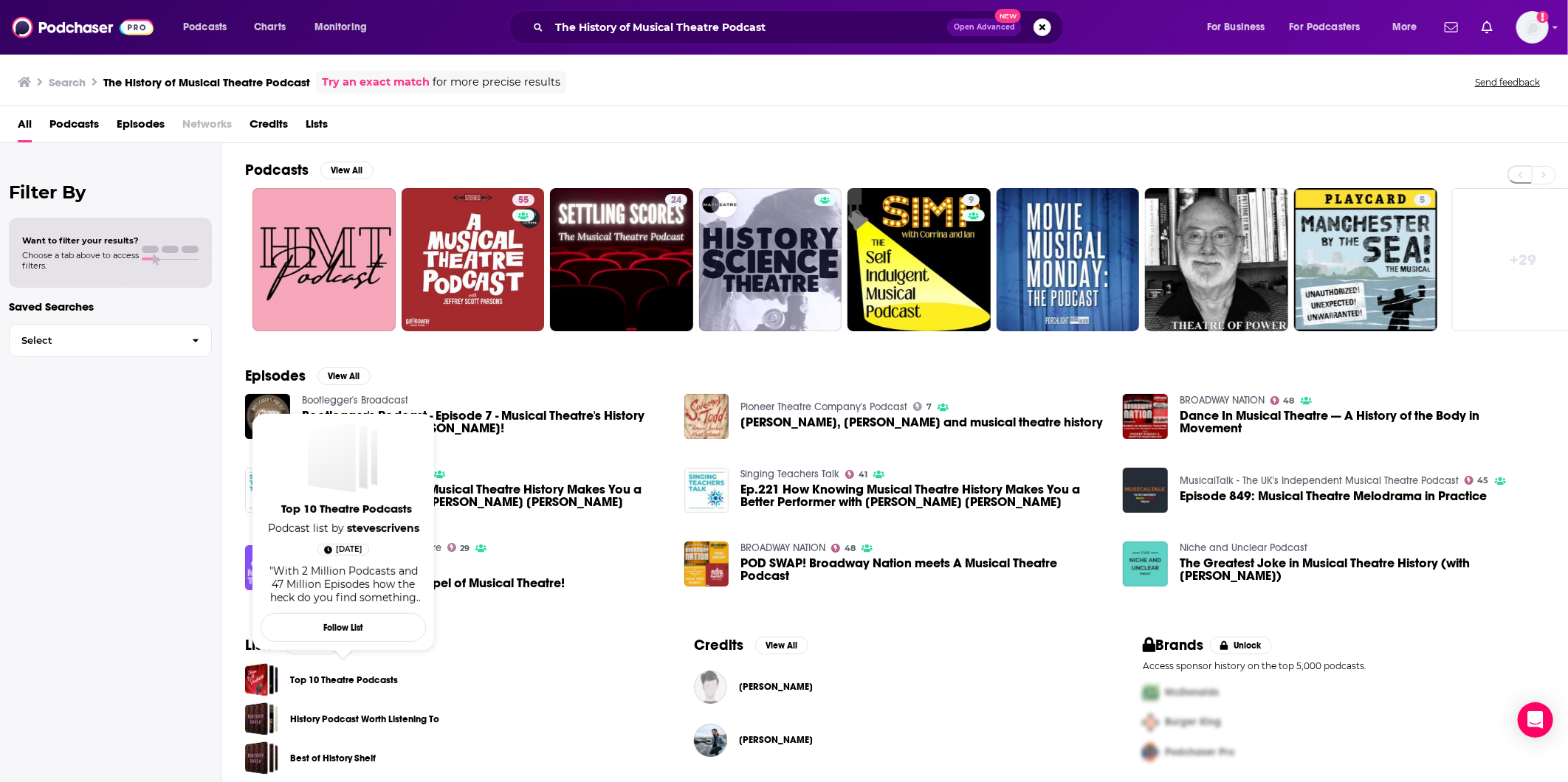
click at [320, 680] on link "Top 10 Theatre Podcasts" at bounding box center [343, 681] width 108 height 17
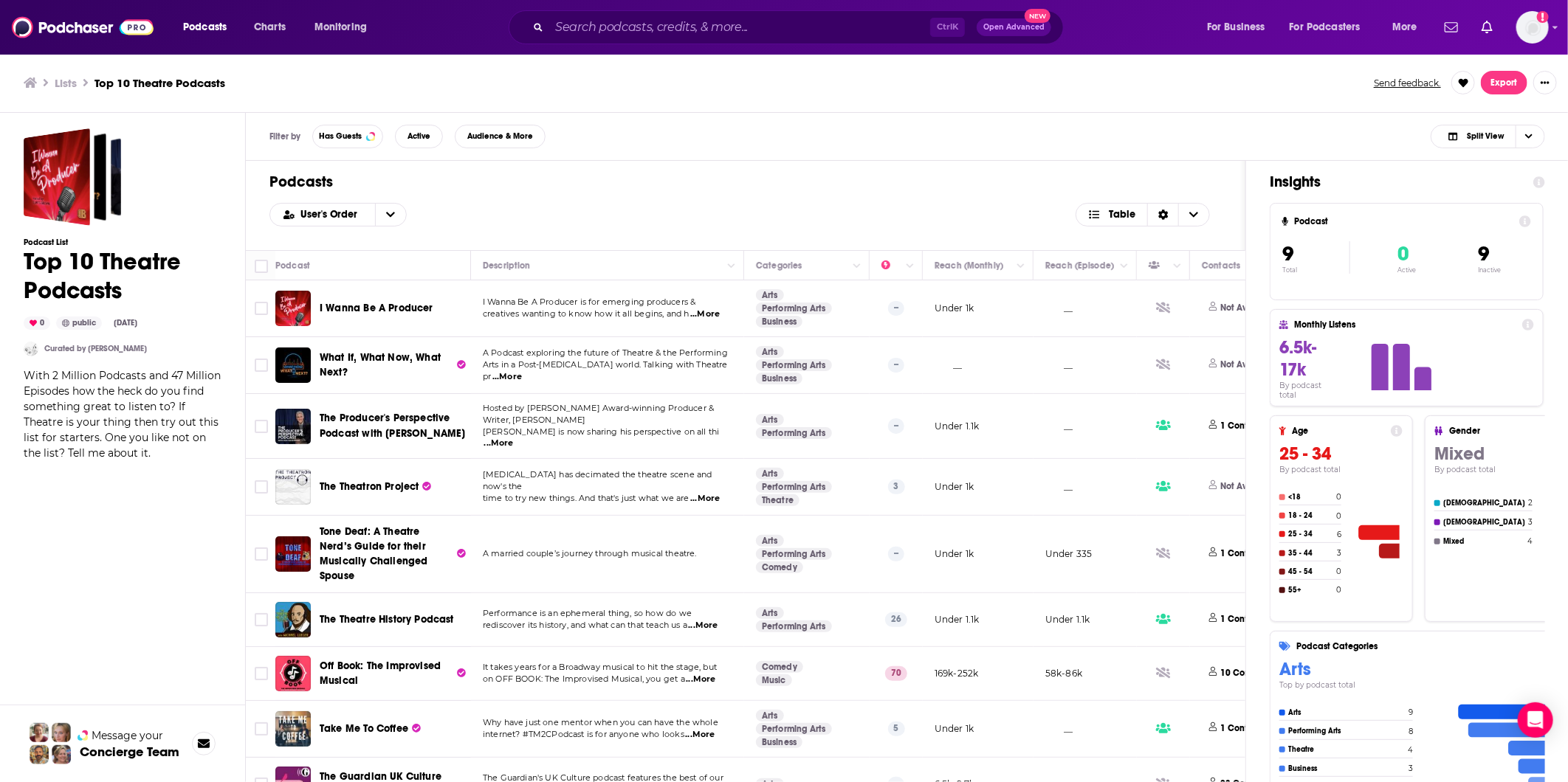
click at [357, 613] on span "The Theatre History Podcast" at bounding box center [387, 619] width 135 height 12
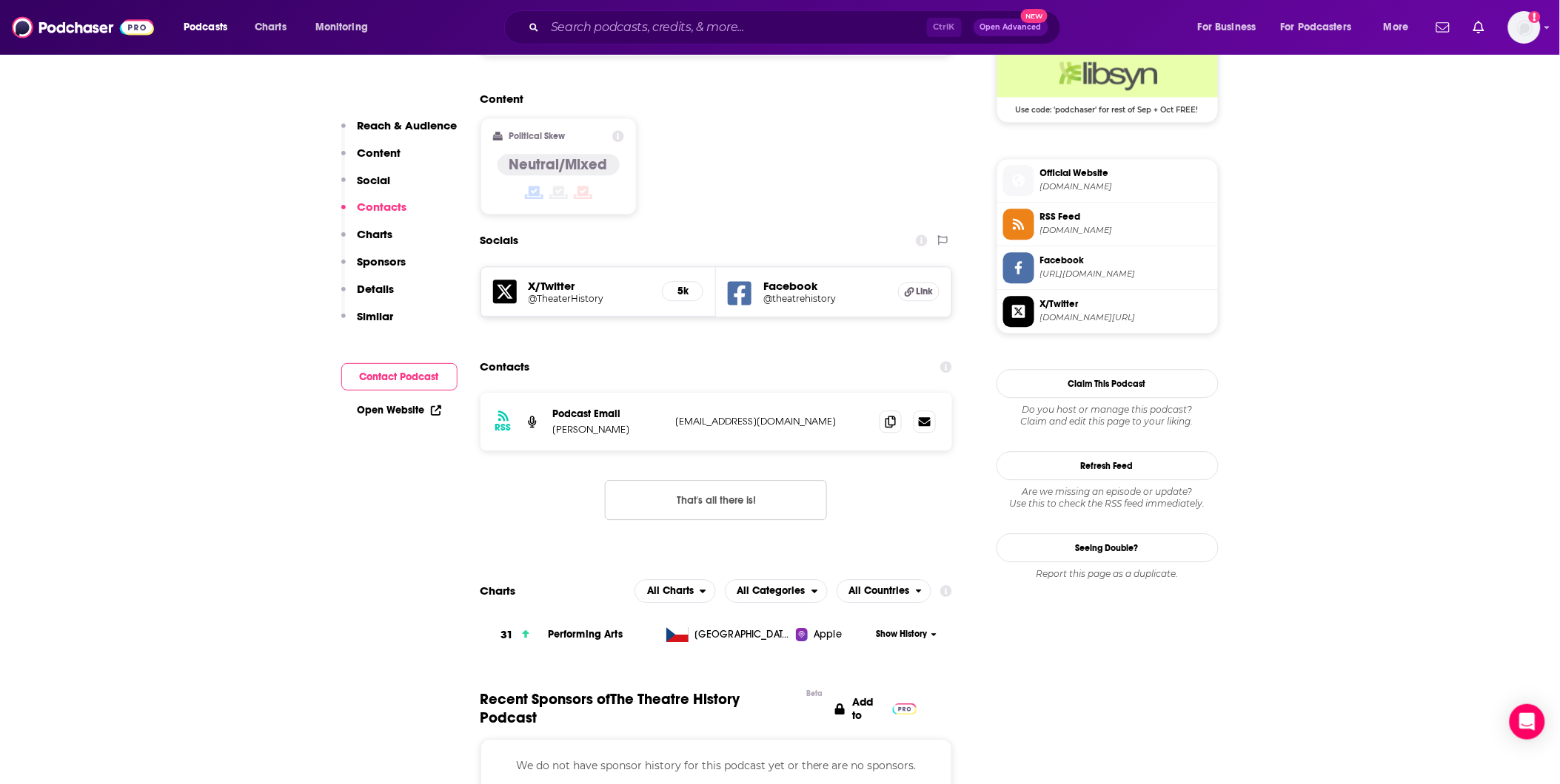
scroll to position [1562, 0]
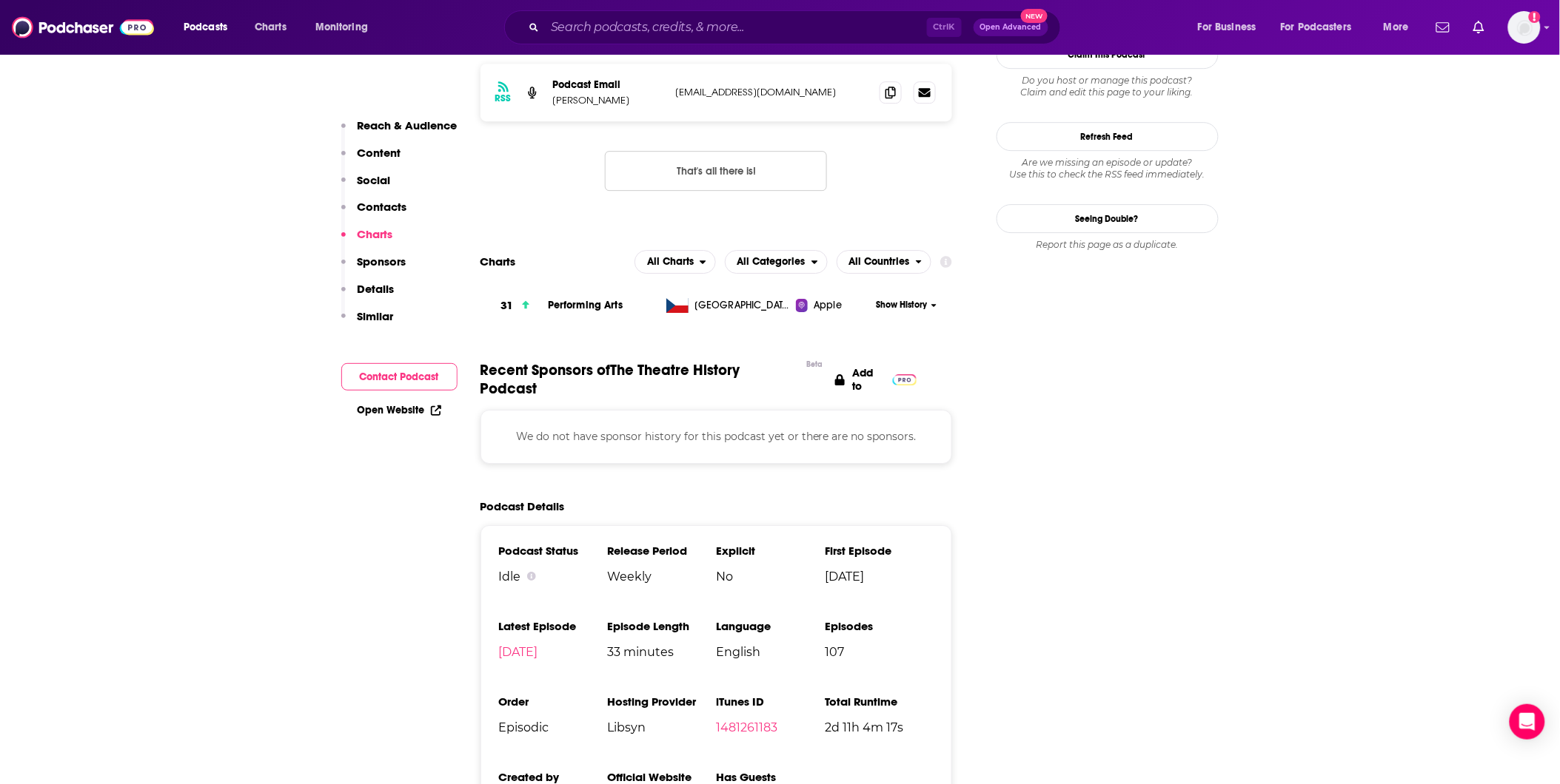
click at [677, 41] on div "Ctrl K Open Advanced New" at bounding box center [782, 27] width 557 height 34
click at [677, 30] on input "Search podcasts, credits, & more..." at bounding box center [736, 27] width 382 height 24
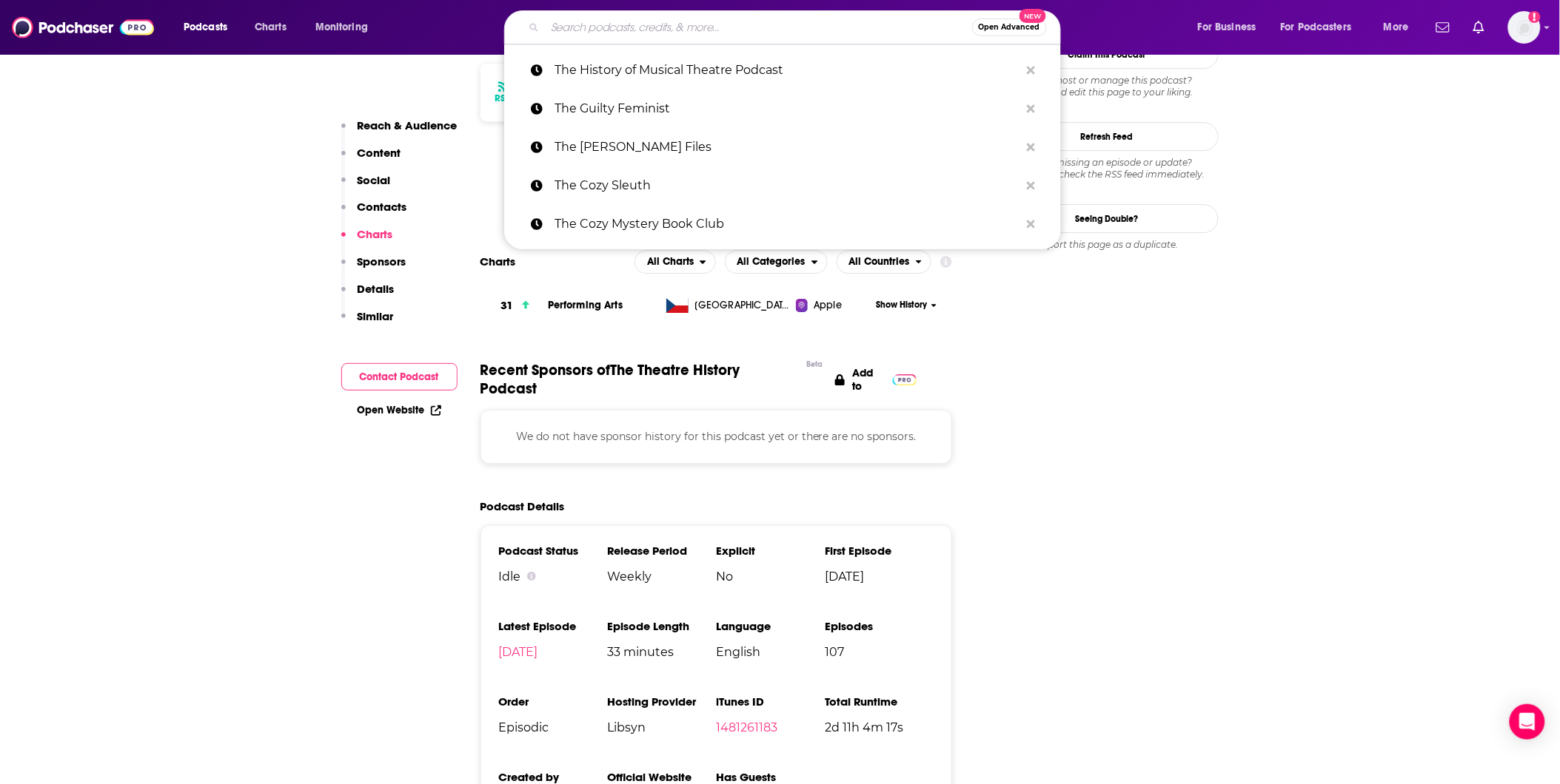
paste input "The Pictures Got Small Podcast"
type input "The Pictures Got Small Podcast"
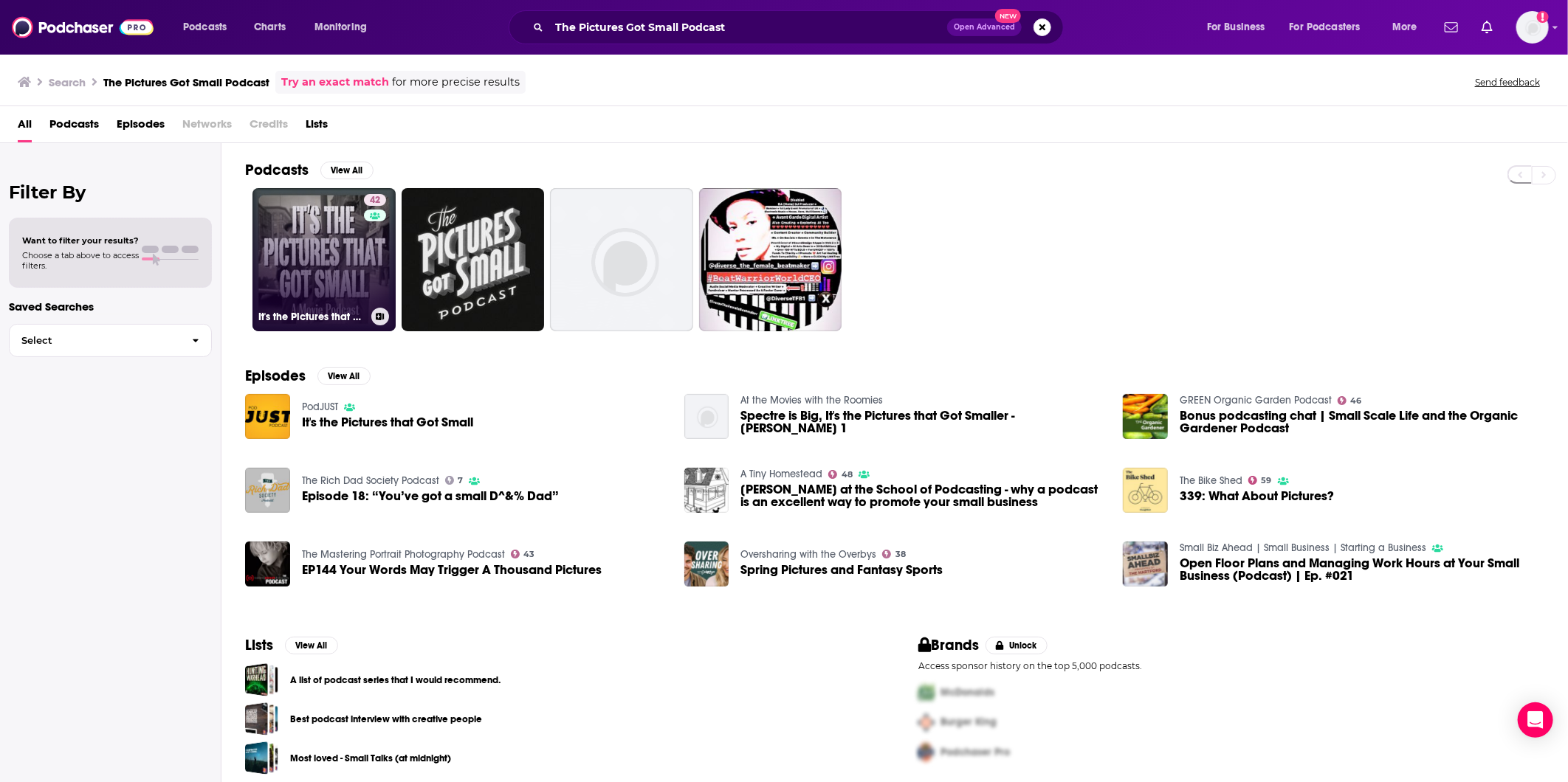
click at [277, 239] on link "42 It's the Pictures that Got Small" at bounding box center [324, 260] width 143 height 143
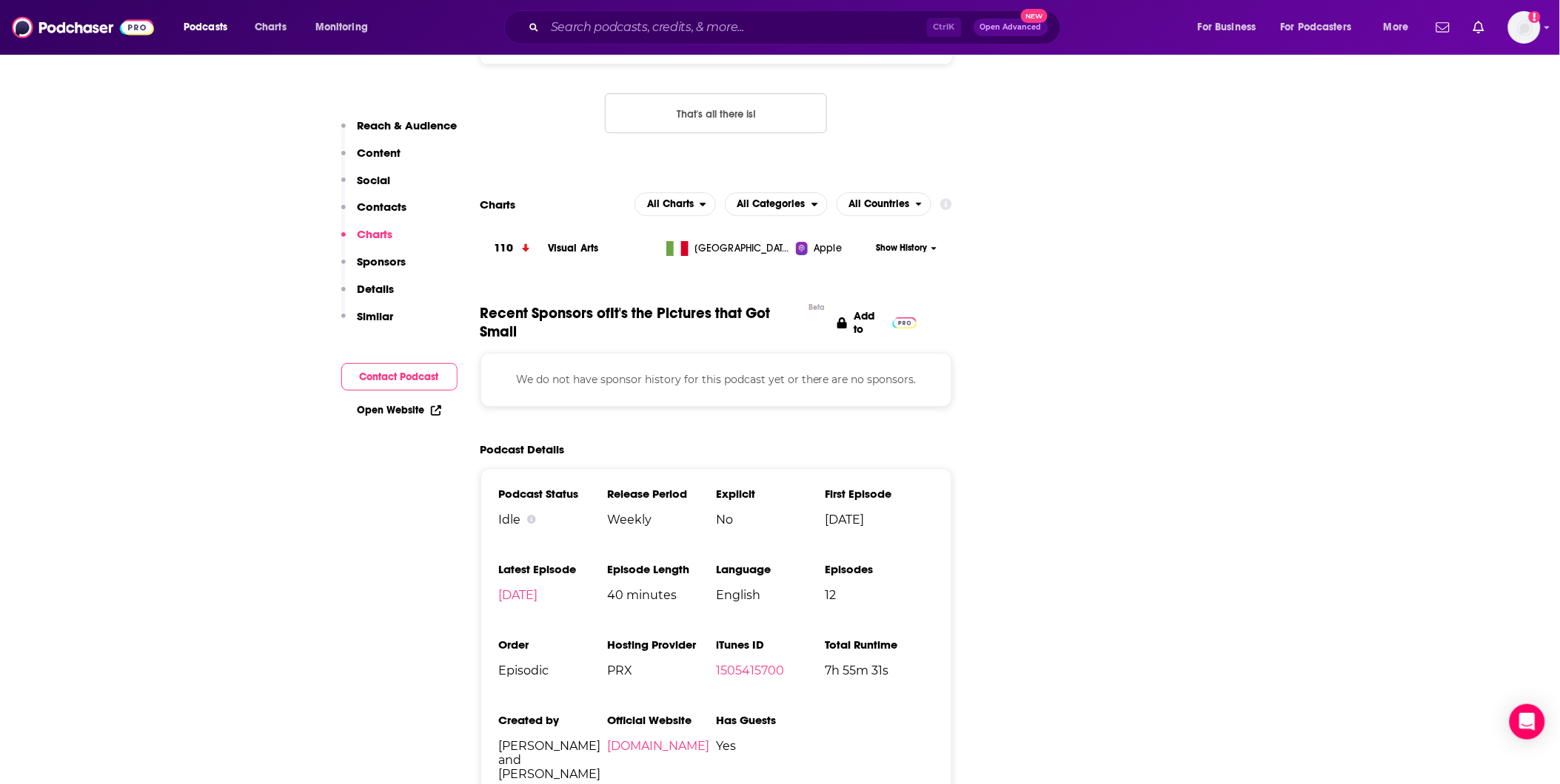
scroll to position [1644, 0]
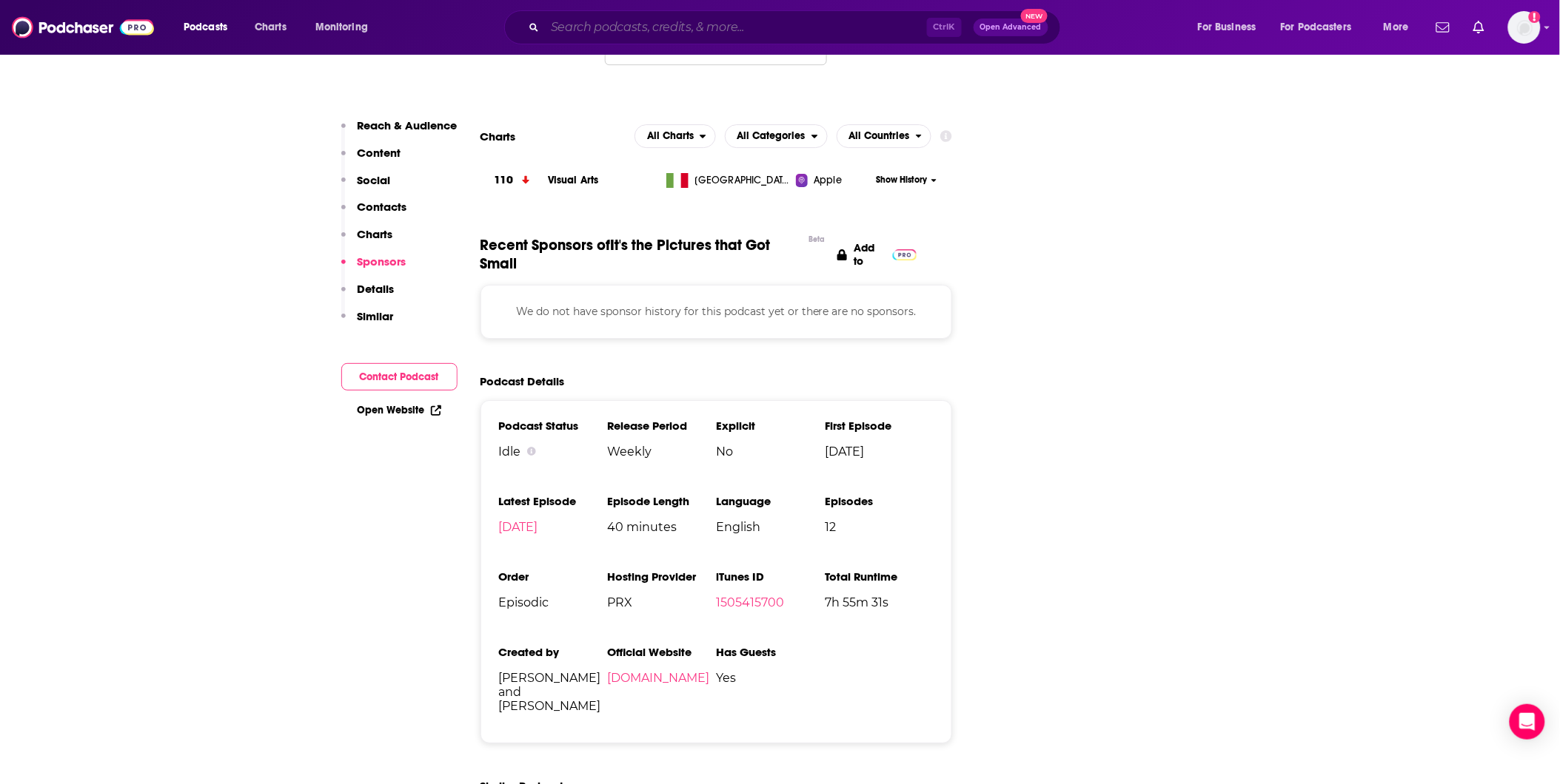
click at [618, 32] on input "Search podcasts, credits, & more..." at bounding box center [736, 27] width 382 height 24
paste input "The Plot Thickens"
type input "The Plot Thickens"
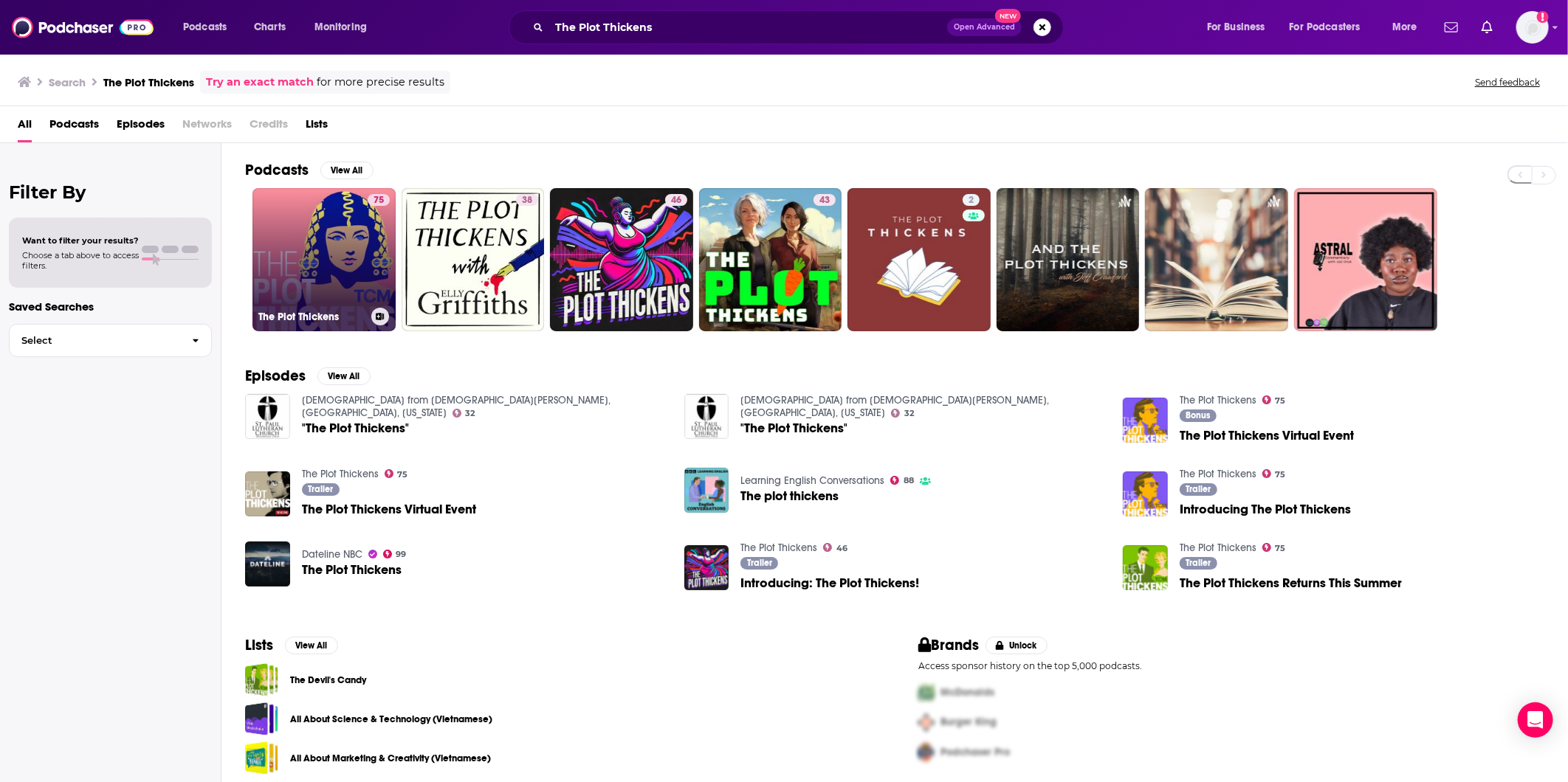
click at [348, 239] on link "75 The Plot Thickens" at bounding box center [324, 260] width 143 height 143
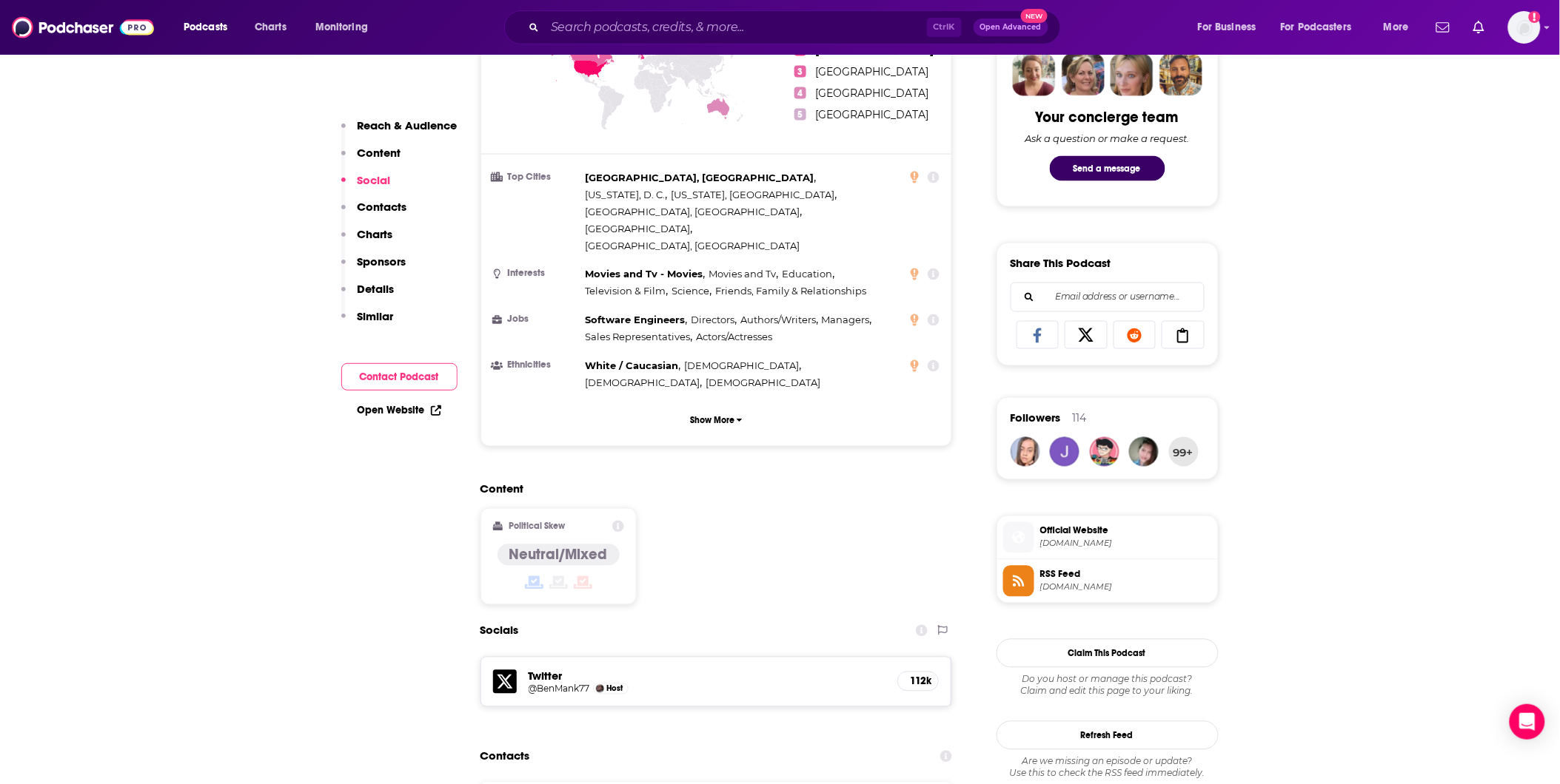
scroll to position [1069, 0]
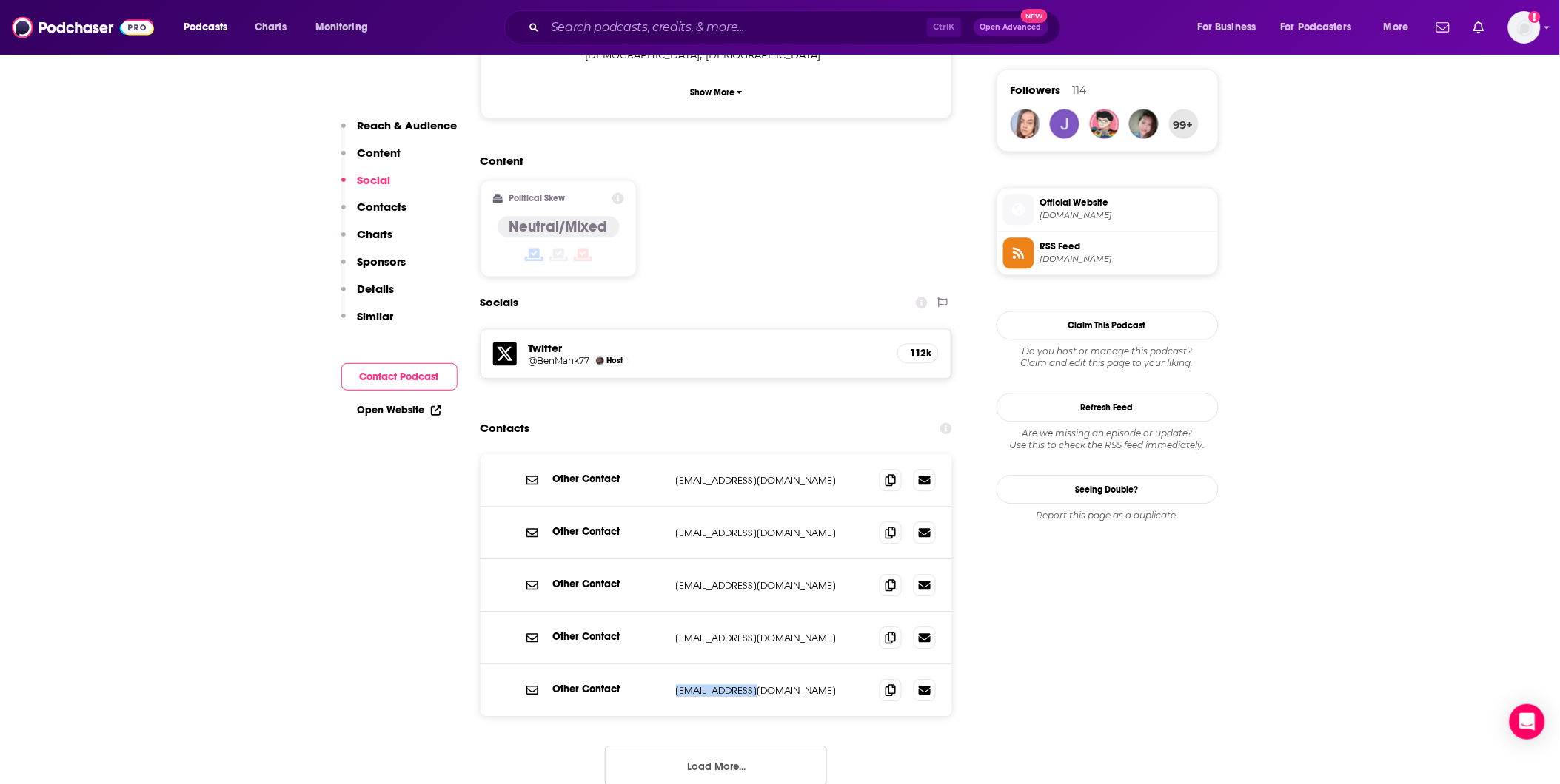
drag, startPoint x: 780, startPoint y: 617, endPoint x: 669, endPoint y: 617, distance: 111.0
click at [669, 665] on div "Other Contact [EMAIL_ADDRESS][DOMAIN_NAME] [PERSON_NAME][EMAIL_ADDRESS][DOMAIN_…" at bounding box center [716, 690] width 472 height 52
copy div "[EMAIL_ADDRESS][DOMAIN_NAME]"
click at [701, 746] on button "Load More..." at bounding box center [715, 766] width 222 height 40
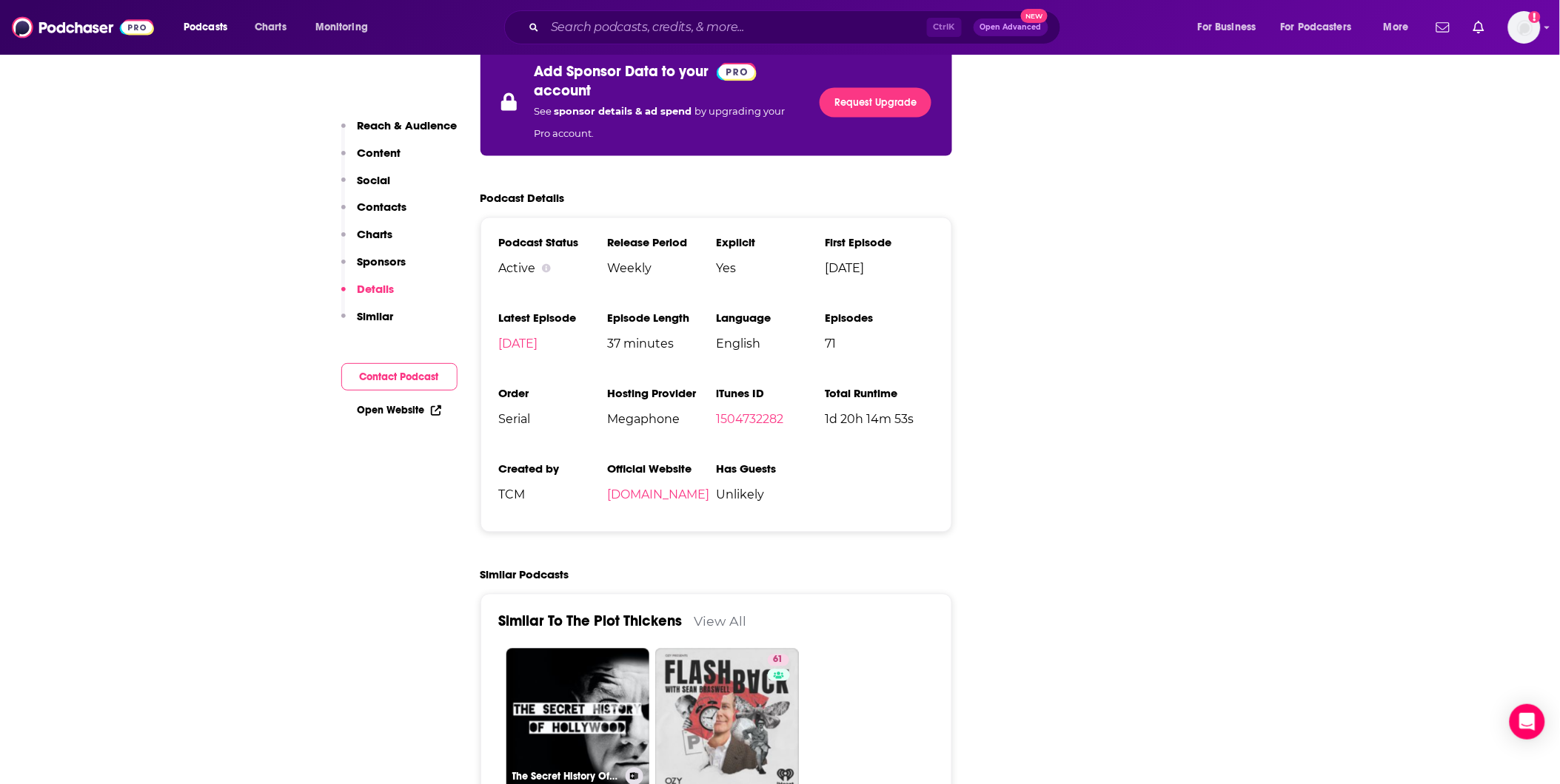
scroll to position [2960, 0]
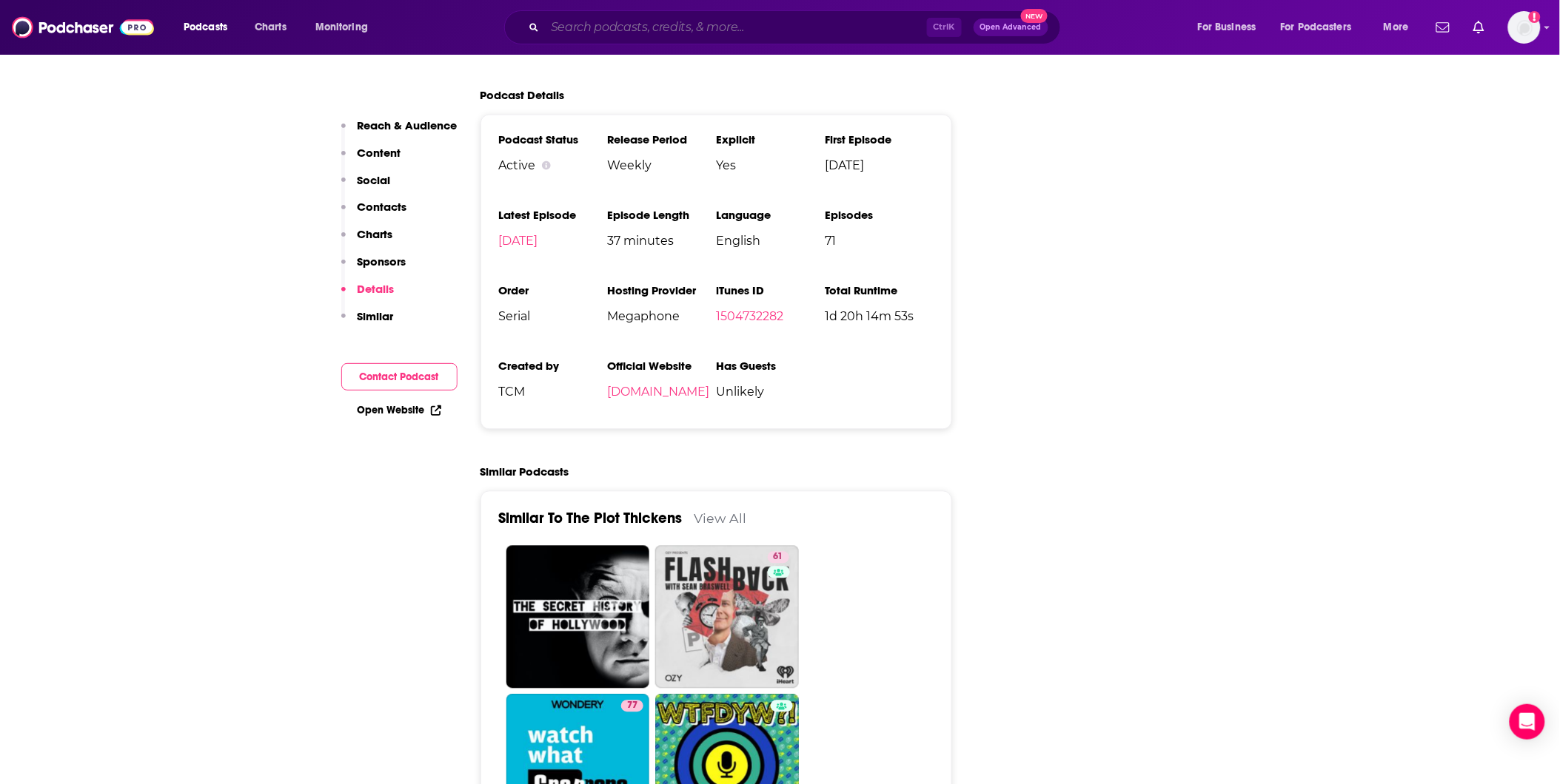
click at [694, 38] on input "Search podcasts, credits, & more..." at bounding box center [736, 27] width 382 height 24
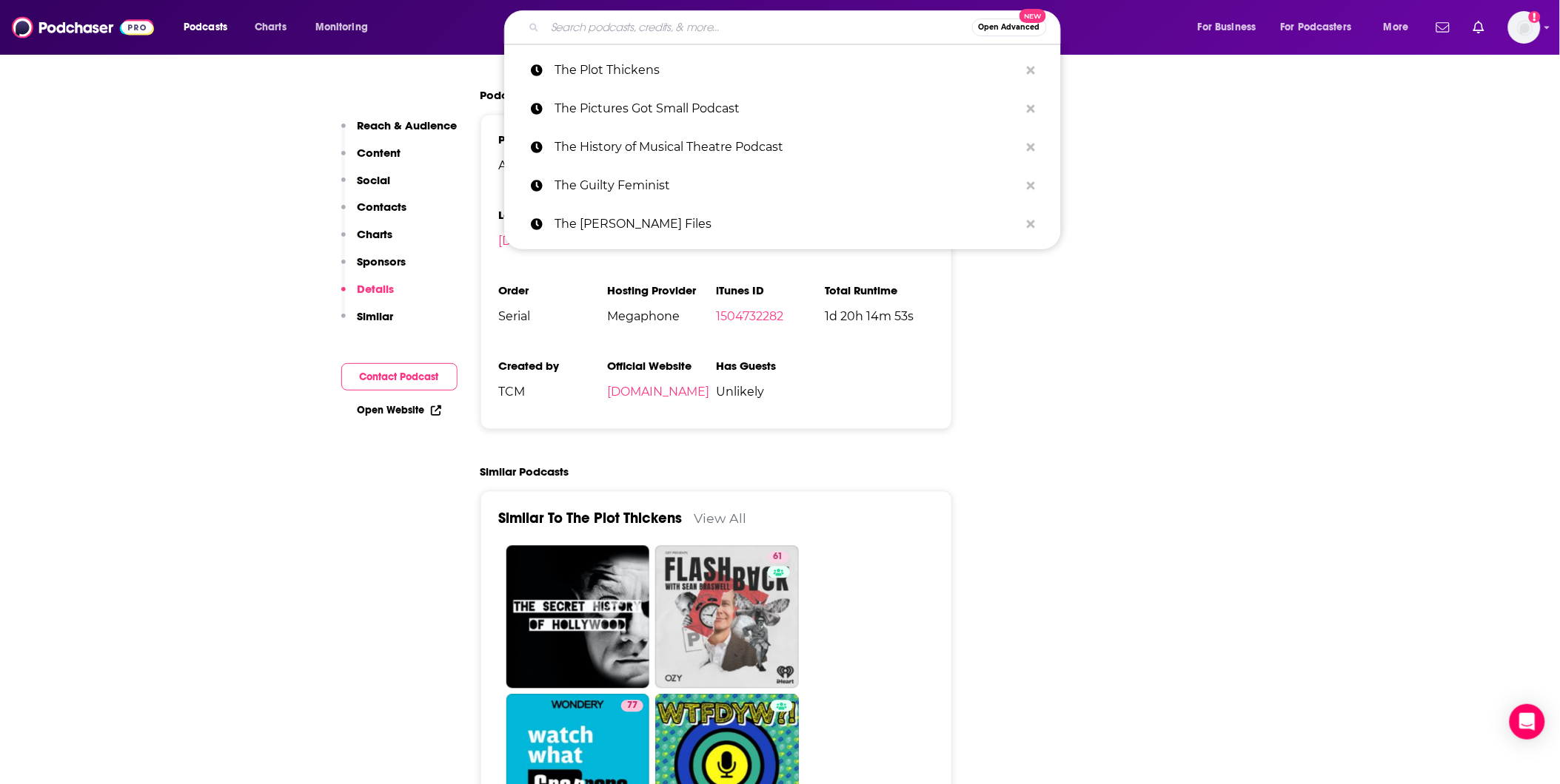
paste input "The Tinsel Factory"
type input "The Tinsel Factory"
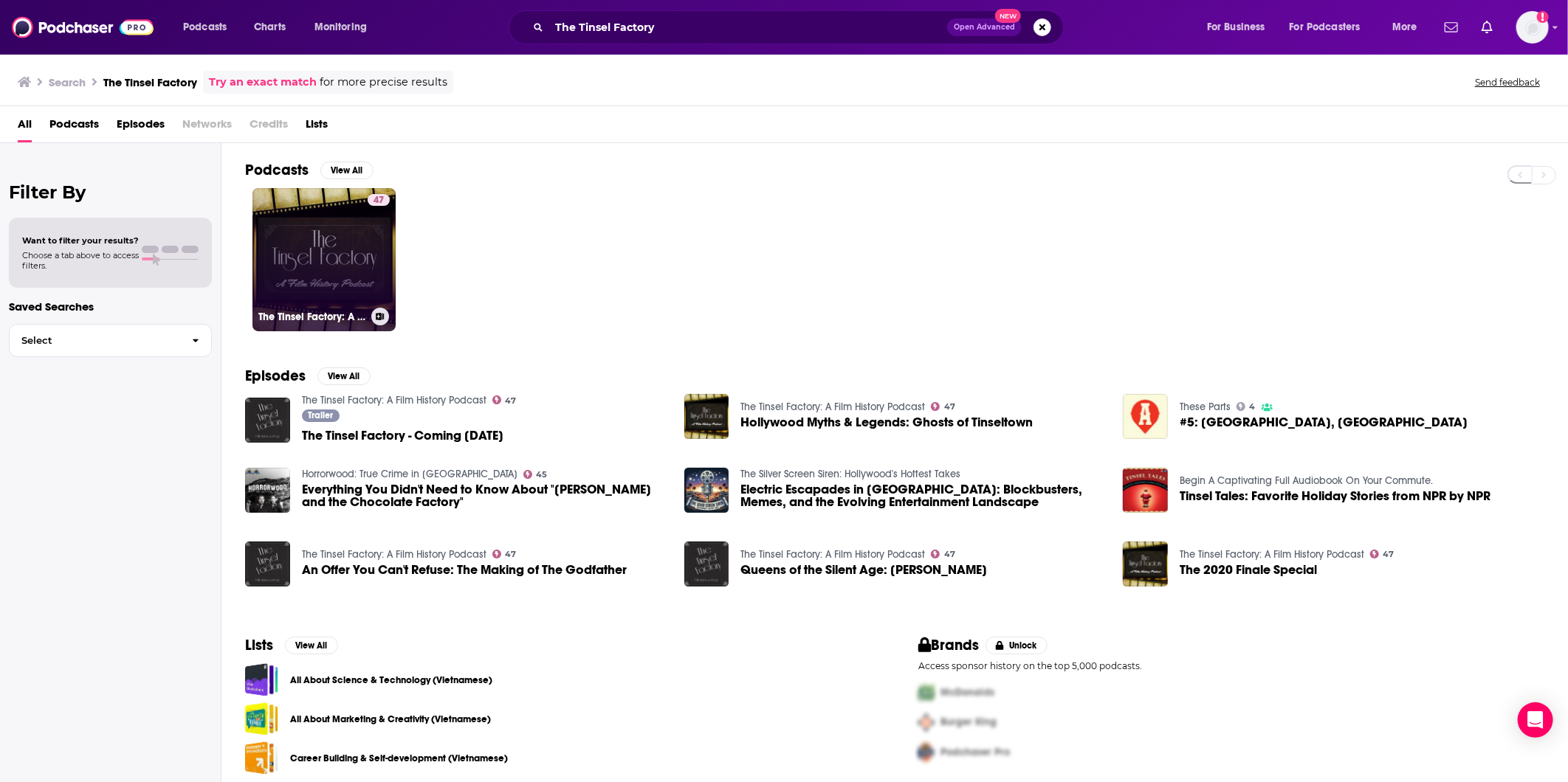
click at [348, 267] on link "47 The Tinsel Factory: A Film History Podcast" at bounding box center [324, 260] width 143 height 143
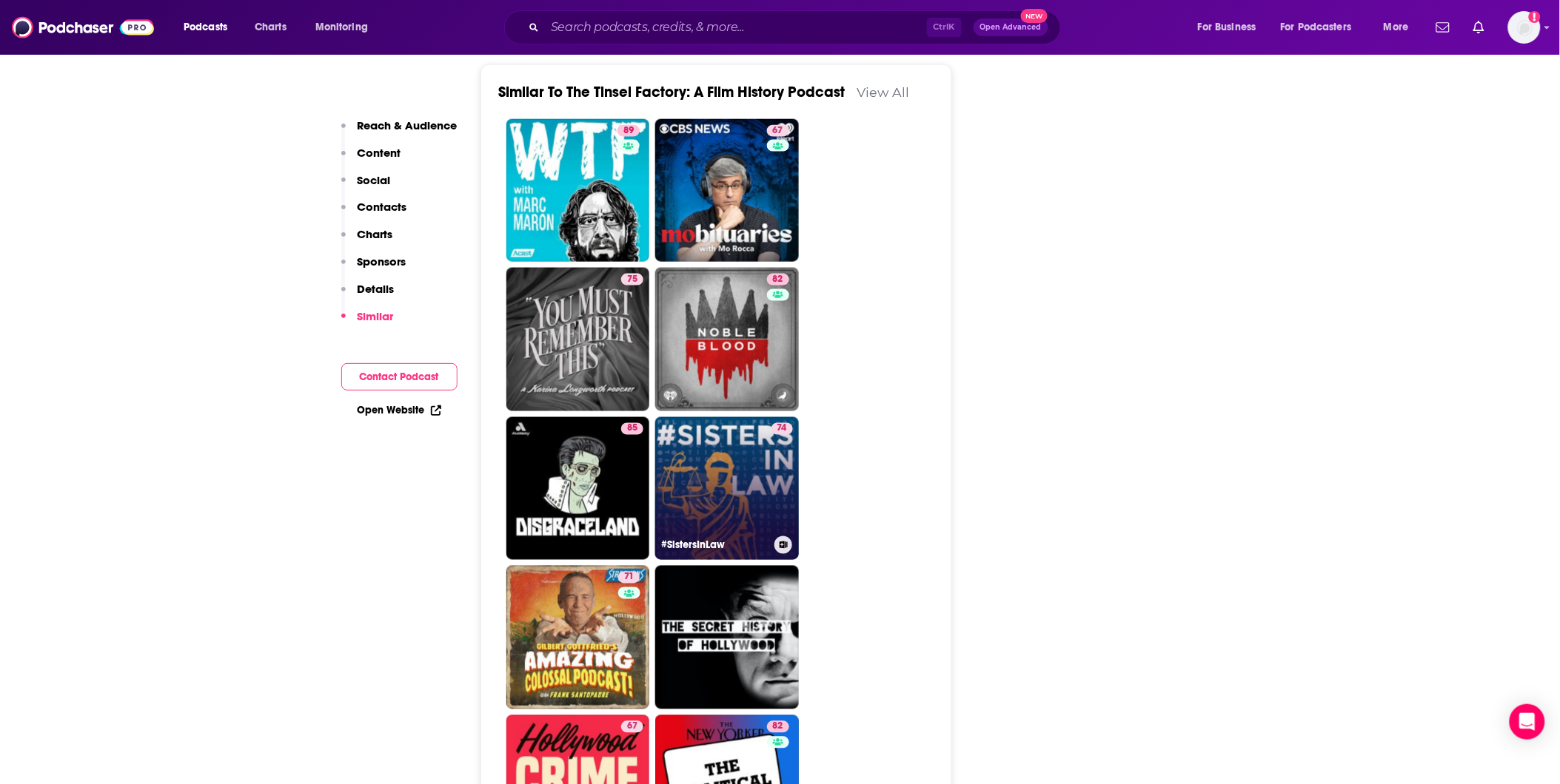
scroll to position [2467, 0]
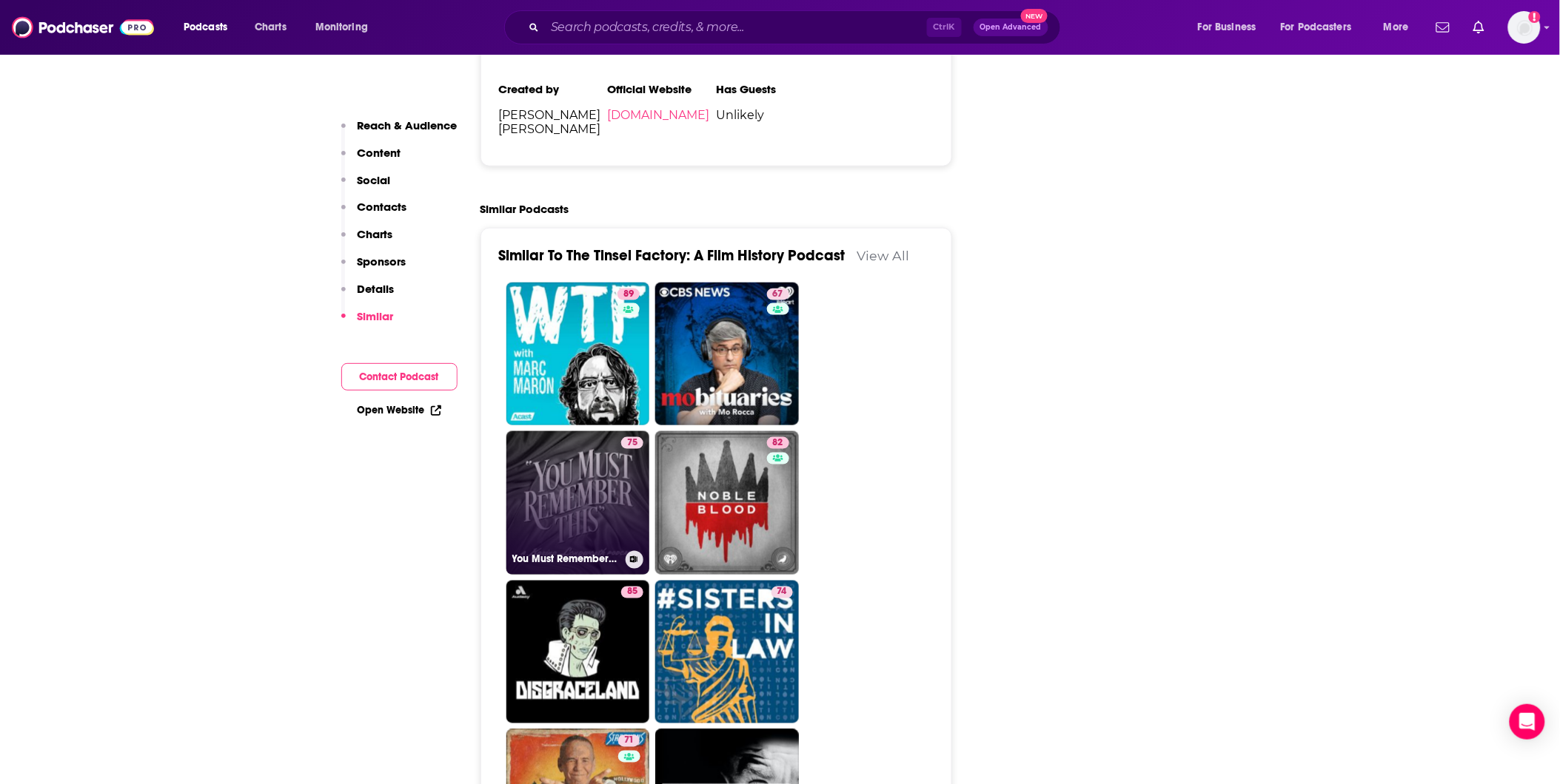
click at [587, 432] on link "75 You Must Remember This" at bounding box center [578, 504] width 144 height 144
type input "[URL][DOMAIN_NAME]"
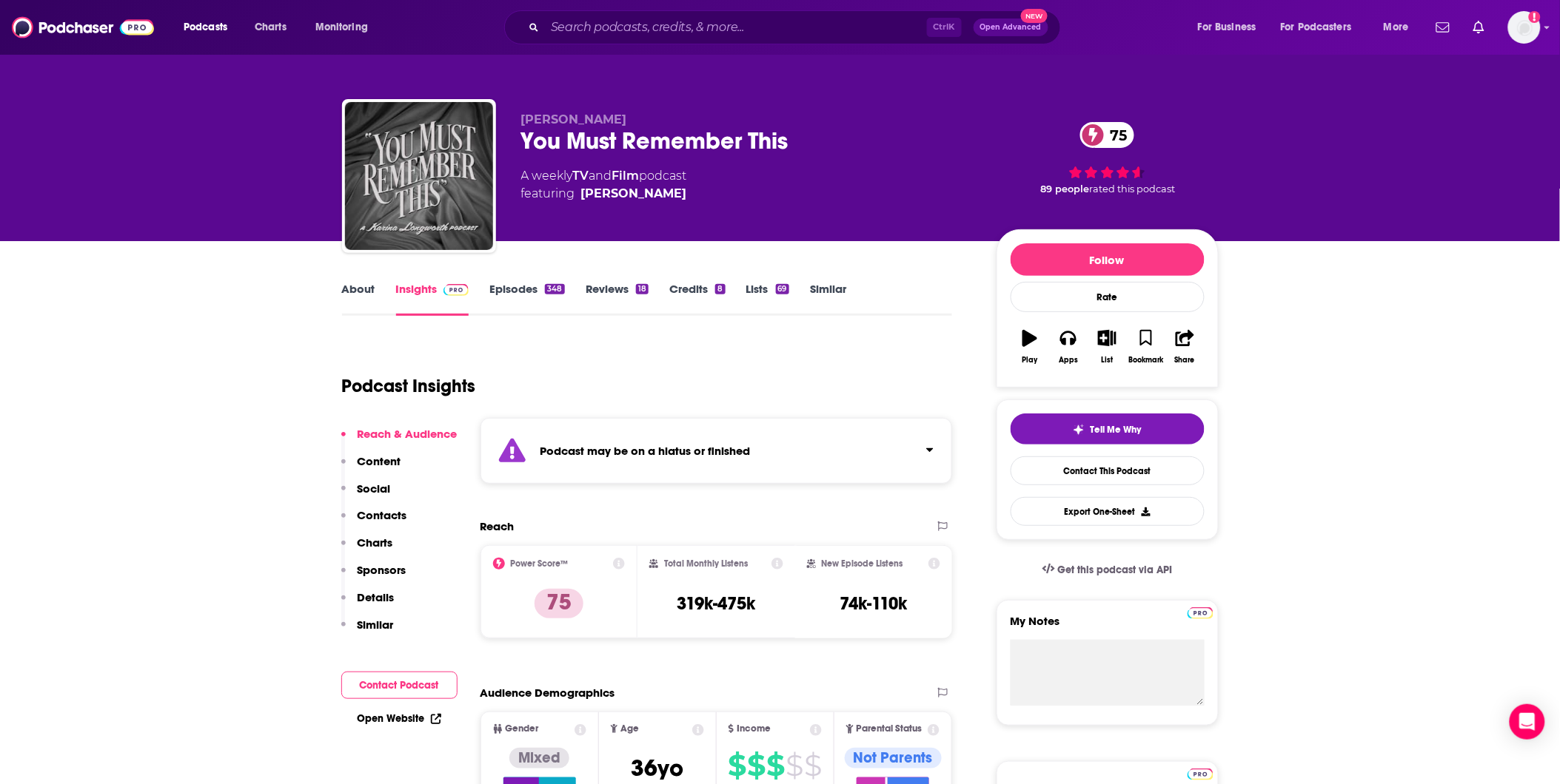
click at [351, 284] on link "About" at bounding box center [358, 299] width 33 height 34
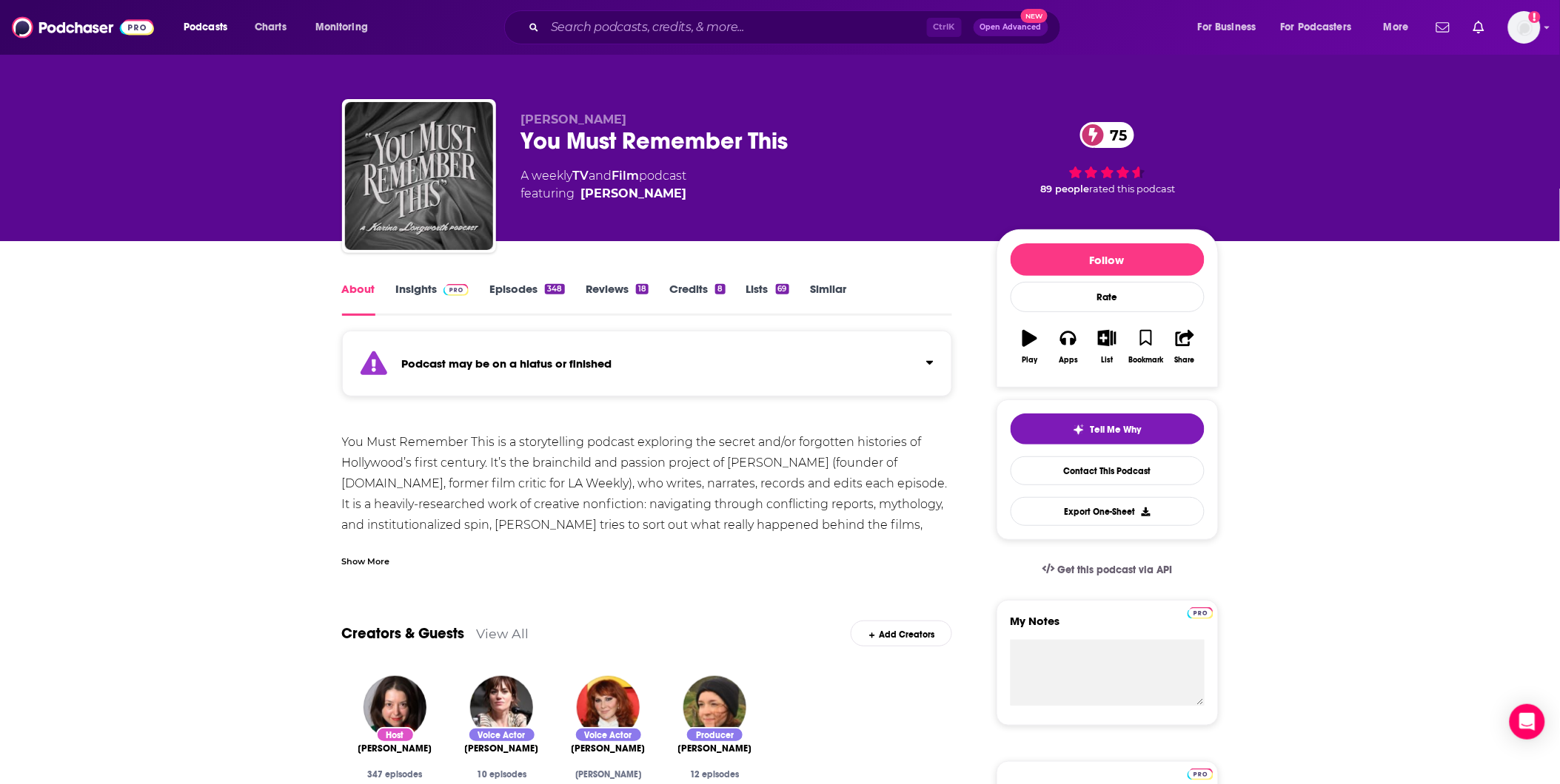
click at [734, 17] on div "Ctrl K Open Advanced New" at bounding box center [782, 27] width 557 height 34
click at [730, 25] on input "Search podcasts, credits, & more..." at bounding box center [736, 27] width 382 height 24
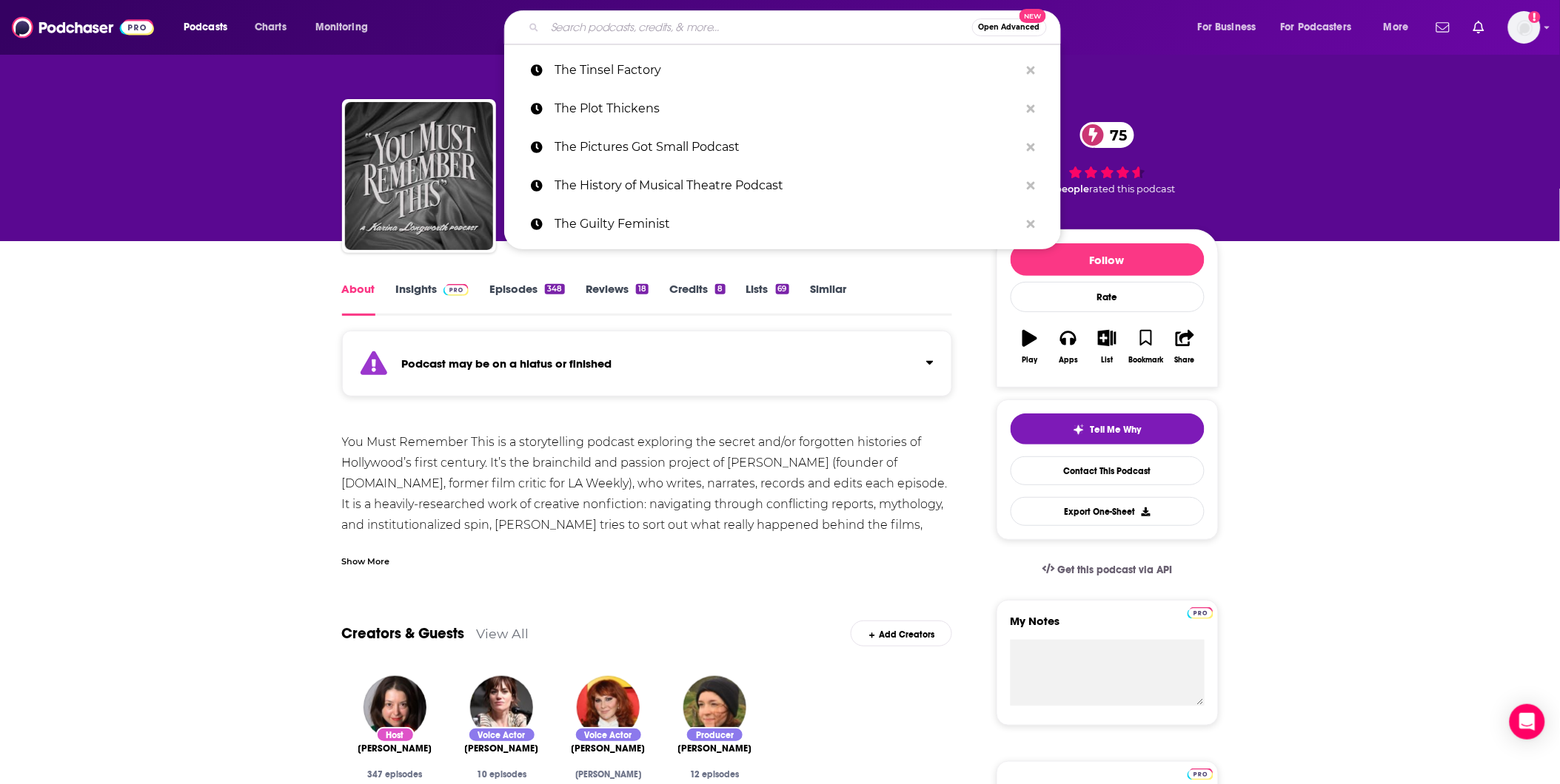
paste input "The [DATE] Night Mystery Club"
type input "The [DATE] Night Mystery Club"
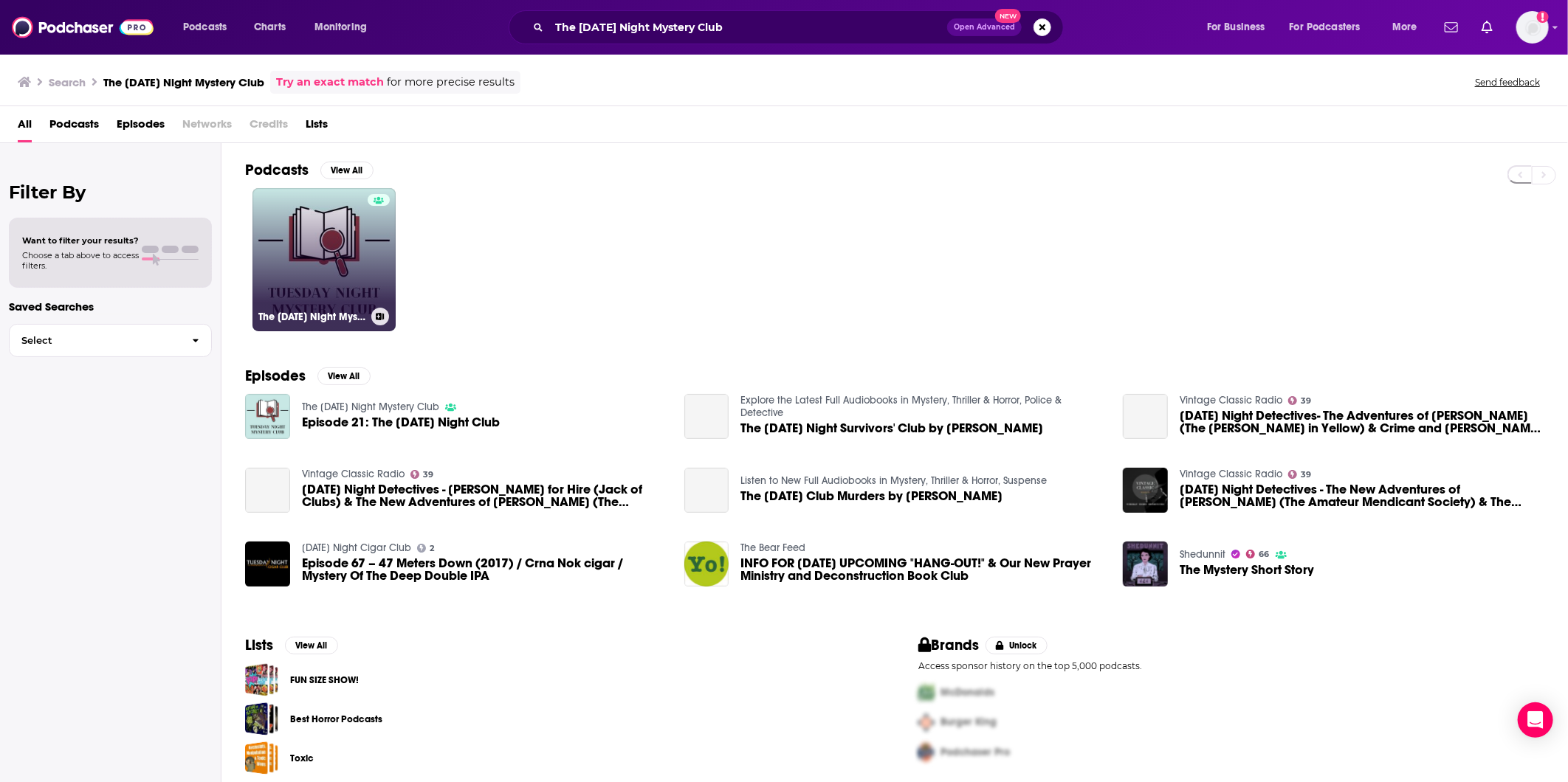
click at [334, 253] on link "The [DATE] Night Mystery Club" at bounding box center [324, 260] width 143 height 143
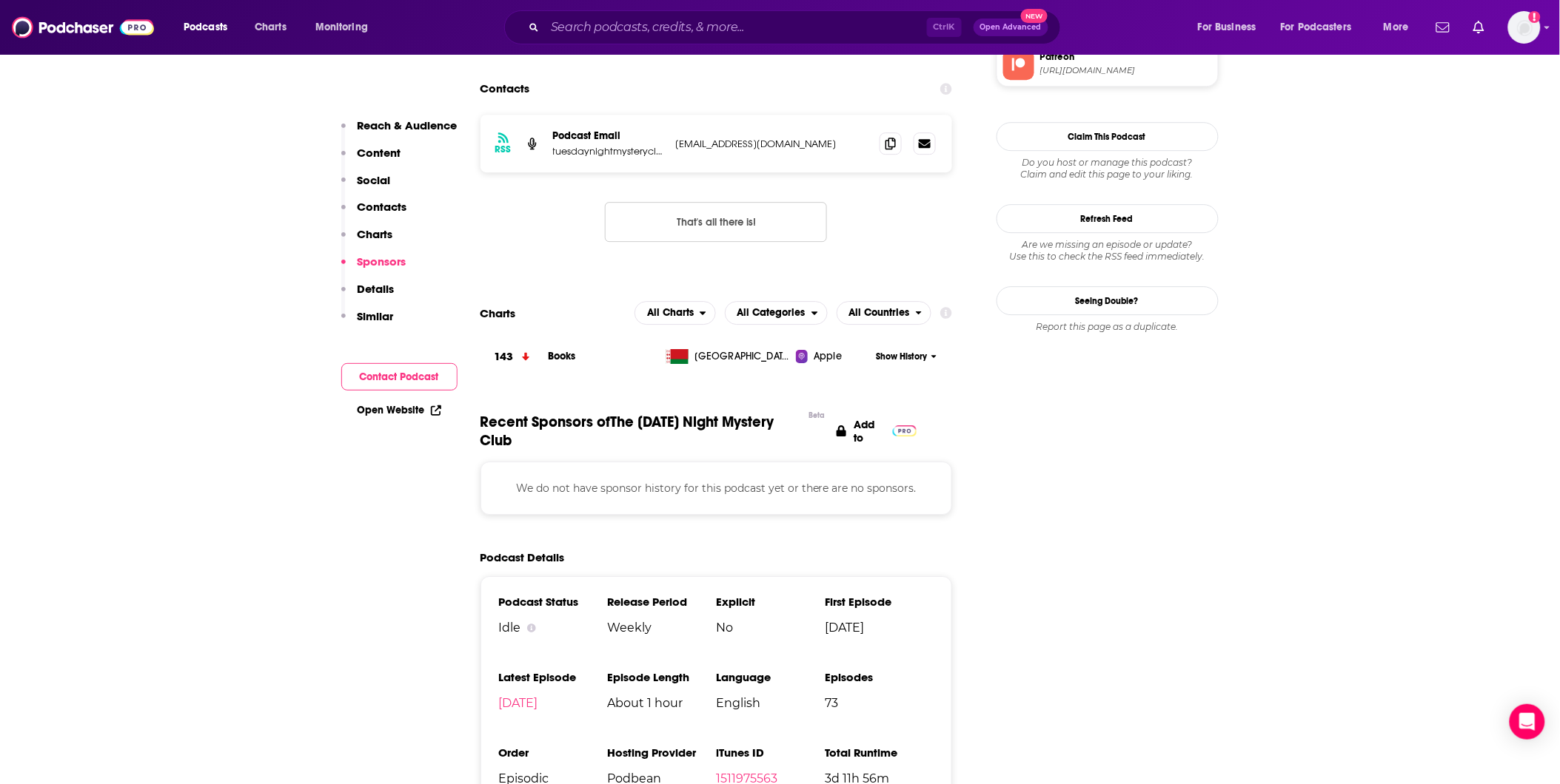
scroll to position [1809, 0]
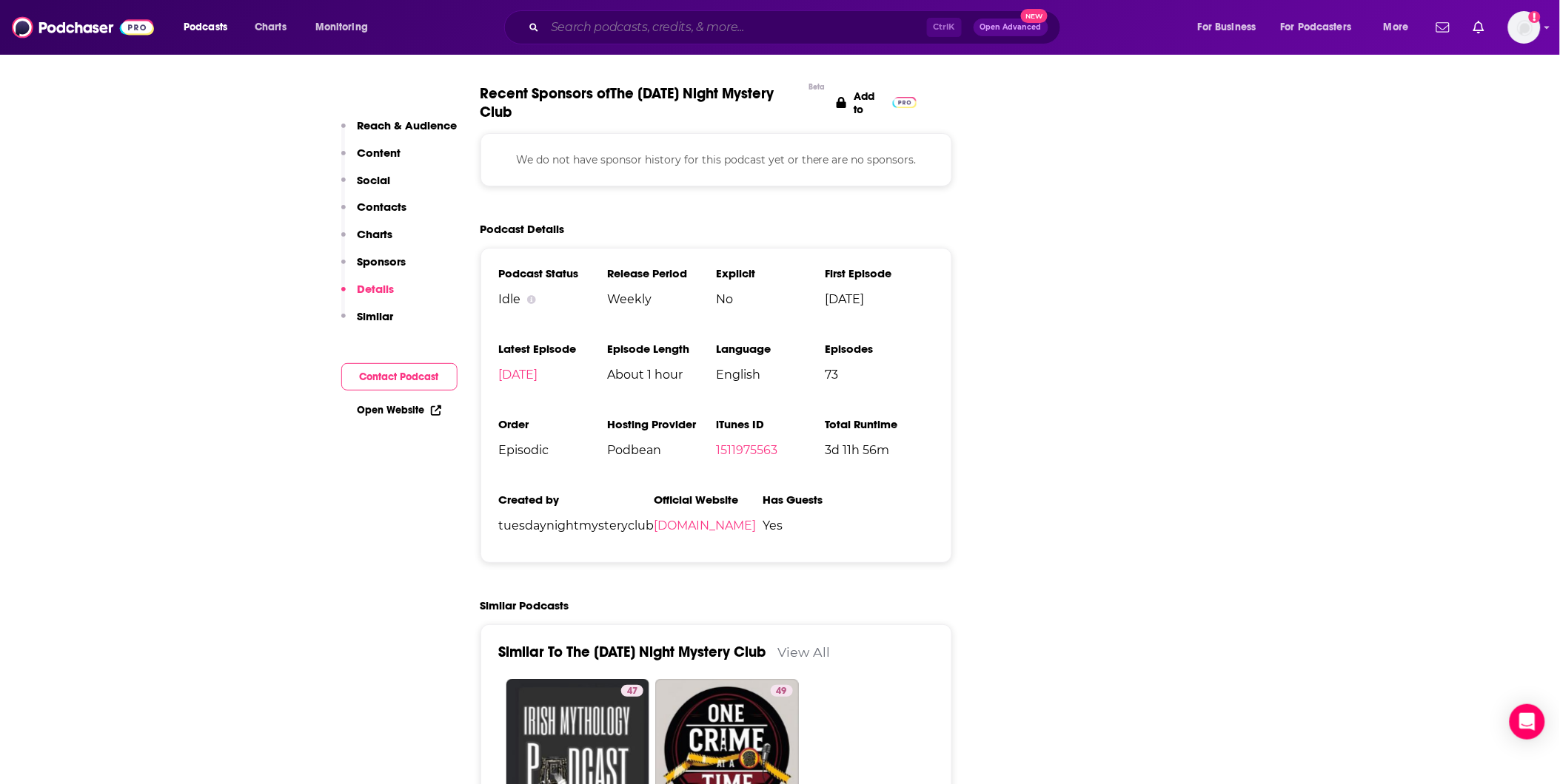
click at [579, 16] on input "Search podcasts, credits, & more..." at bounding box center [736, 27] width 382 height 24
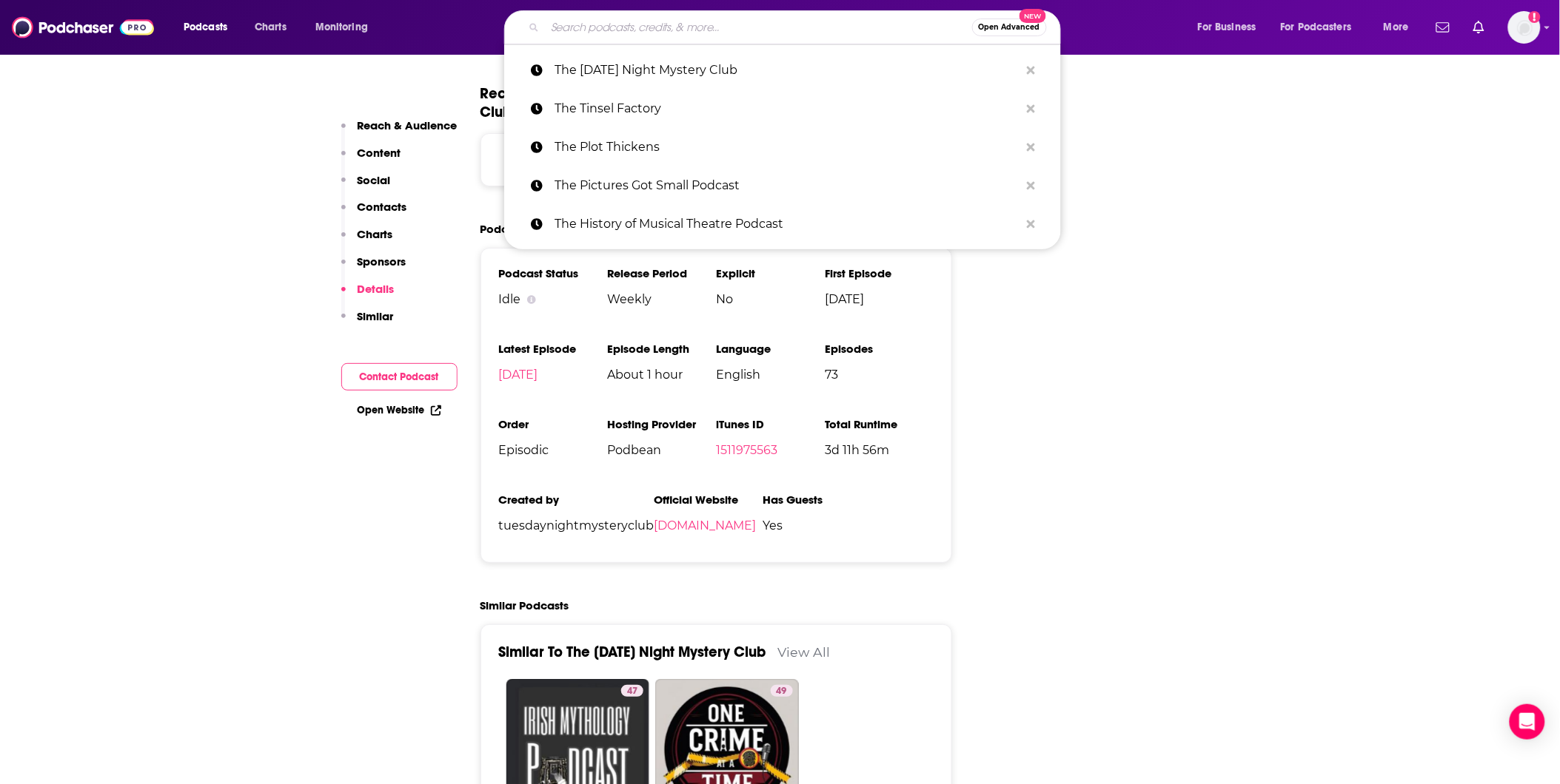
paste input "True Stories of Tinseltown"
type input "True Stories of Tinseltown"
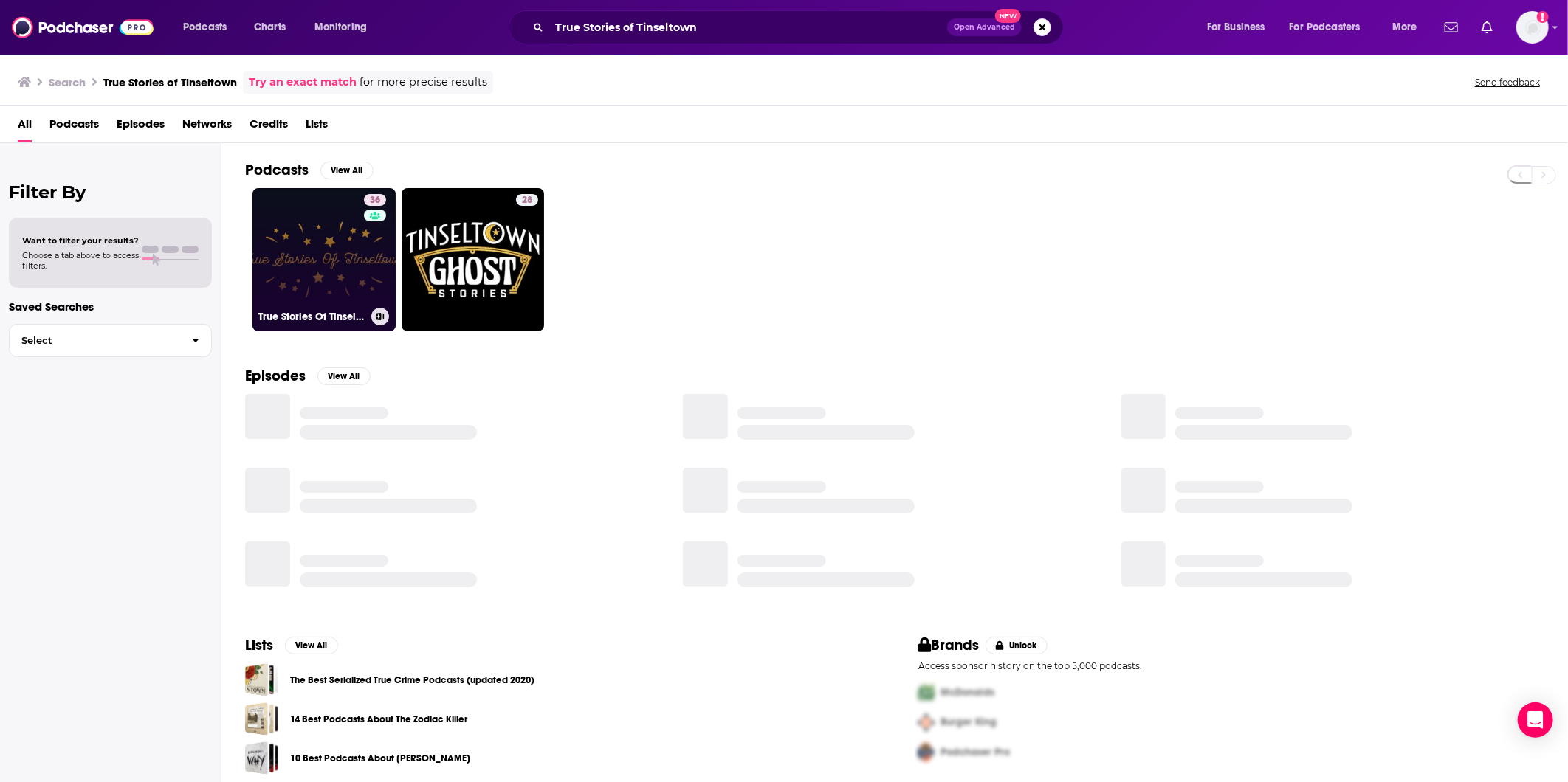
click at [307, 238] on link "36 True Stories Of Tinseltown" at bounding box center [324, 260] width 143 height 143
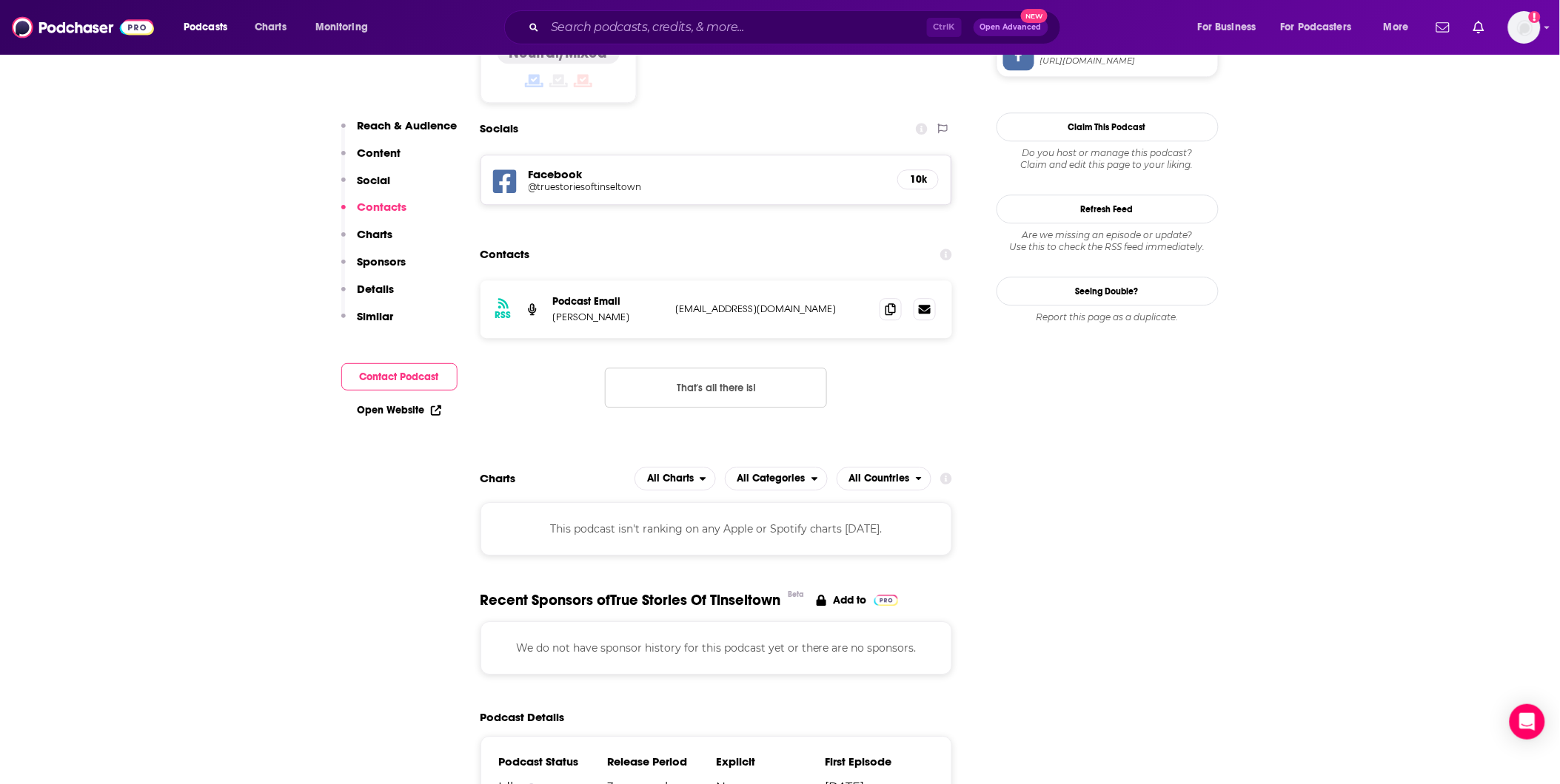
scroll to position [1151, 0]
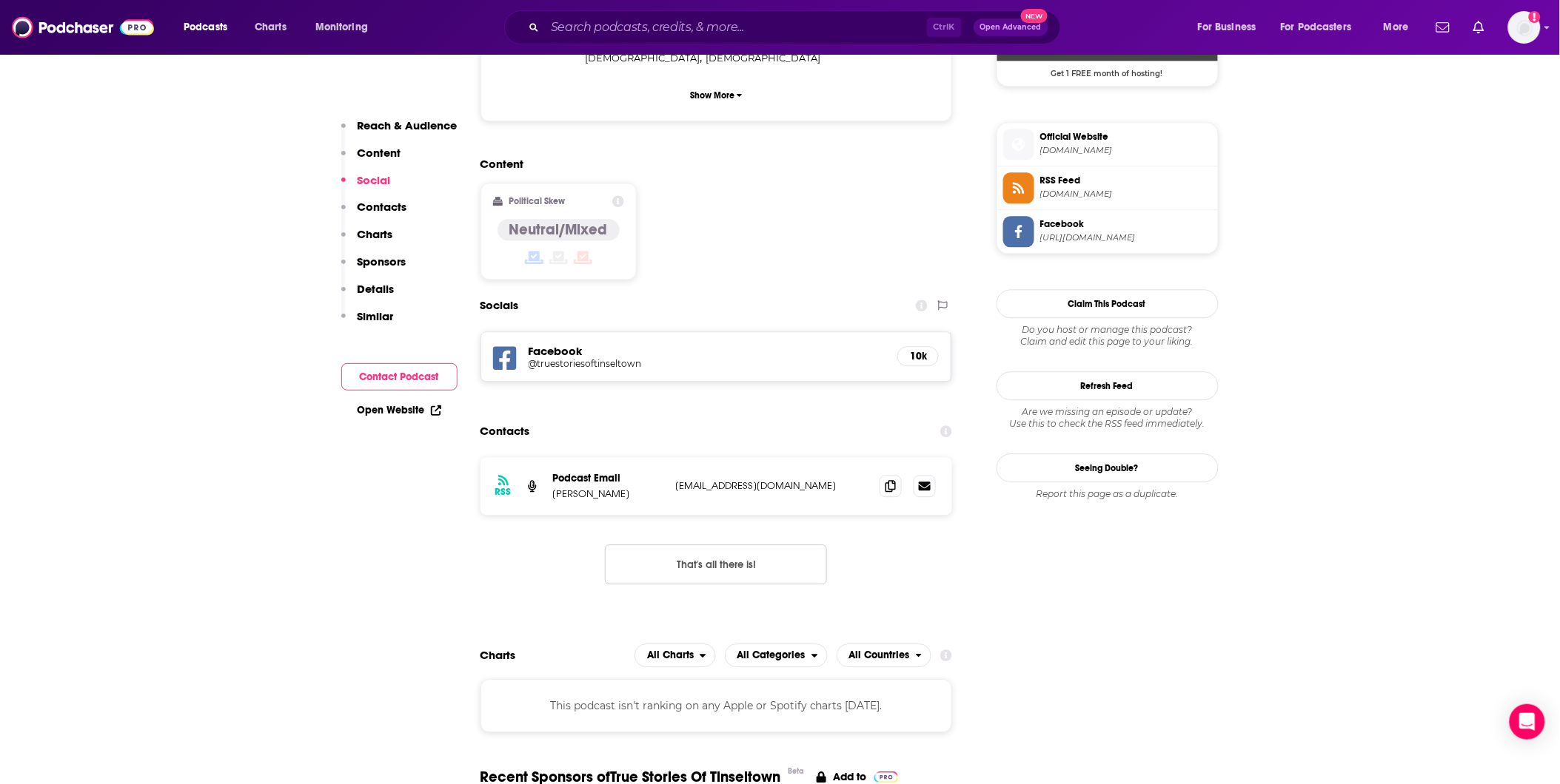
drag, startPoint x: 834, startPoint y: 420, endPoint x: 672, endPoint y: 426, distance: 162.1
click at [672, 457] on div "RSS Podcast Email [PERSON_NAME] [EMAIL_ADDRESS][DOMAIN_NAME] [EMAIL_ADDRESS][DO…" at bounding box center [716, 486] width 472 height 58
copy p "[EMAIL_ADDRESS][DOMAIN_NAME]"
click at [756, 47] on div "Podcasts Charts Monitoring Ctrl K Open Advanced New For Business For Podcasters…" at bounding box center [780, 27] width 1560 height 55
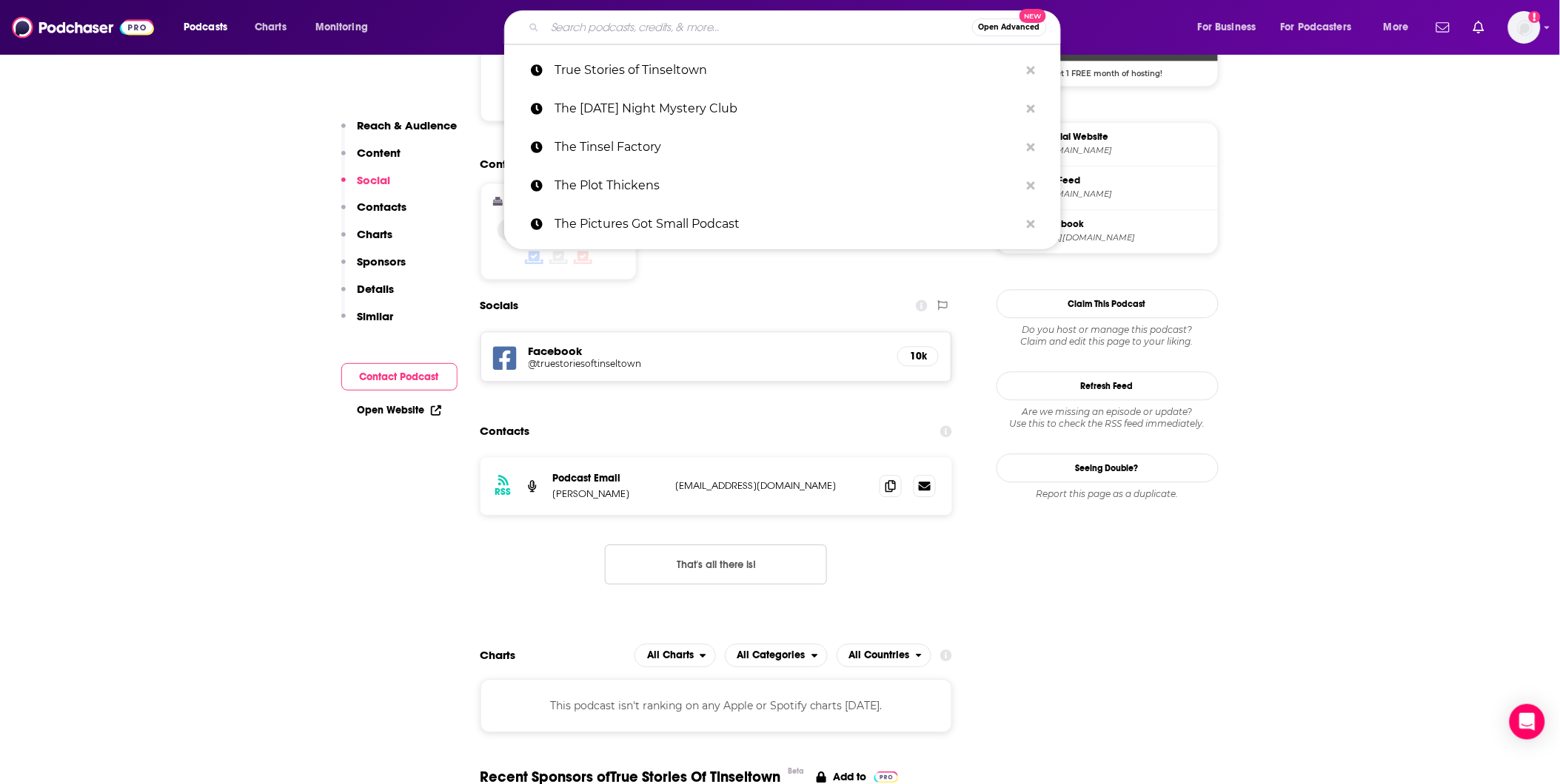
click at [755, 39] on input "Search podcasts, credits, & more..." at bounding box center [758, 27] width 427 height 24
paste input "You Must Remember This"
type input "You Must Remember This"
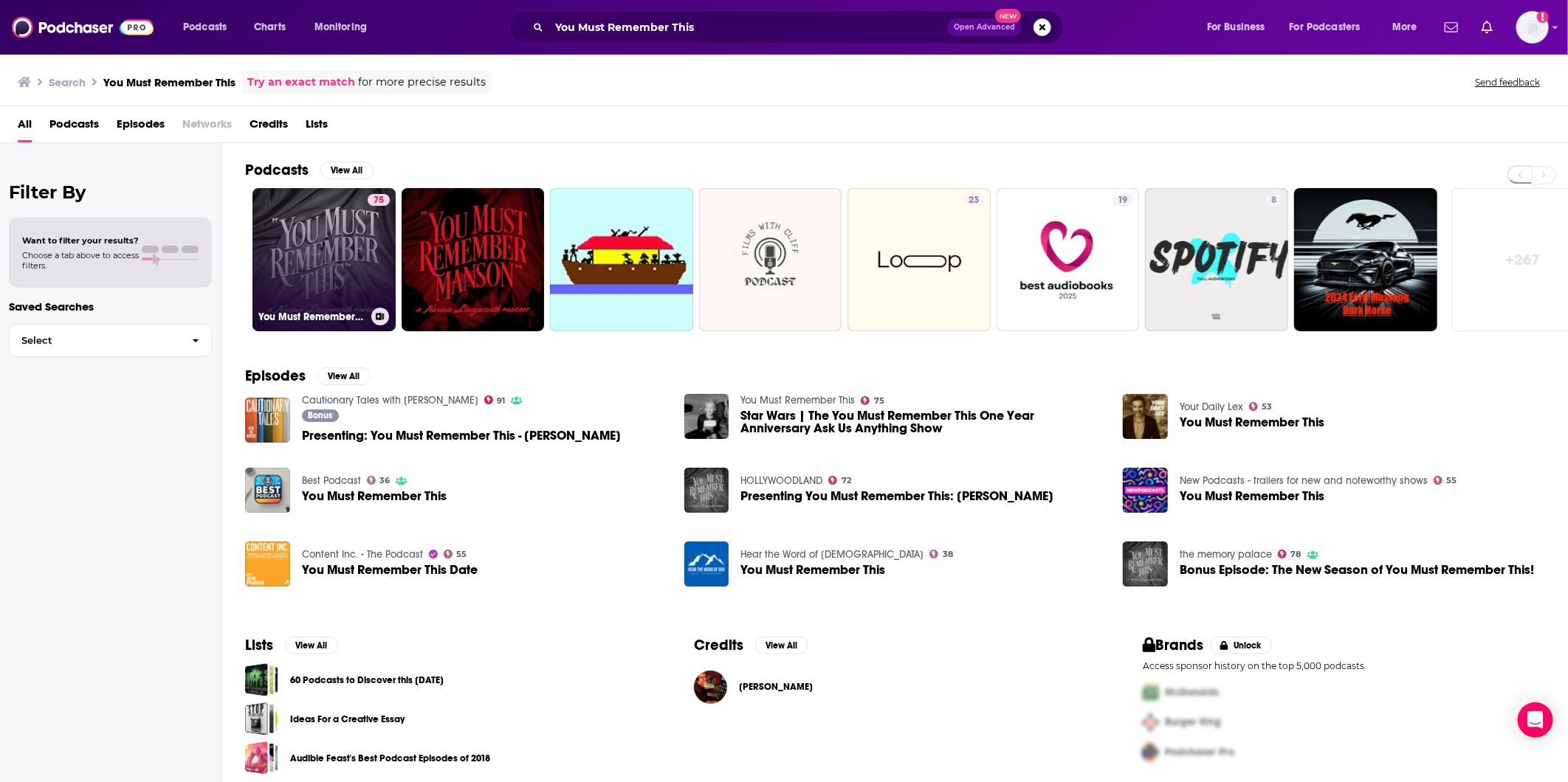
click at [294, 240] on link "75 You Must Remember This" at bounding box center [324, 260] width 143 height 143
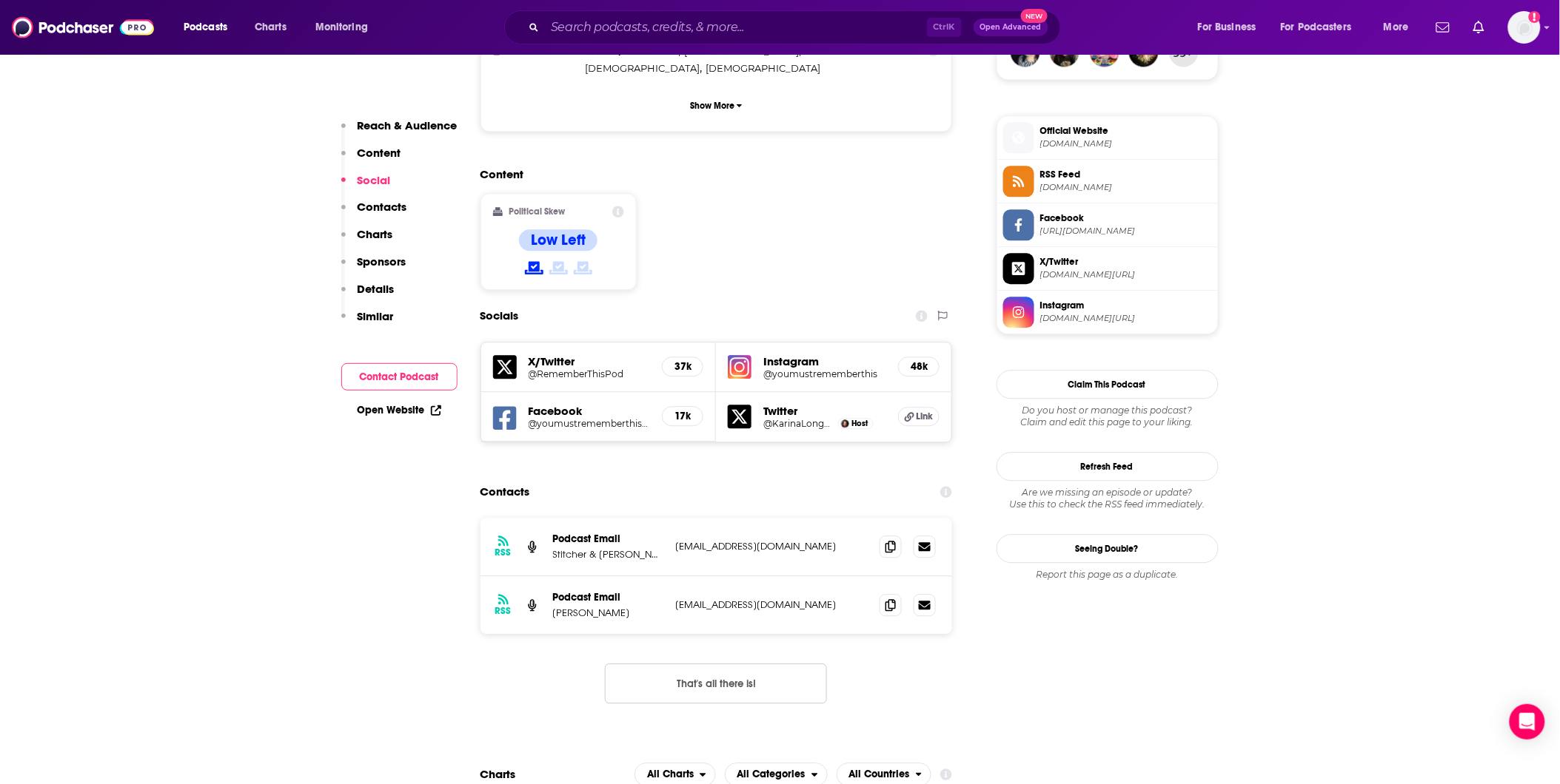
scroll to position [1069, 0]
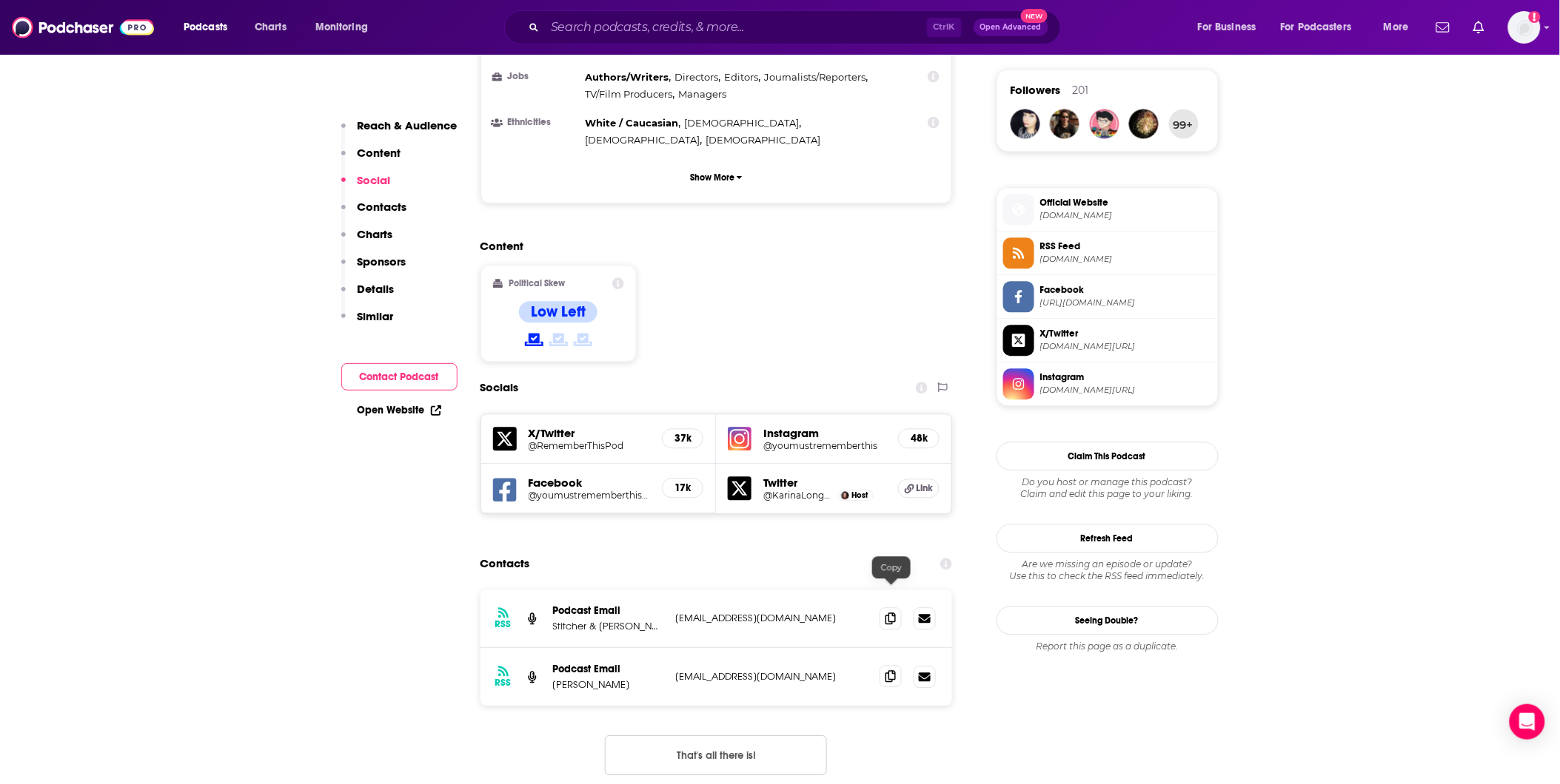
click at [897, 665] on span at bounding box center [890, 675] width 22 height 22
click at [602, 26] on input "Search podcasts, credits, & more..." at bounding box center [736, 27] width 382 height 24
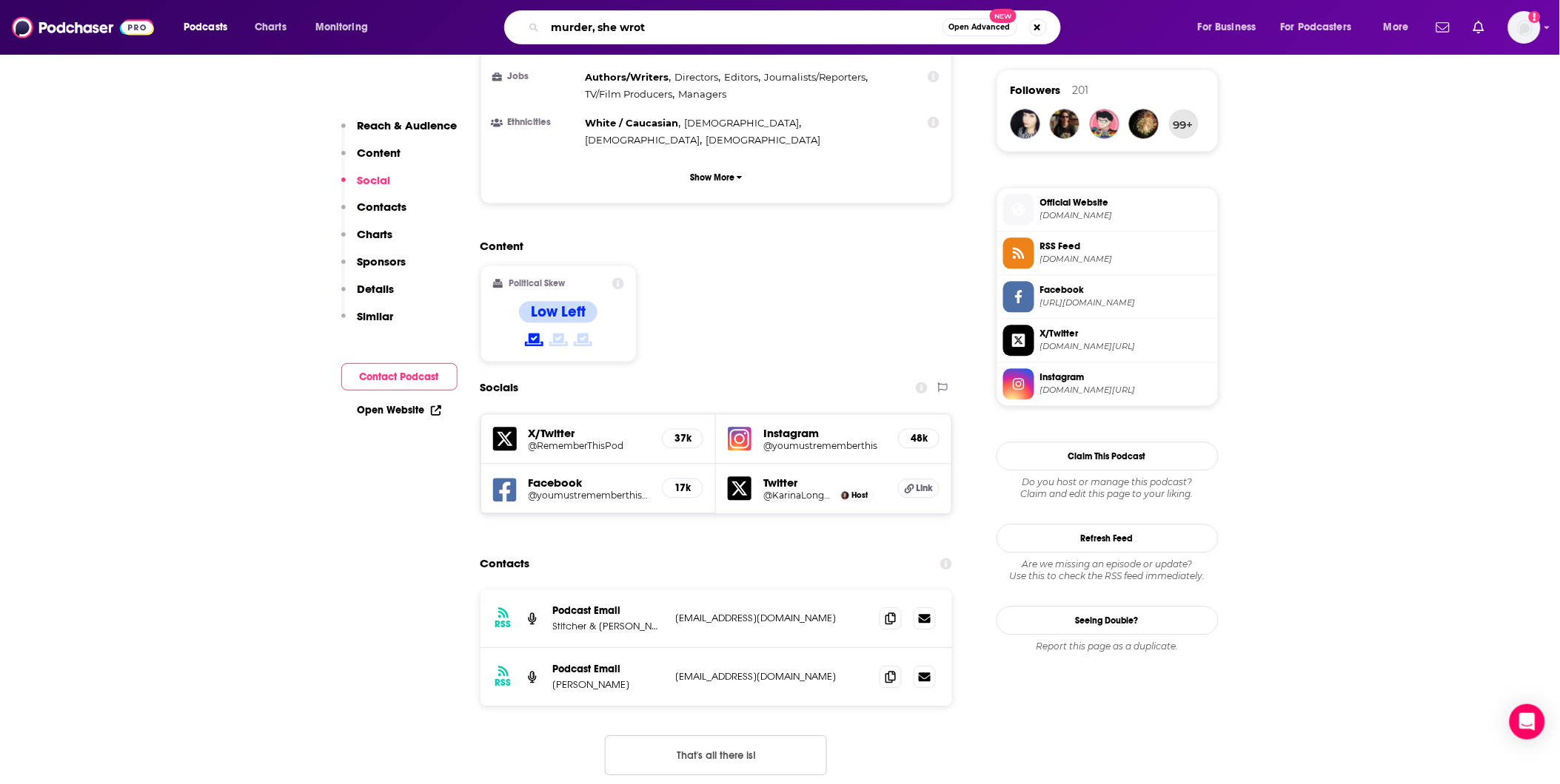
type input "murder, she wrote"
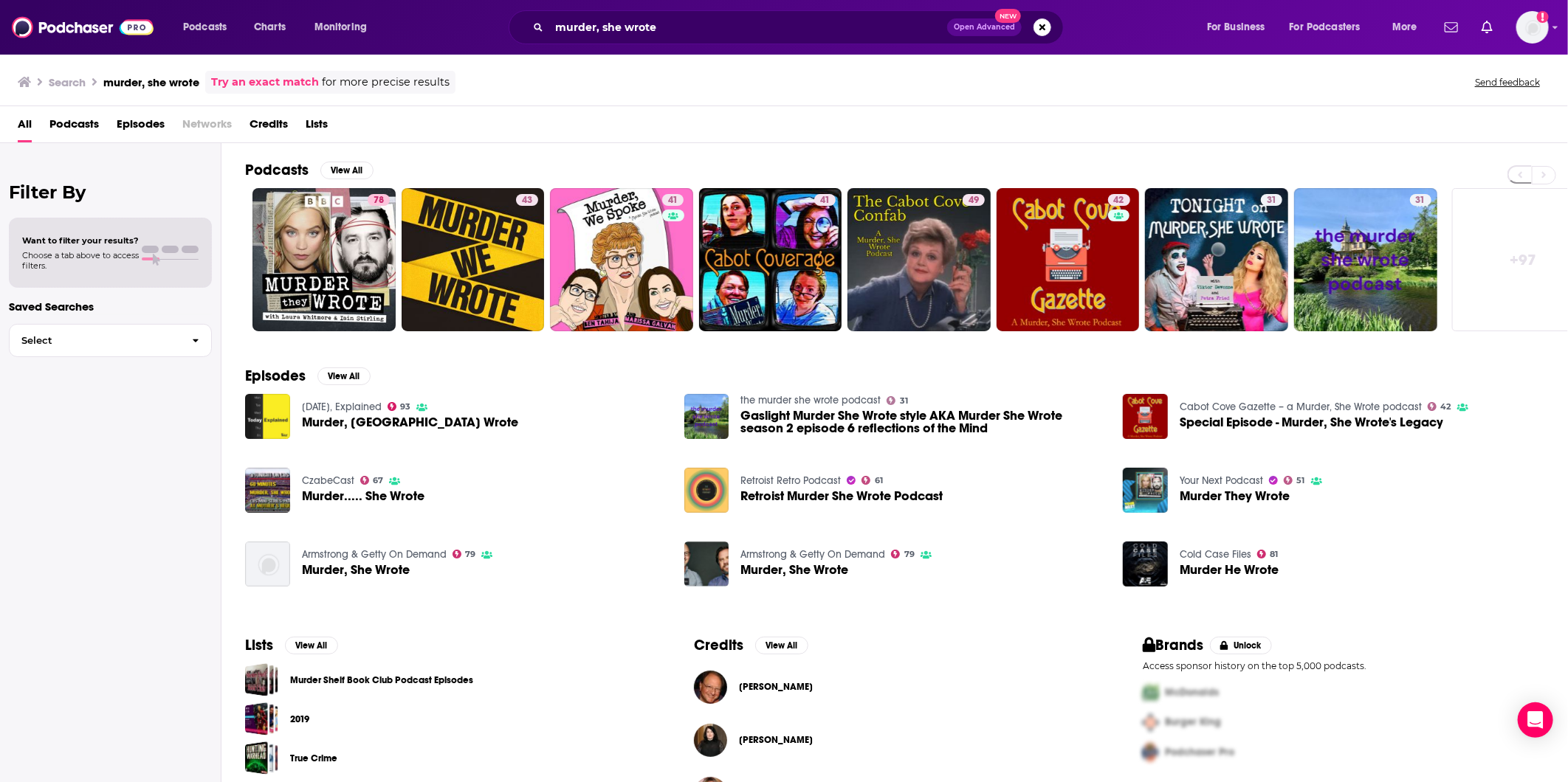
click at [83, 124] on span "Podcasts" at bounding box center [74, 127] width 50 height 31
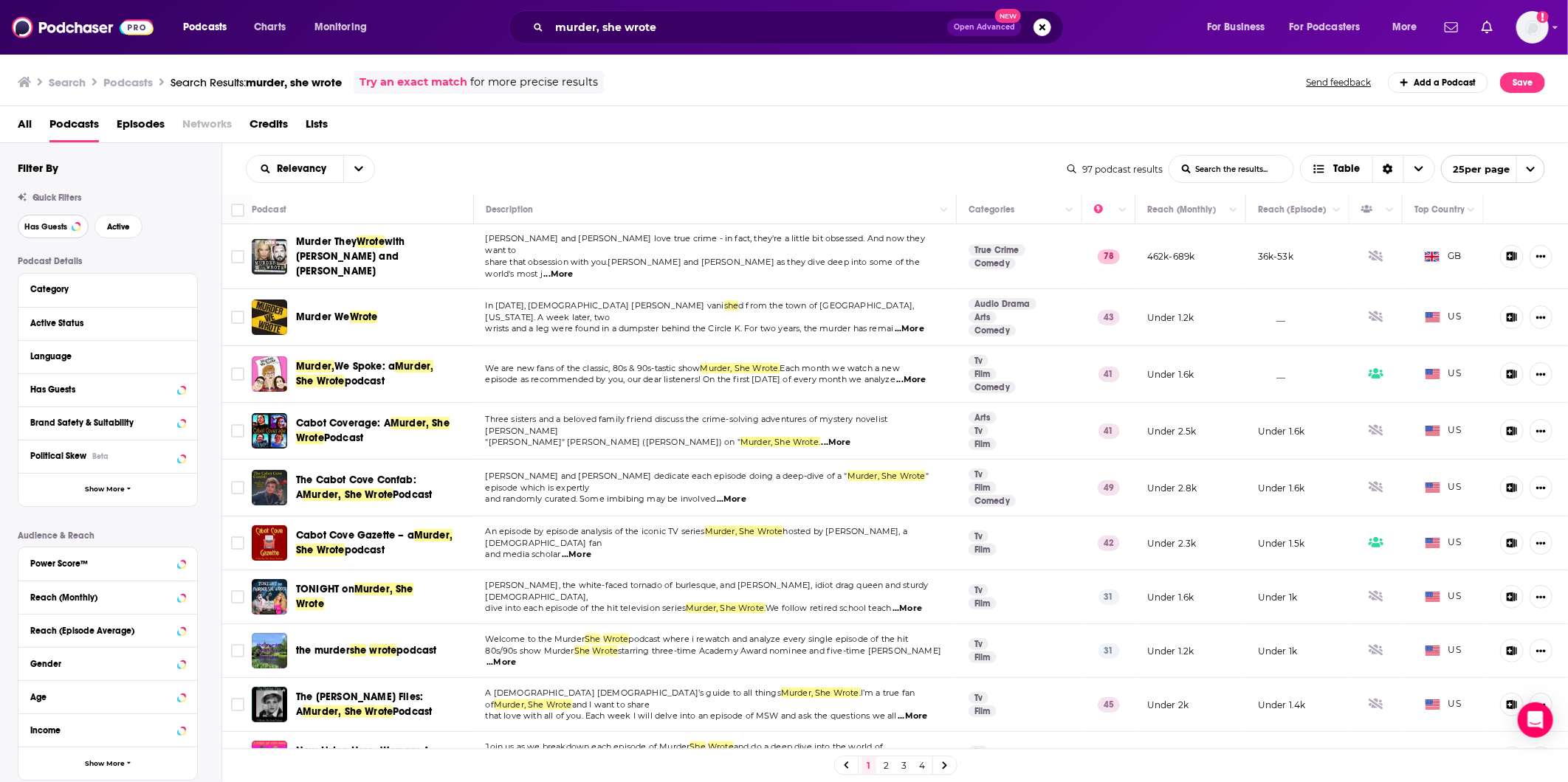
click at [55, 232] on button "Has Guests" at bounding box center [52, 226] width 71 height 24
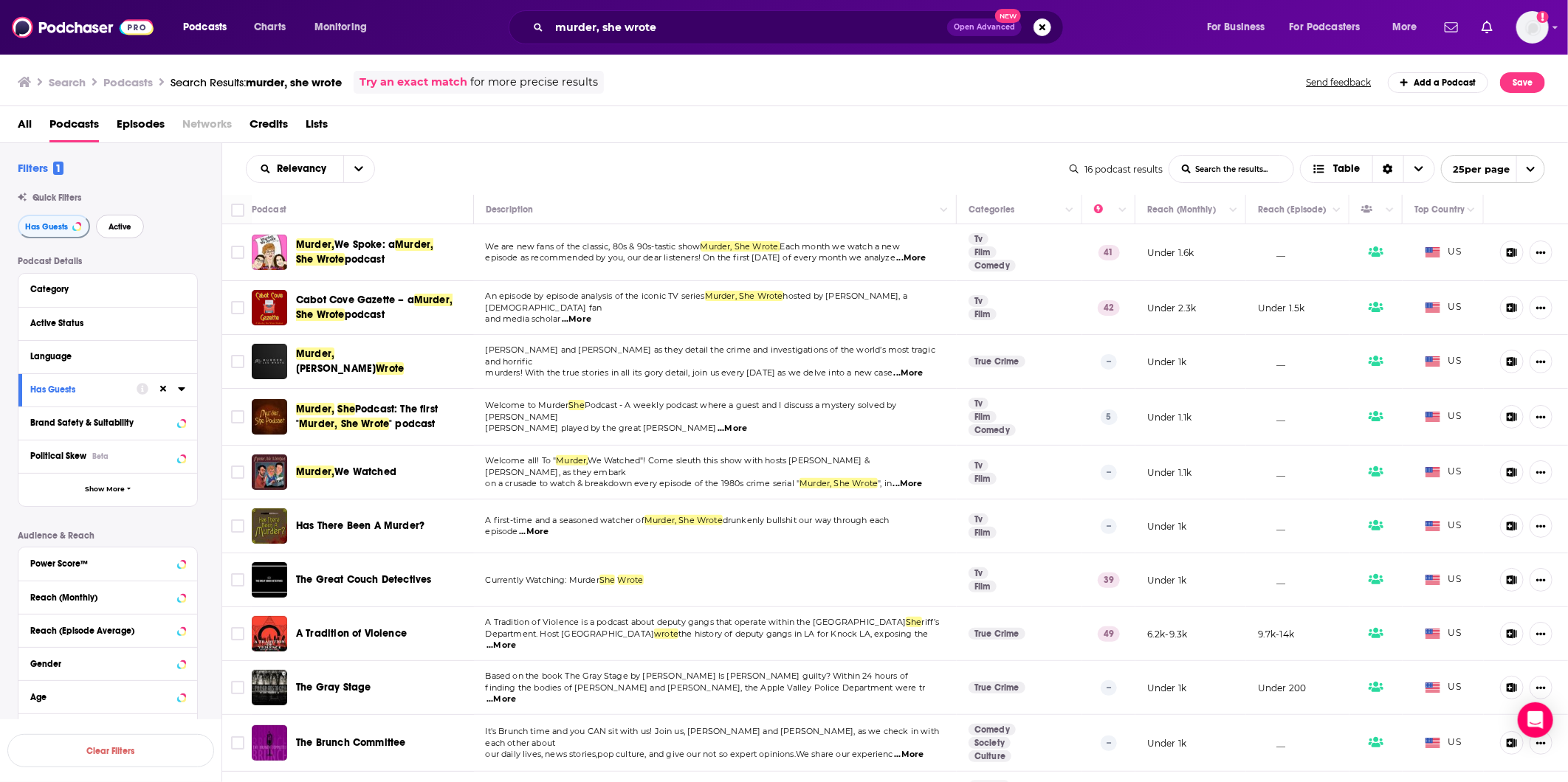
click at [123, 230] on span "Active" at bounding box center [120, 226] width 23 height 8
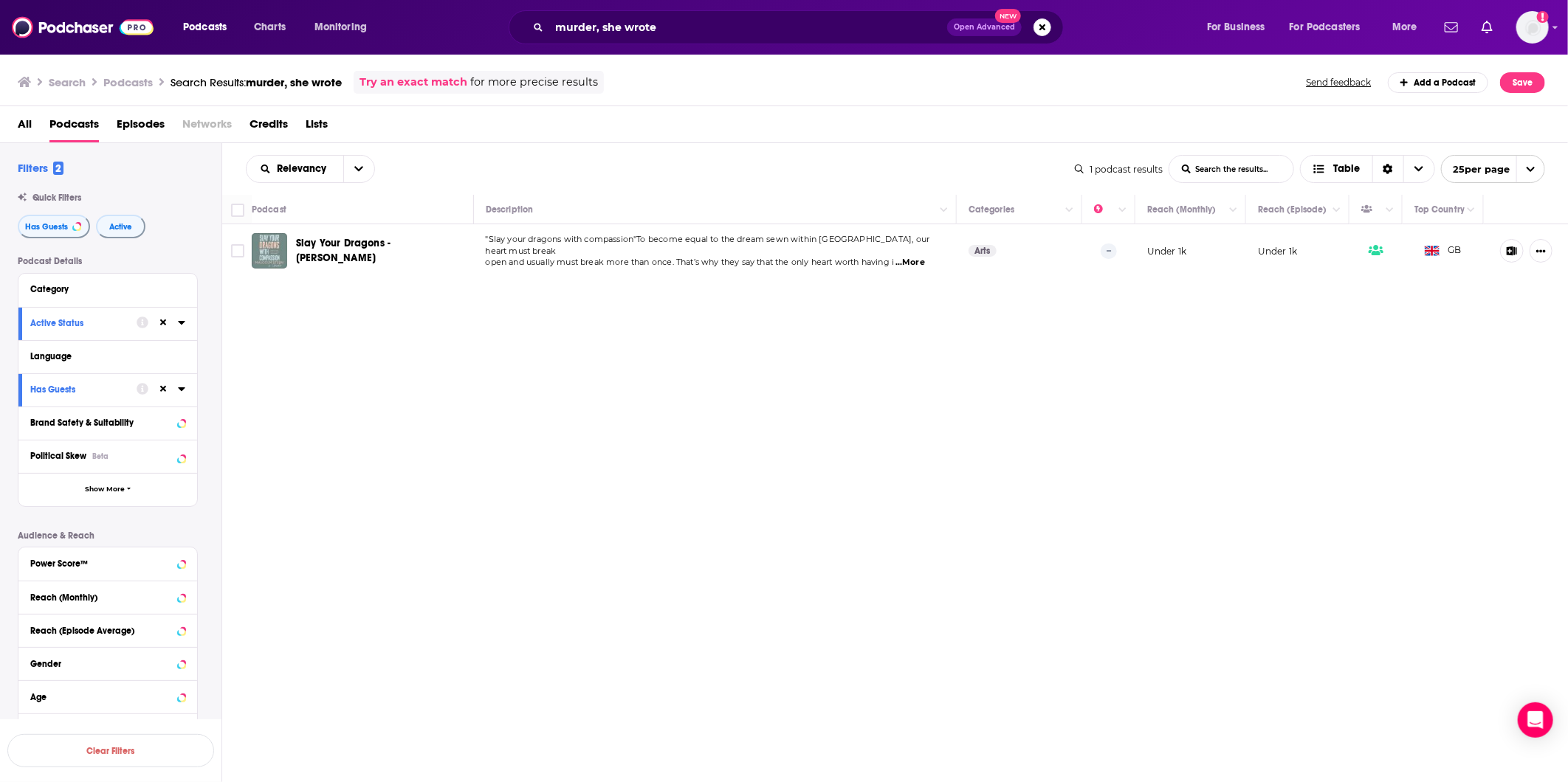
click at [88, 217] on div "Has Guests Active" at bounding box center [119, 226] width 204 height 24
click at [109, 227] on span "Active" at bounding box center [121, 226] width 23 height 8
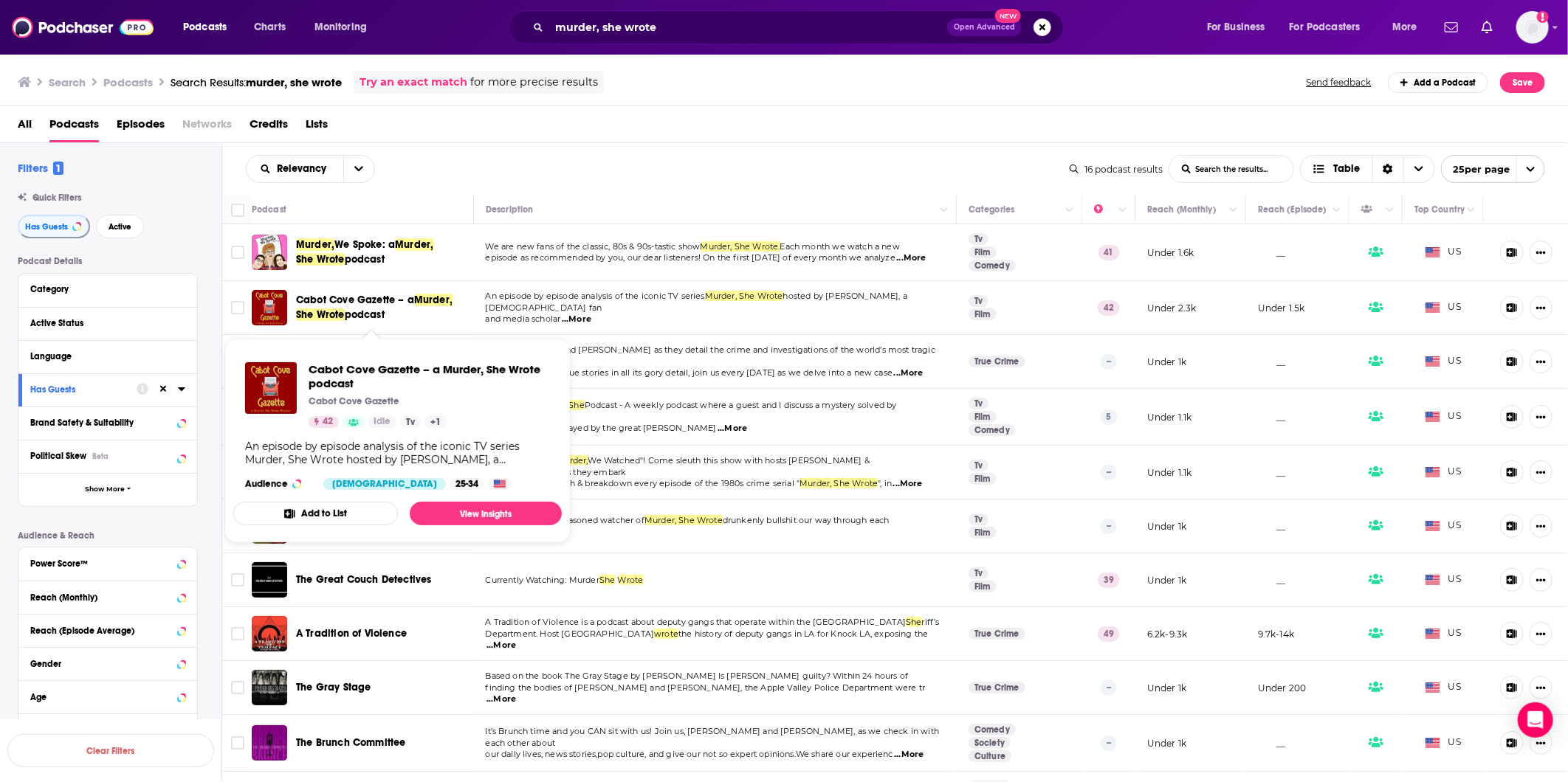
click at [315, 315] on span "Murder, She Wrote" at bounding box center [374, 307] width 156 height 27
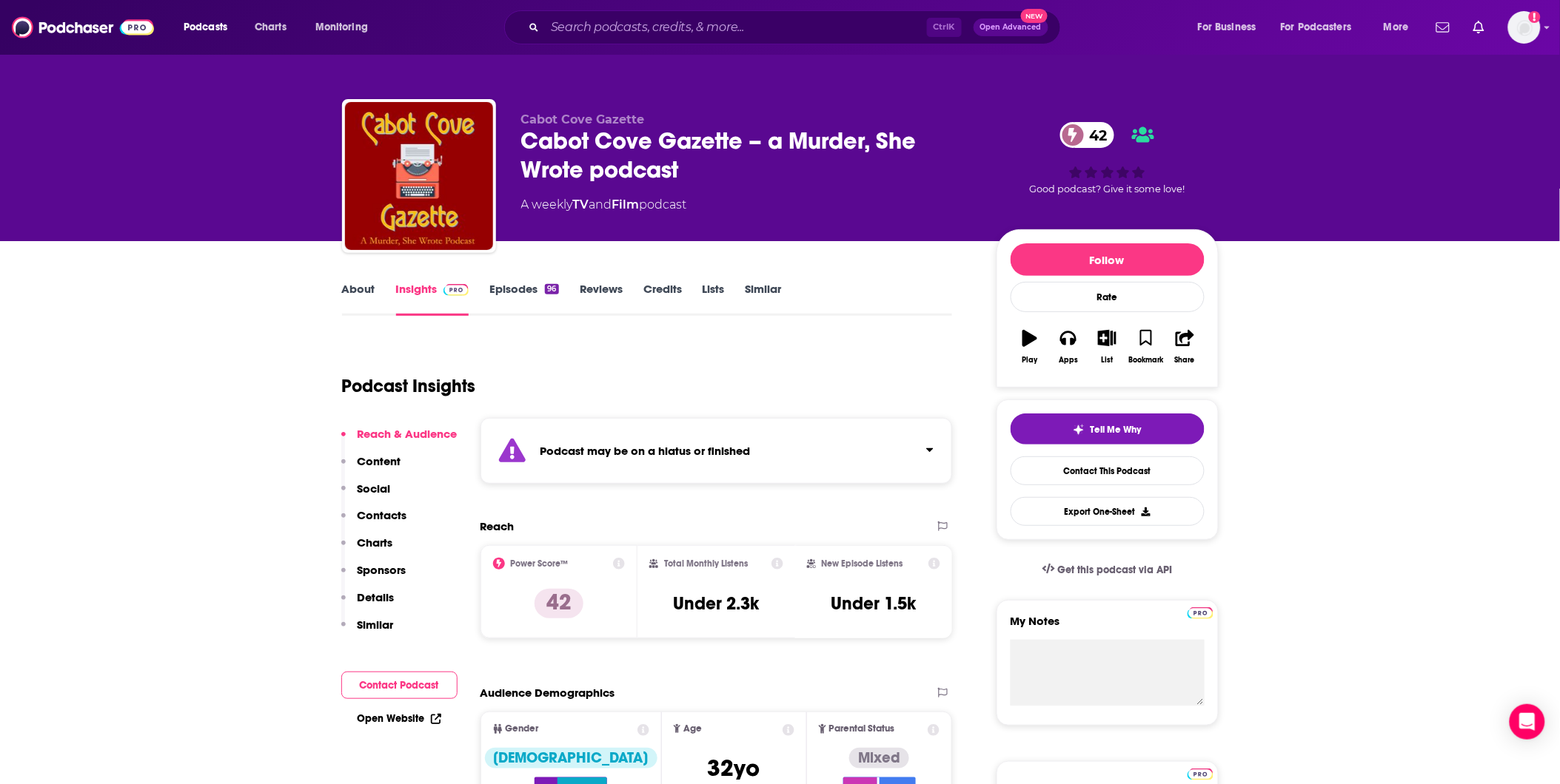
click at [366, 293] on link "About" at bounding box center [358, 299] width 33 height 34
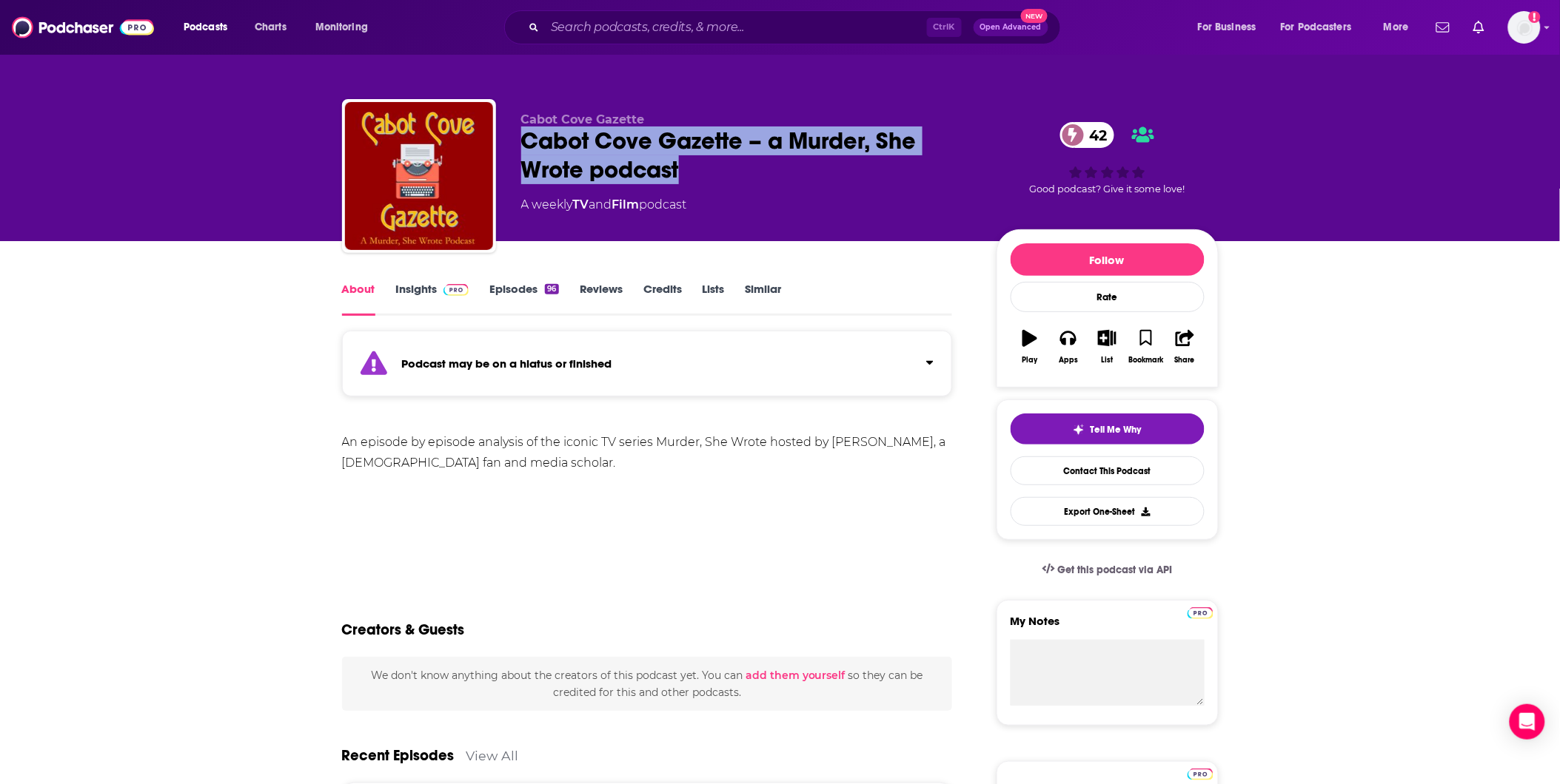
drag, startPoint x: 693, startPoint y: 176, endPoint x: 509, endPoint y: 135, distance: 188.5
click at [509, 135] on div "Cabot Cove Gazette Cabot Cove Gazette – a Murder, She Wrote podcast 42 A weekly…" at bounding box center [780, 179] width 876 height 159
copy h1 "Cabot Cove Gazette – a Murder, She Wrote podcast"
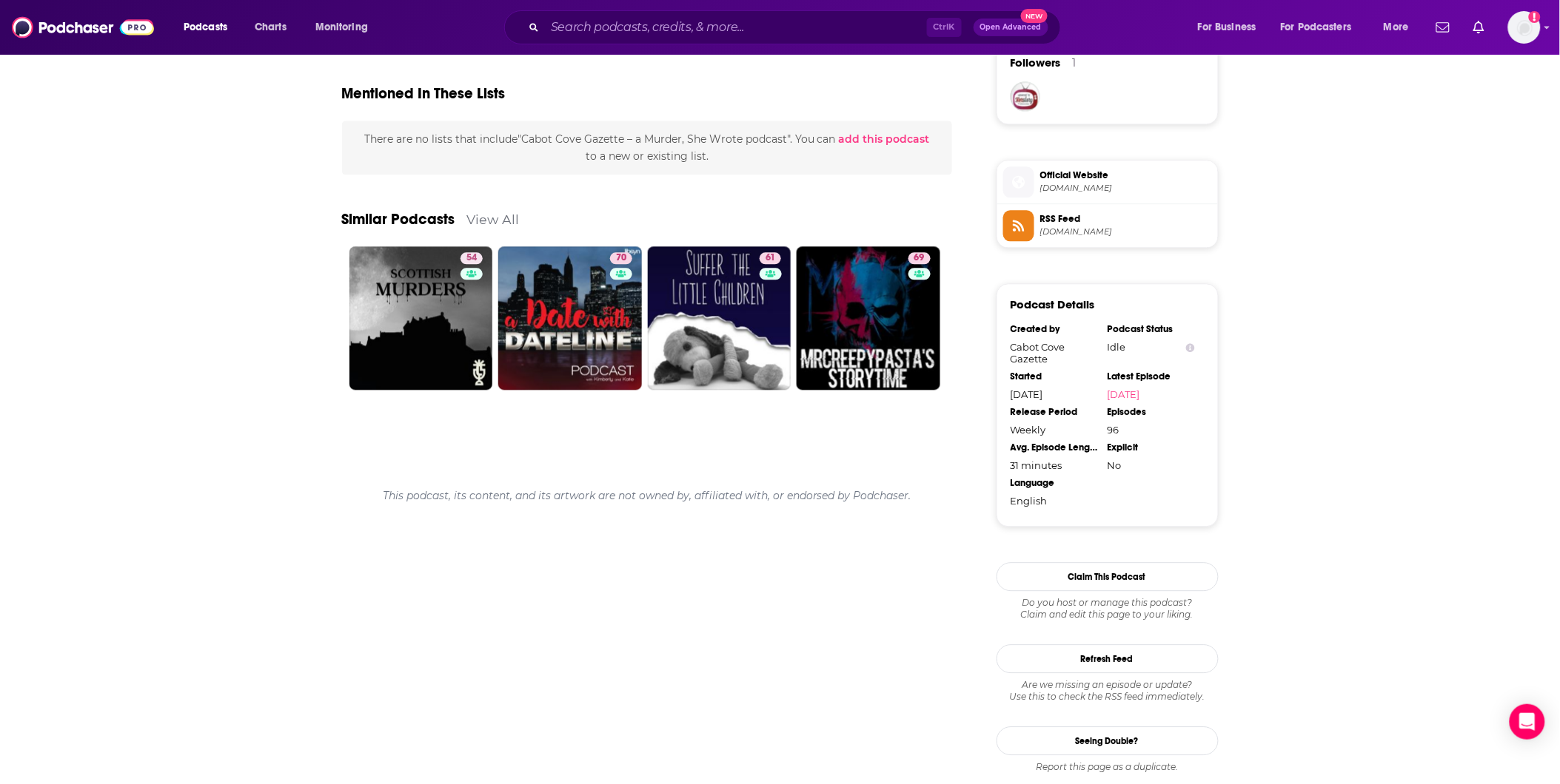
scroll to position [1097, 0]
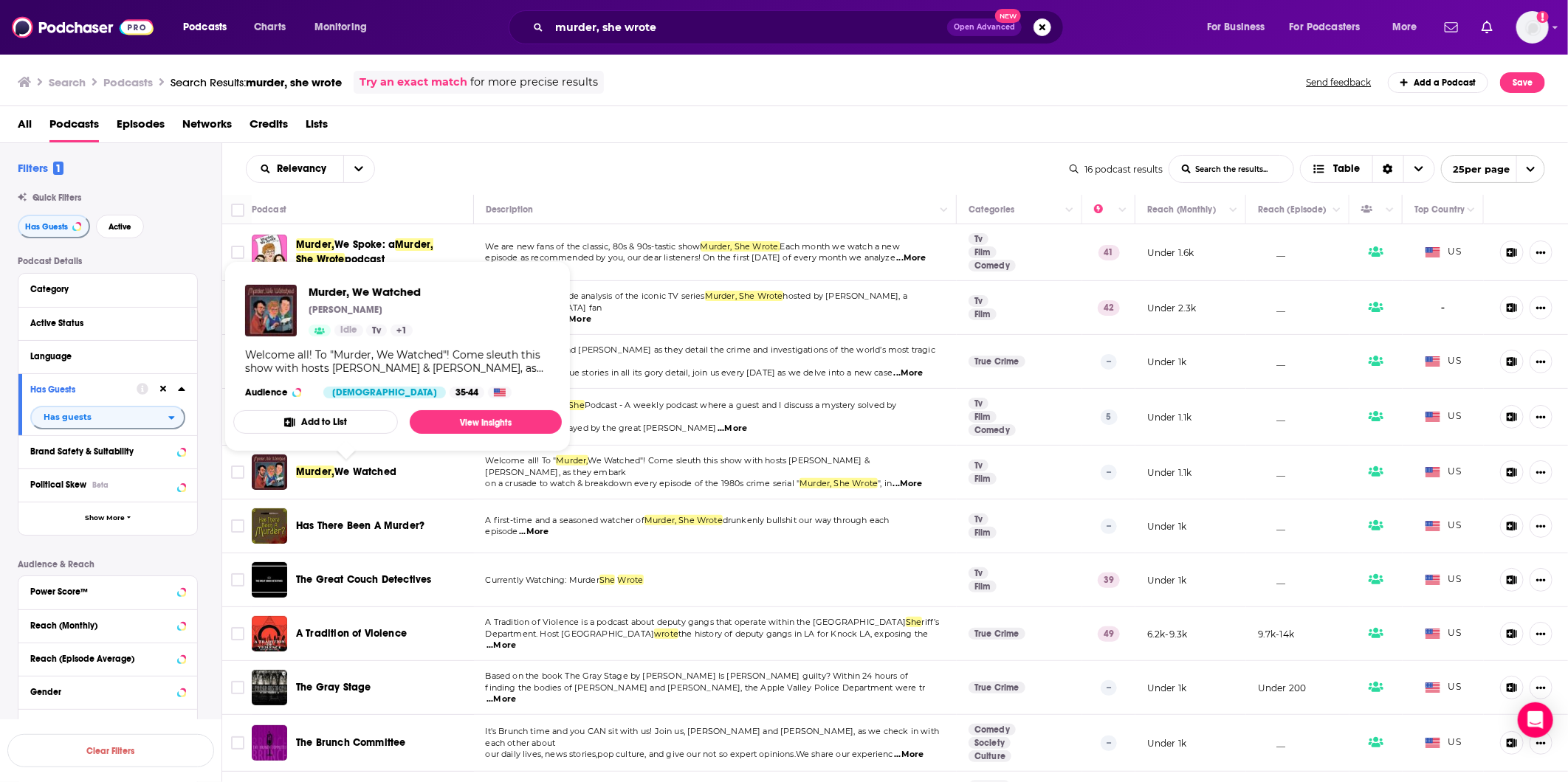
click at [366, 467] on span "We Watched" at bounding box center [365, 472] width 62 height 12
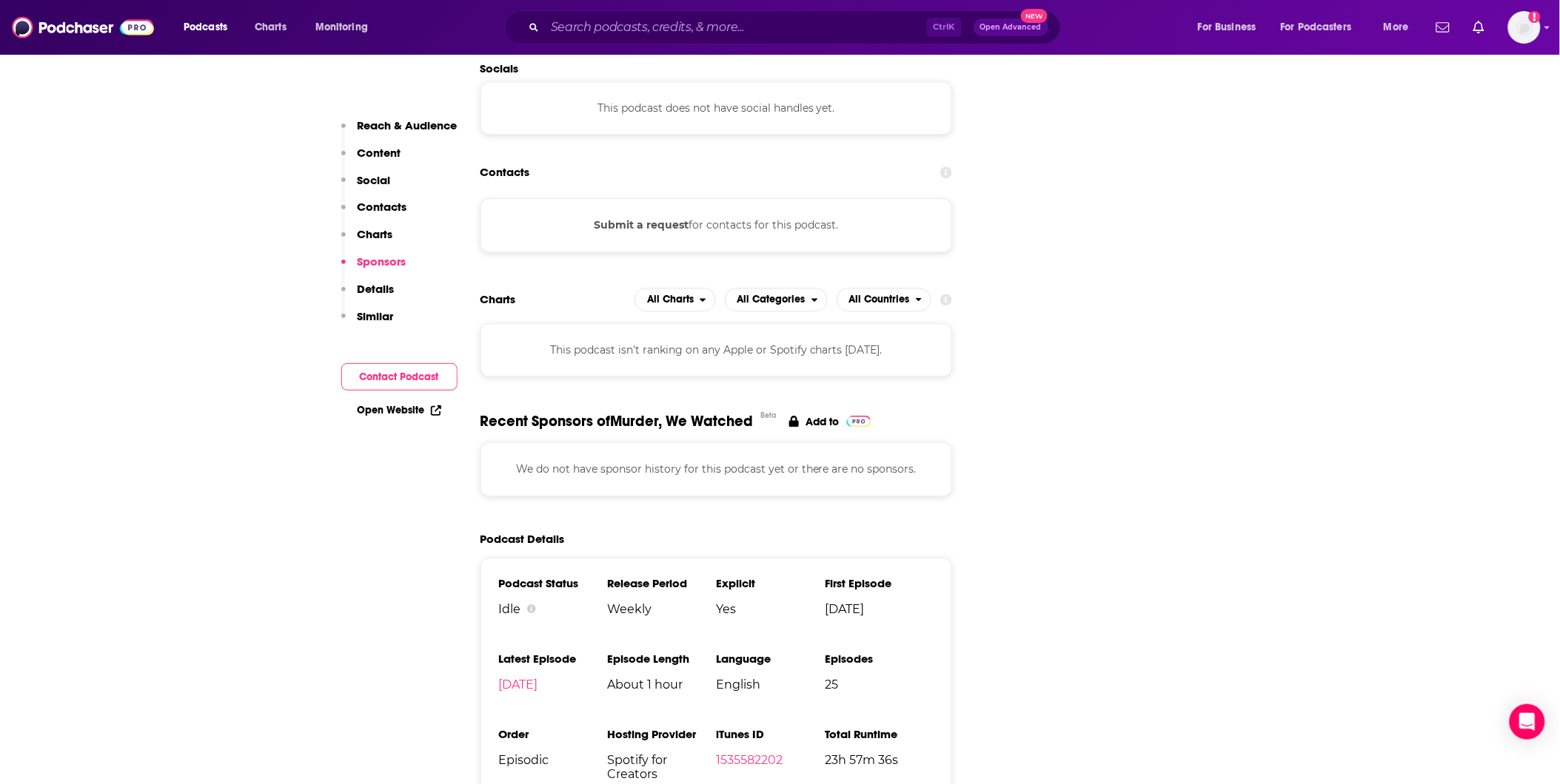
scroll to position [1480, 0]
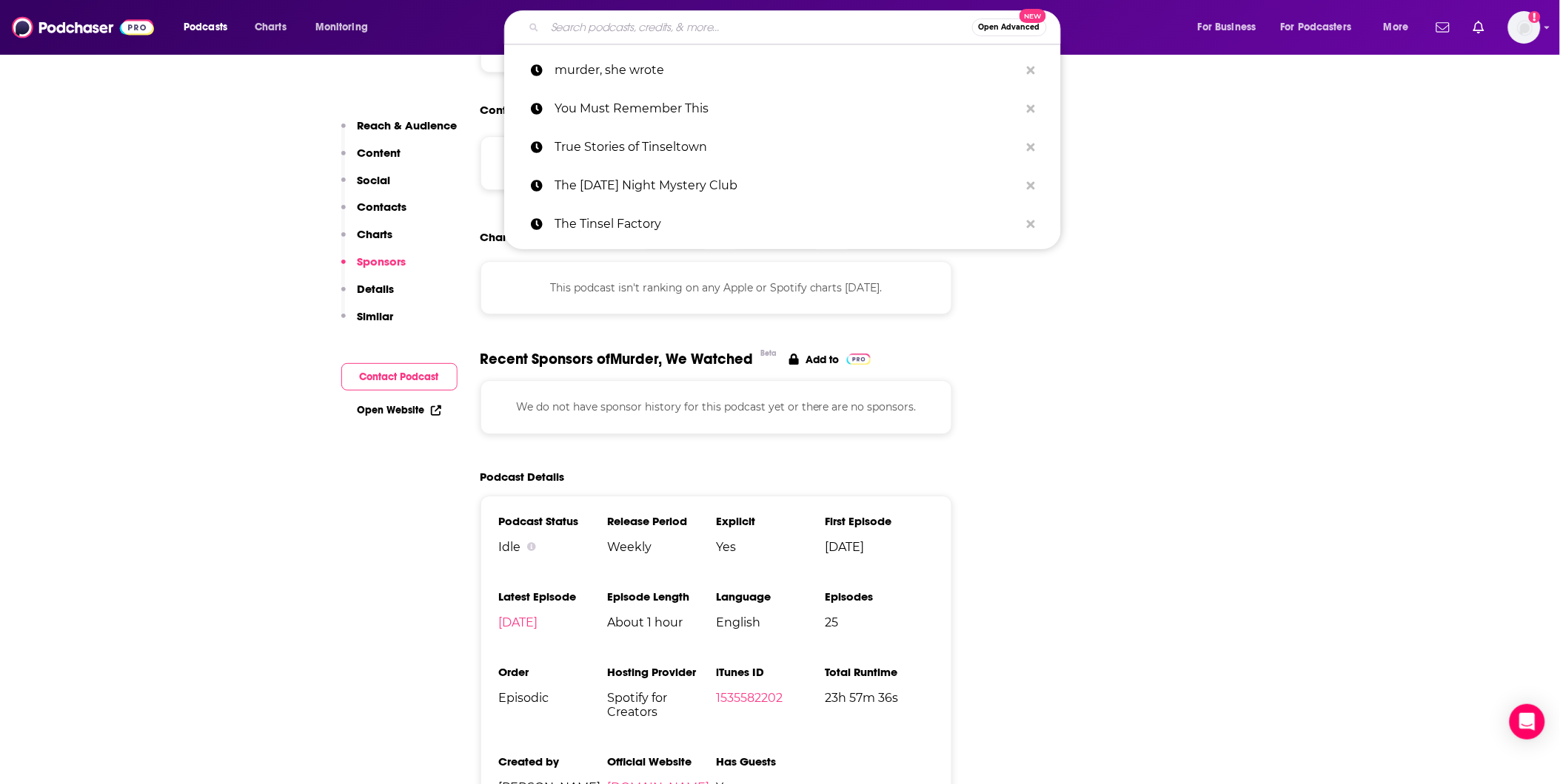
click at [675, 34] on input "Search podcasts, credits, & more..." at bounding box center [758, 27] width 427 height 24
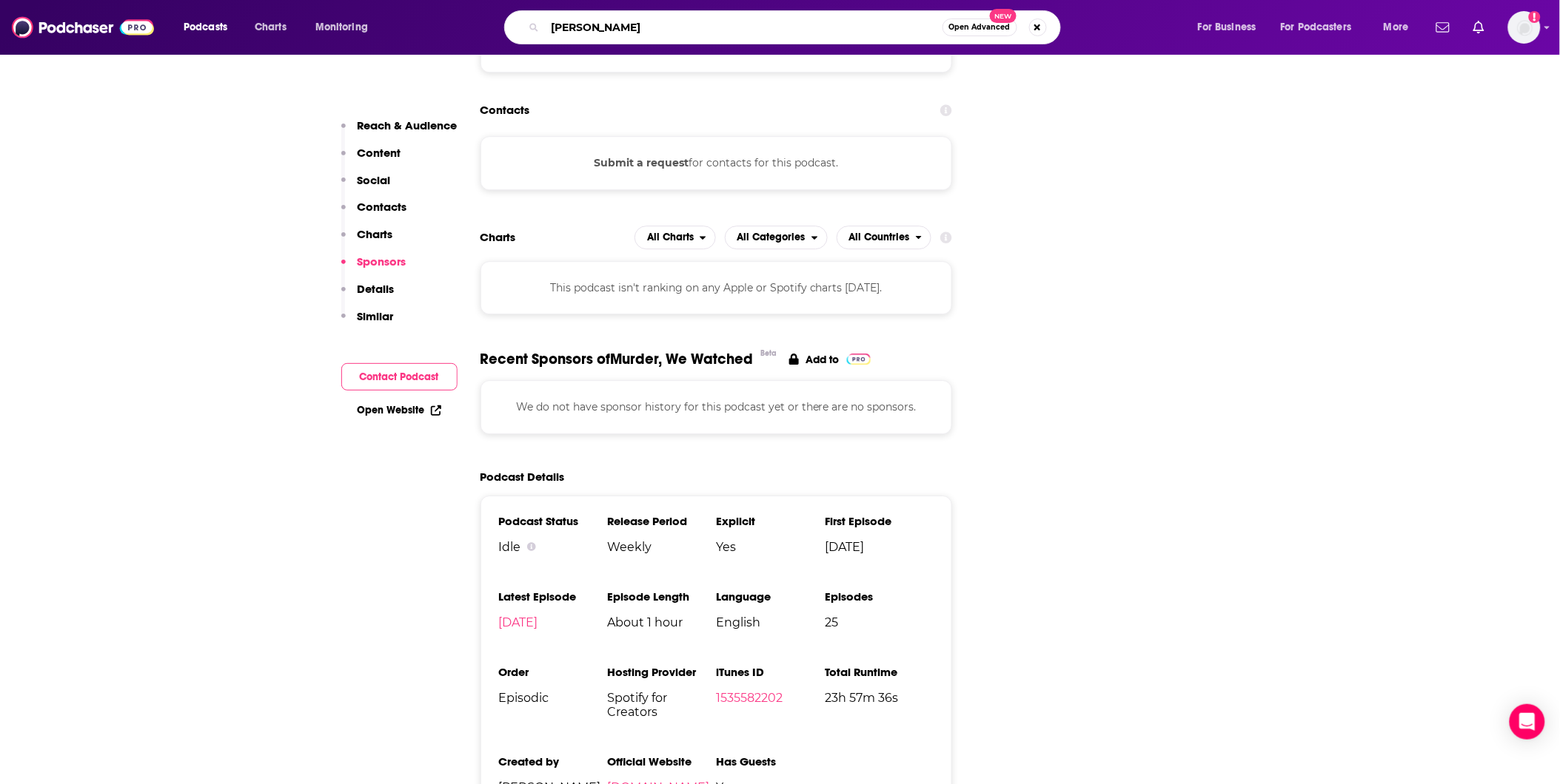
type input "[PERSON_NAME]"
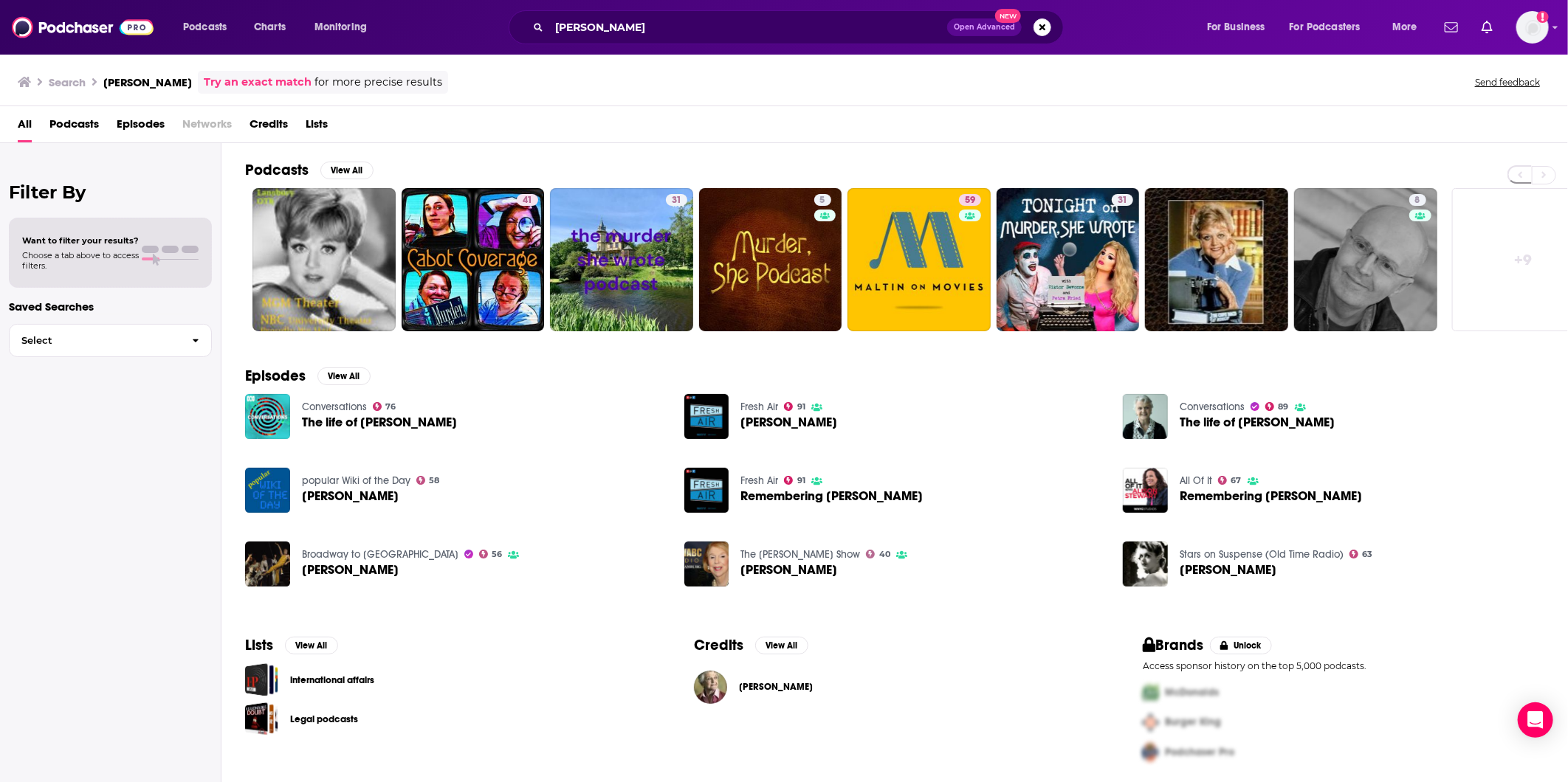
click at [89, 118] on span "Podcasts" at bounding box center [74, 127] width 50 height 31
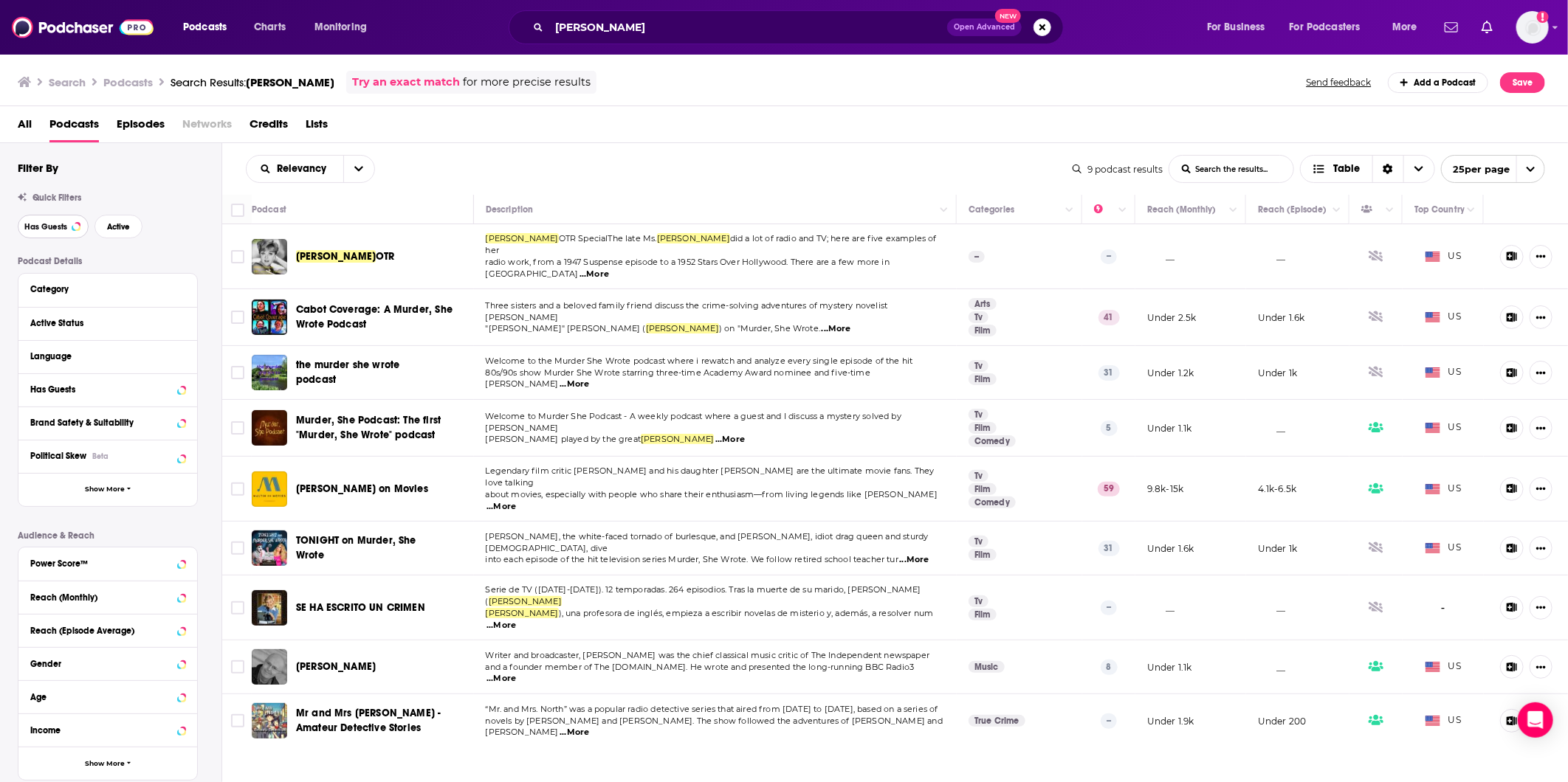
click at [31, 227] on span "Has Guests" at bounding box center [45, 226] width 43 height 8
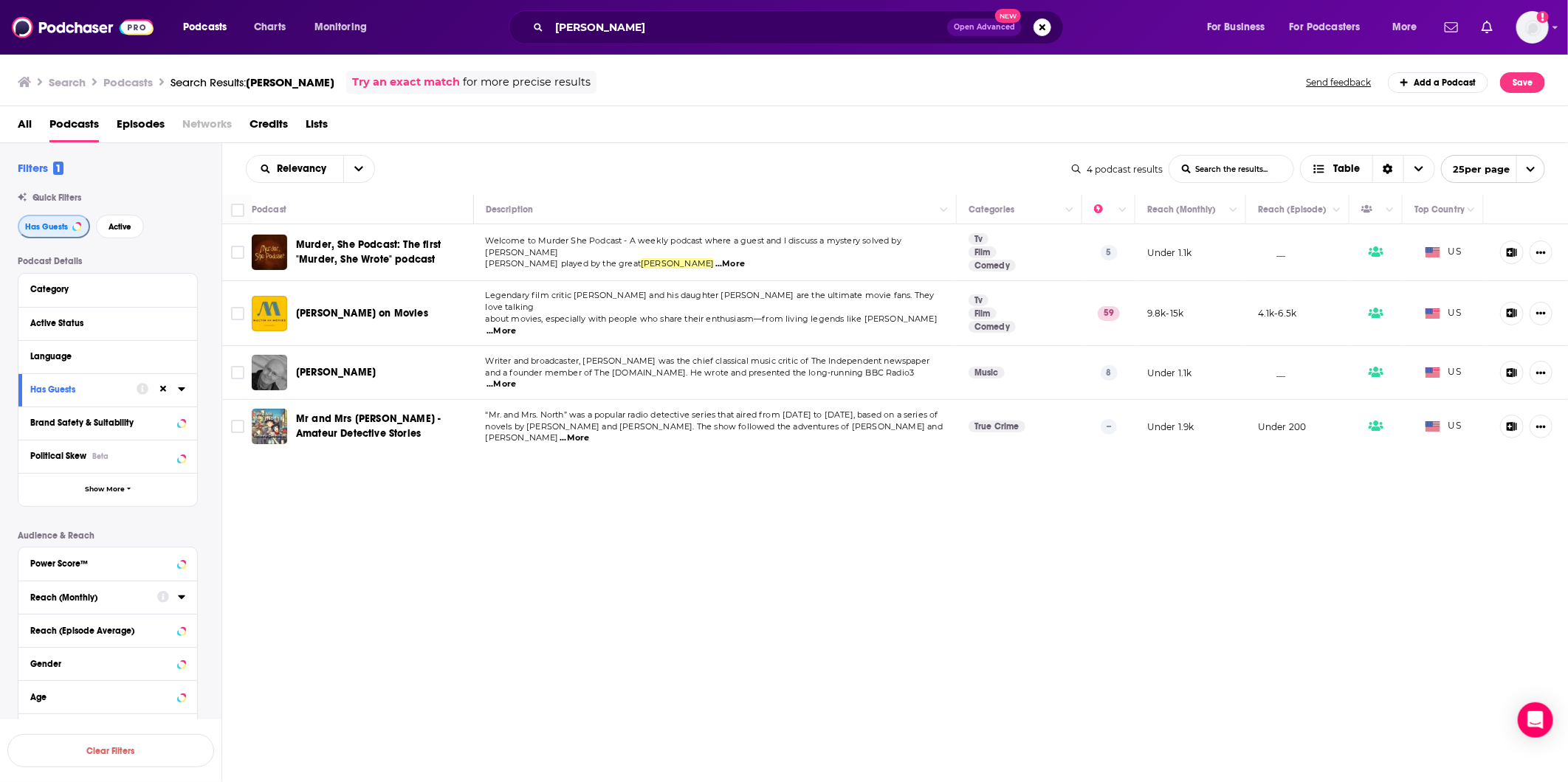
click at [35, 231] on span "Has Guests" at bounding box center [46, 226] width 43 height 8
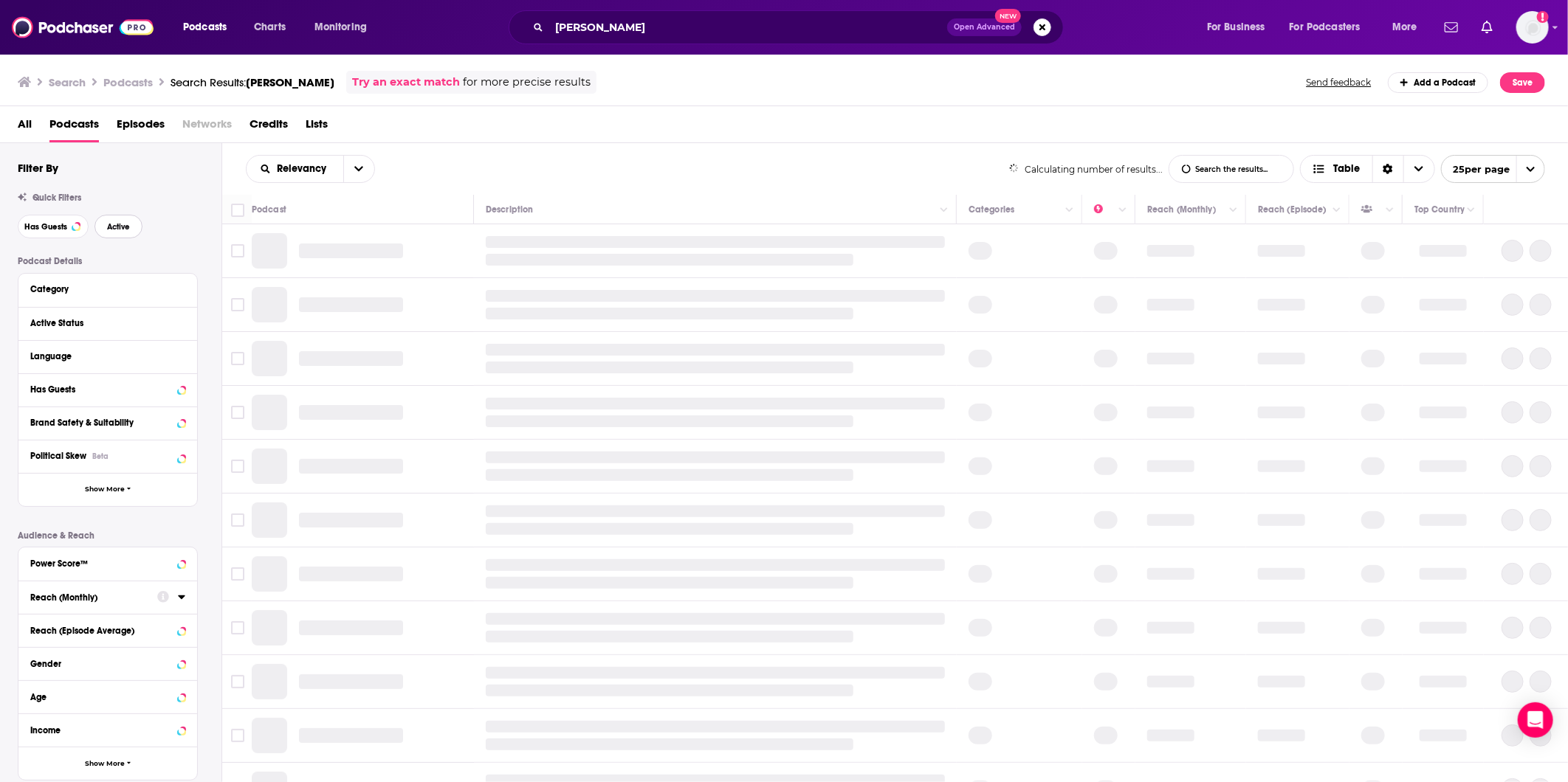
click at [112, 232] on button "Active" at bounding box center [118, 226] width 48 height 24
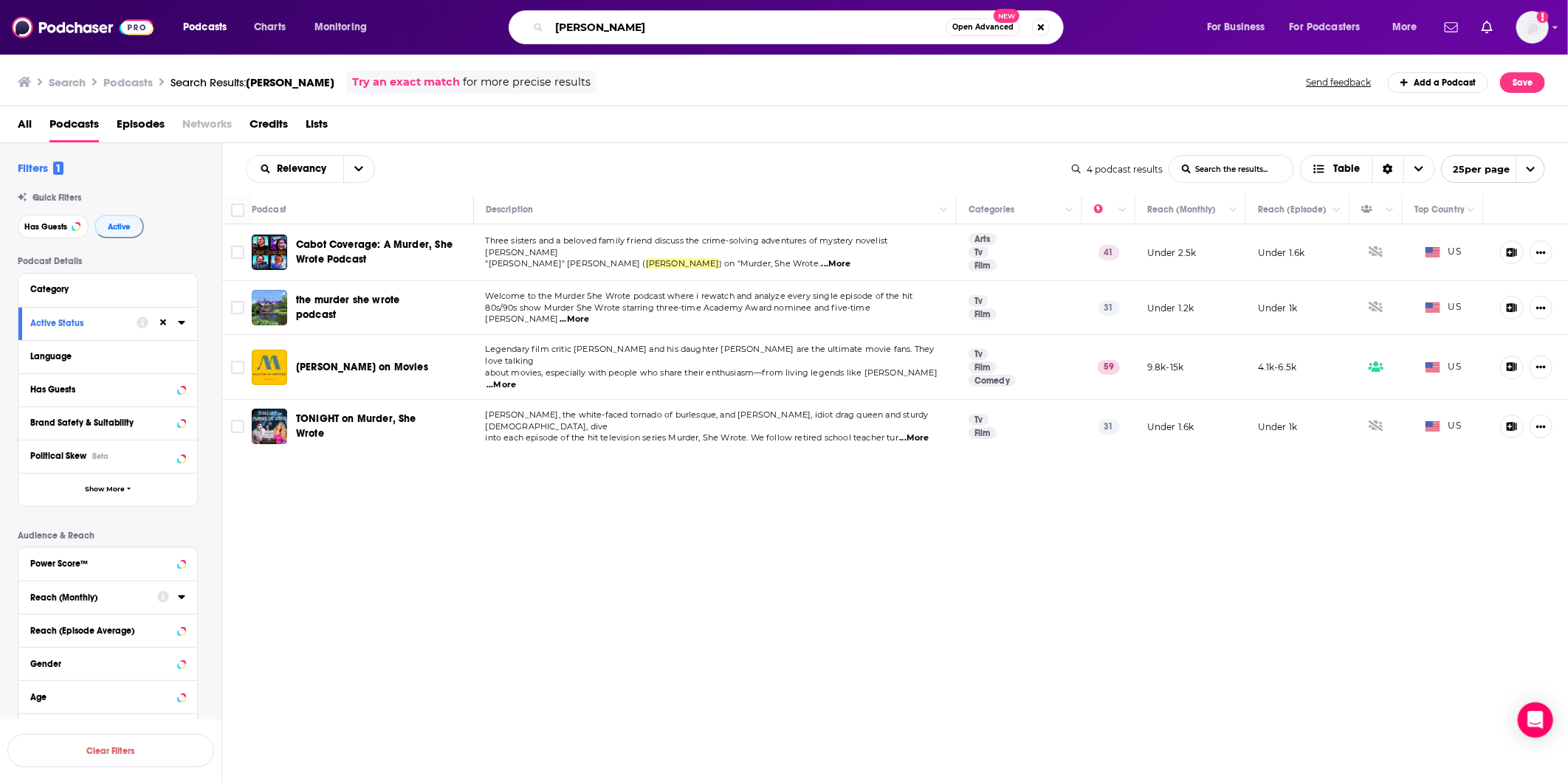
drag, startPoint x: 706, startPoint y: 27, endPoint x: 549, endPoint y: 26, distance: 157.0
click at [550, 26] on input "[PERSON_NAME]" at bounding box center [748, 27] width 397 height 24
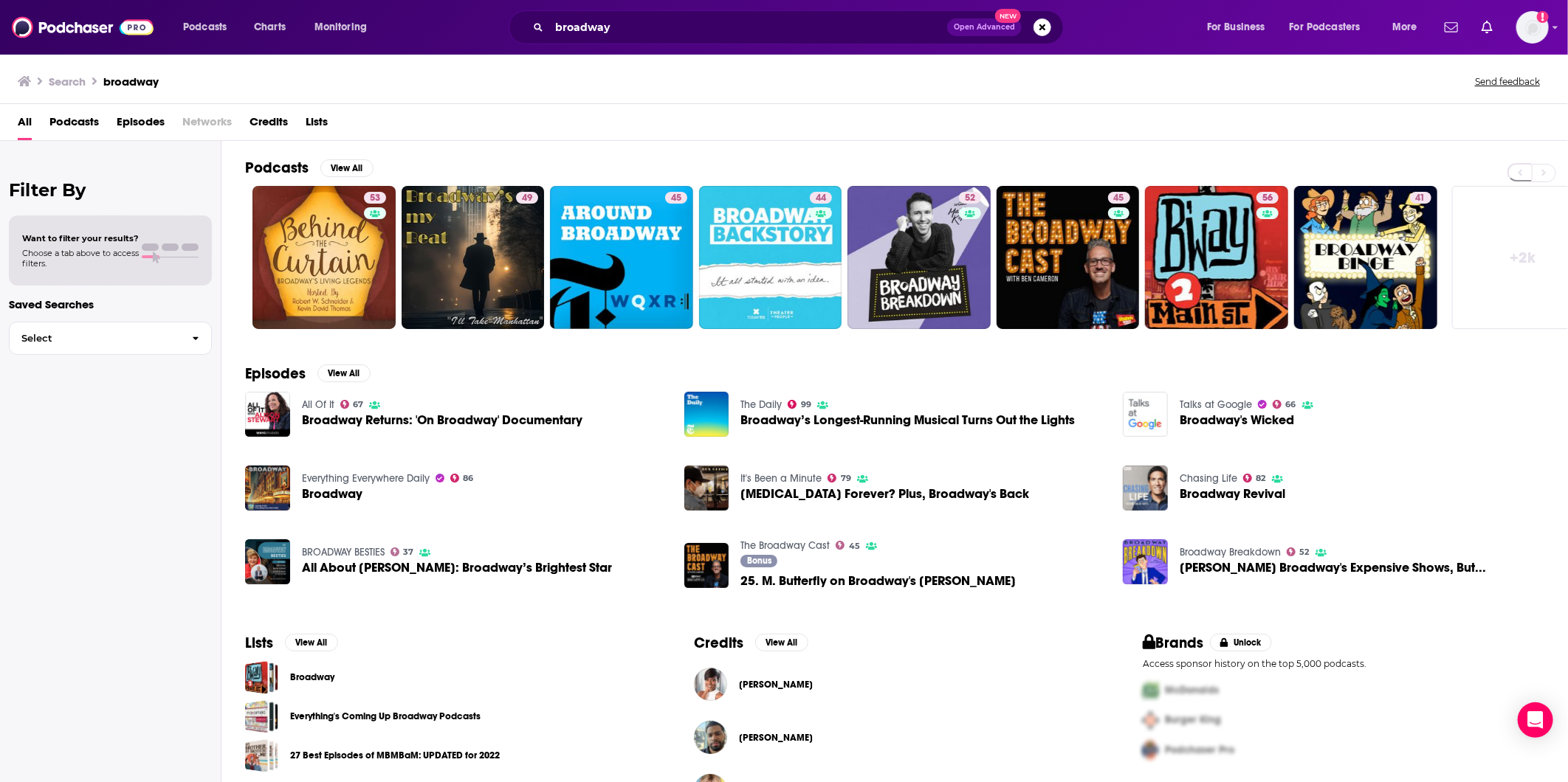
click at [86, 121] on span "Podcasts" at bounding box center [74, 125] width 50 height 31
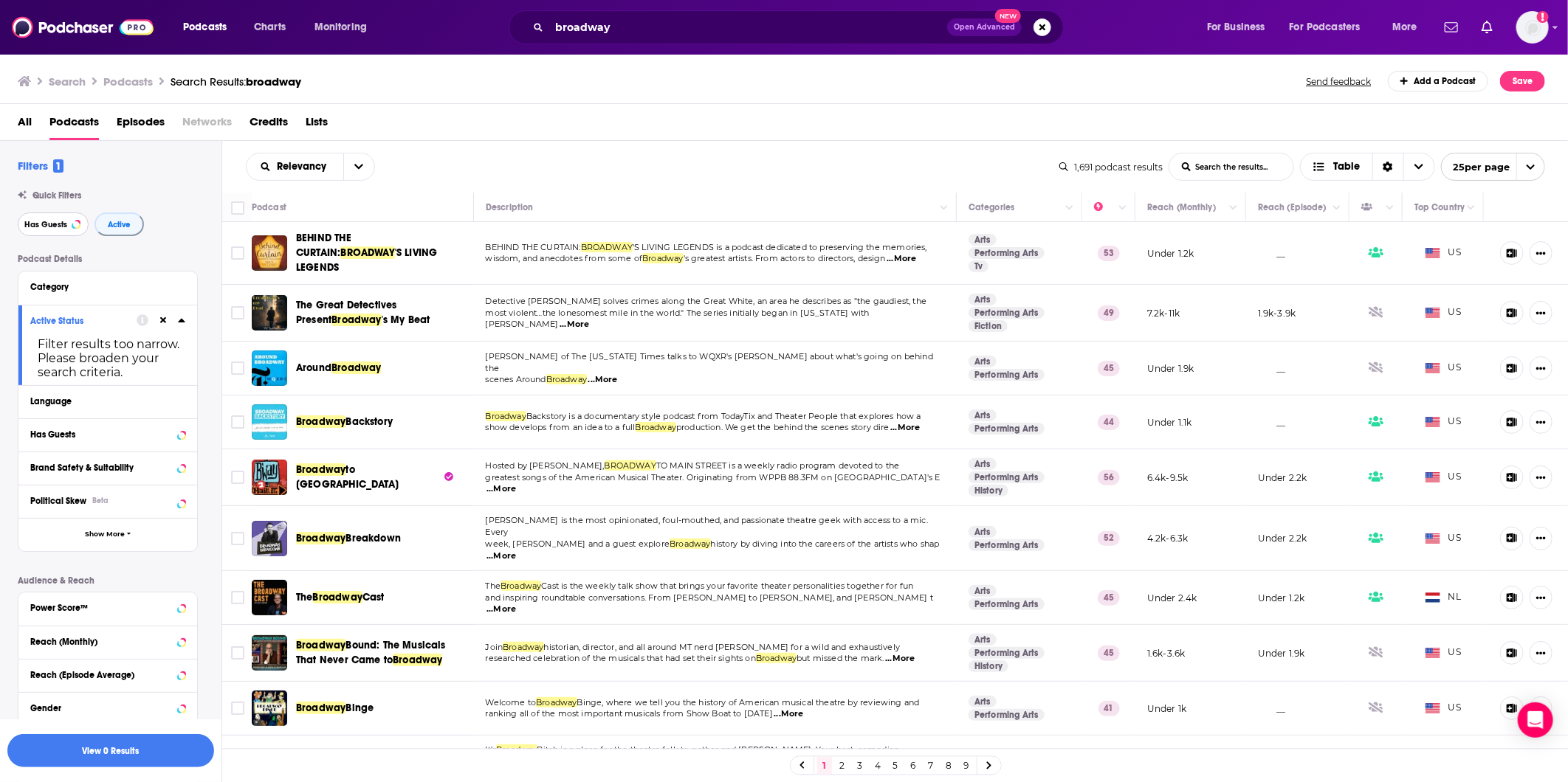
click at [68, 231] on button "Has Guests" at bounding box center [52, 224] width 71 height 24
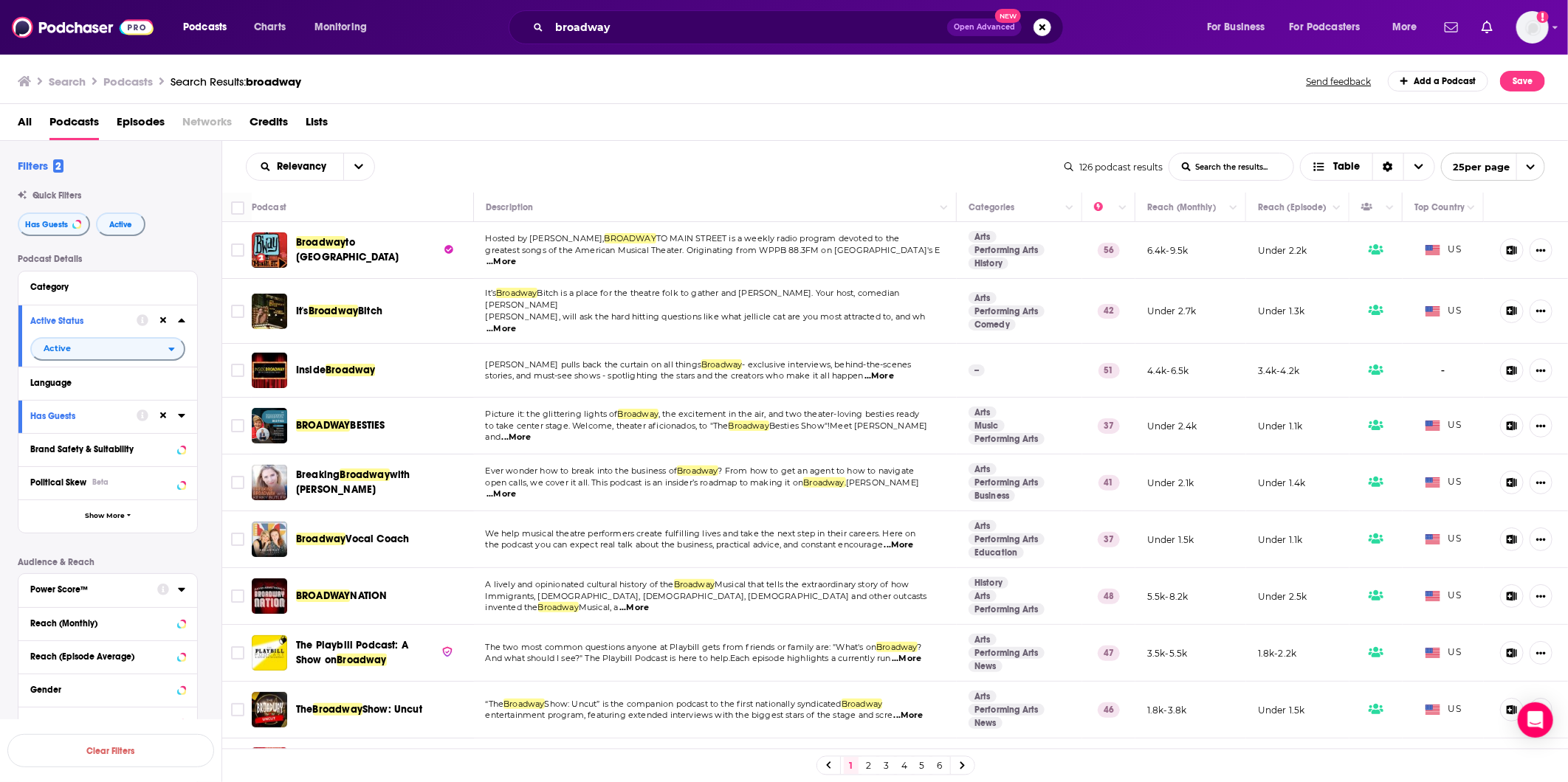
click at [163, 591] on icon at bounding box center [163, 590] width 12 height 12
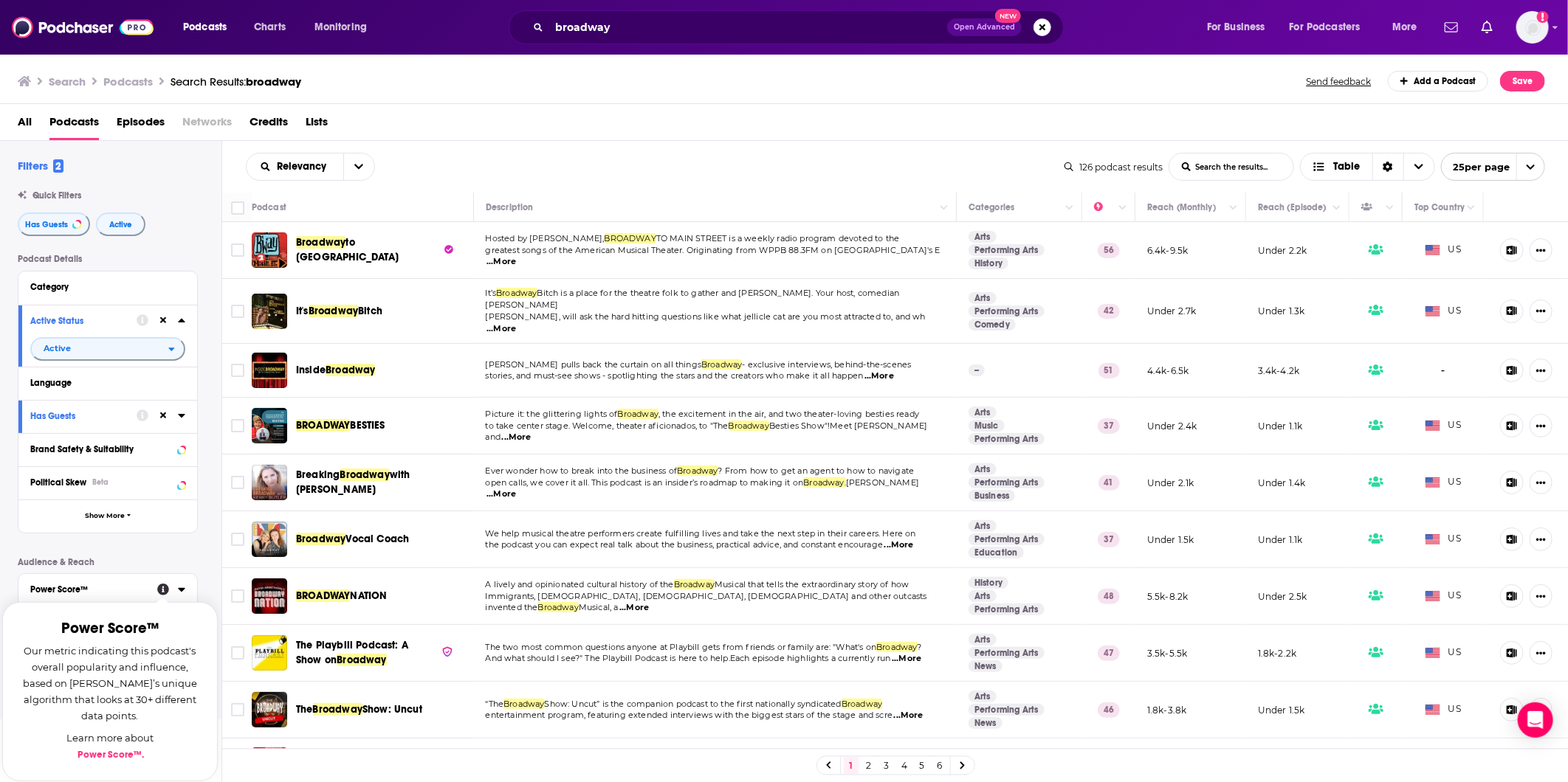
click at [181, 588] on icon at bounding box center [182, 590] width 7 height 12
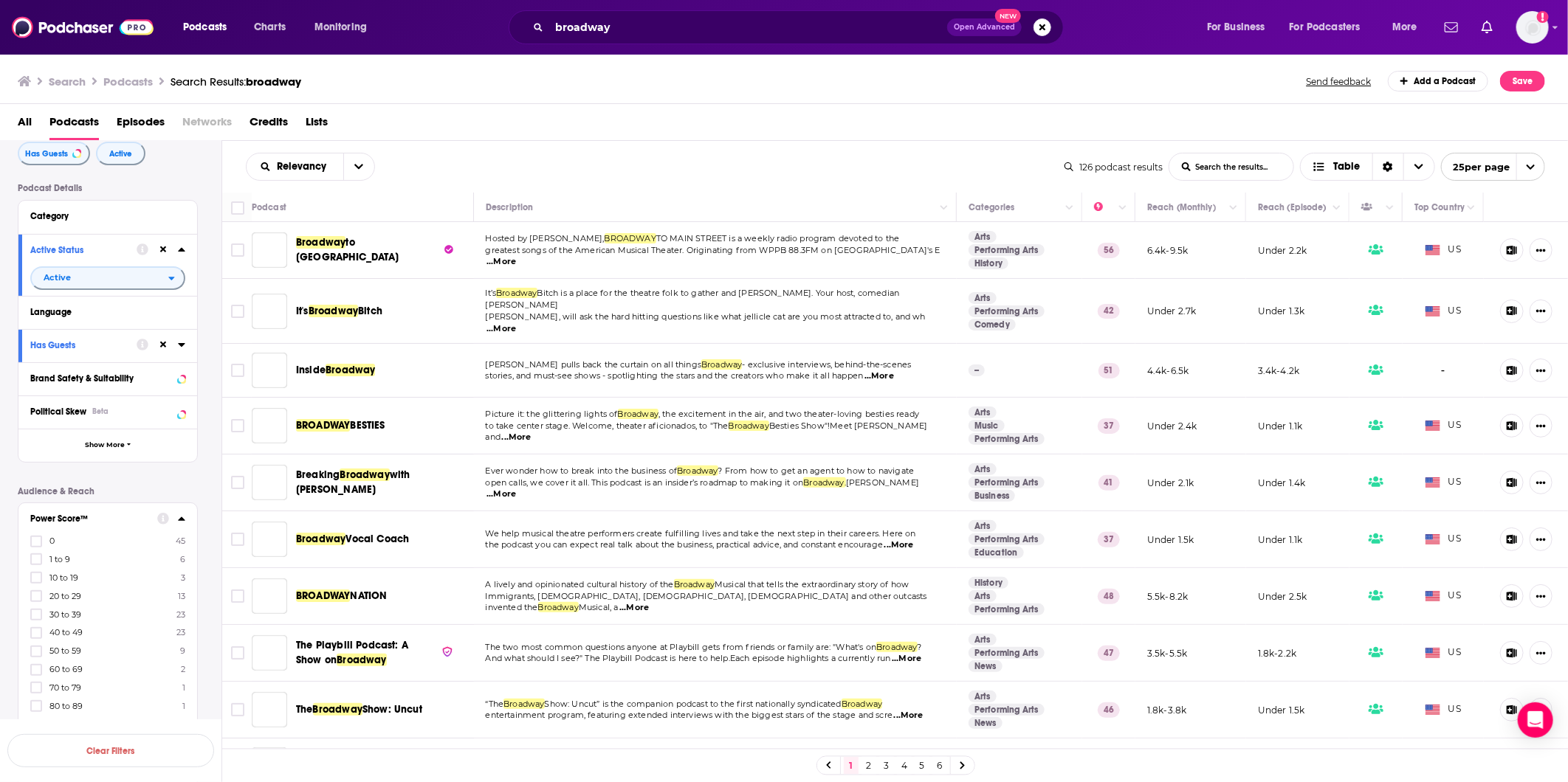
scroll to position [164, 0]
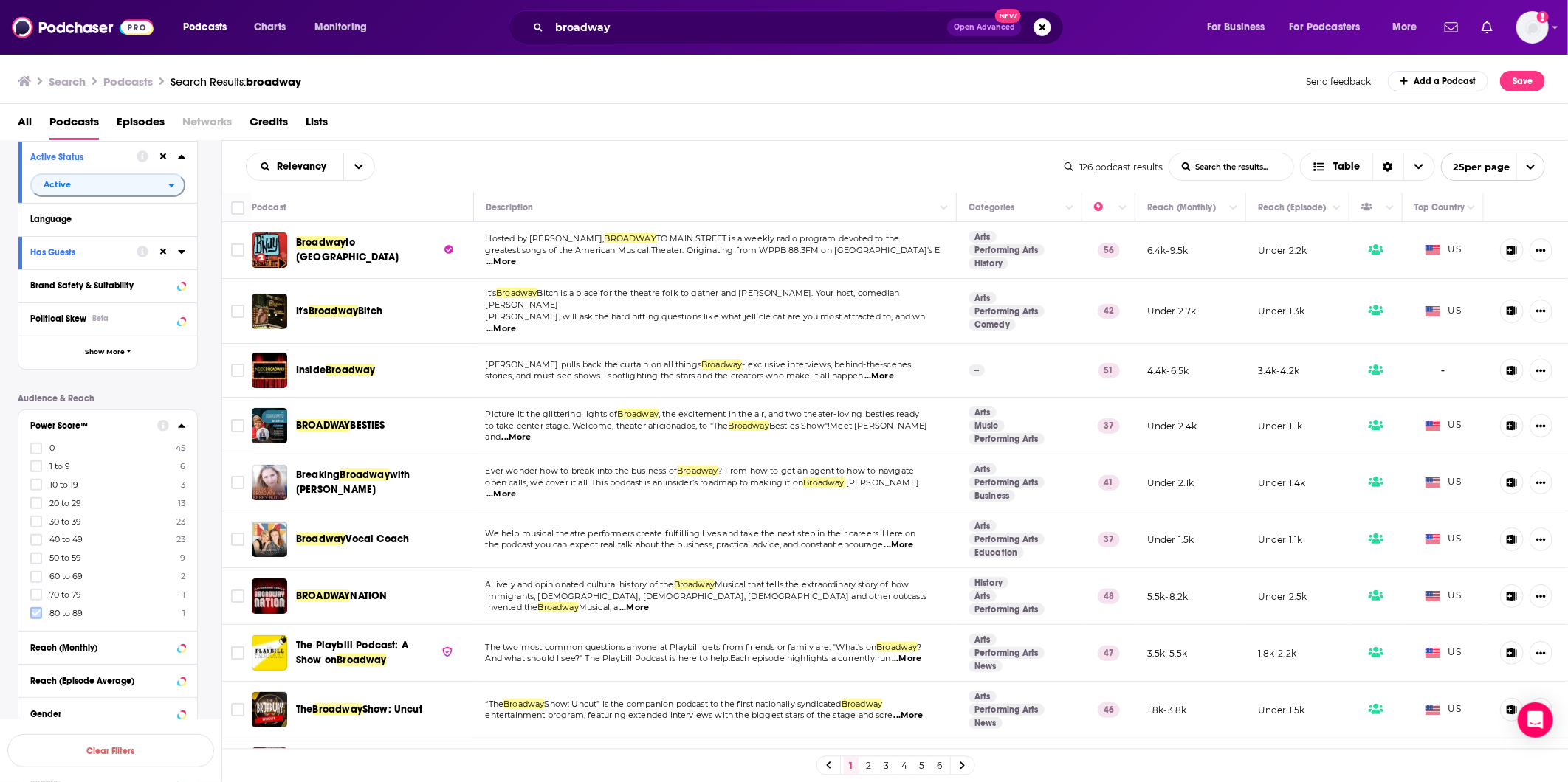
click at [35, 609] on icon at bounding box center [36, 613] width 9 height 9
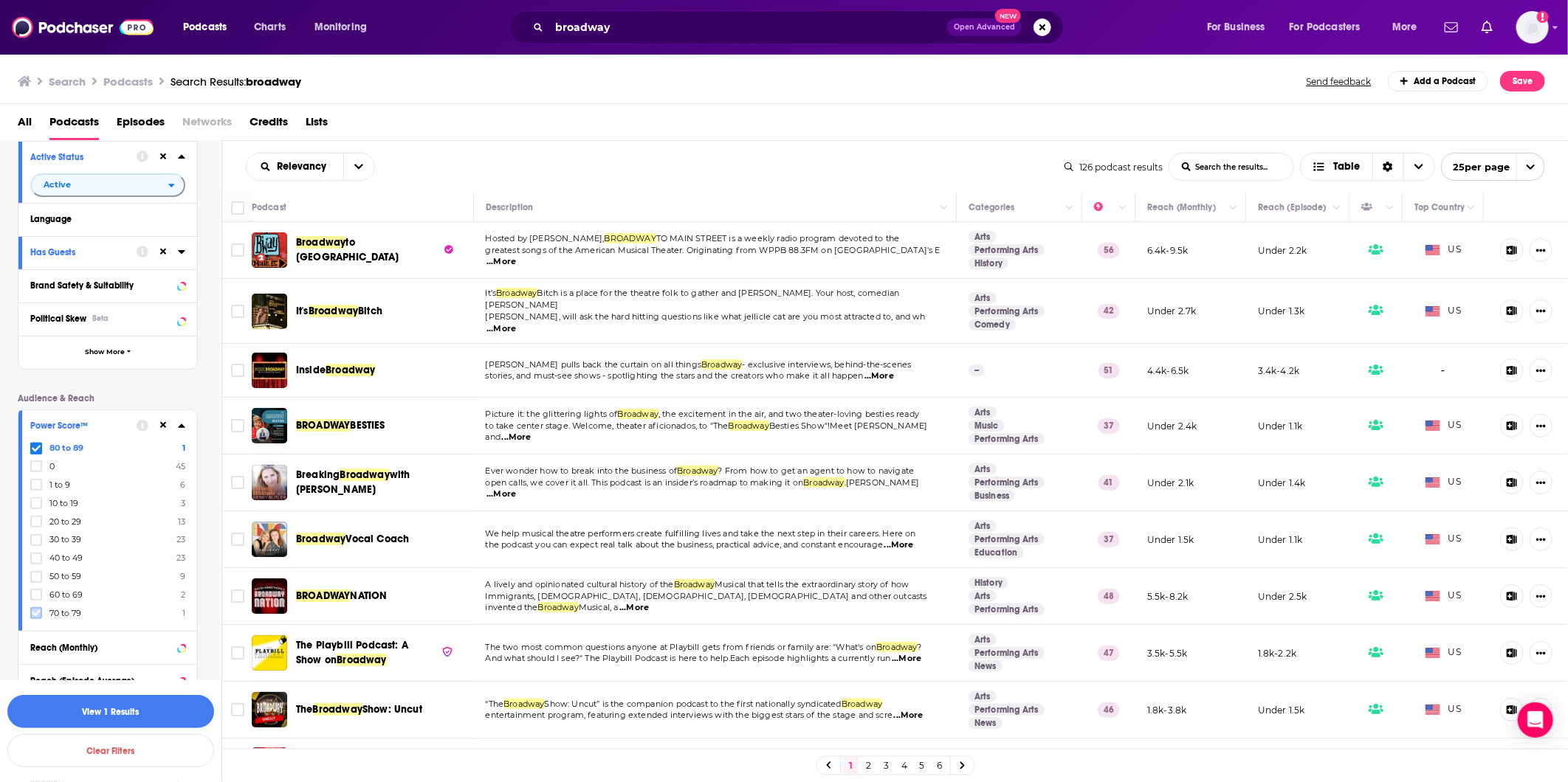
click at [37, 611] on icon at bounding box center [36, 613] width 9 height 9
click at [38, 611] on icon at bounding box center [36, 613] width 9 height 9
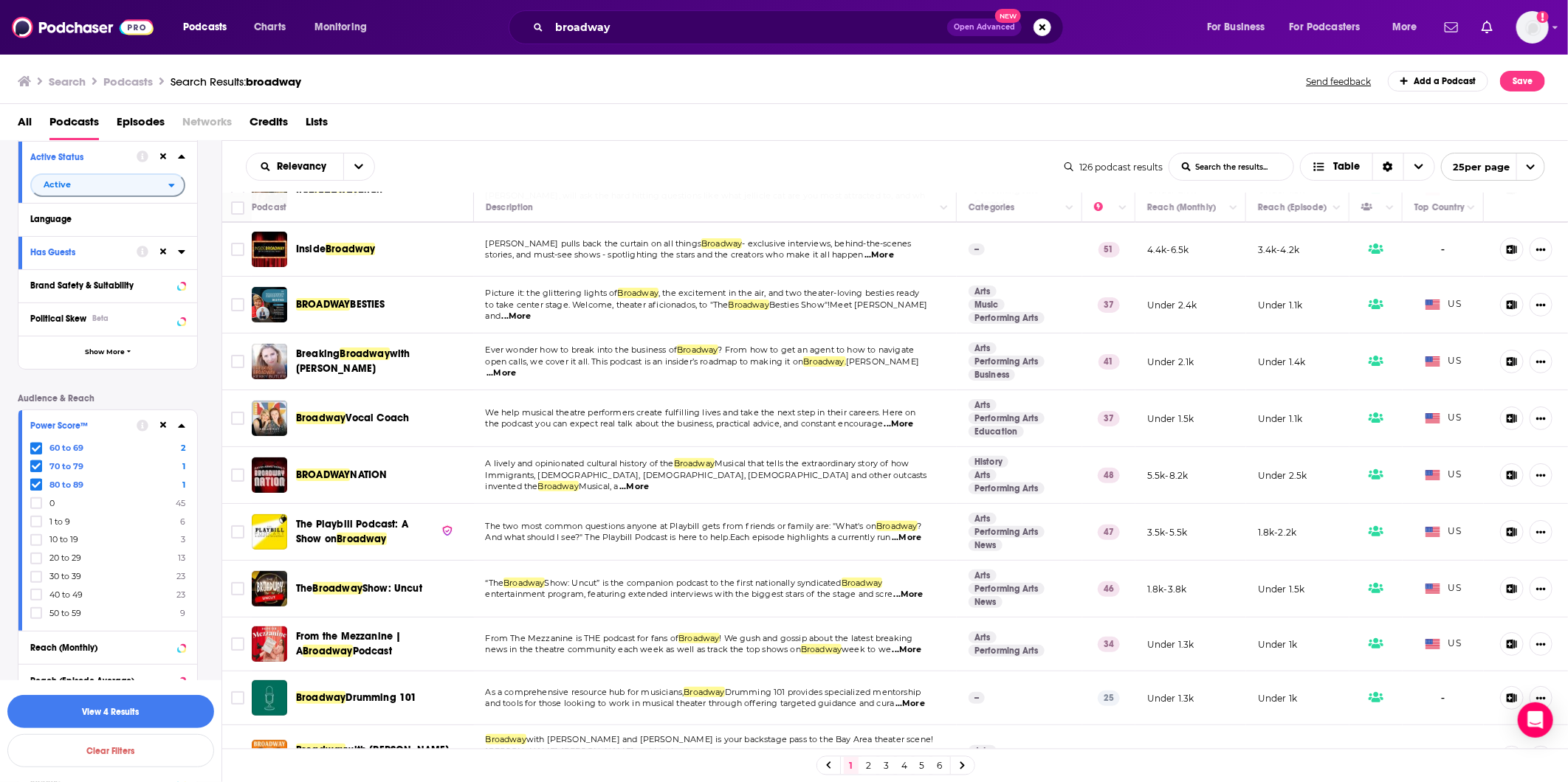
scroll to position [0, 0]
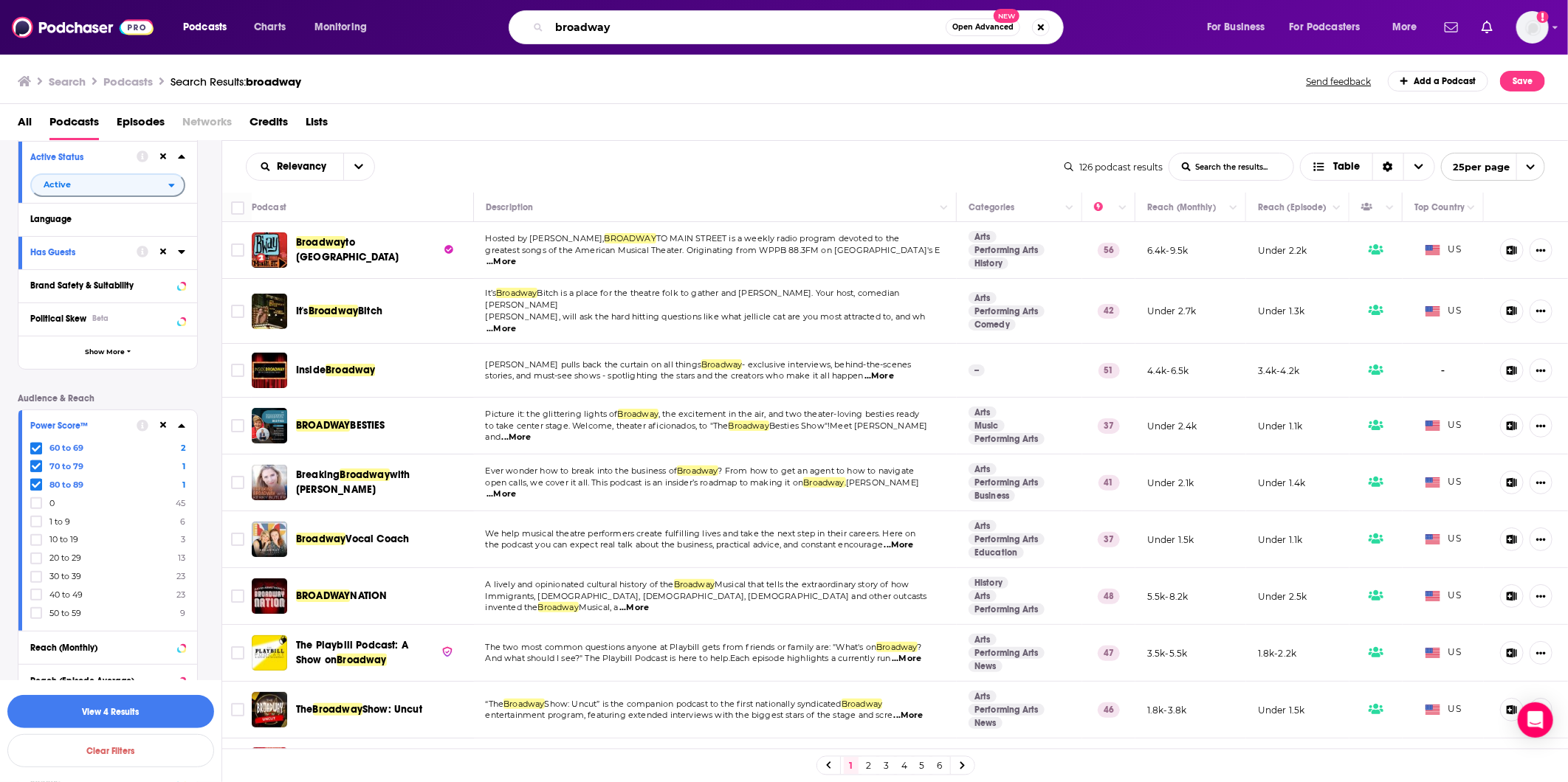
drag, startPoint x: 630, startPoint y: 21, endPoint x: 544, endPoint y: 11, distance: 86.6
click at [544, 11] on div "broadway Open Advanced New" at bounding box center [786, 27] width 555 height 34
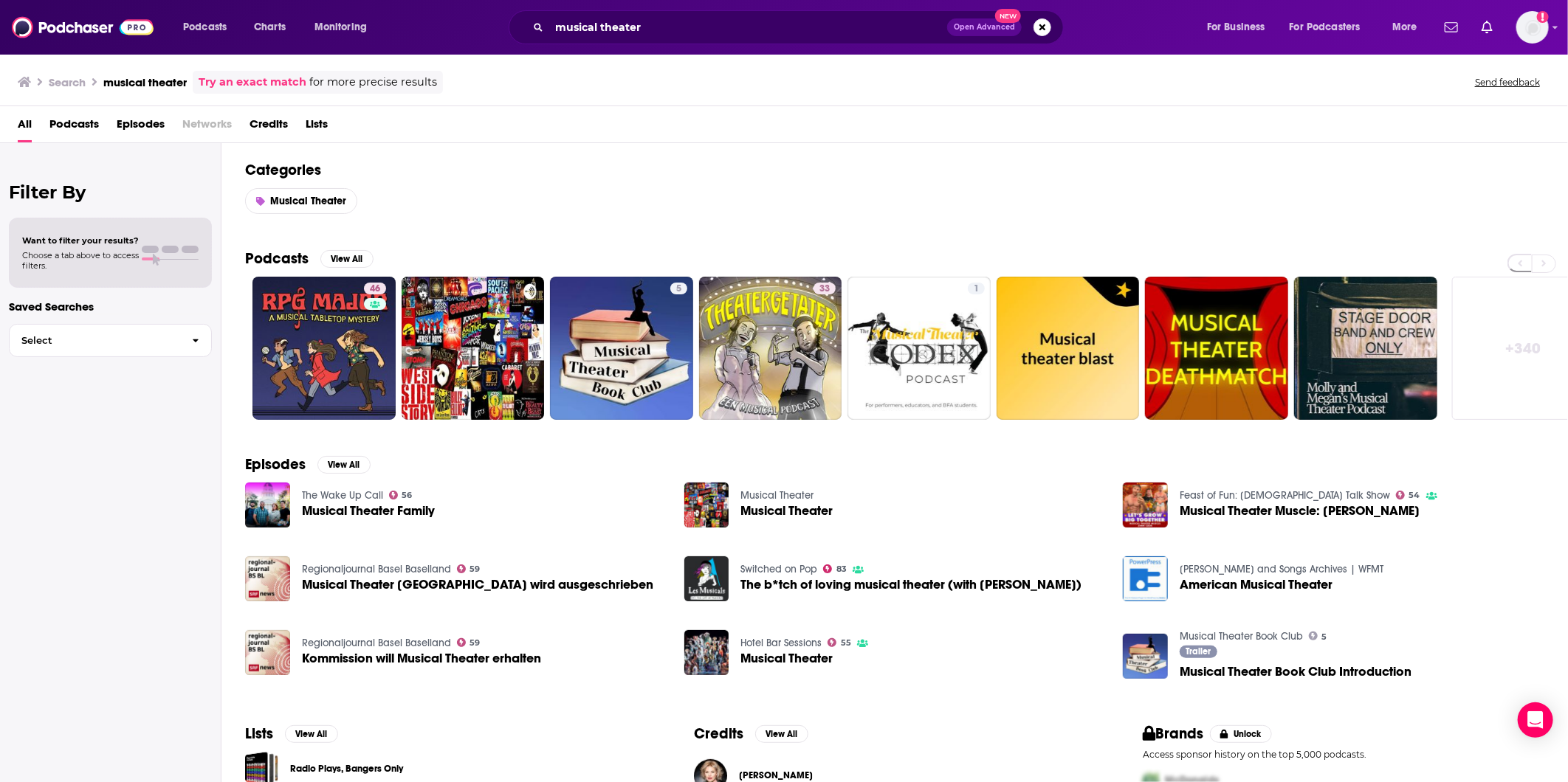
click at [65, 121] on span "Podcasts" at bounding box center [74, 127] width 50 height 31
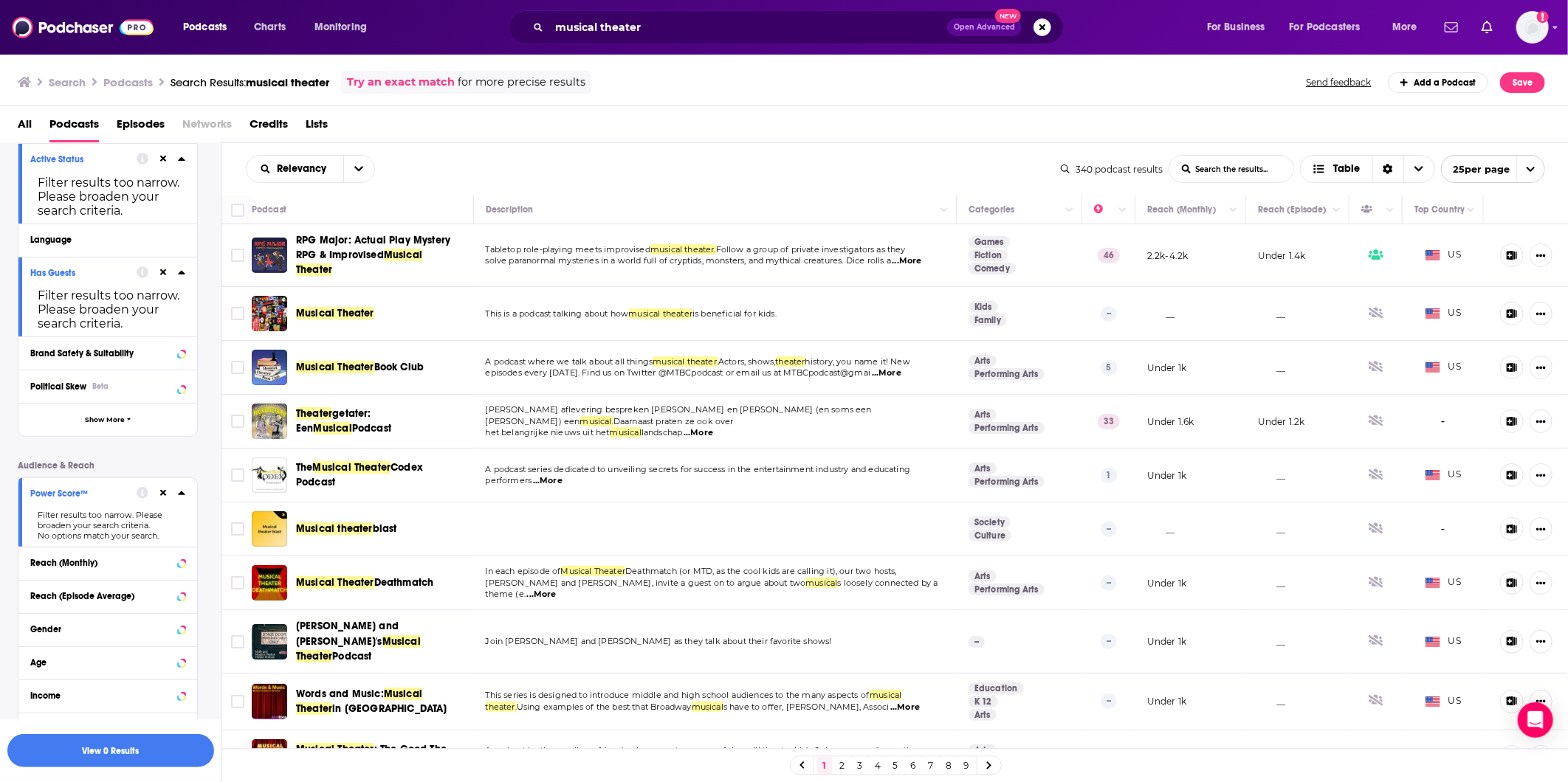
scroll to position [246, 0]
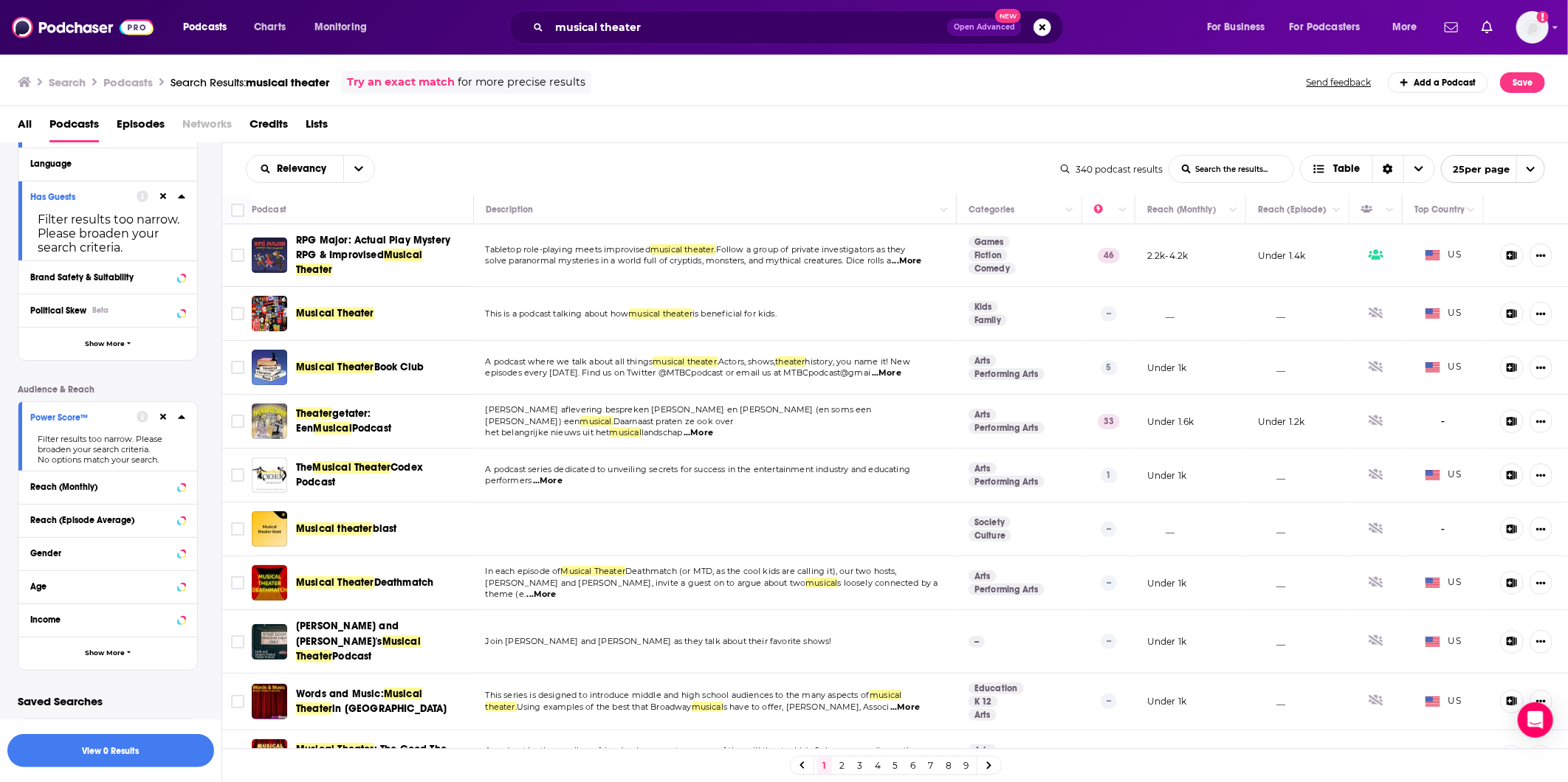
click at [175, 422] on div at bounding box center [161, 417] width 49 height 18
click at [176, 422] on div at bounding box center [161, 417] width 49 height 18
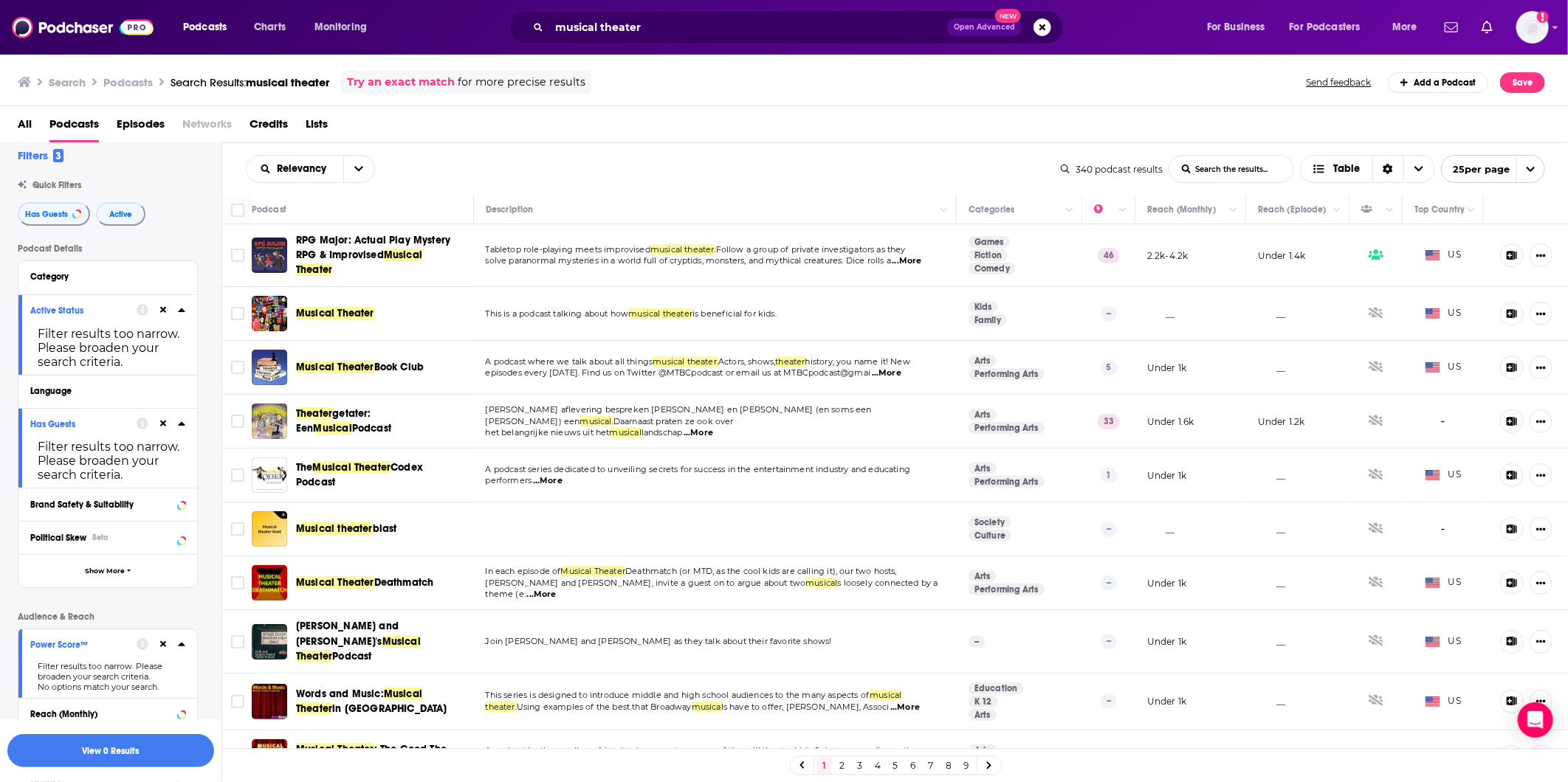
scroll to position [0, 0]
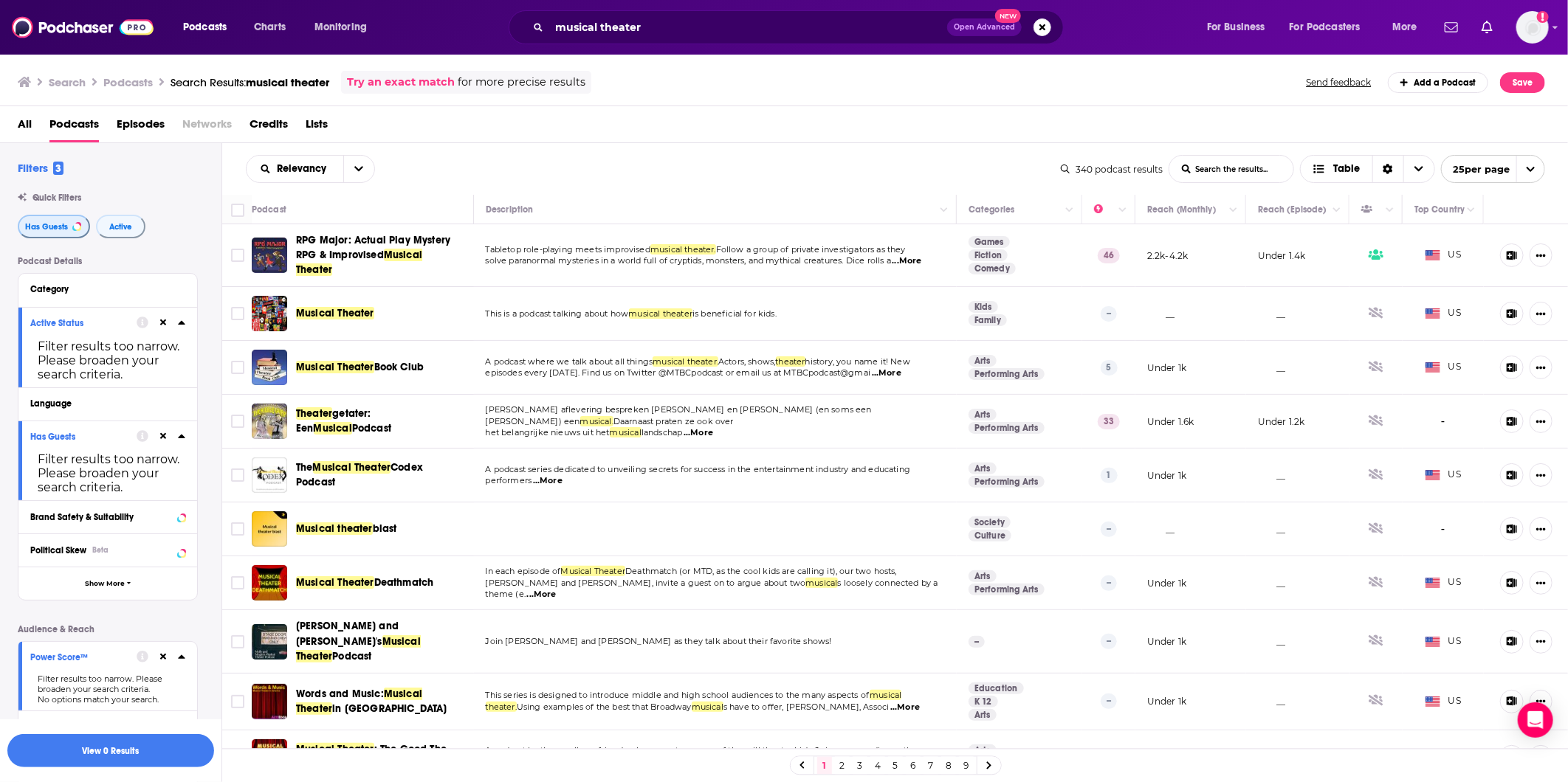
click at [64, 232] on button "Has Guests" at bounding box center [53, 226] width 73 height 24
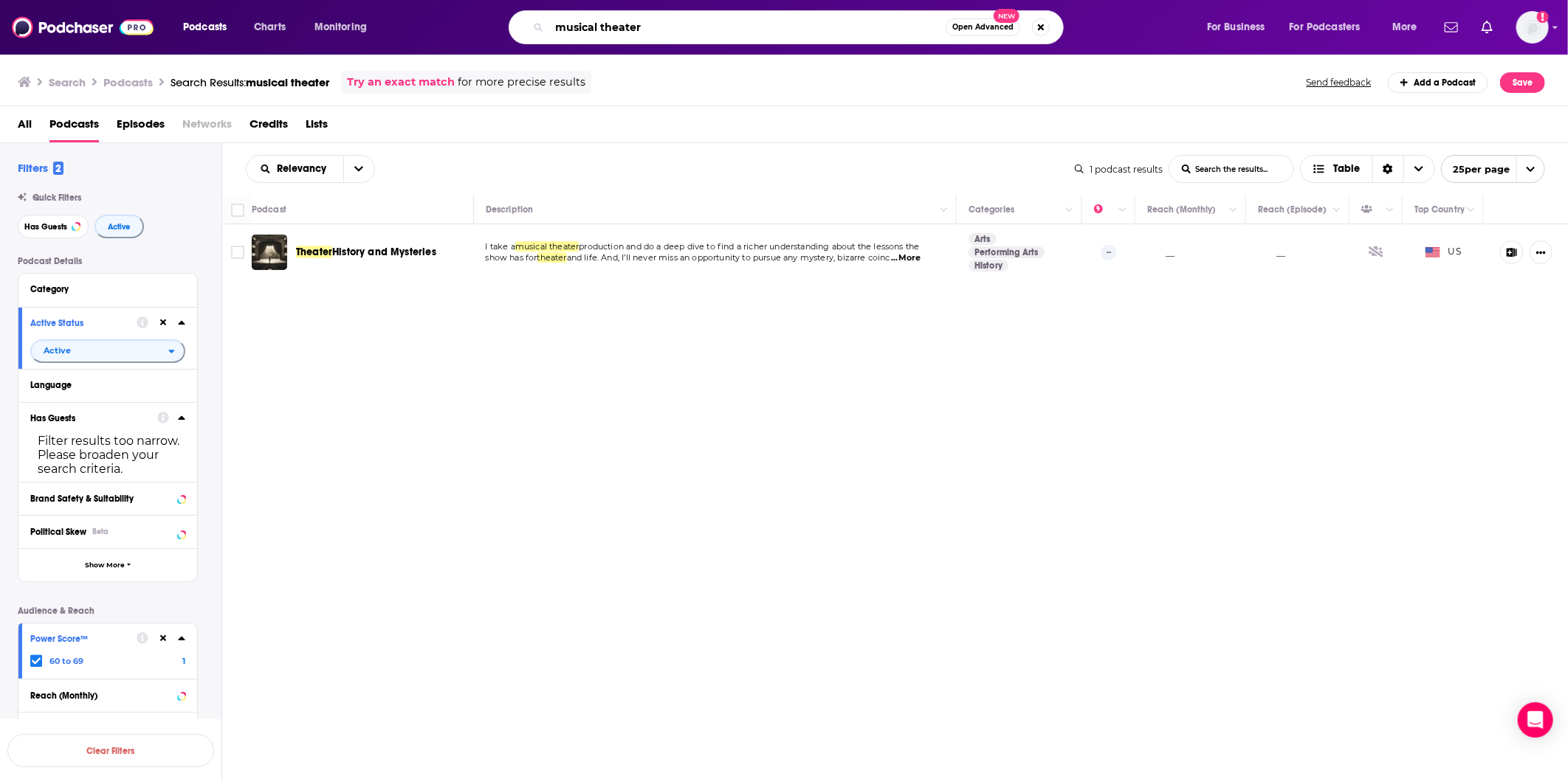
drag, startPoint x: 674, startPoint y: 36, endPoint x: 601, endPoint y: 17, distance: 75.4
click at [601, 17] on input "musical theater" at bounding box center [748, 27] width 397 height 24
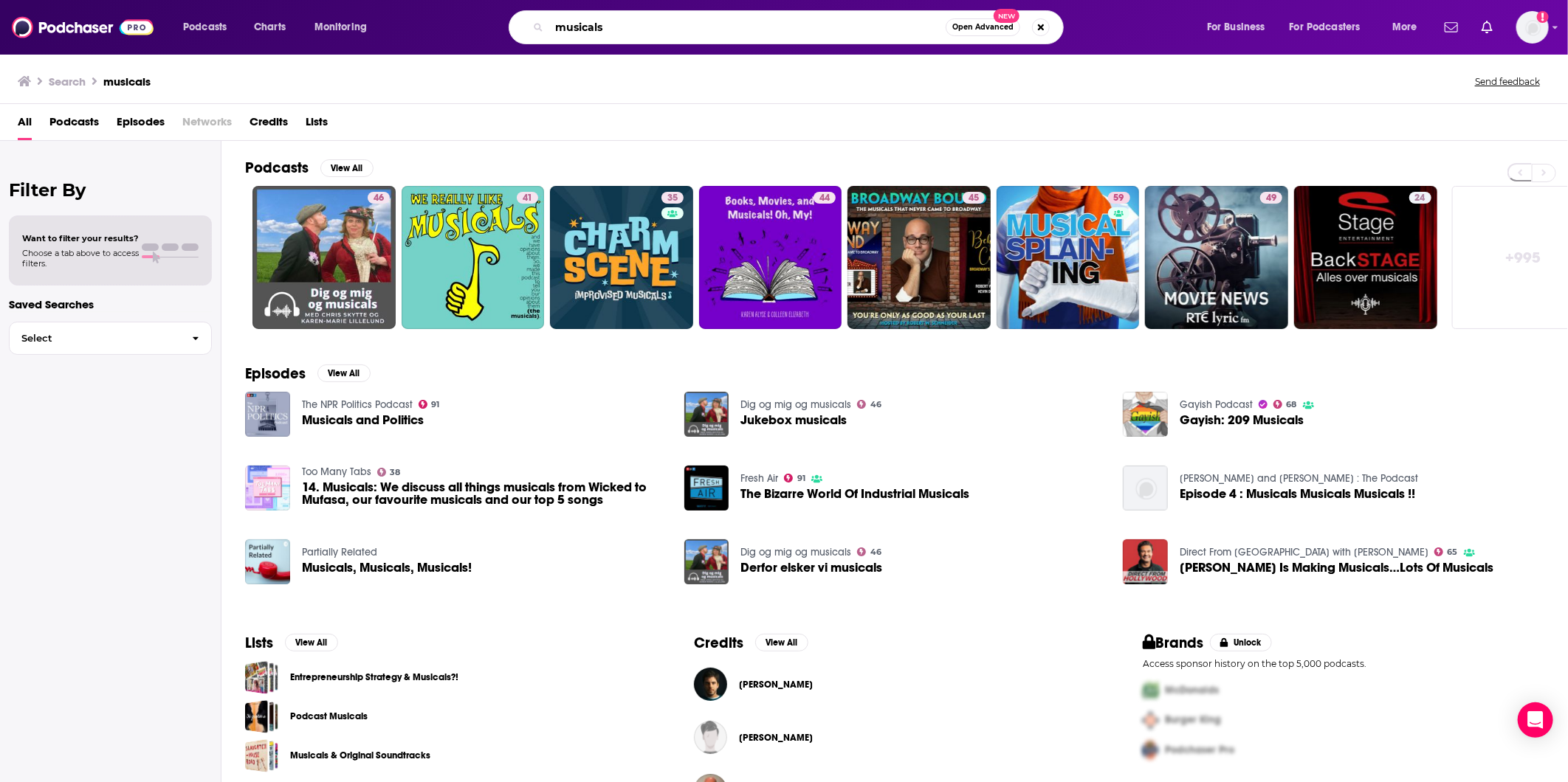
drag, startPoint x: 658, startPoint y: 31, endPoint x: 485, endPoint y: 13, distance: 173.9
click at [485, 15] on div "musicals Open Advanced New" at bounding box center [801, 27] width 782 height 34
type input "cozy mystery"
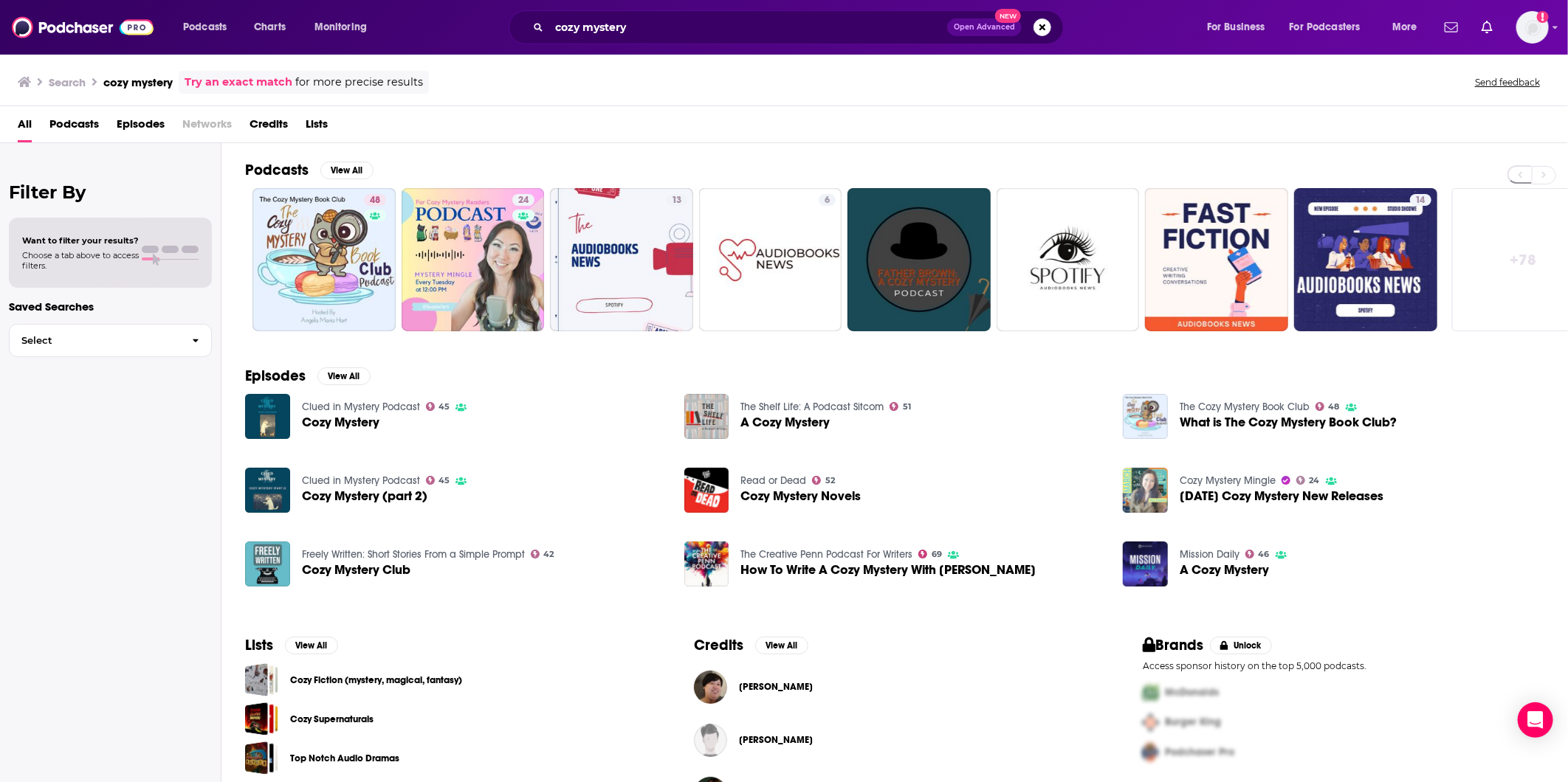
click at [828, 495] on span "Cozy Mystery Novels" at bounding box center [801, 496] width 121 height 12
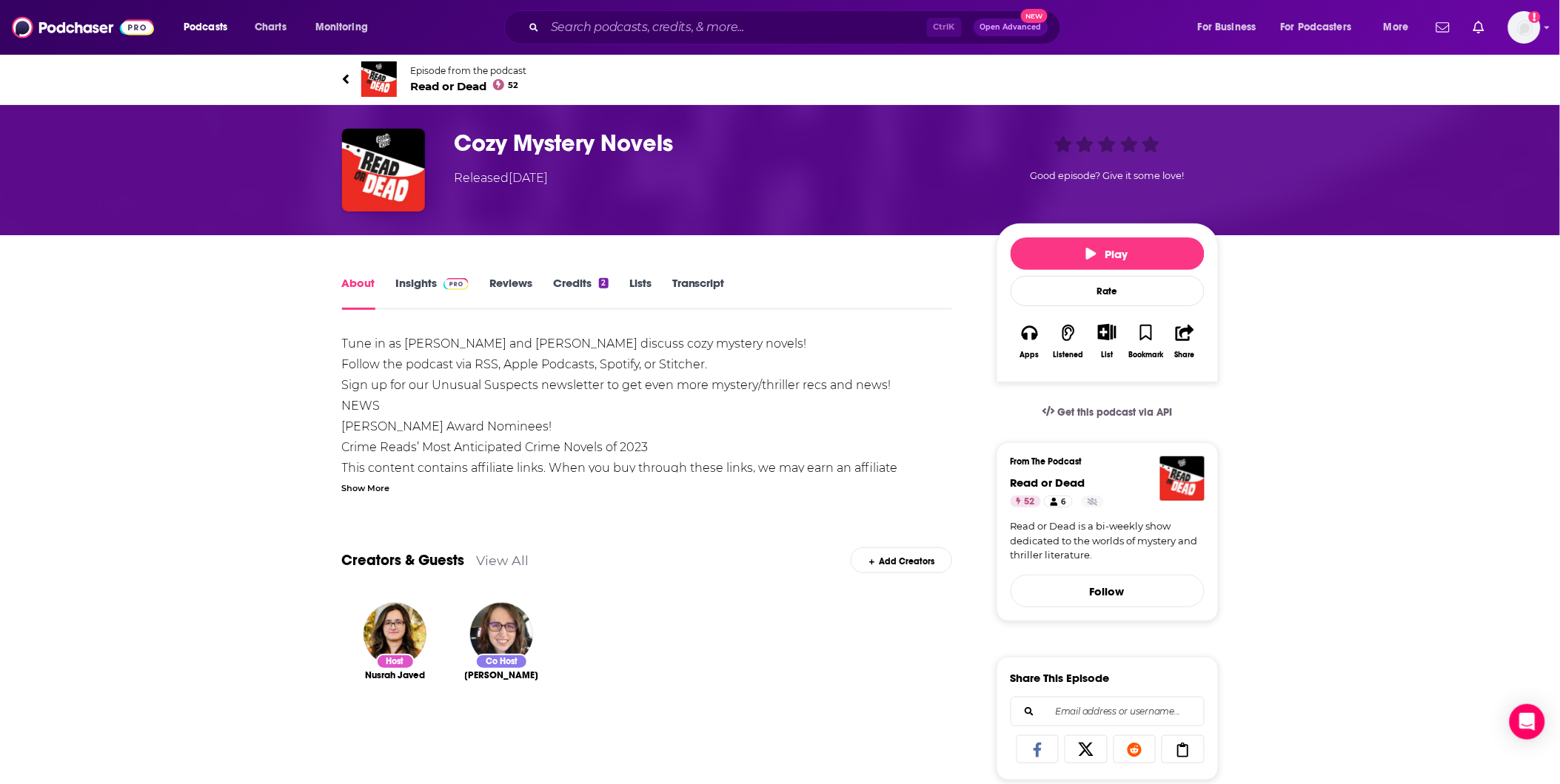
click at [420, 293] on link "Insights" at bounding box center [433, 293] width 74 height 34
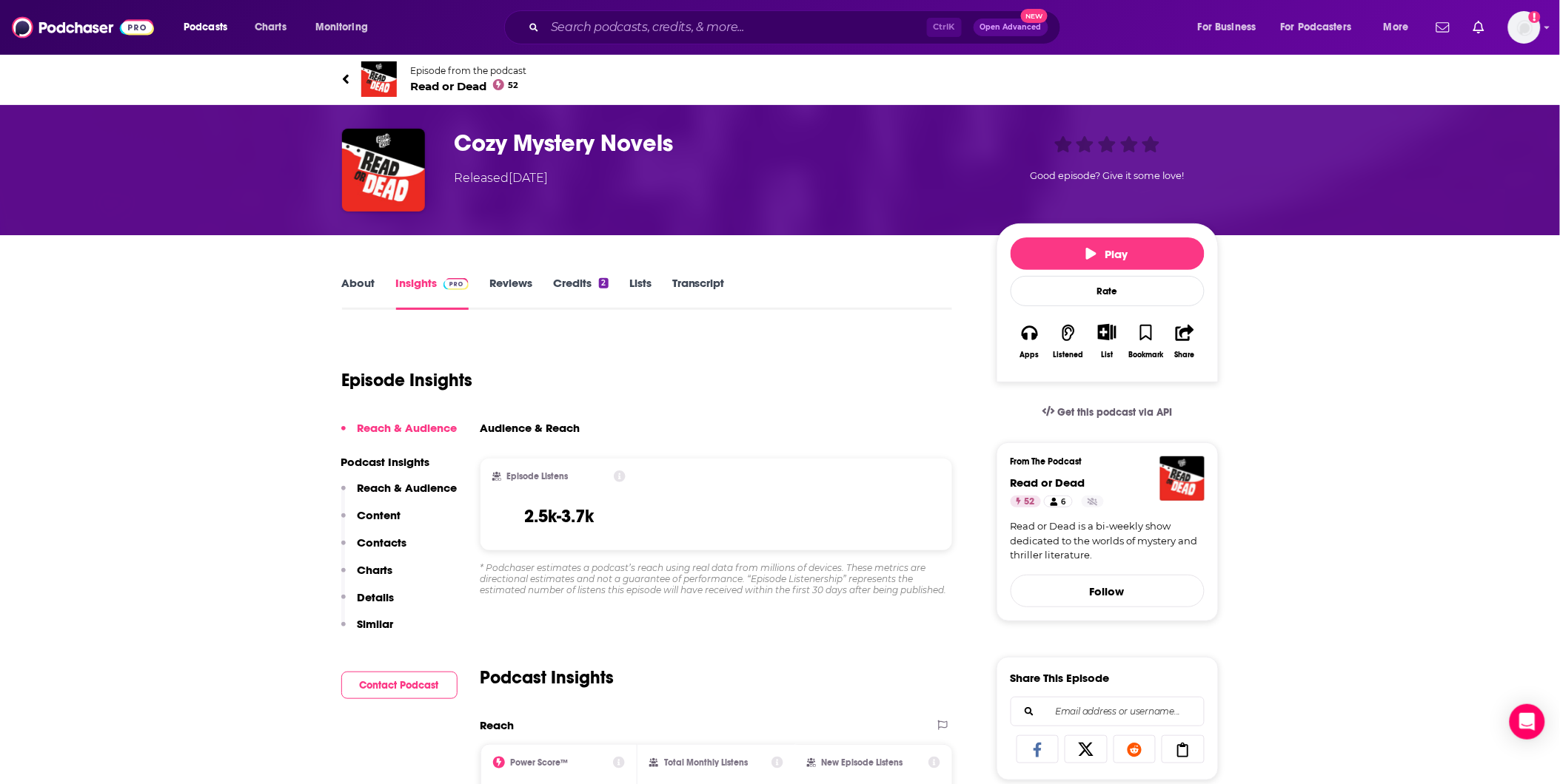
click at [430, 87] on span "Read or Dead 52" at bounding box center [469, 86] width 117 height 14
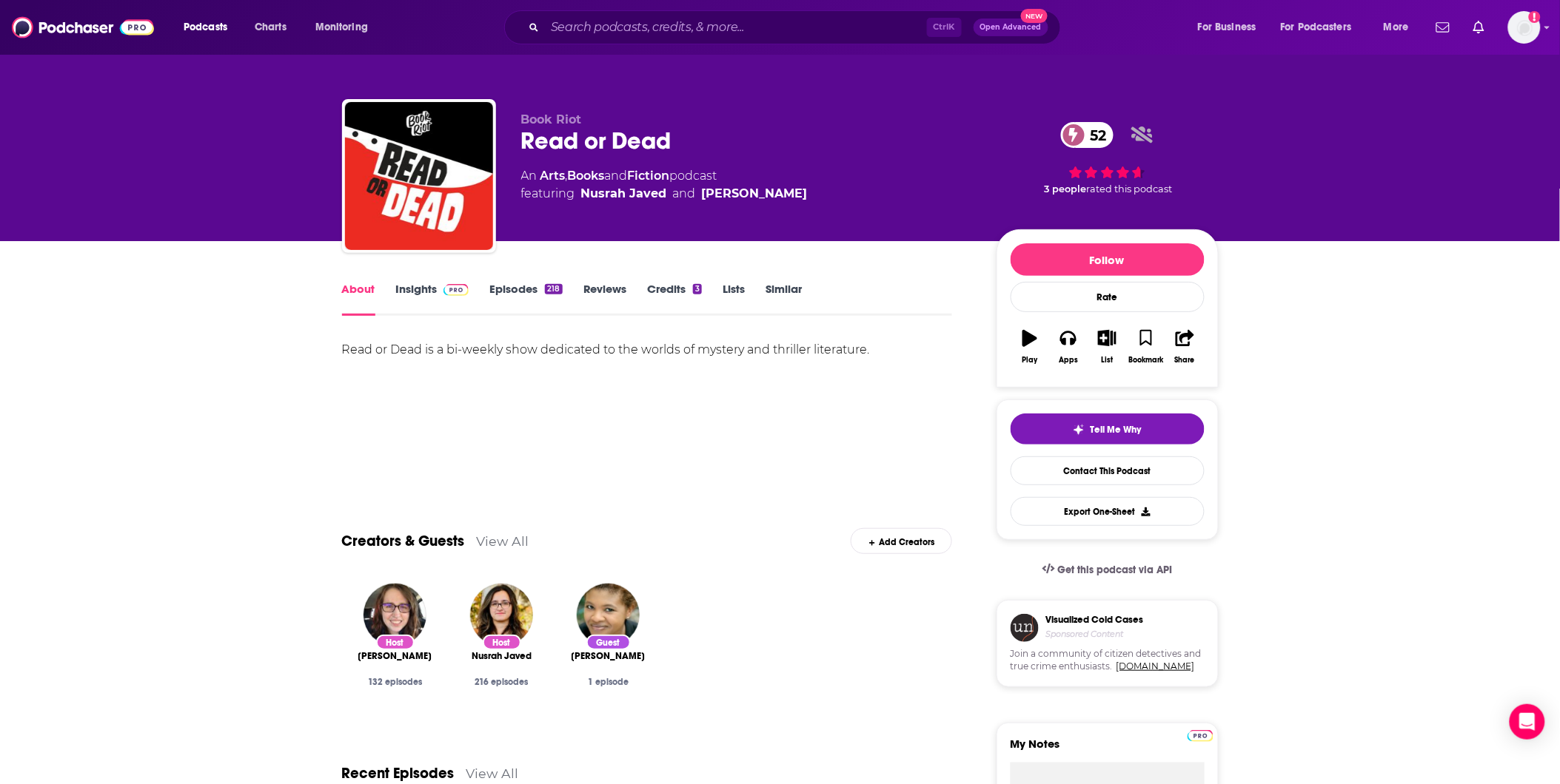
click at [418, 290] on link "Insights" at bounding box center [433, 299] width 74 height 34
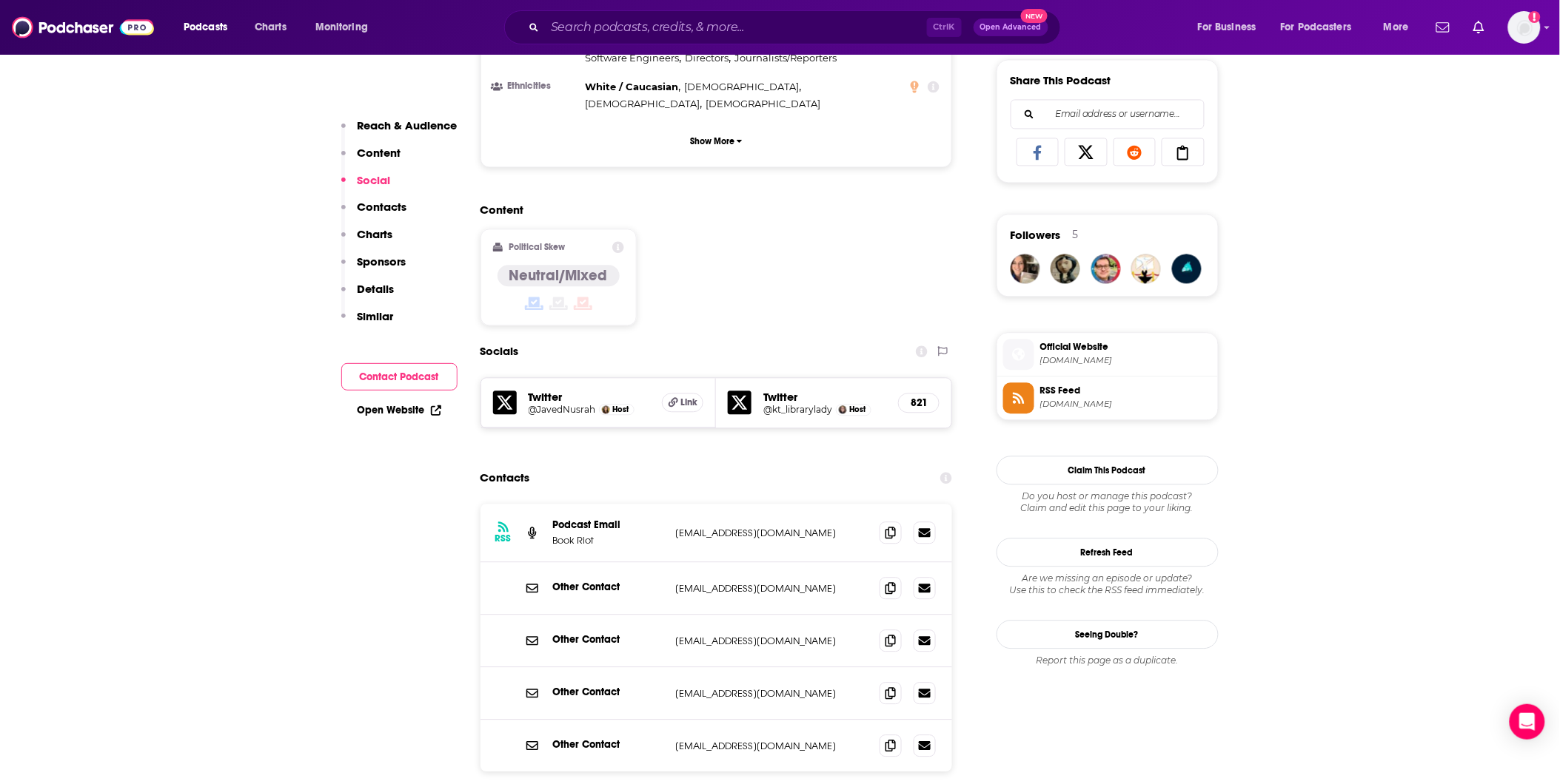
scroll to position [1069, 0]
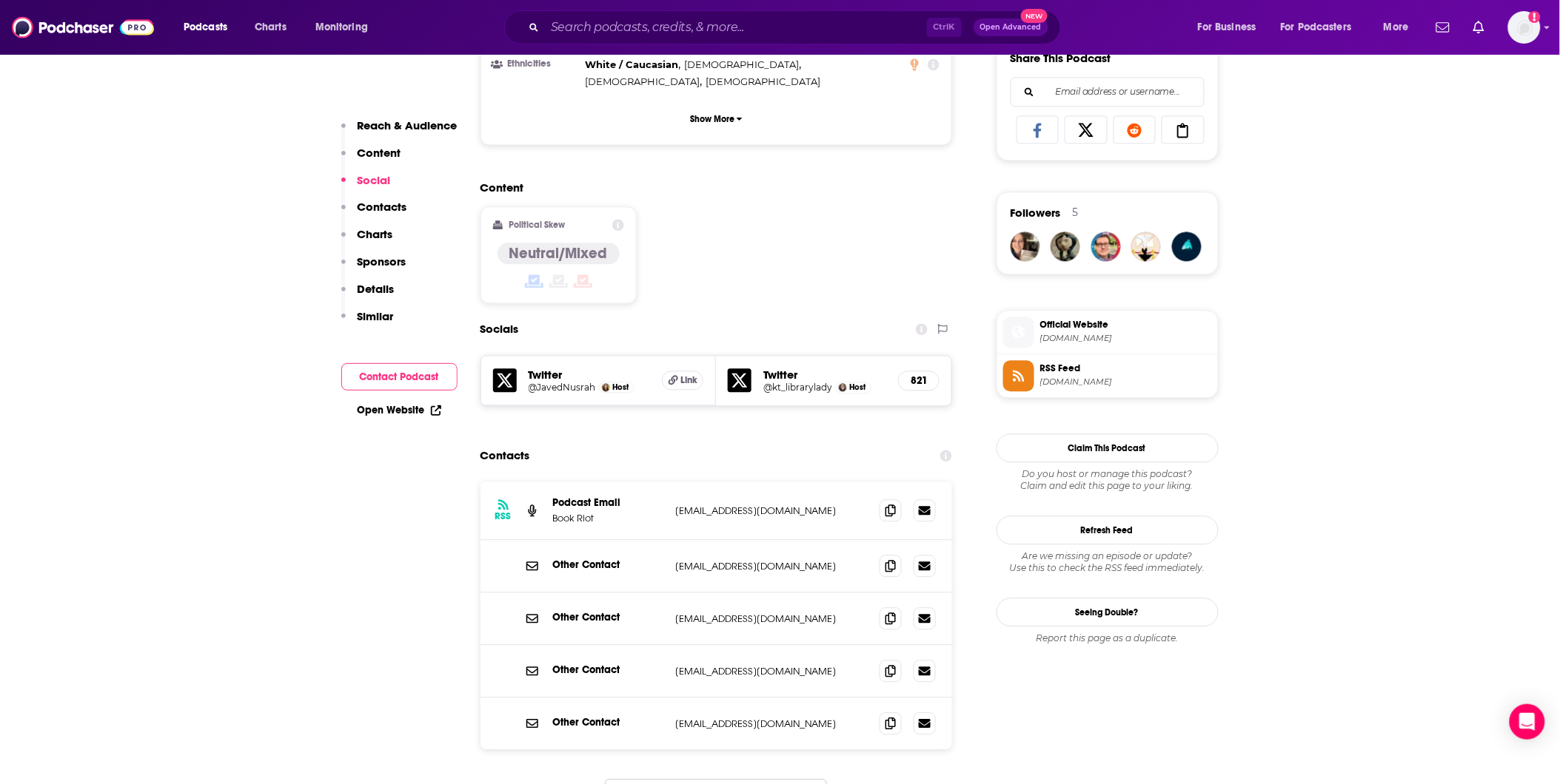
click at [732, 780] on button "Load More..." at bounding box center [715, 800] width 222 height 40
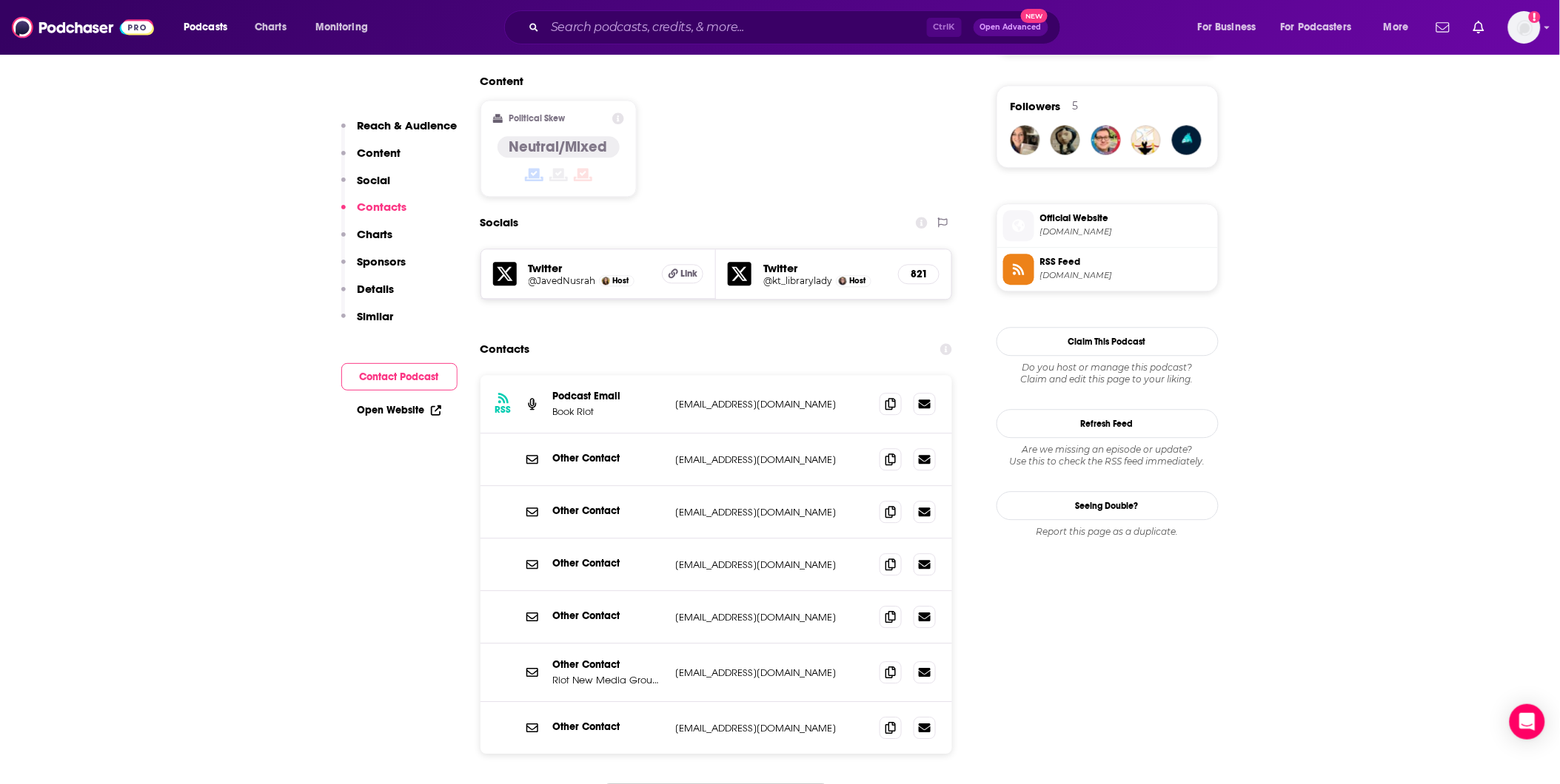
scroll to position [1151, 0]
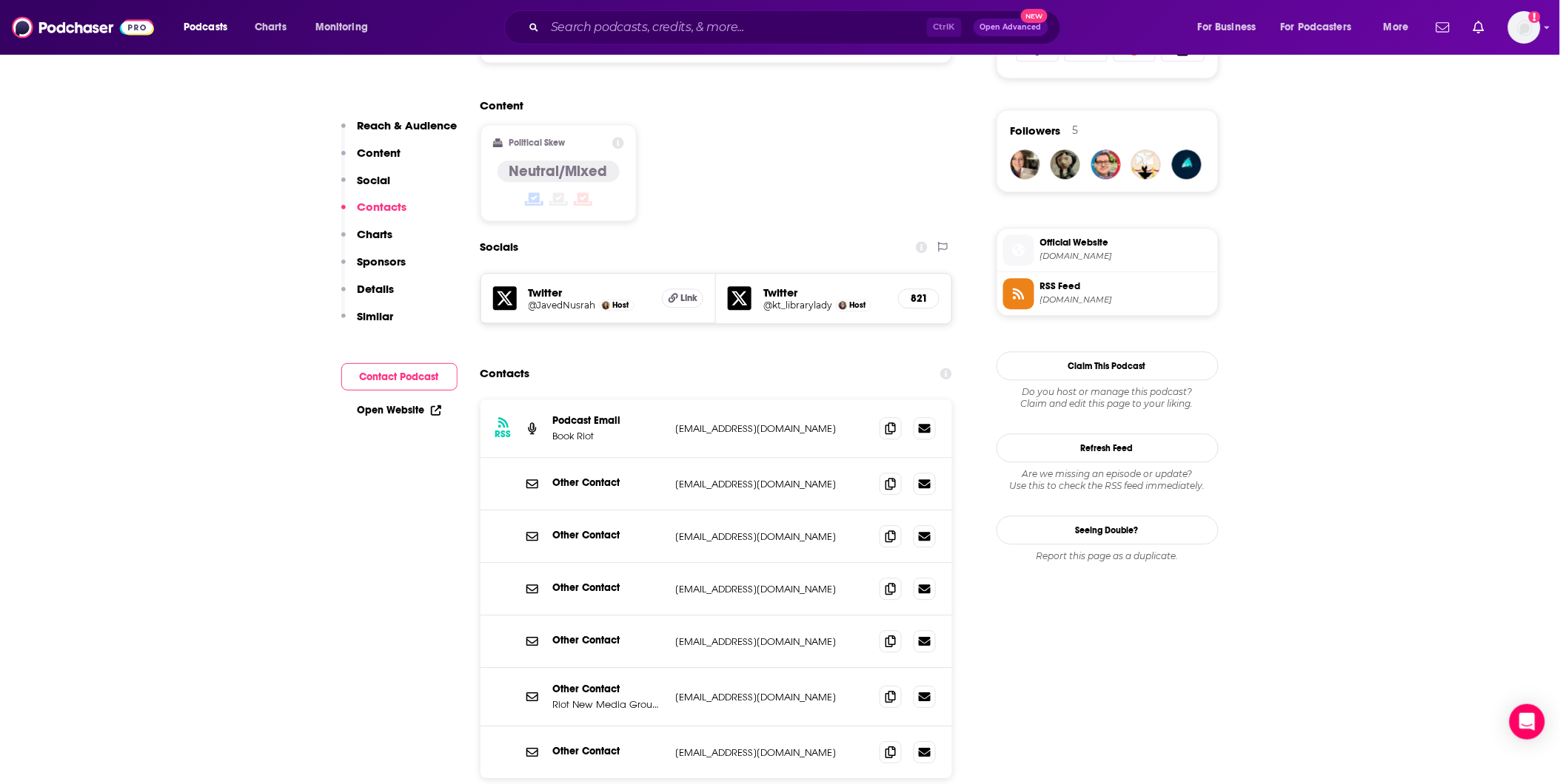
drag, startPoint x: 853, startPoint y: 349, endPoint x: 670, endPoint y: 345, distance: 183.0
click at [670, 399] on div "RSS Podcast Email Book Riot [EMAIL_ADDRESS][DOMAIN_NAME] [EMAIL_ADDRESS][DOMAIN…" at bounding box center [716, 428] width 472 height 59
copy p "[EMAIL_ADDRESS][DOMAIN_NAME]"
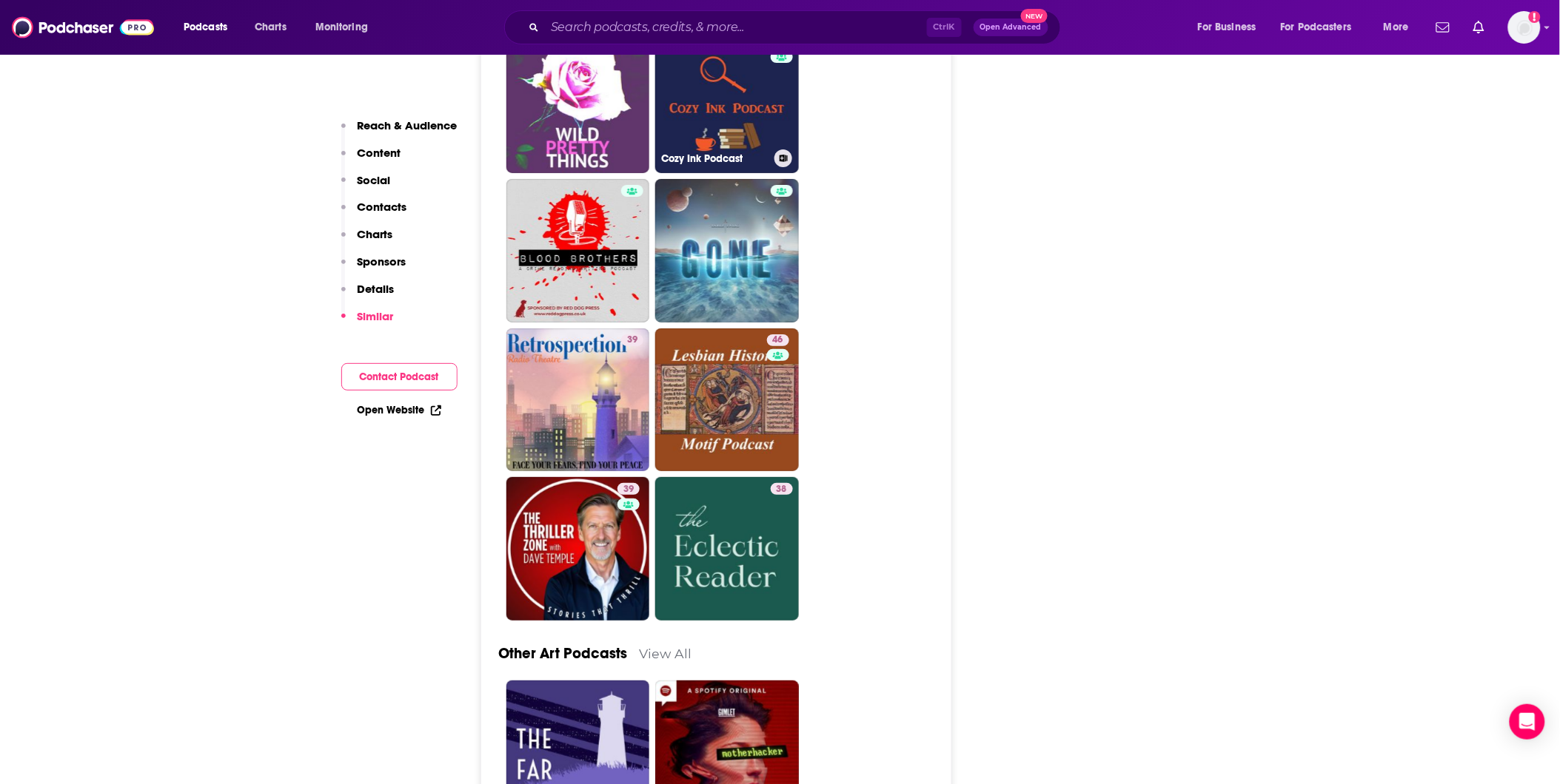
scroll to position [4275, 0]
